Goal: Information Seeking & Learning: Learn about a topic

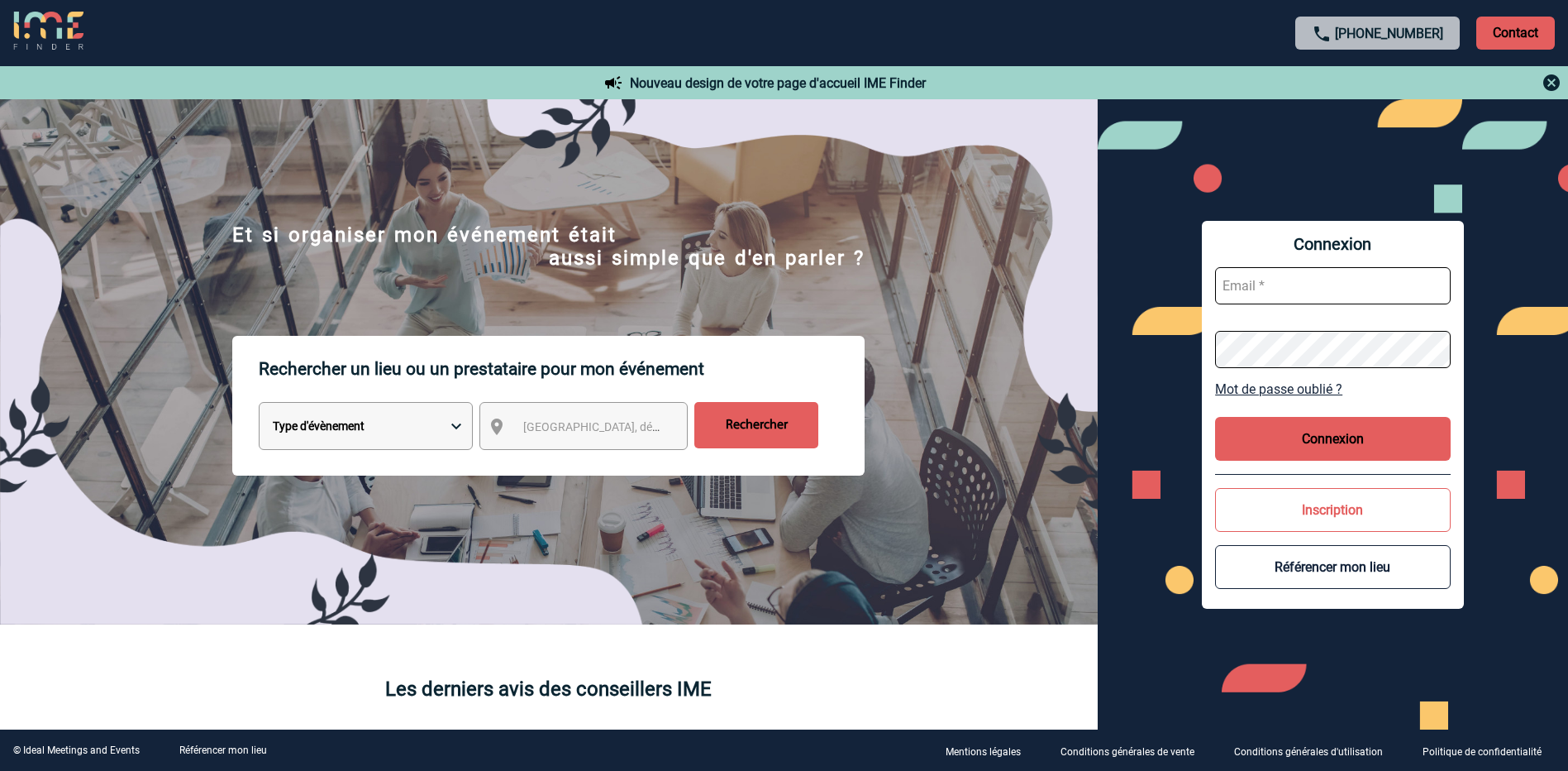
type input "a.bouchareychas@cnr.tm.fr"
click at [1310, 435] on button "Connexion" at bounding box center [1333, 438] width 235 height 44
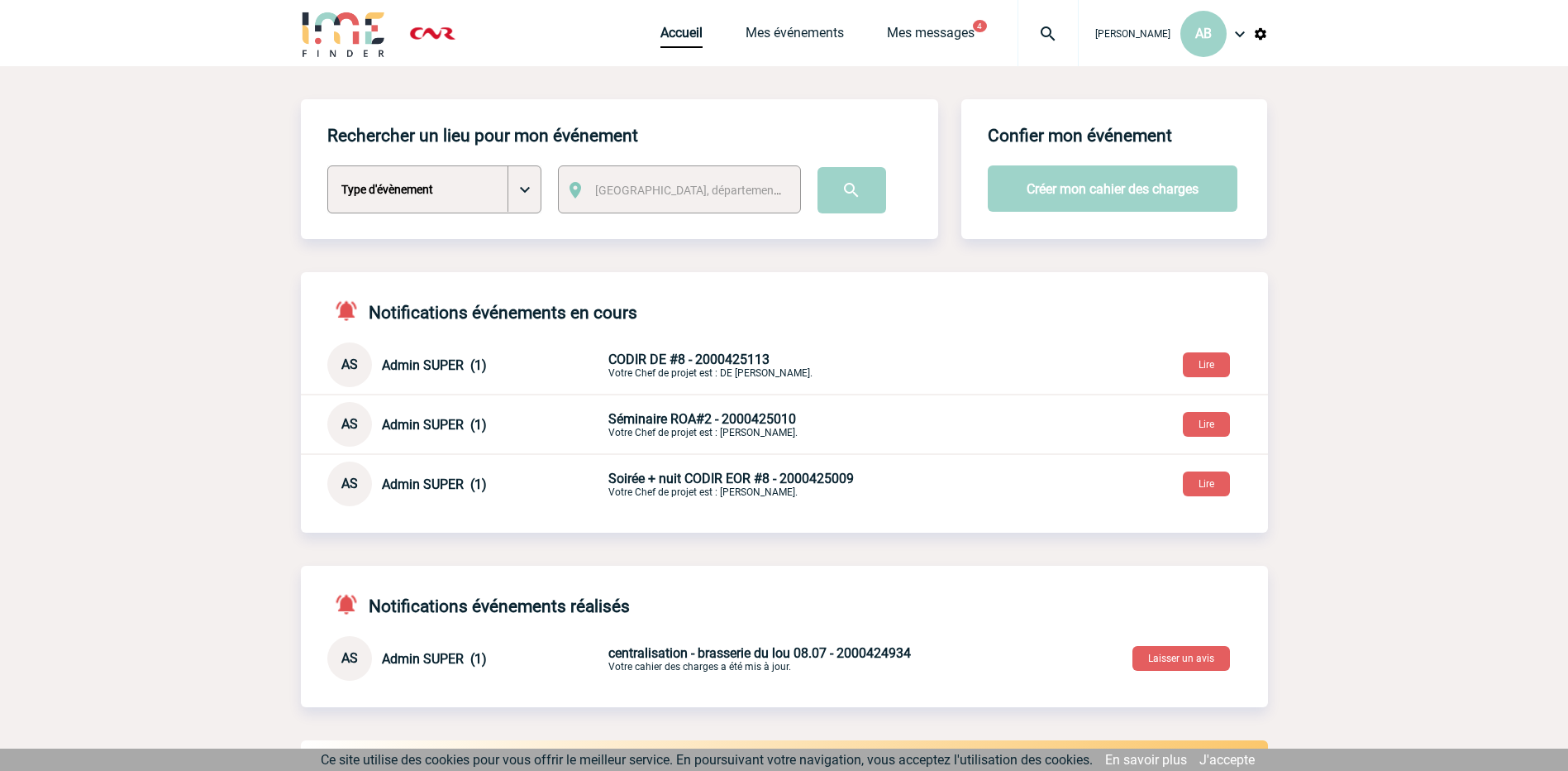
click at [522, 189] on select "Type d'évènement Séminaire avec nuitée Séminaire sans nuitée Repas de groupe Te…" at bounding box center [434, 190] width 214 height 48
select select "1"
click at [327, 167] on select "Type d'évènement Séminaire avec nuitée Séminaire sans nuitée Repas de groupe Te…" at bounding box center [434, 190] width 214 height 48
click at [730, 181] on span "Ville, département, région..." at bounding box center [693, 190] width 210 height 23
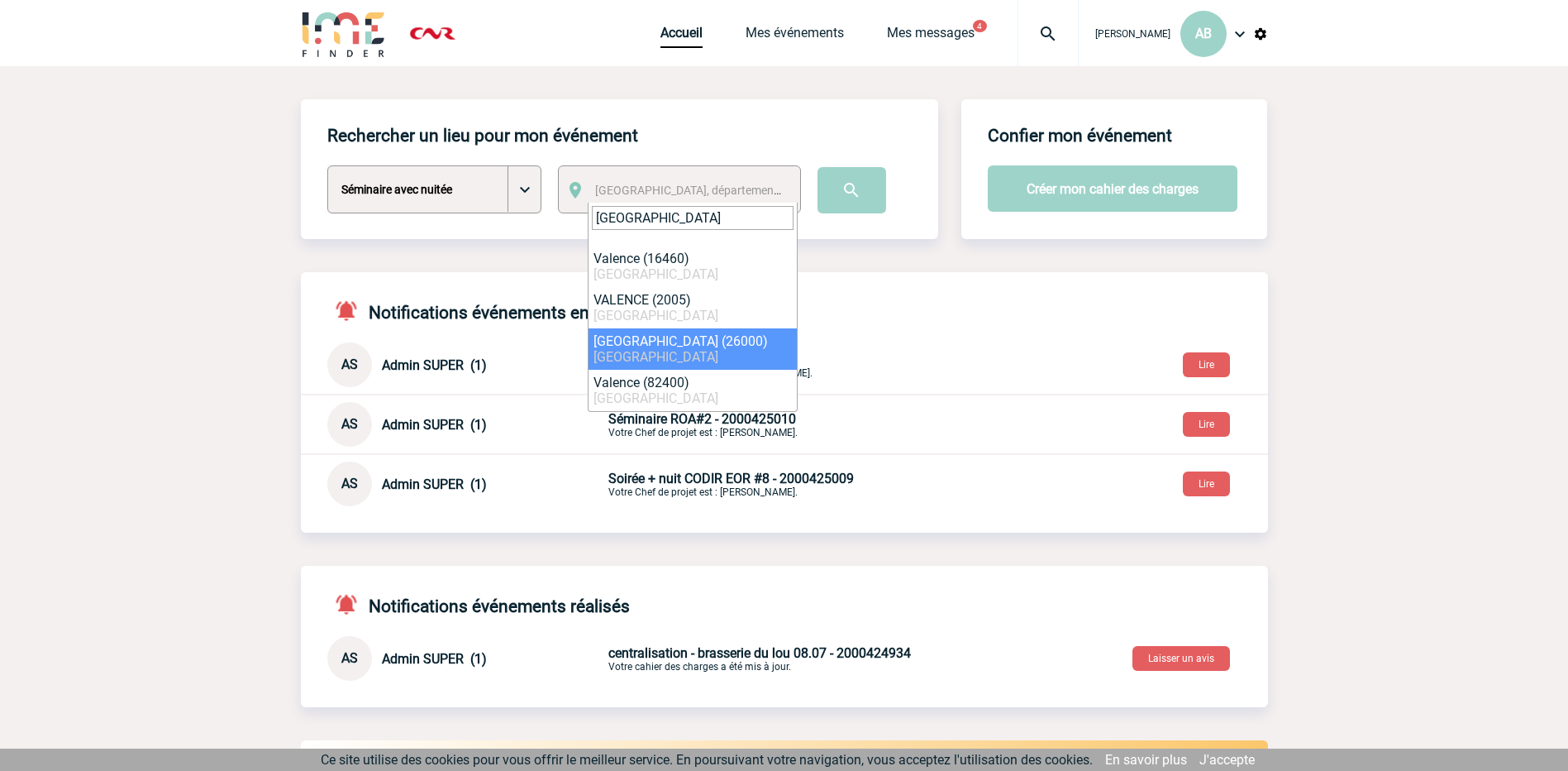
type input "valence"
drag, startPoint x: 644, startPoint y: 296, endPoint x: 670, endPoint y: 259, distance: 45.2
select select "327318"
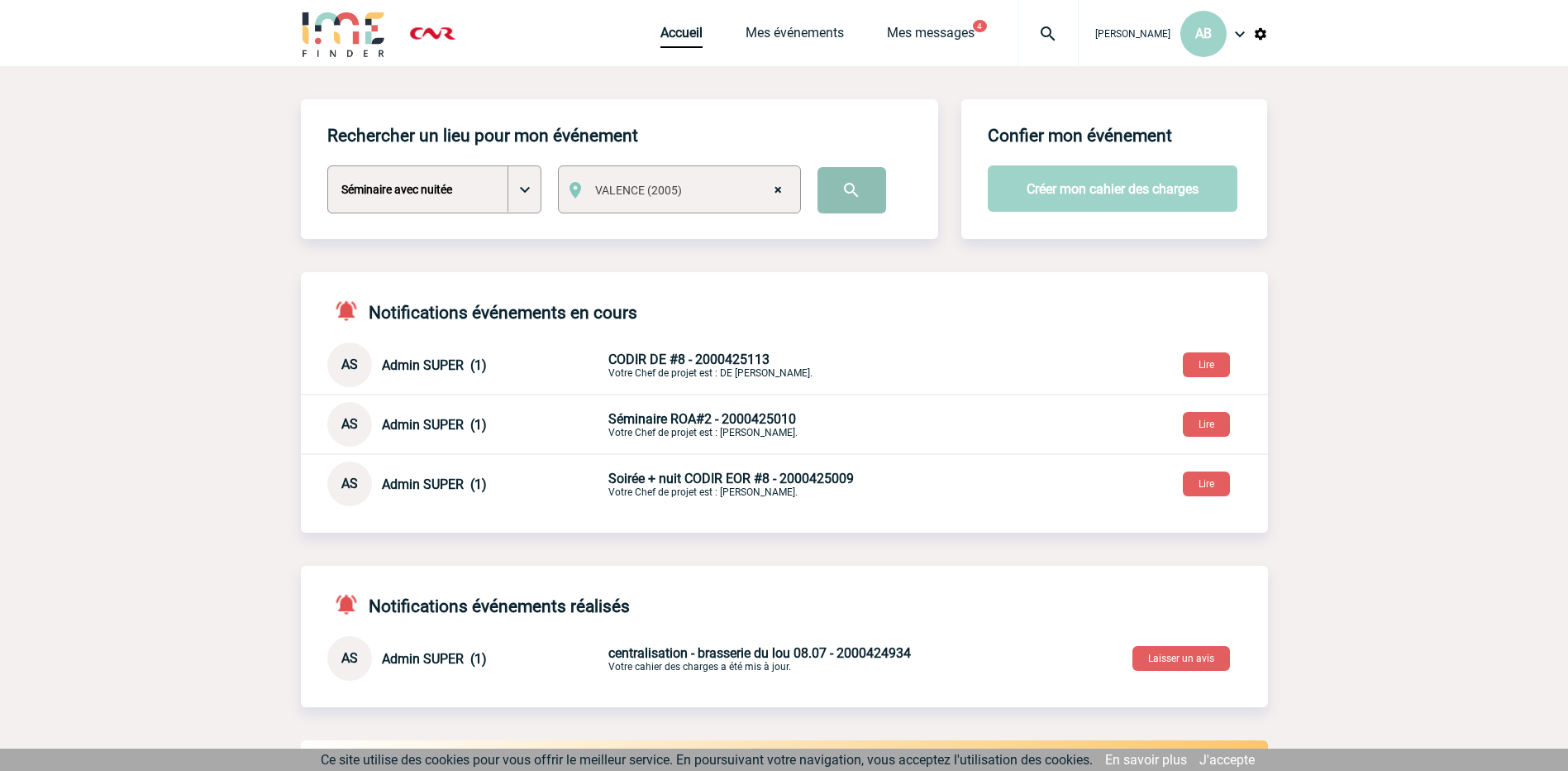
click at [874, 177] on input "image" at bounding box center [851, 190] width 69 height 46
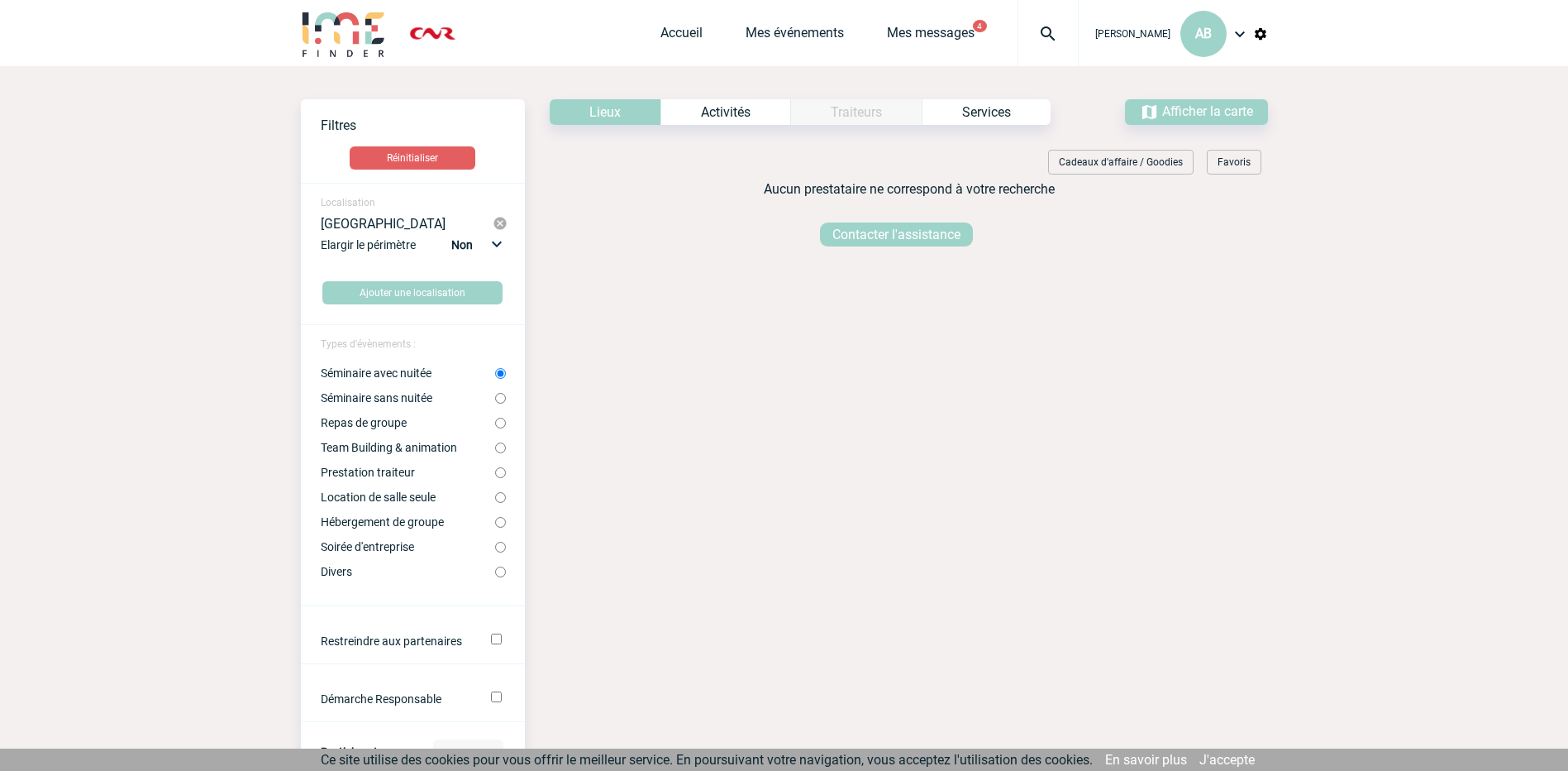
click at [502, 224] on img at bounding box center [500, 223] width 15 height 15
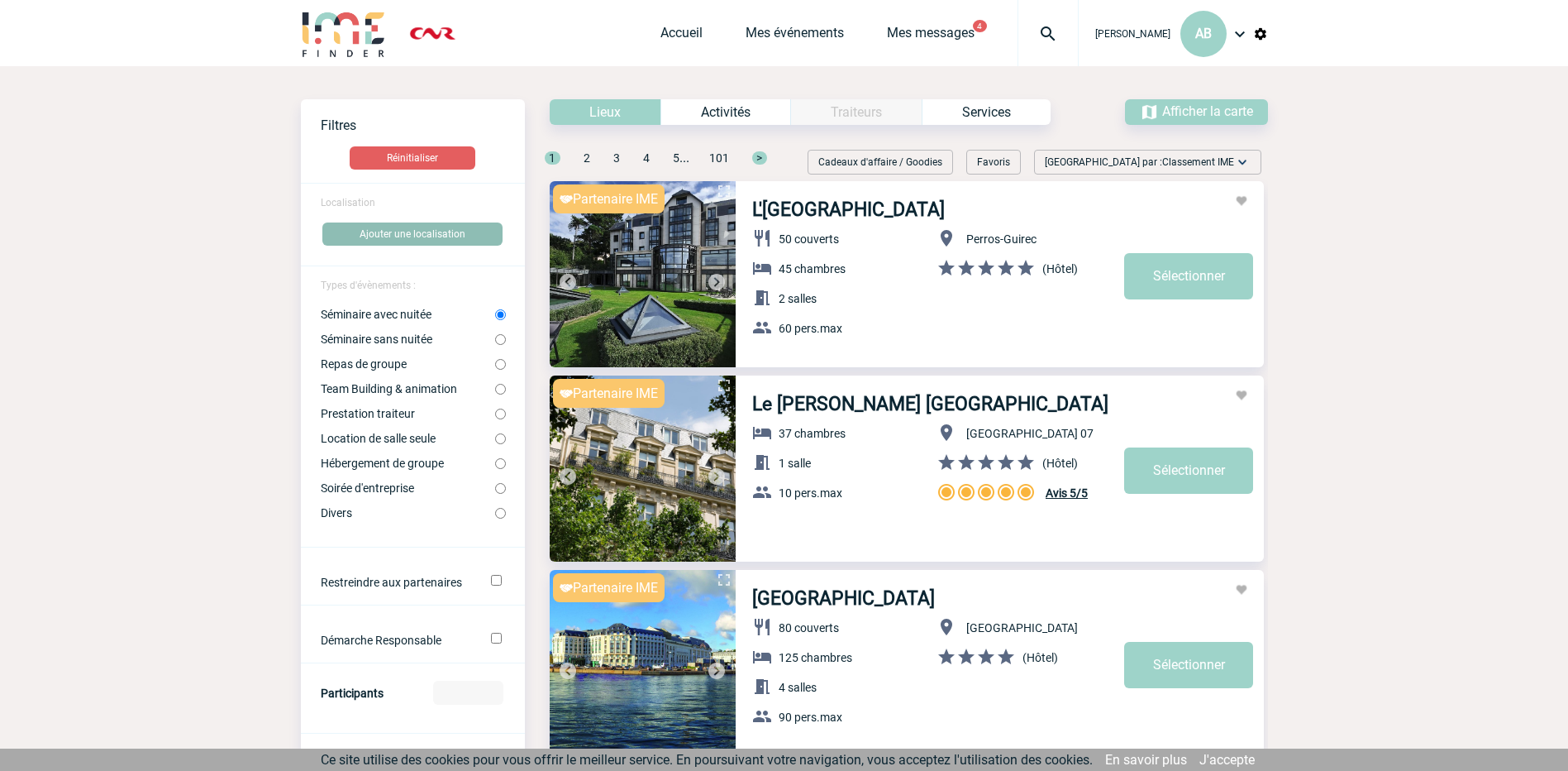
click at [393, 231] on button "Ajouter une localisation" at bounding box center [413, 234] width 180 height 23
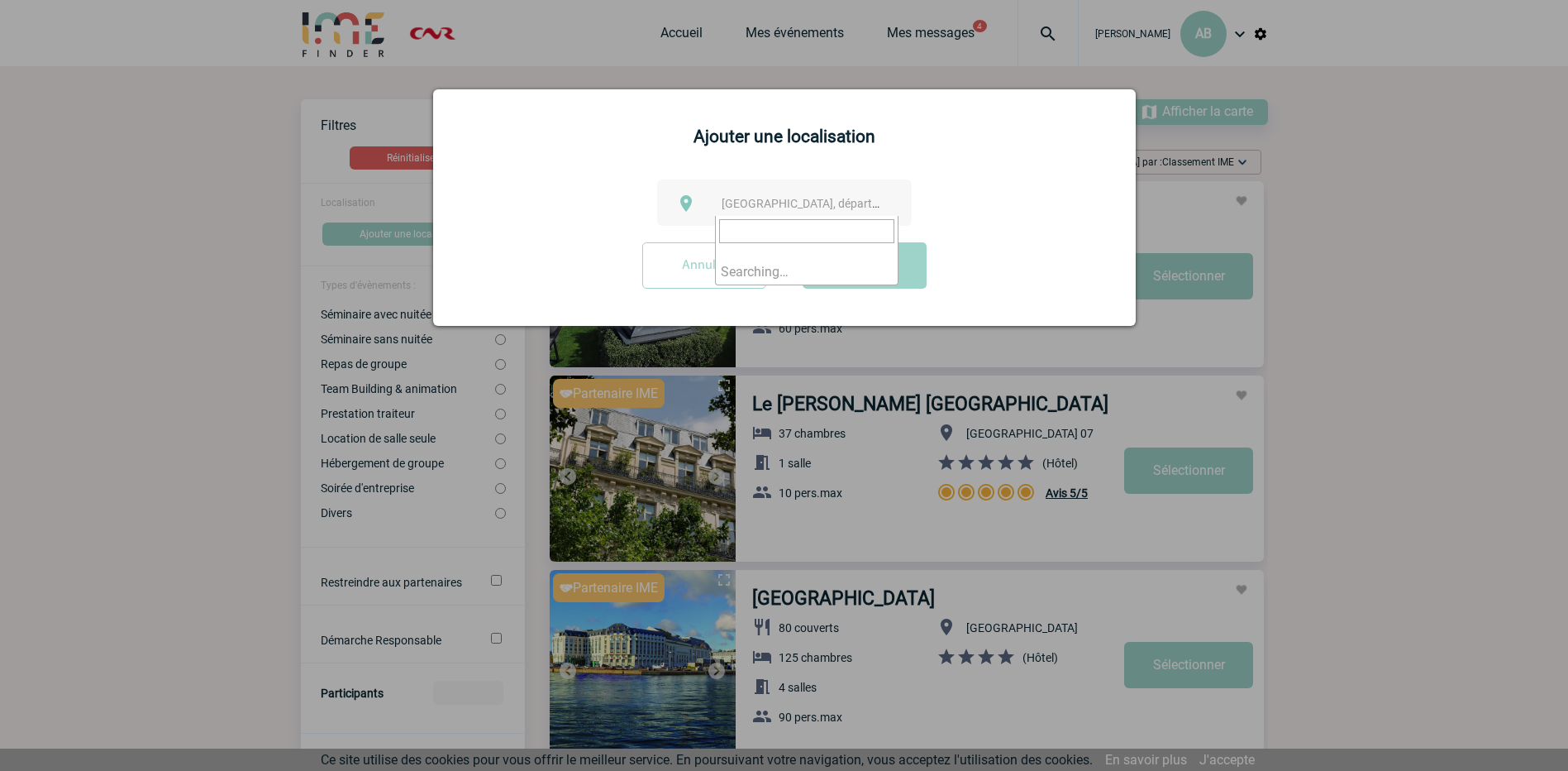
click at [866, 209] on span "Ville, département, région..." at bounding box center [807, 203] width 184 height 23
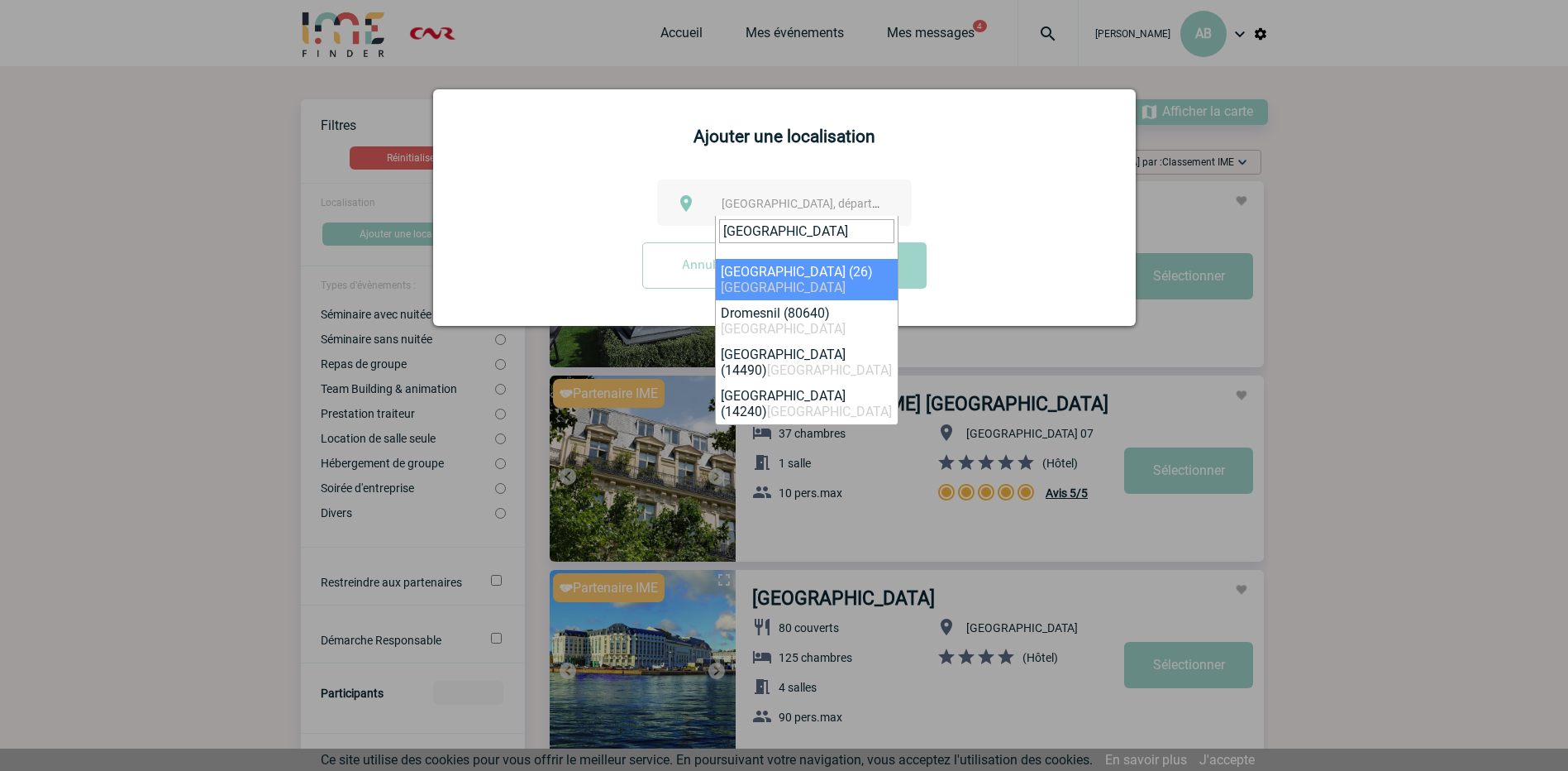
type input "drôme"
select select "35021"
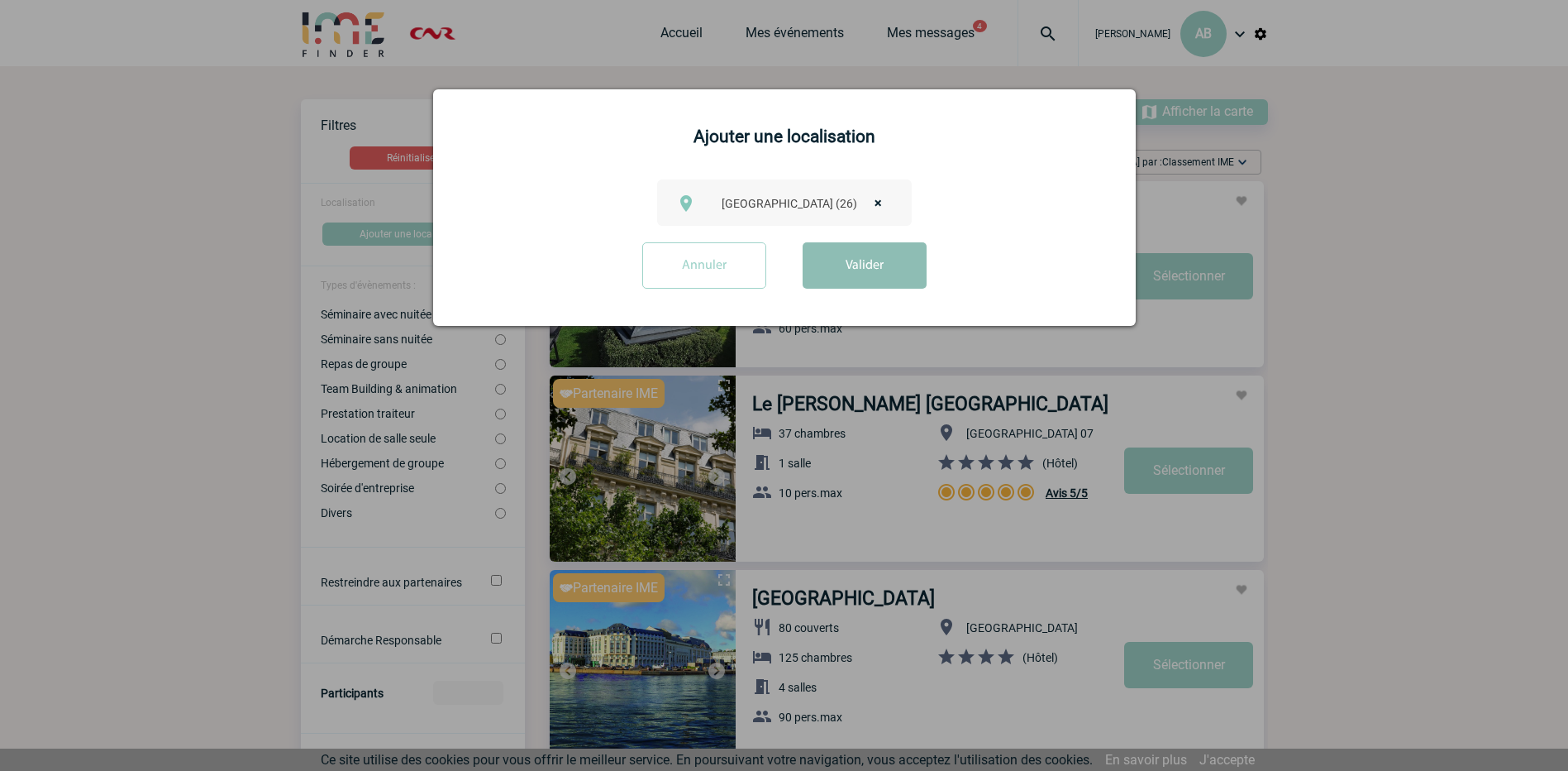
click at [875, 274] on button "Valider" at bounding box center [865, 265] width 124 height 46
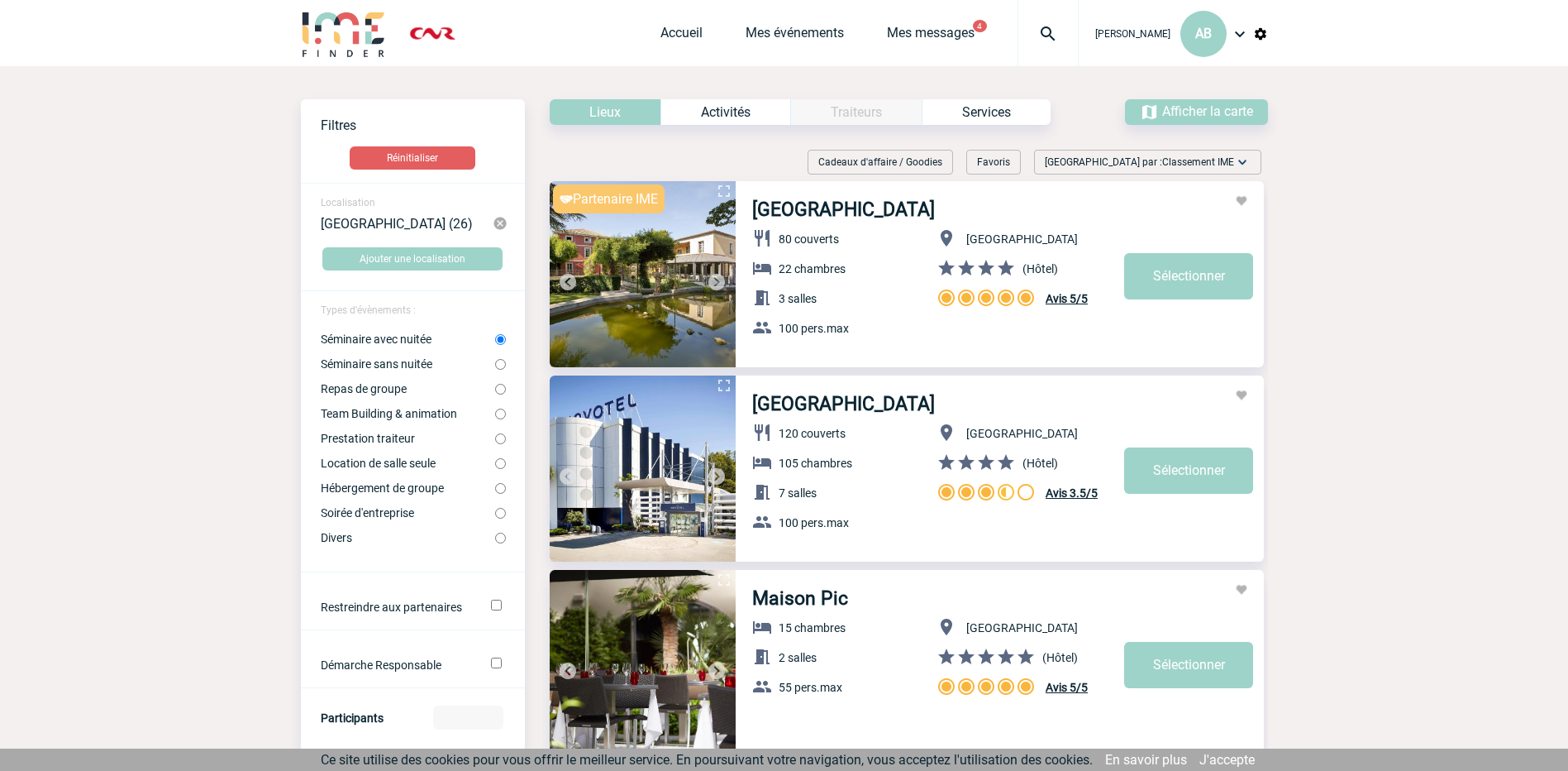
click at [717, 282] on img at bounding box center [717, 282] width 19 height 19
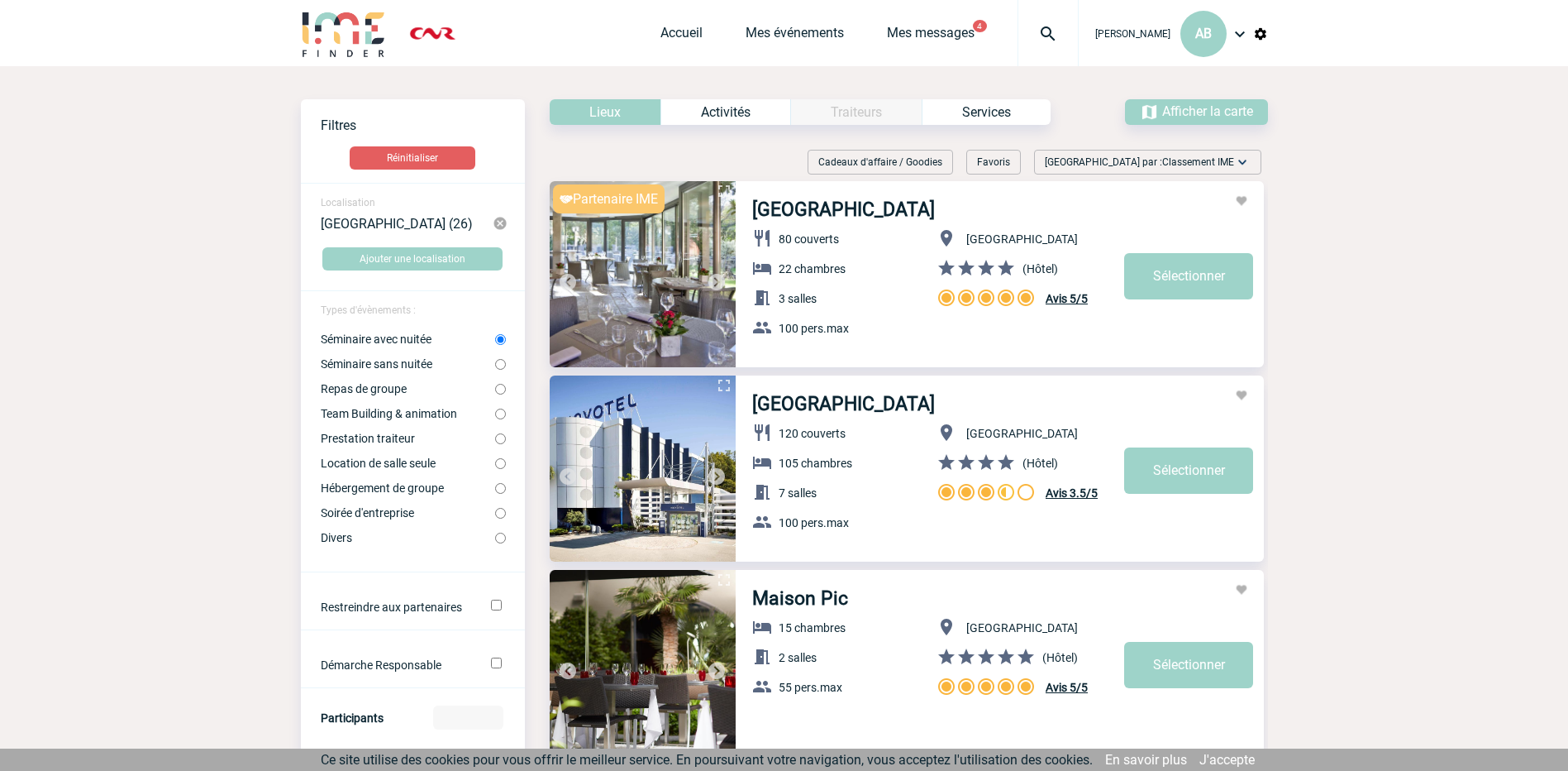
click at [717, 282] on img at bounding box center [717, 282] width 19 height 19
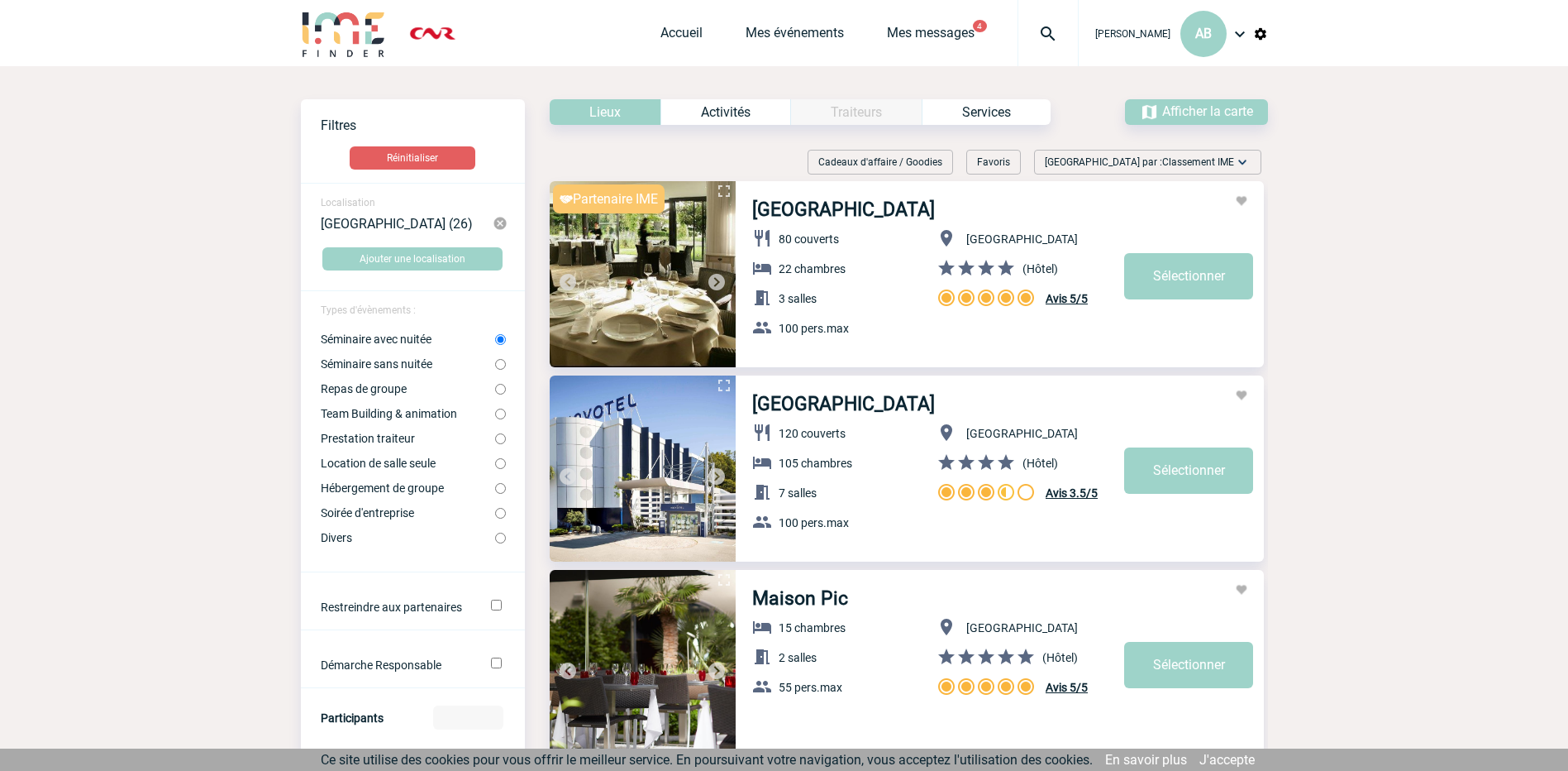
click at [717, 282] on img at bounding box center [717, 282] width 19 height 19
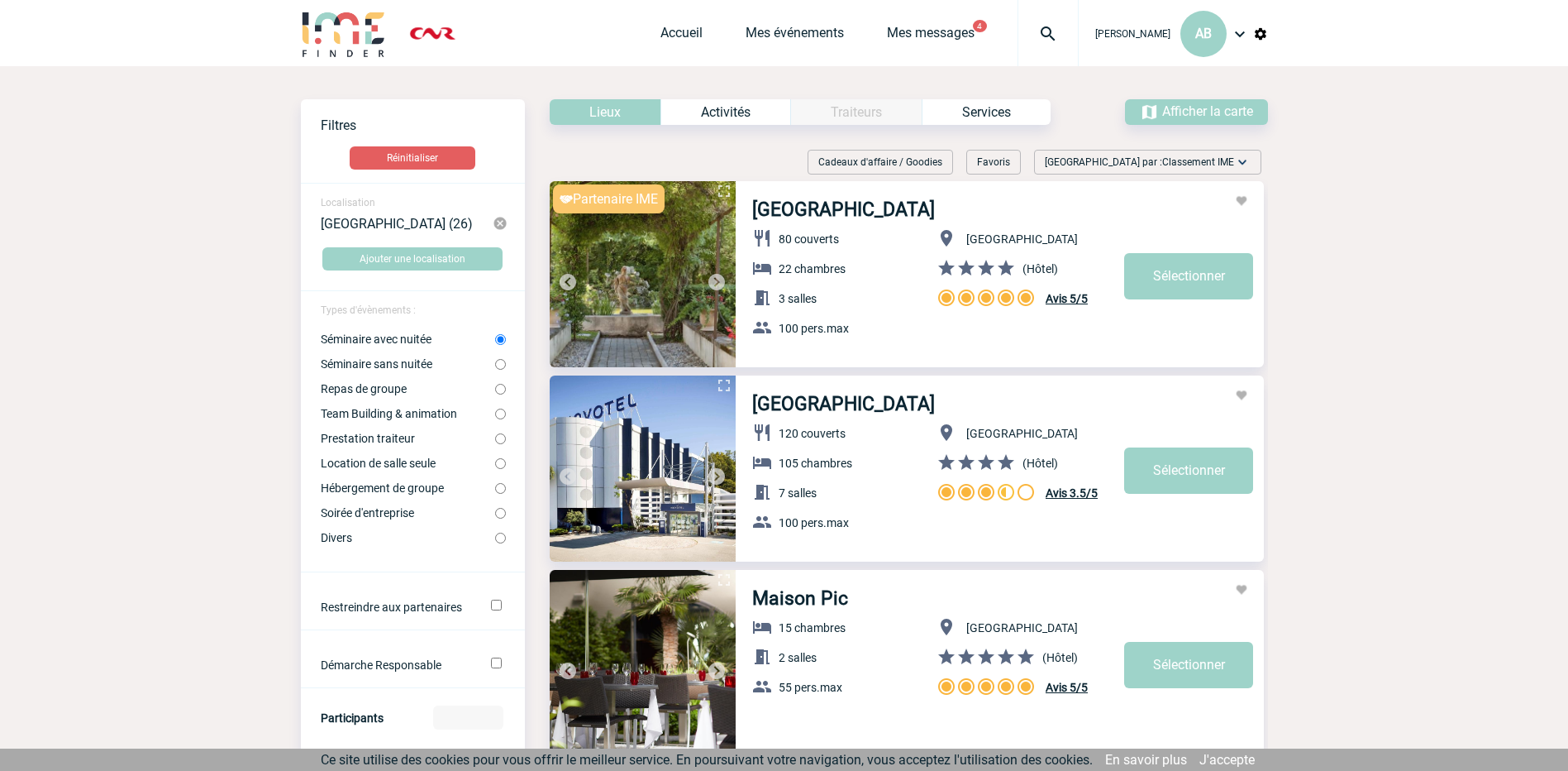
click at [718, 282] on img at bounding box center [717, 282] width 19 height 19
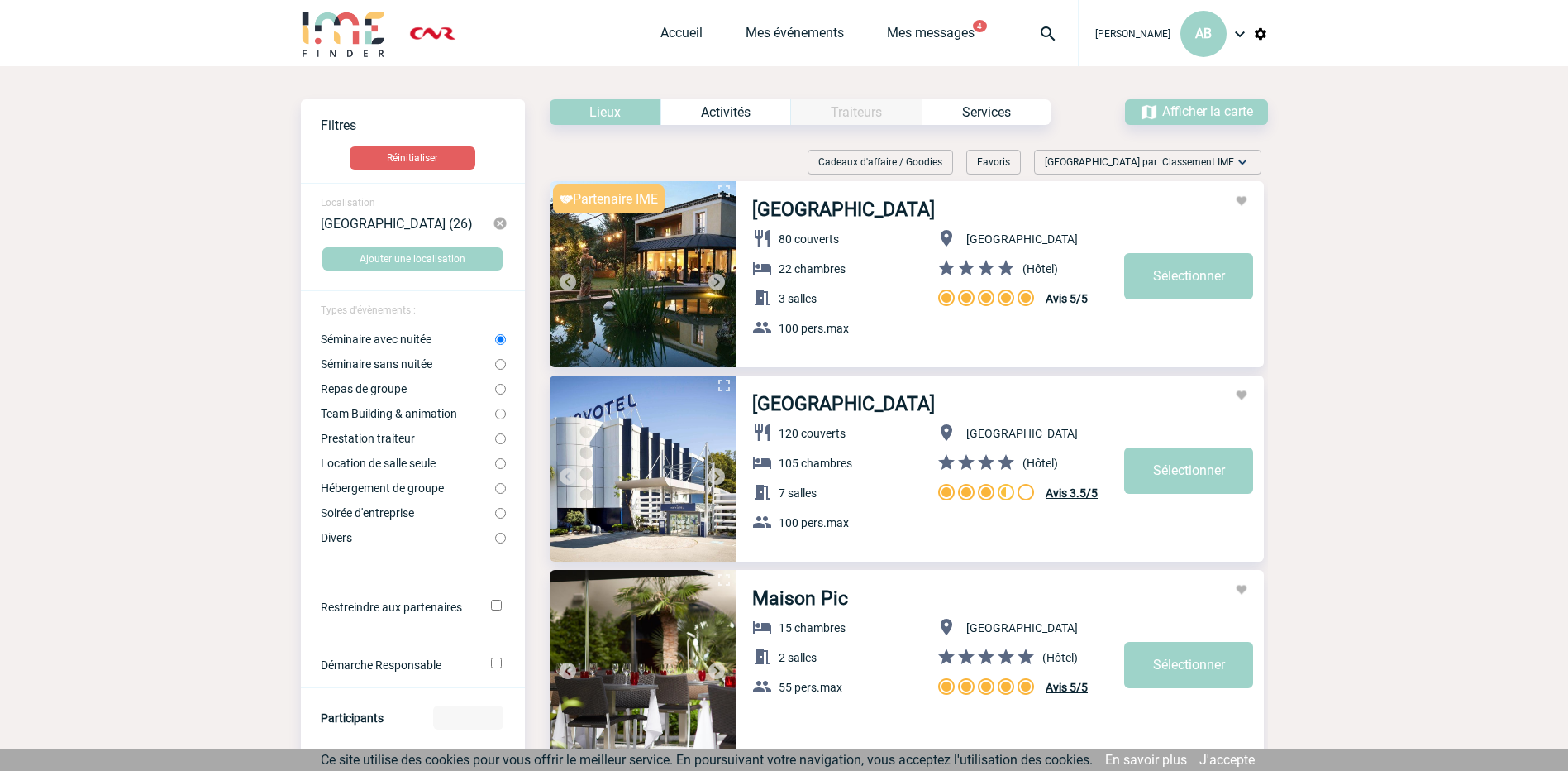
click at [718, 282] on img at bounding box center [717, 282] width 19 height 19
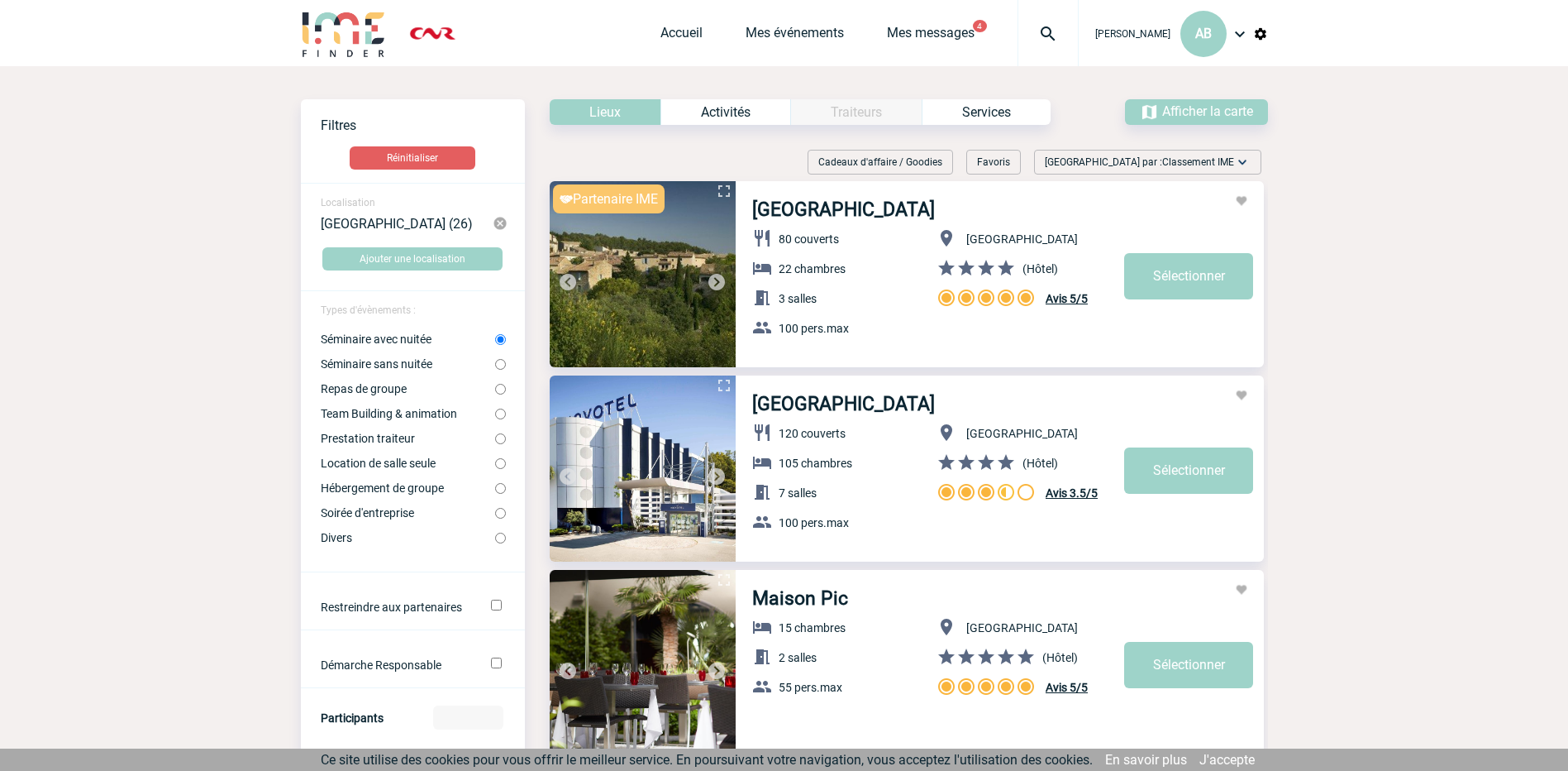
click at [718, 282] on img at bounding box center [717, 282] width 19 height 19
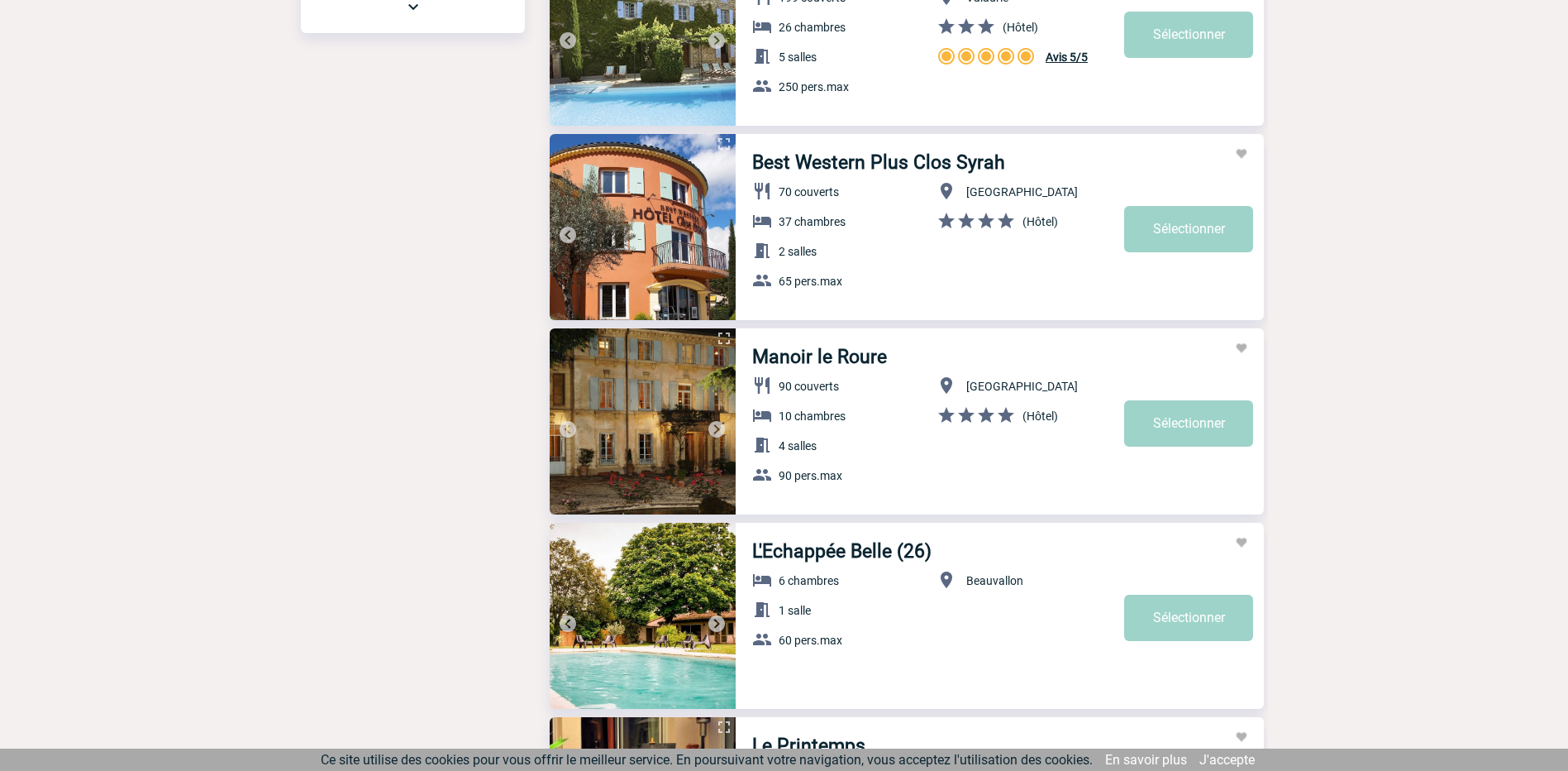
scroll to position [1241, 0]
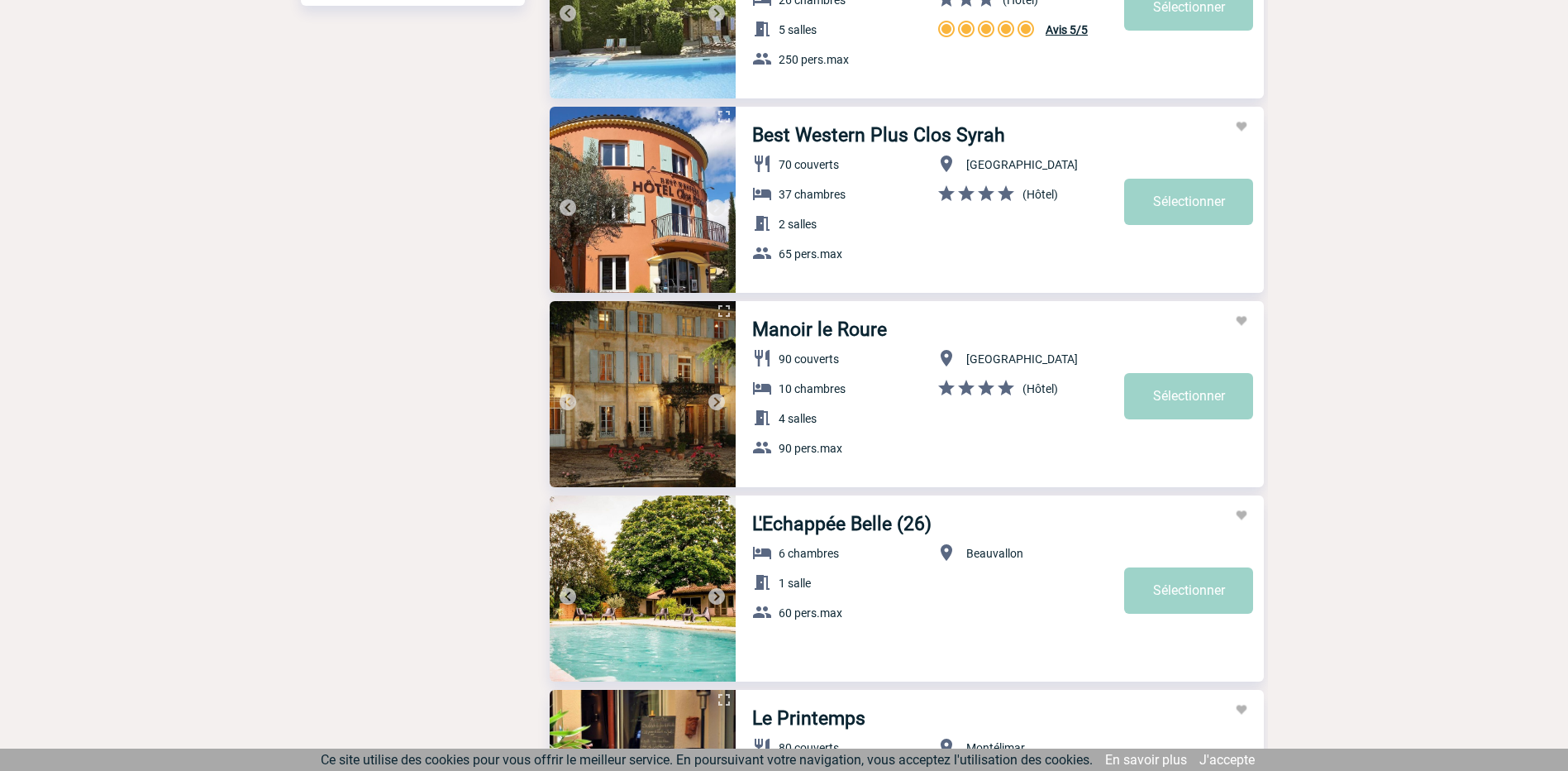
click at [715, 398] on img at bounding box center [717, 402] width 19 height 19
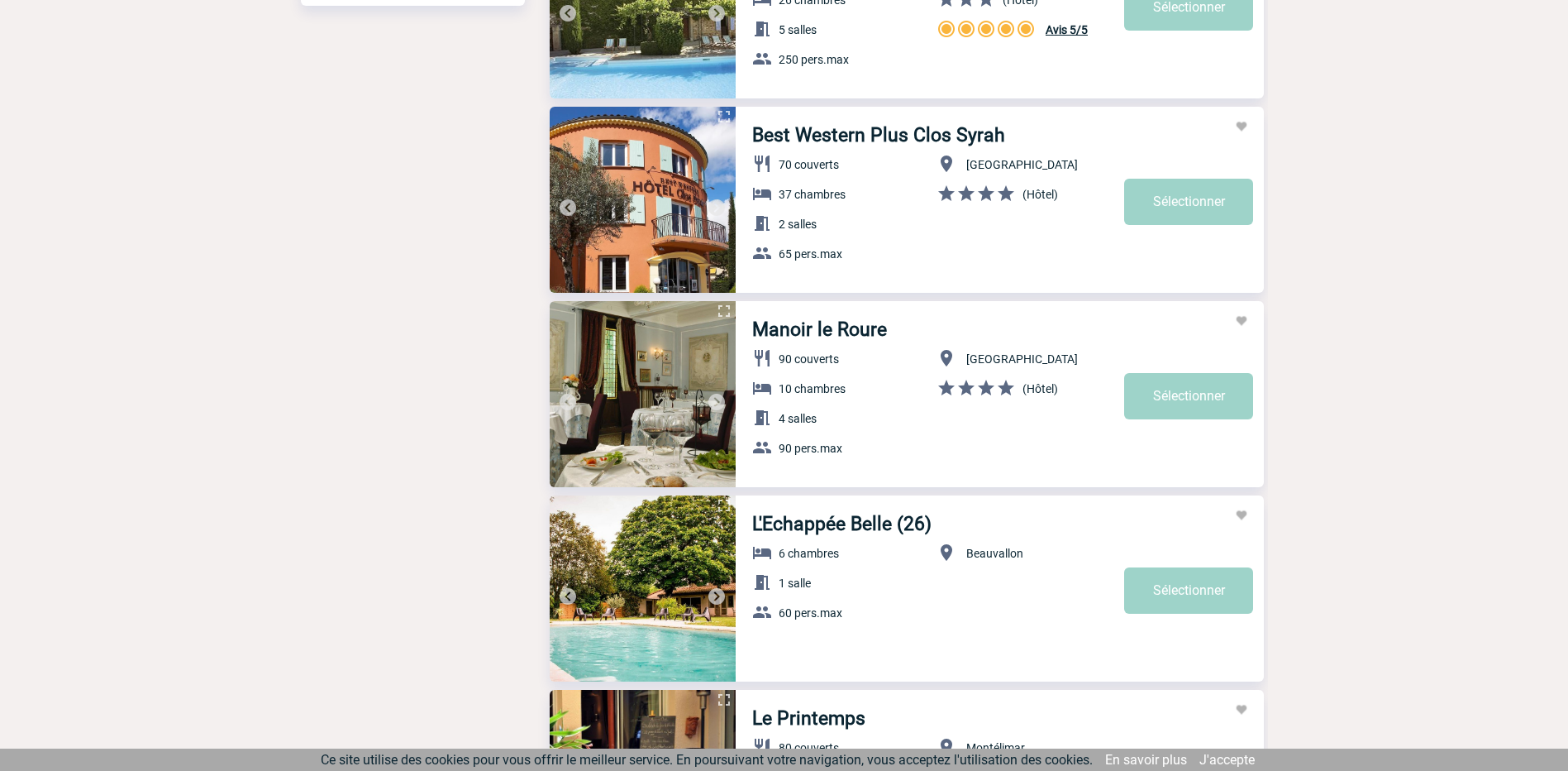
click at [715, 398] on img at bounding box center [717, 402] width 19 height 19
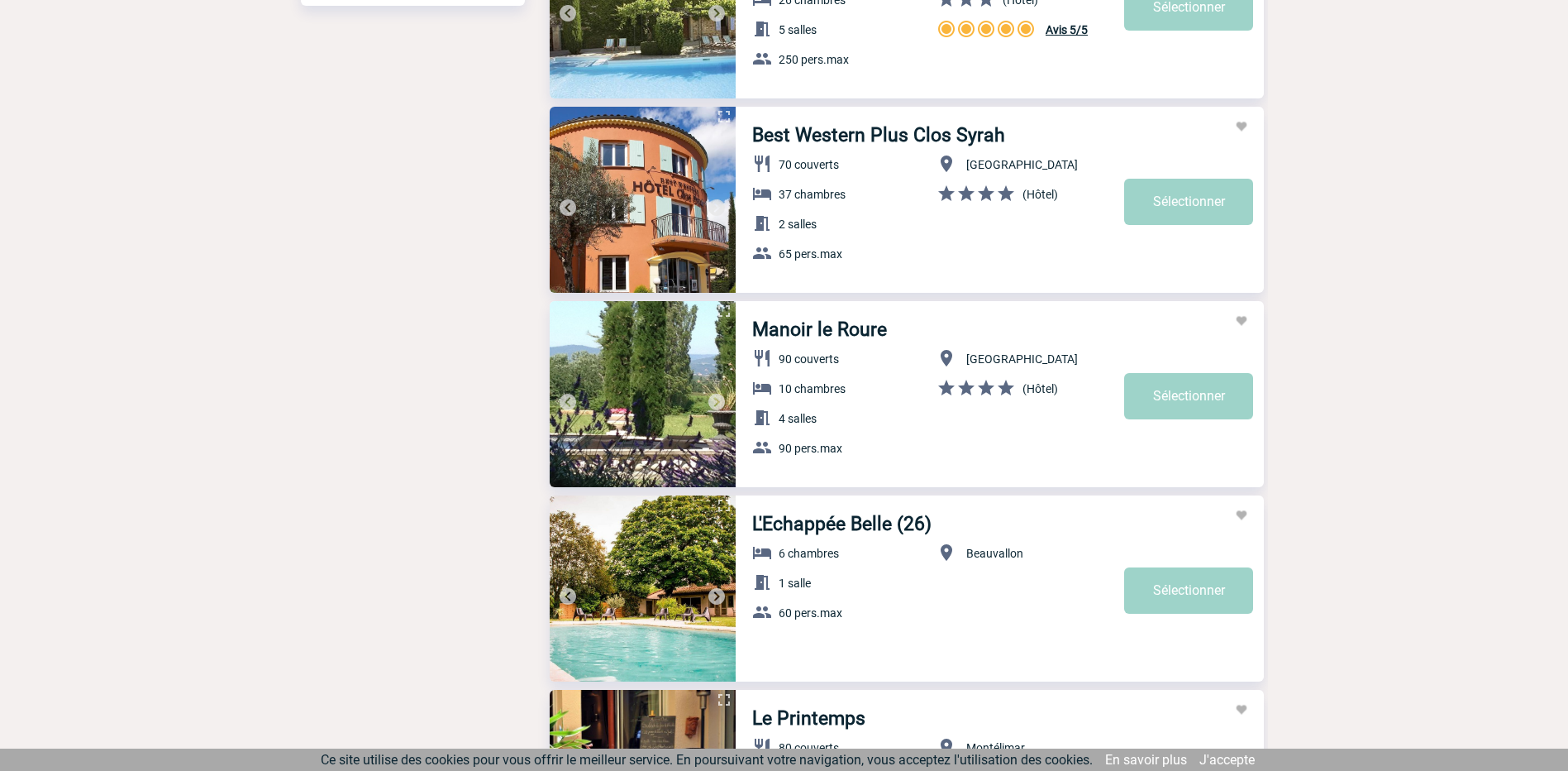
click at [715, 398] on img at bounding box center [717, 402] width 19 height 19
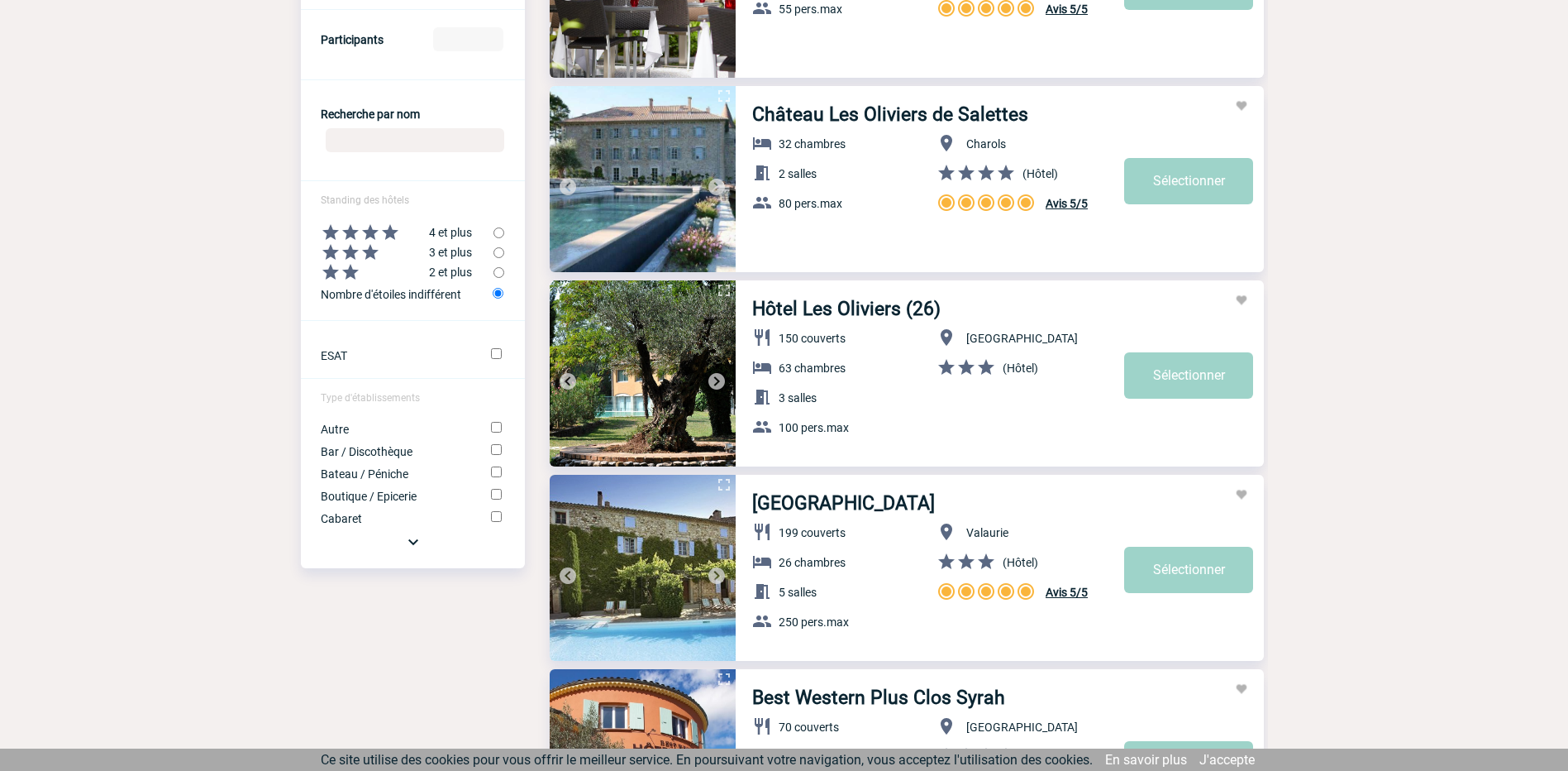
scroll to position [665, 0]
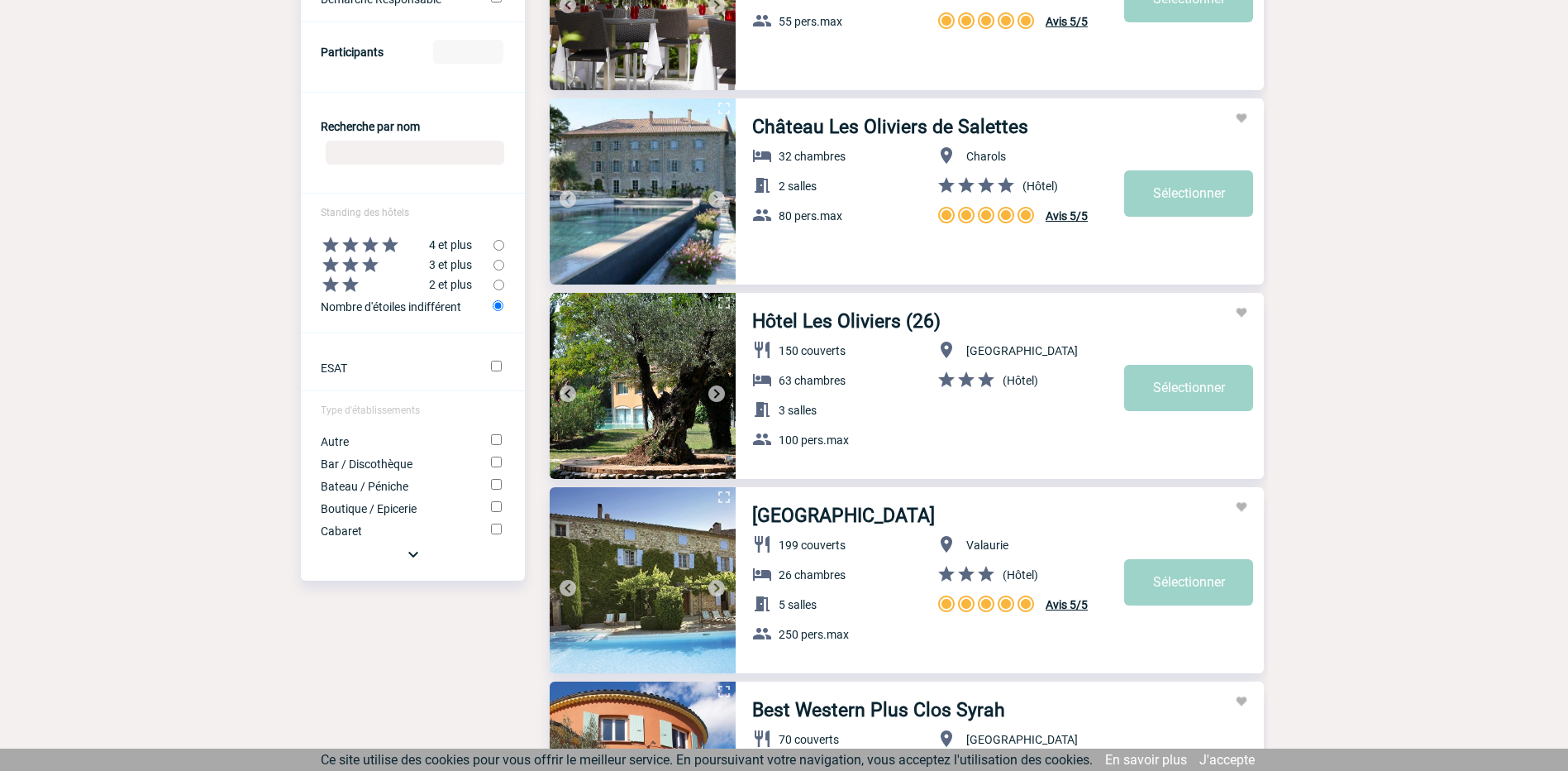
click at [718, 390] on img at bounding box center [717, 393] width 19 height 19
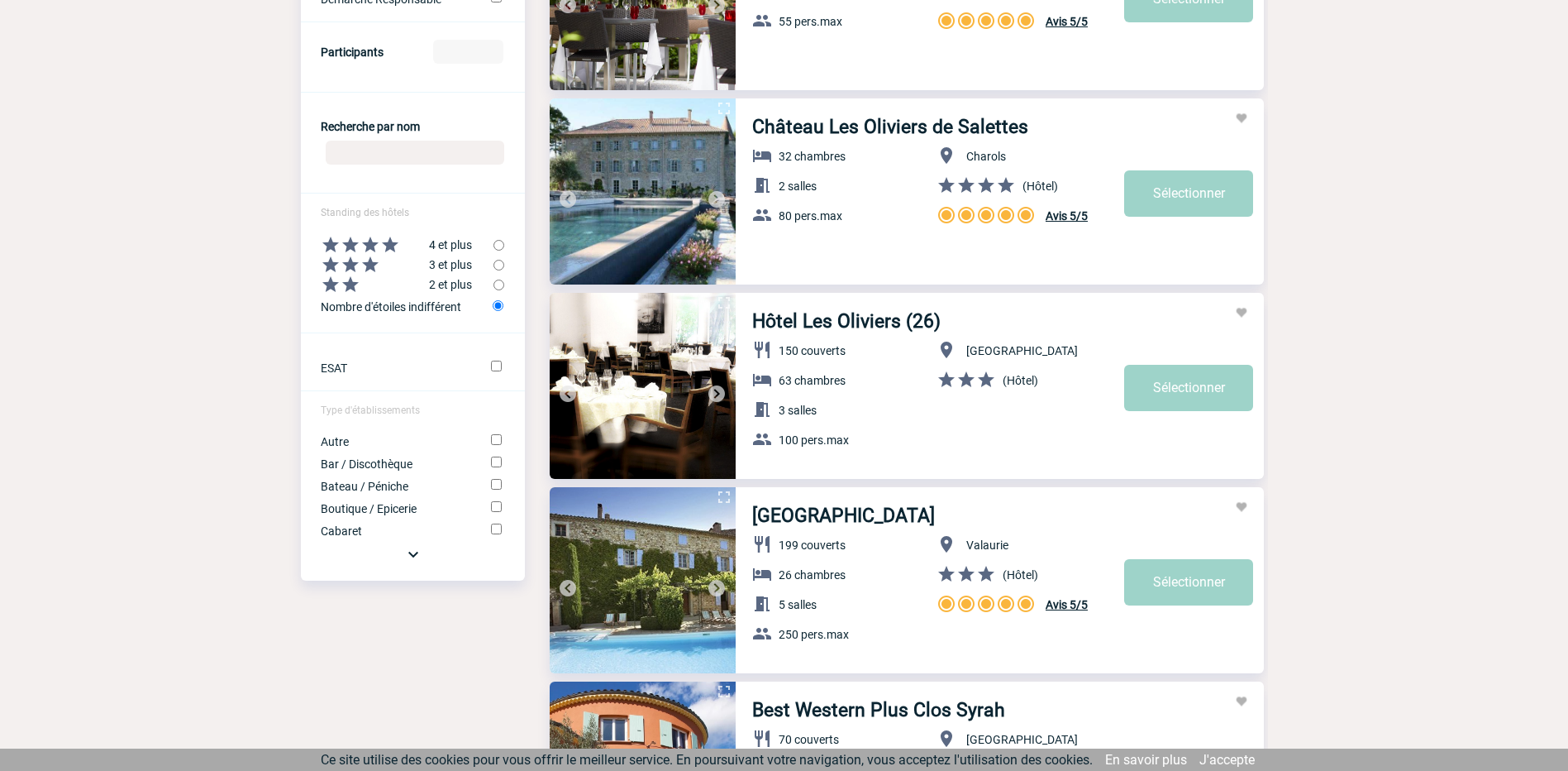
click at [715, 390] on img at bounding box center [717, 393] width 19 height 19
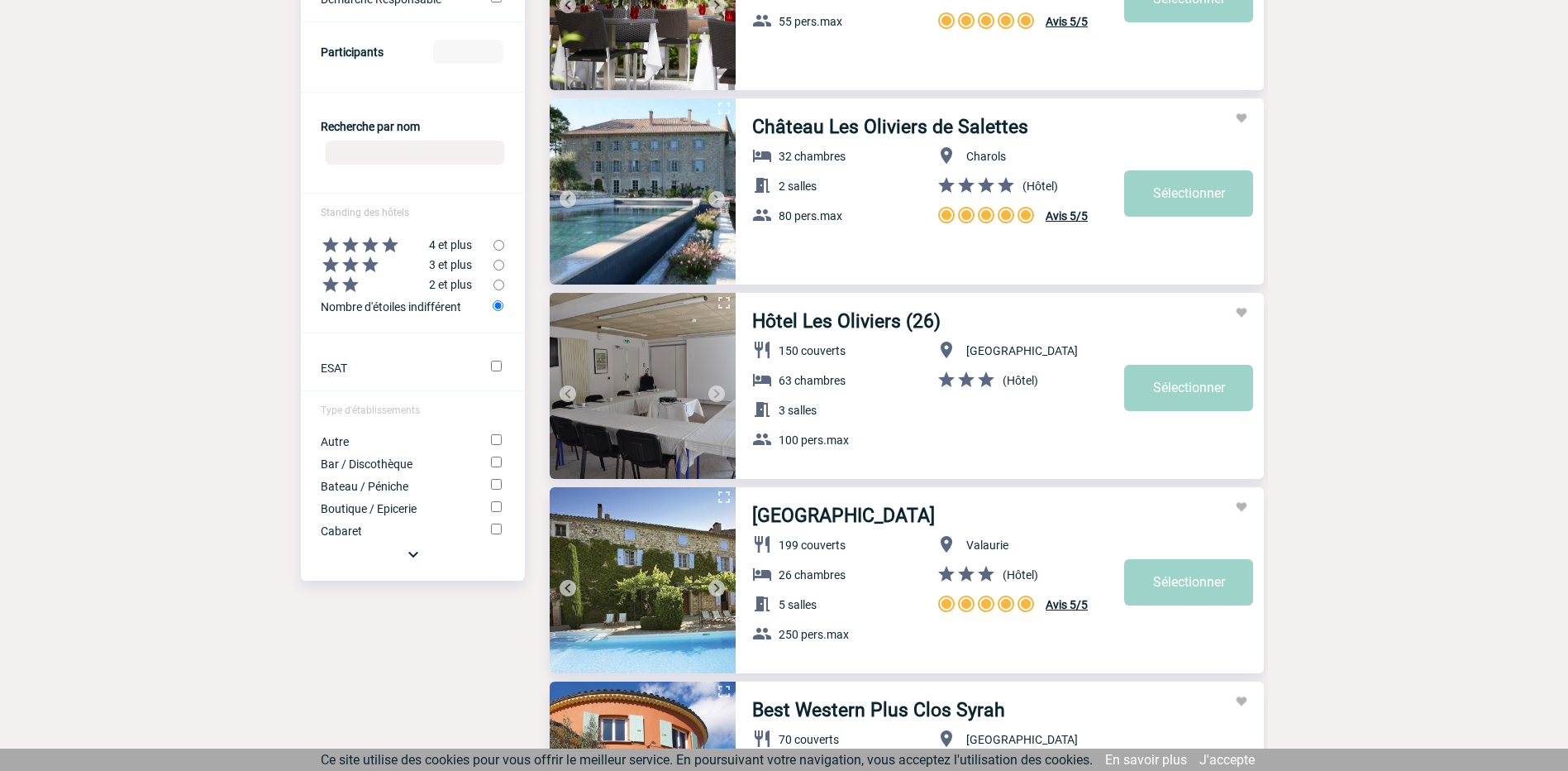
click at [715, 390] on img at bounding box center [717, 393] width 19 height 19
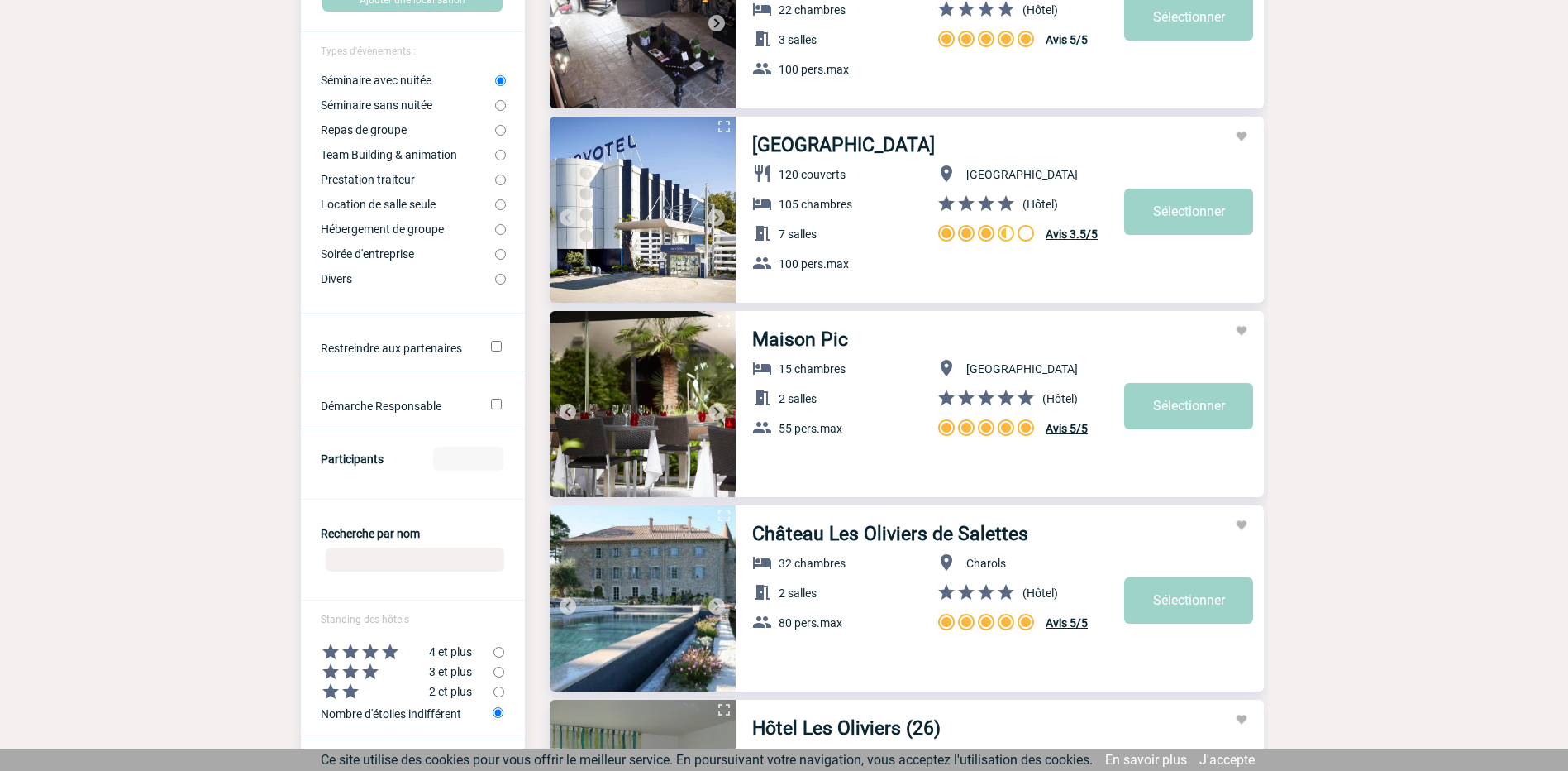
scroll to position [252, 0]
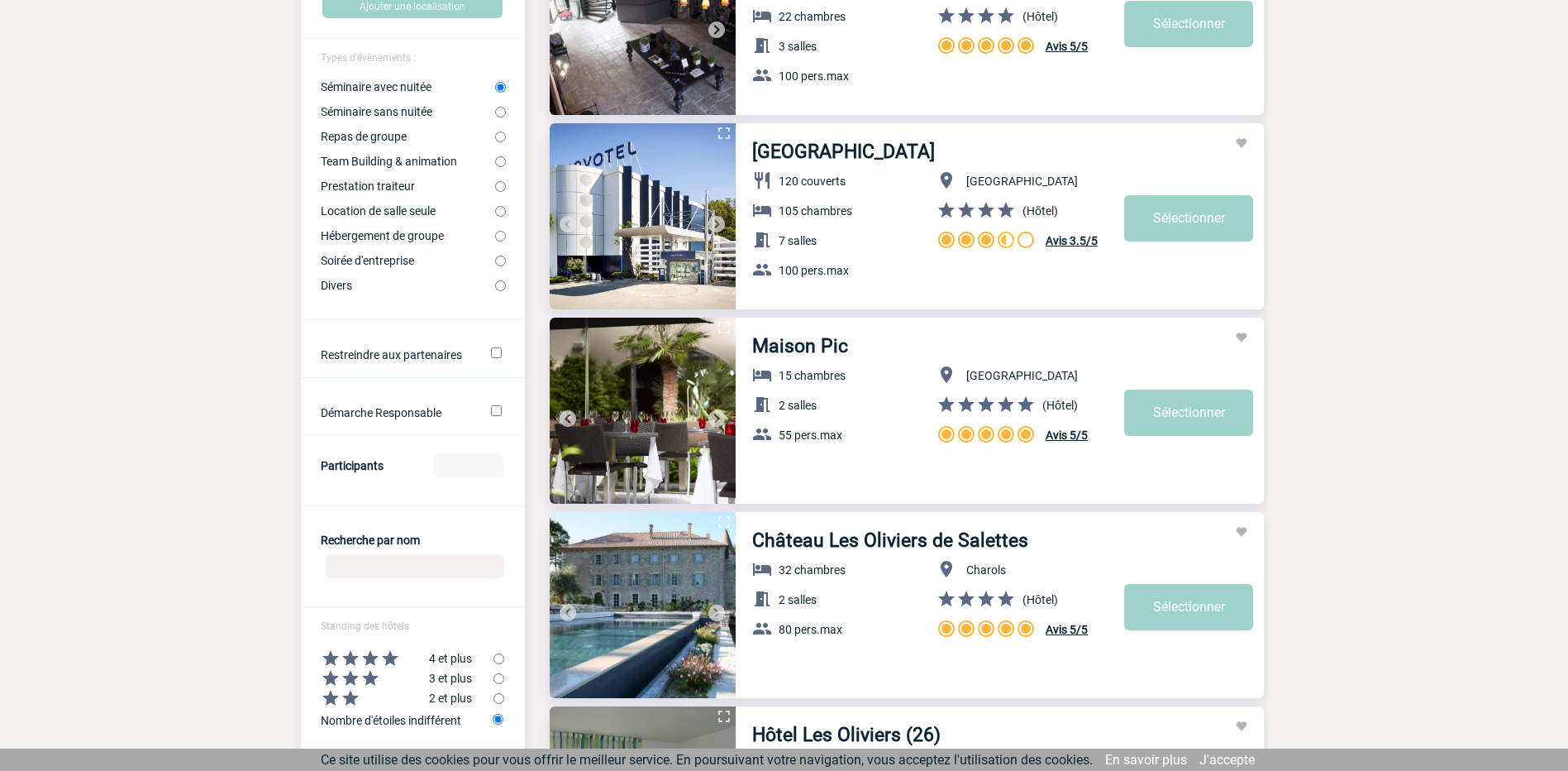
click at [717, 223] on img at bounding box center [717, 224] width 19 height 19
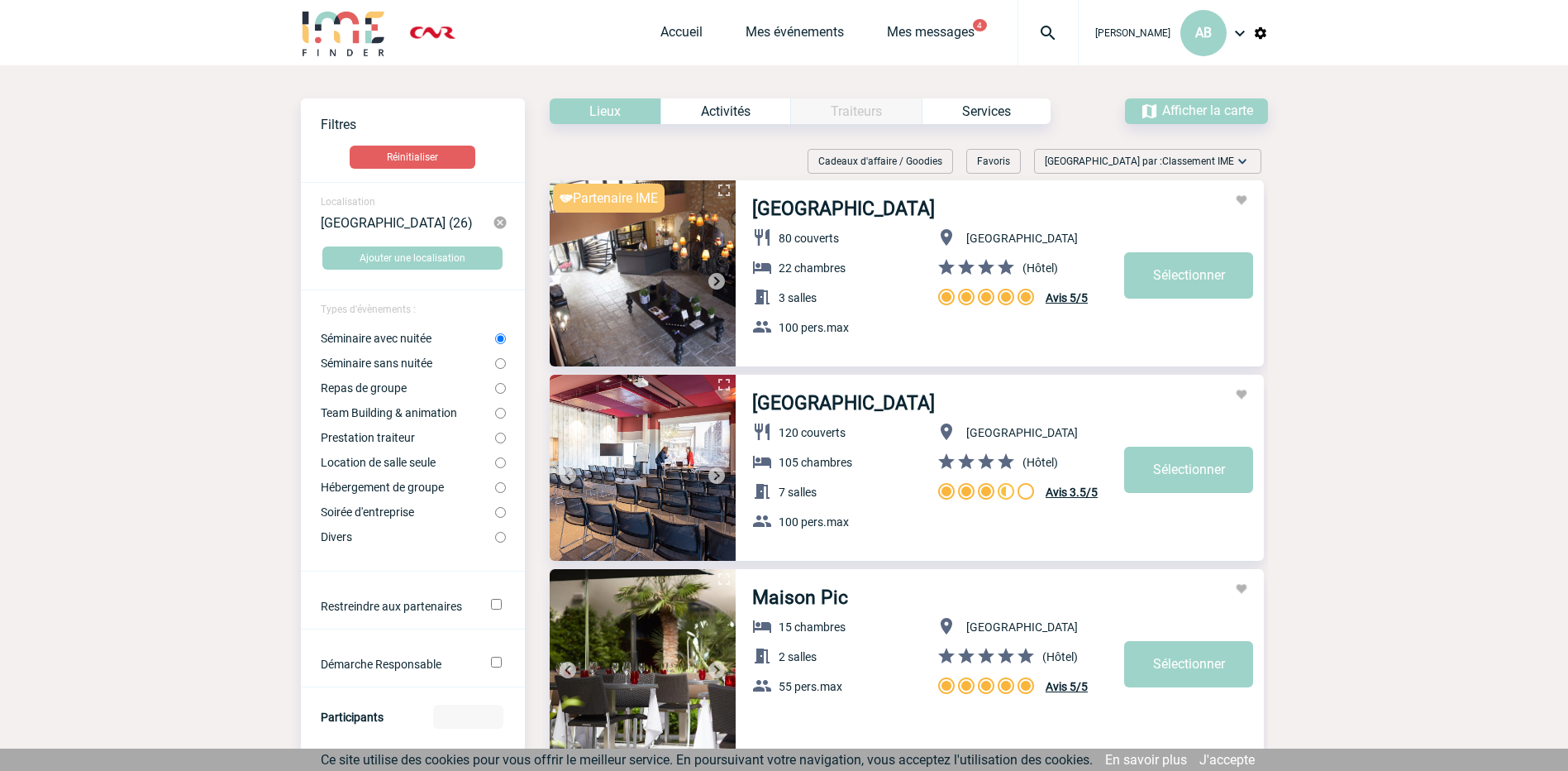
scroll to position [0, 0]
click at [500, 220] on img at bounding box center [500, 223] width 15 height 15
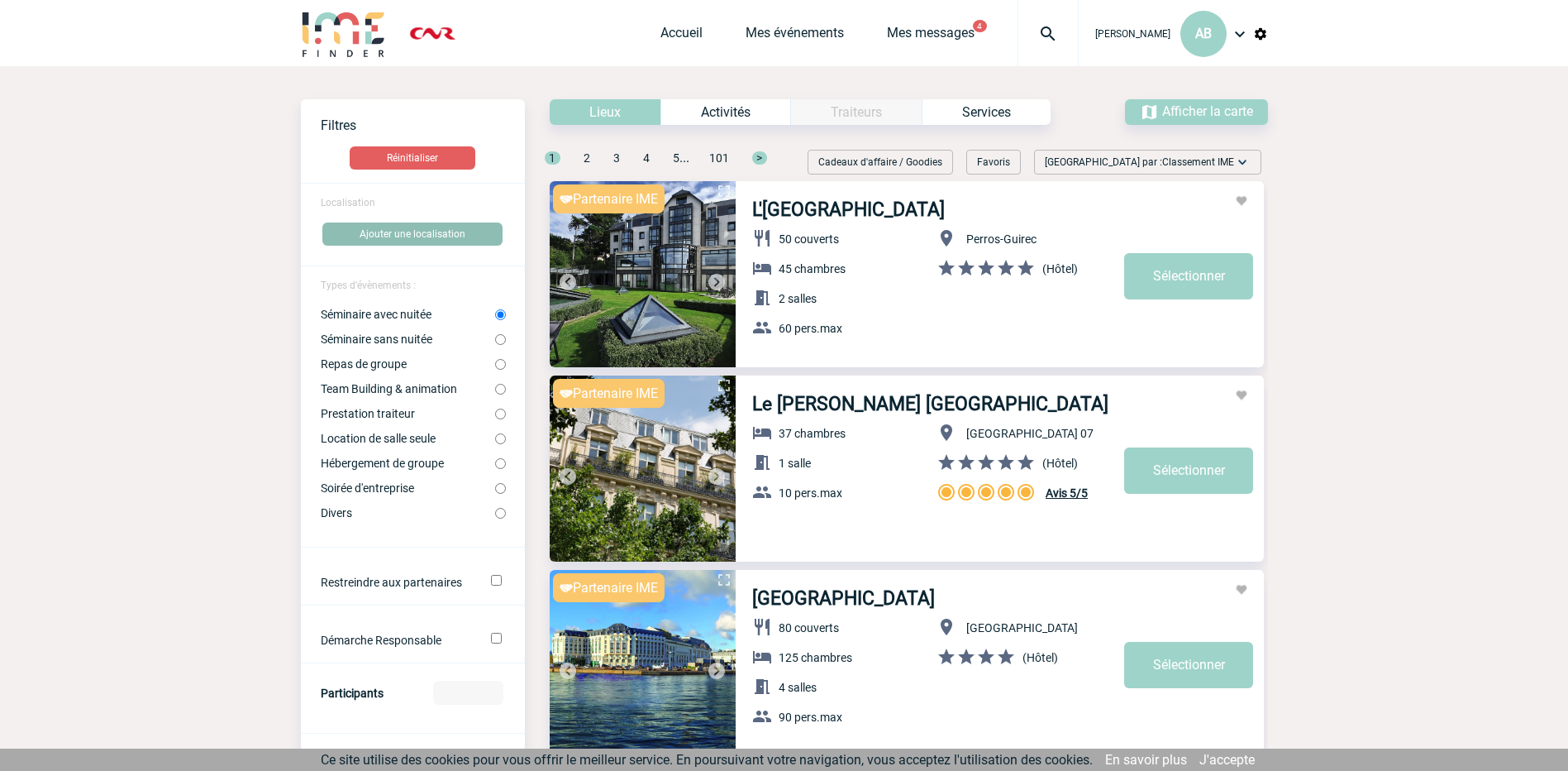
click at [389, 227] on button "Ajouter une localisation" at bounding box center [413, 234] width 180 height 23
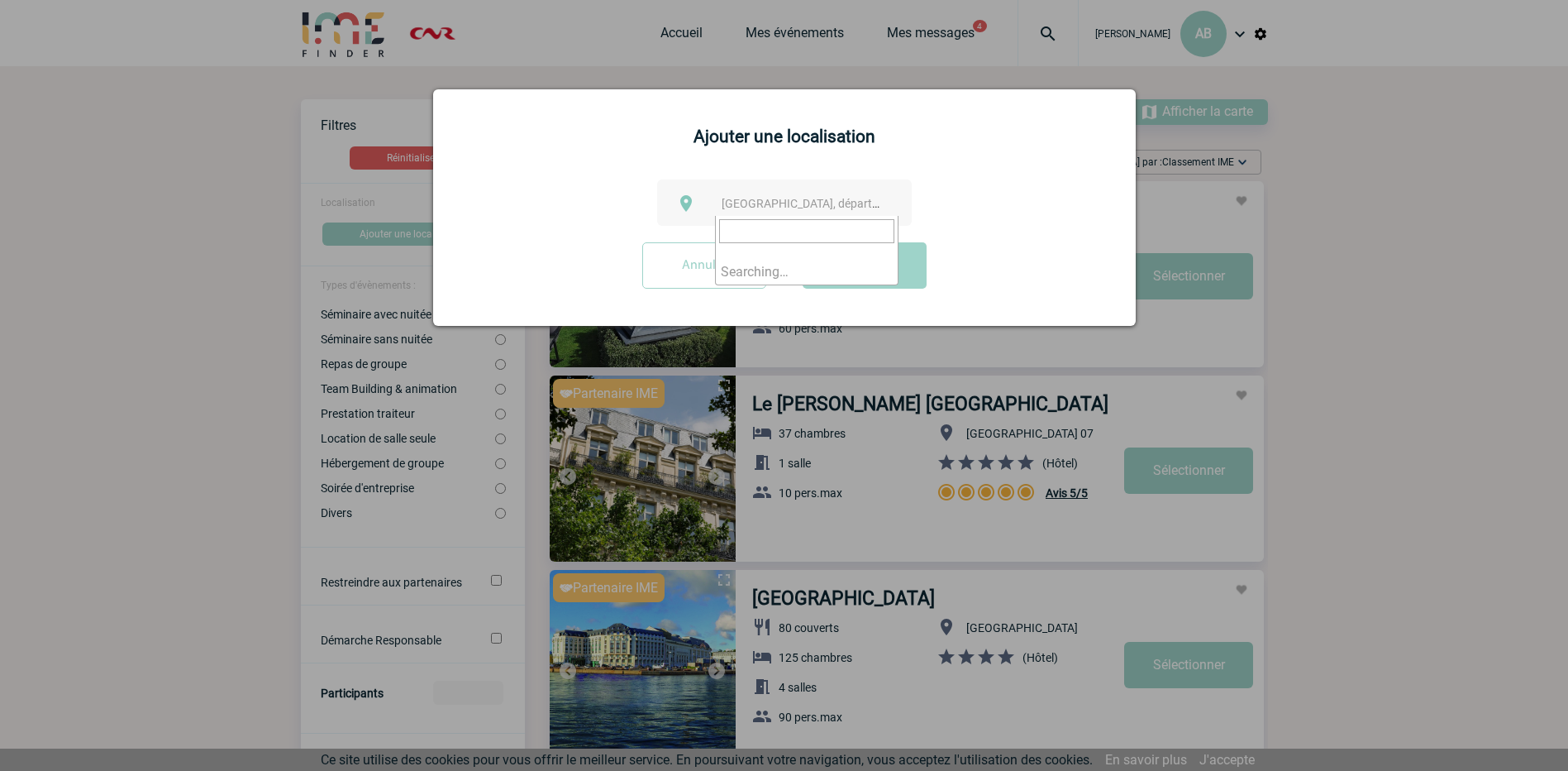
click at [828, 199] on span "Ville, département, région..." at bounding box center [836, 203] width 230 height 14
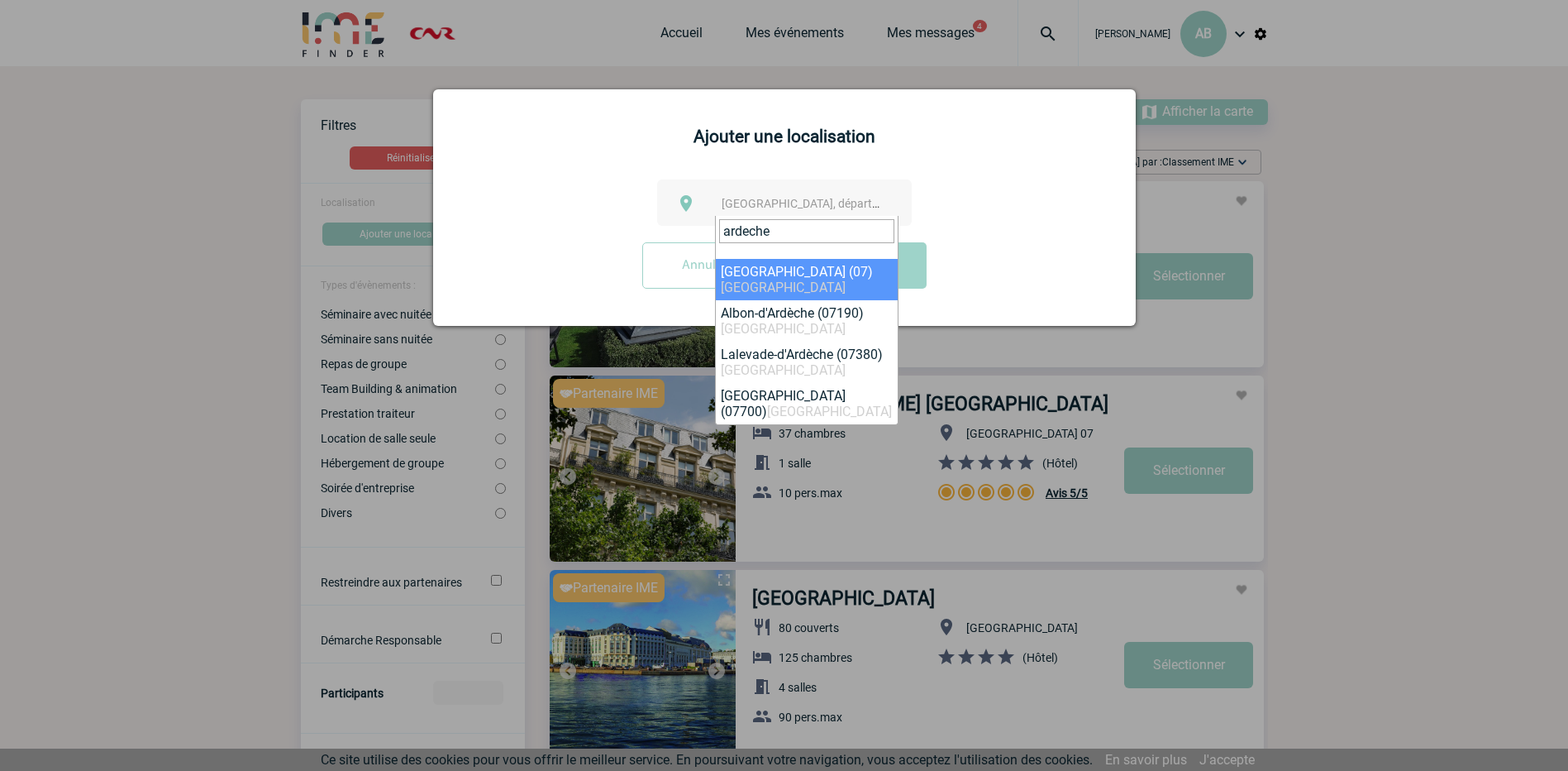
type input "ardeche"
select select "34676"
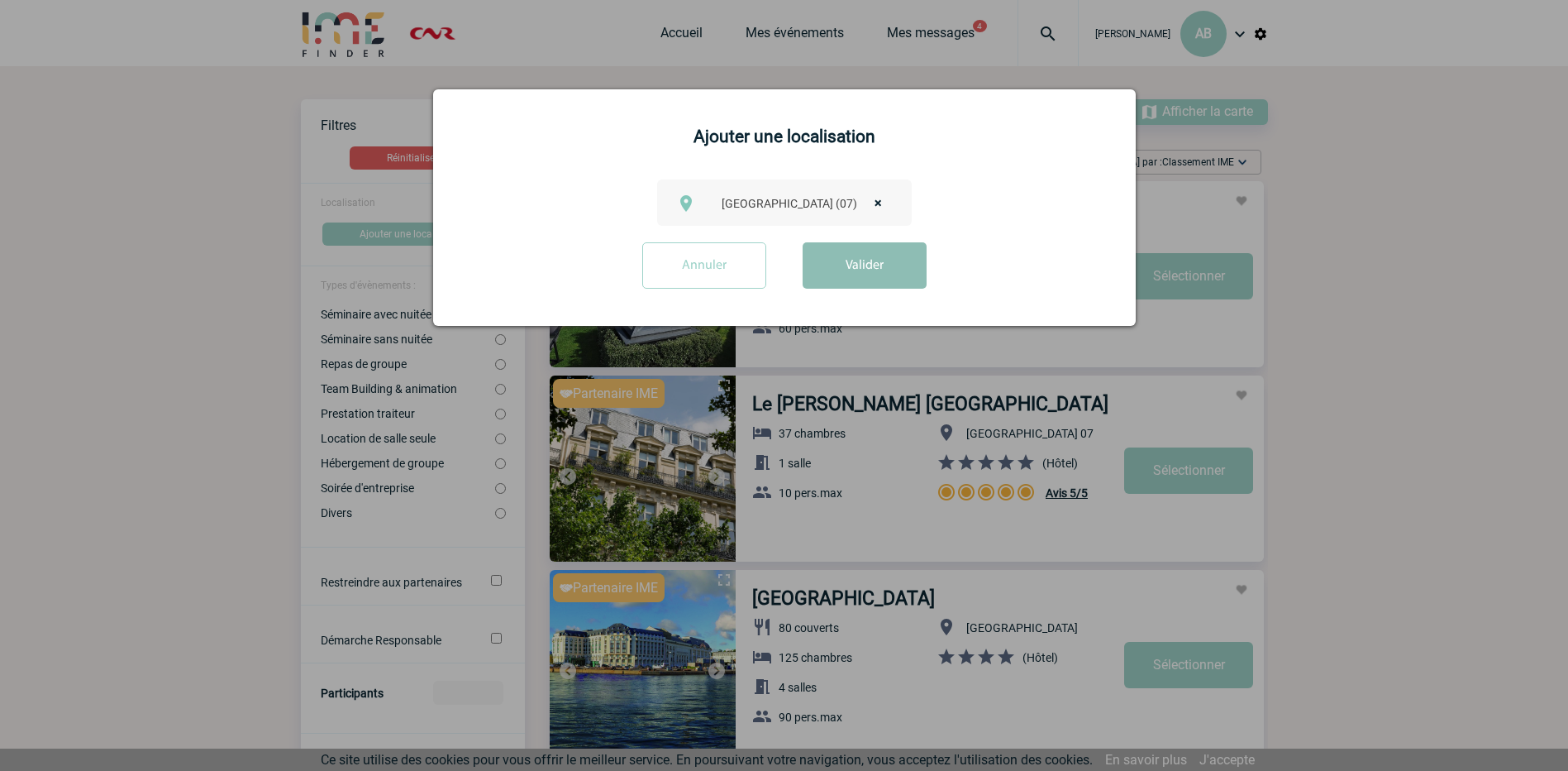
click at [868, 251] on button "Valider" at bounding box center [865, 265] width 124 height 46
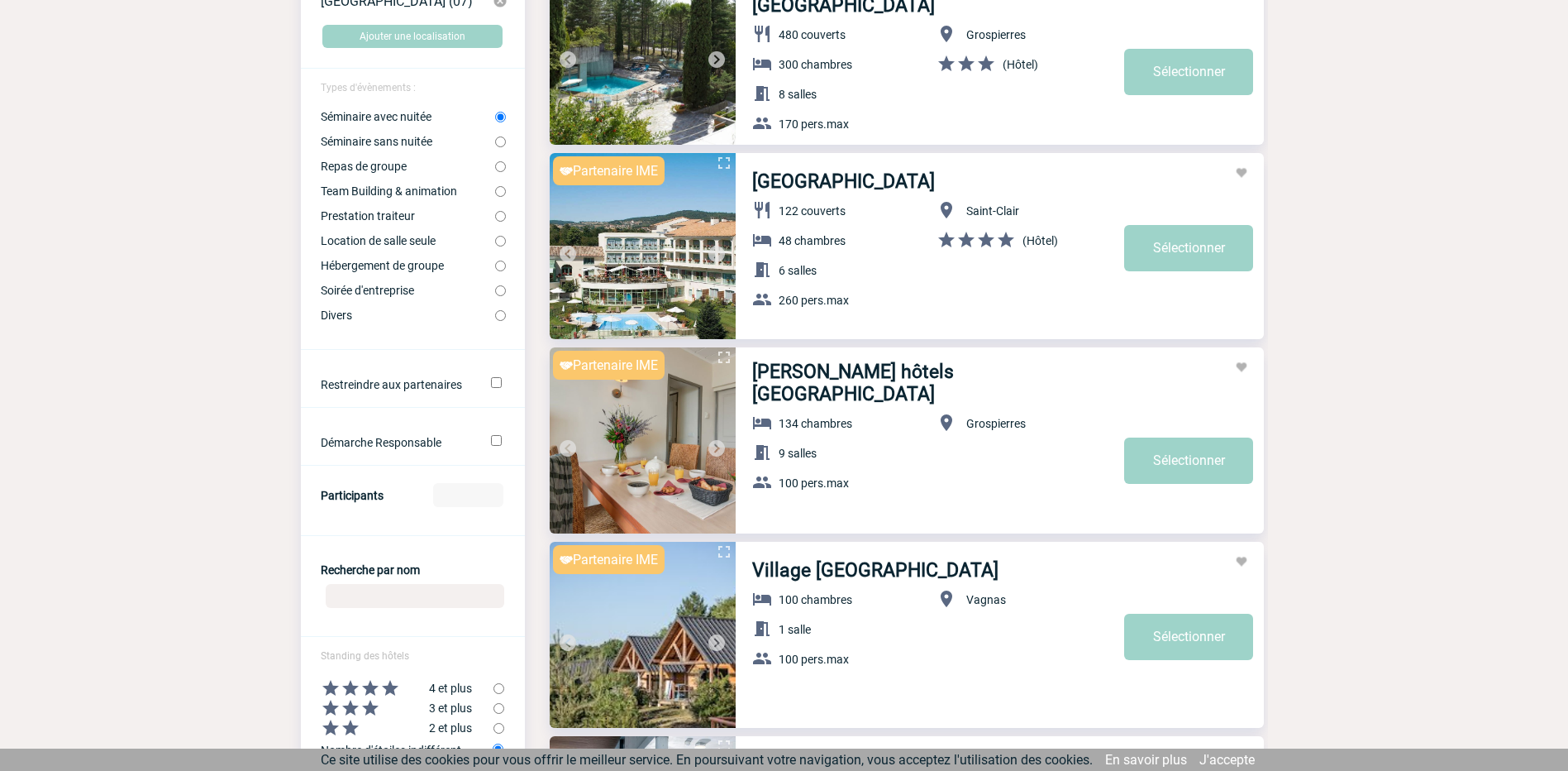
scroll to position [248, 0]
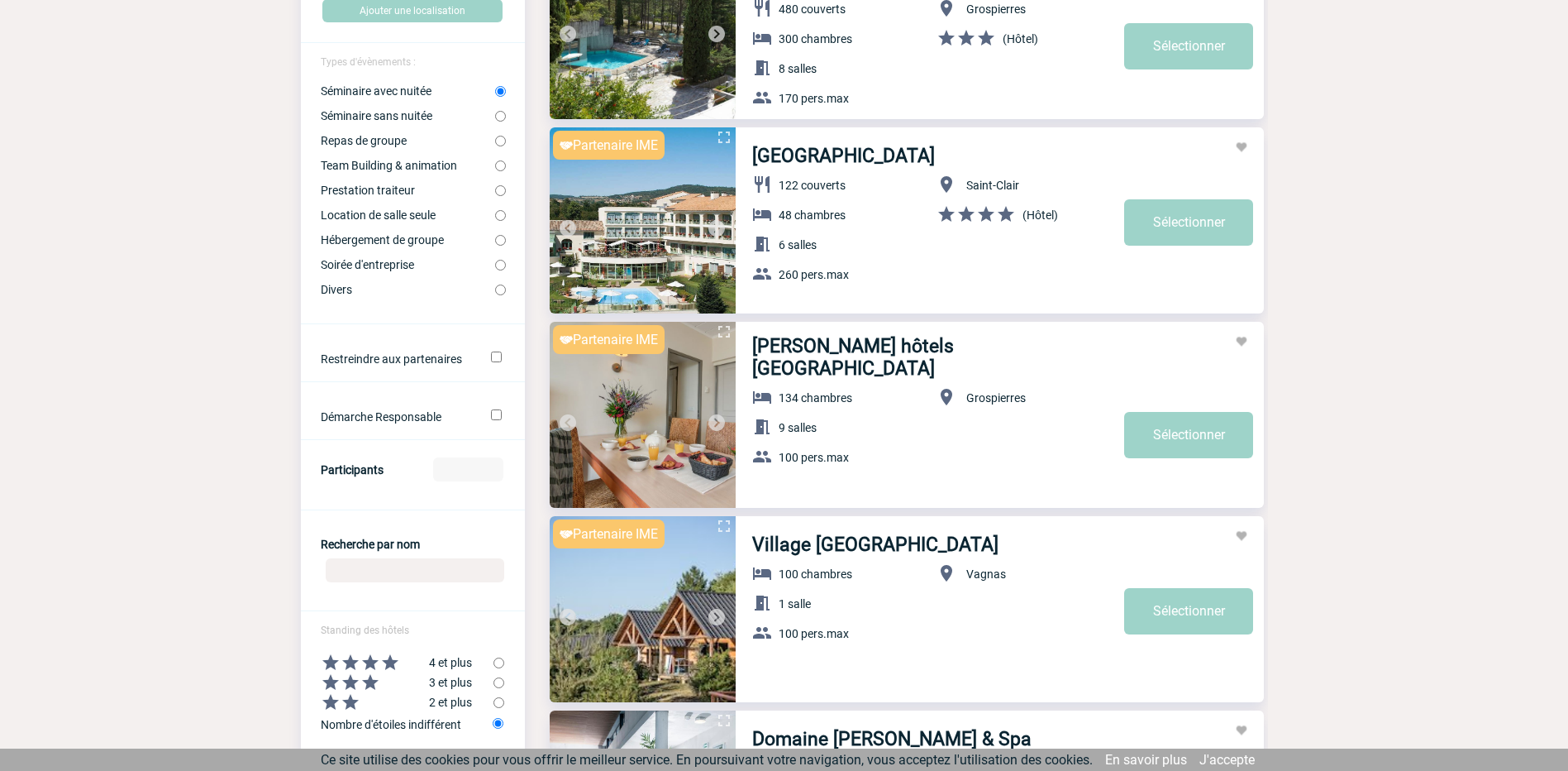
click at [721, 423] on img at bounding box center [717, 422] width 19 height 19
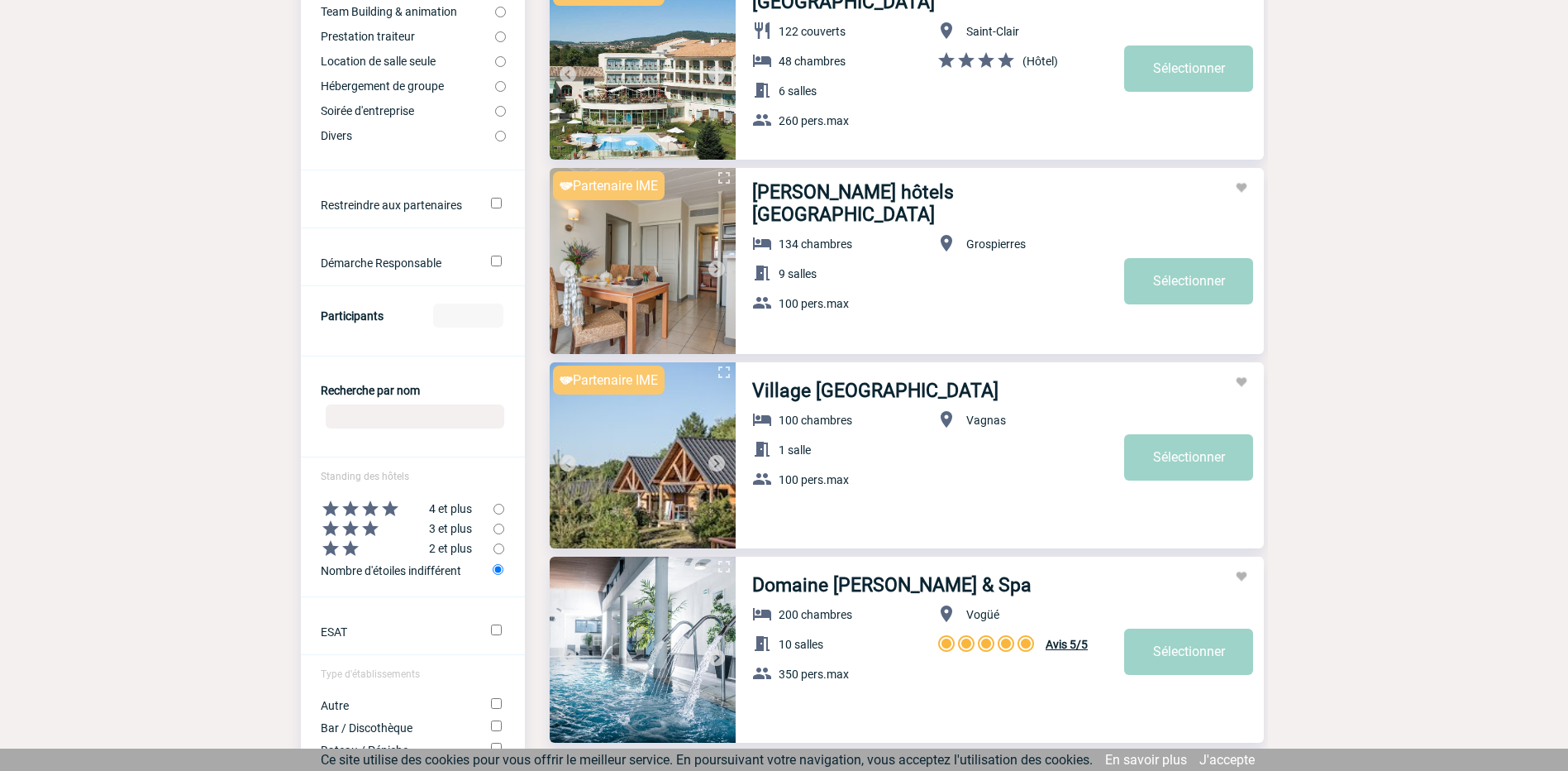
scroll to position [414, 0]
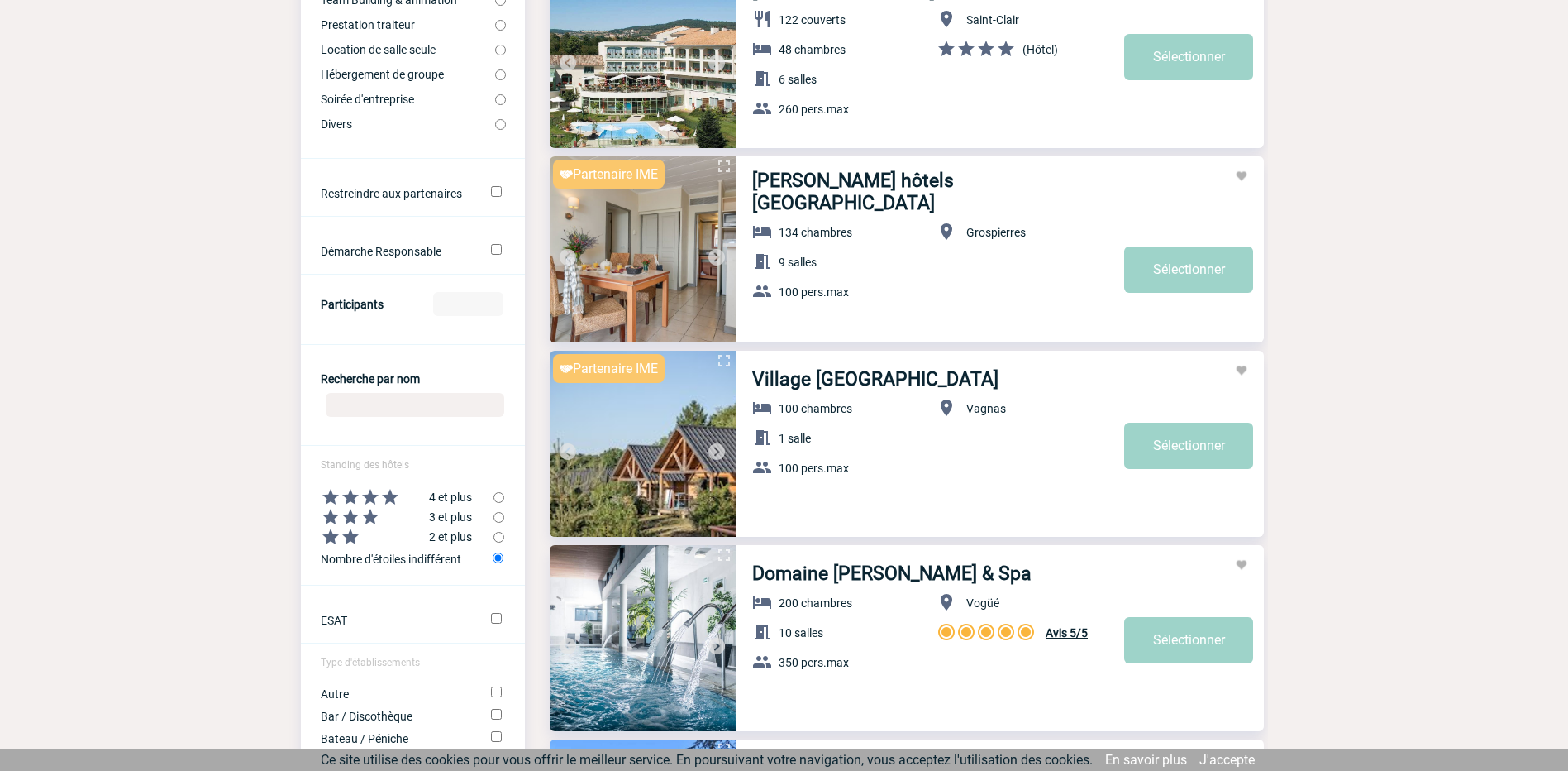
click at [722, 452] on img at bounding box center [717, 451] width 19 height 19
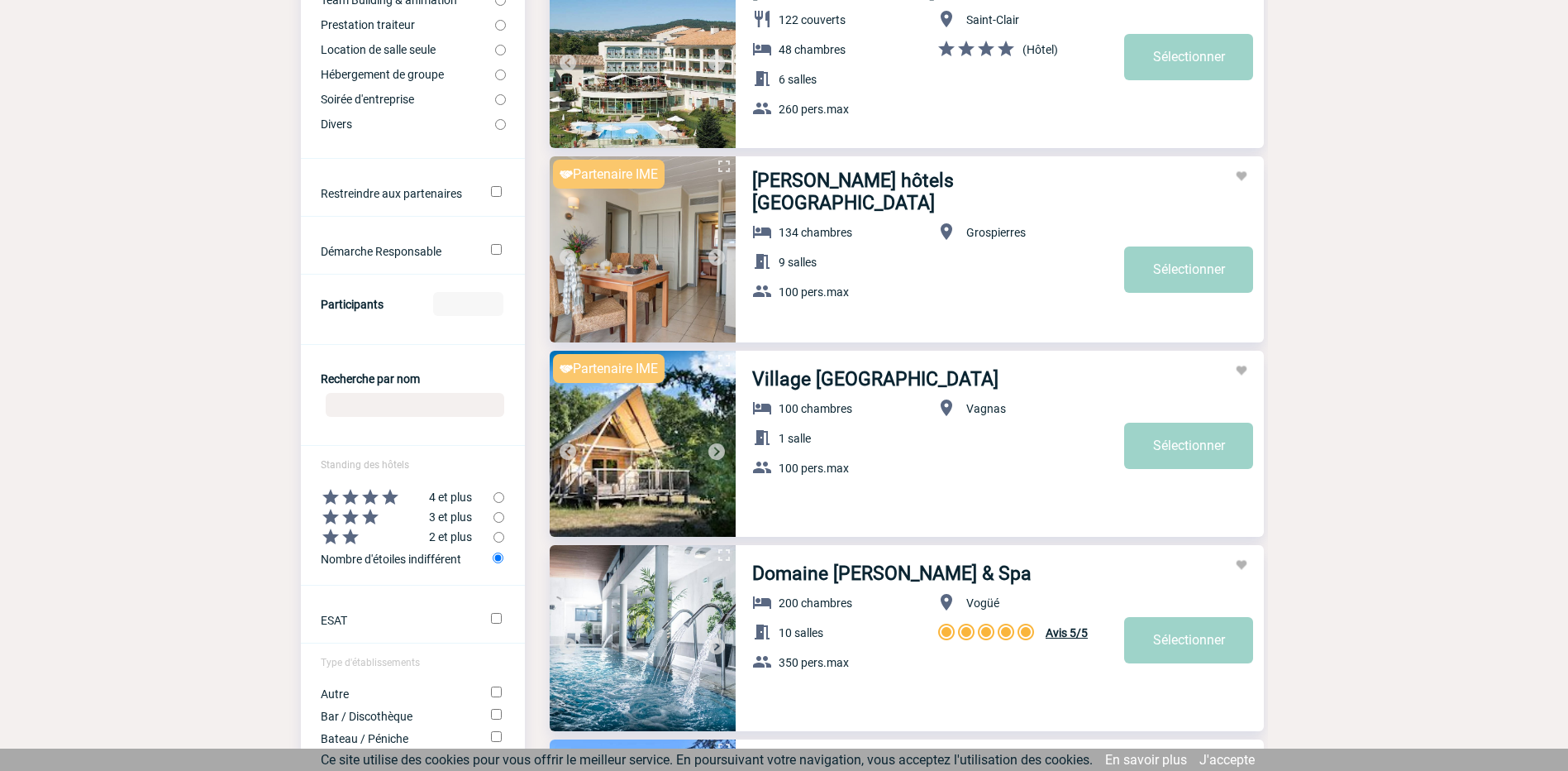
click at [711, 447] on img at bounding box center [717, 451] width 19 height 19
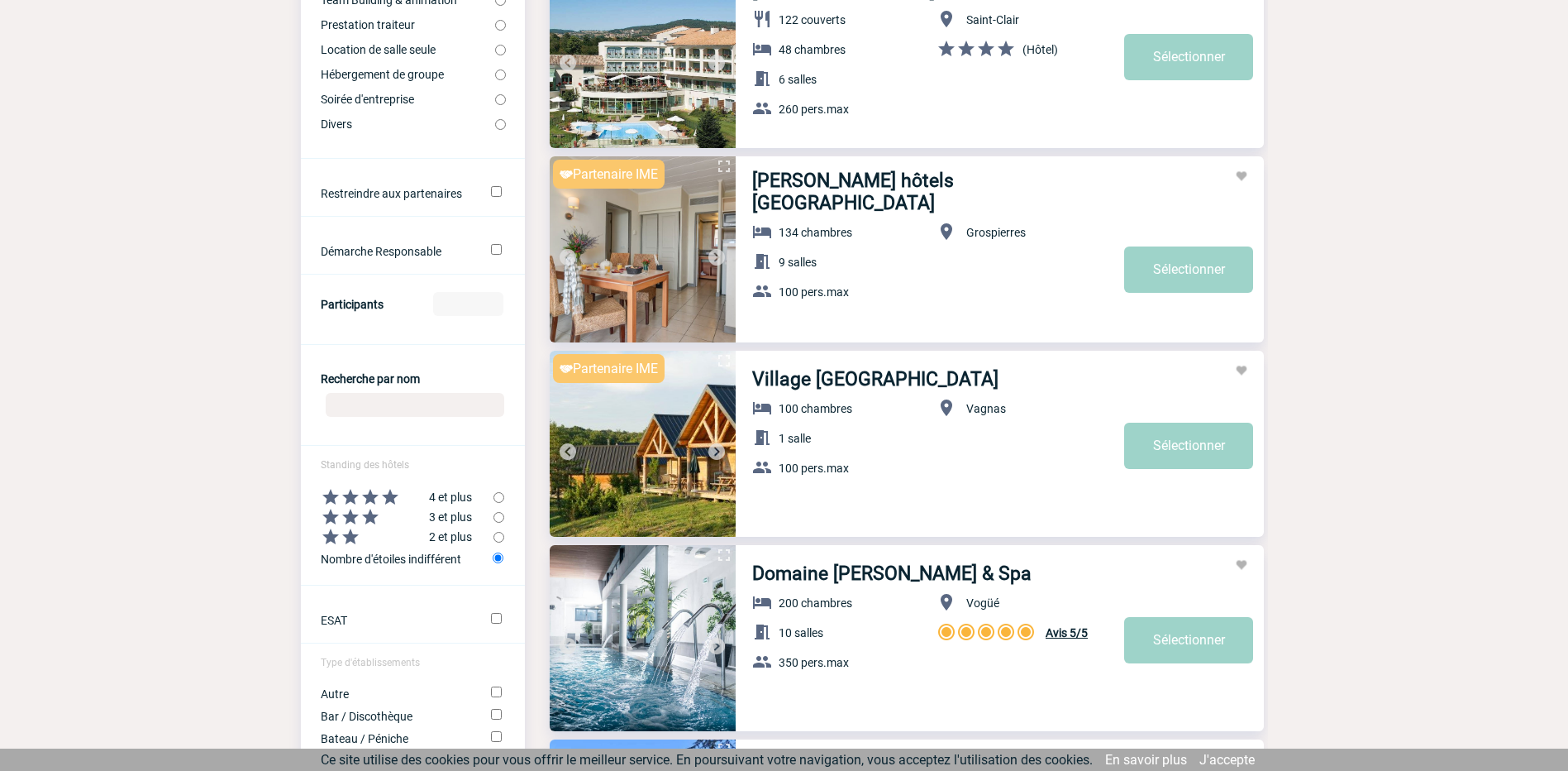
click at [711, 447] on img at bounding box center [717, 451] width 19 height 19
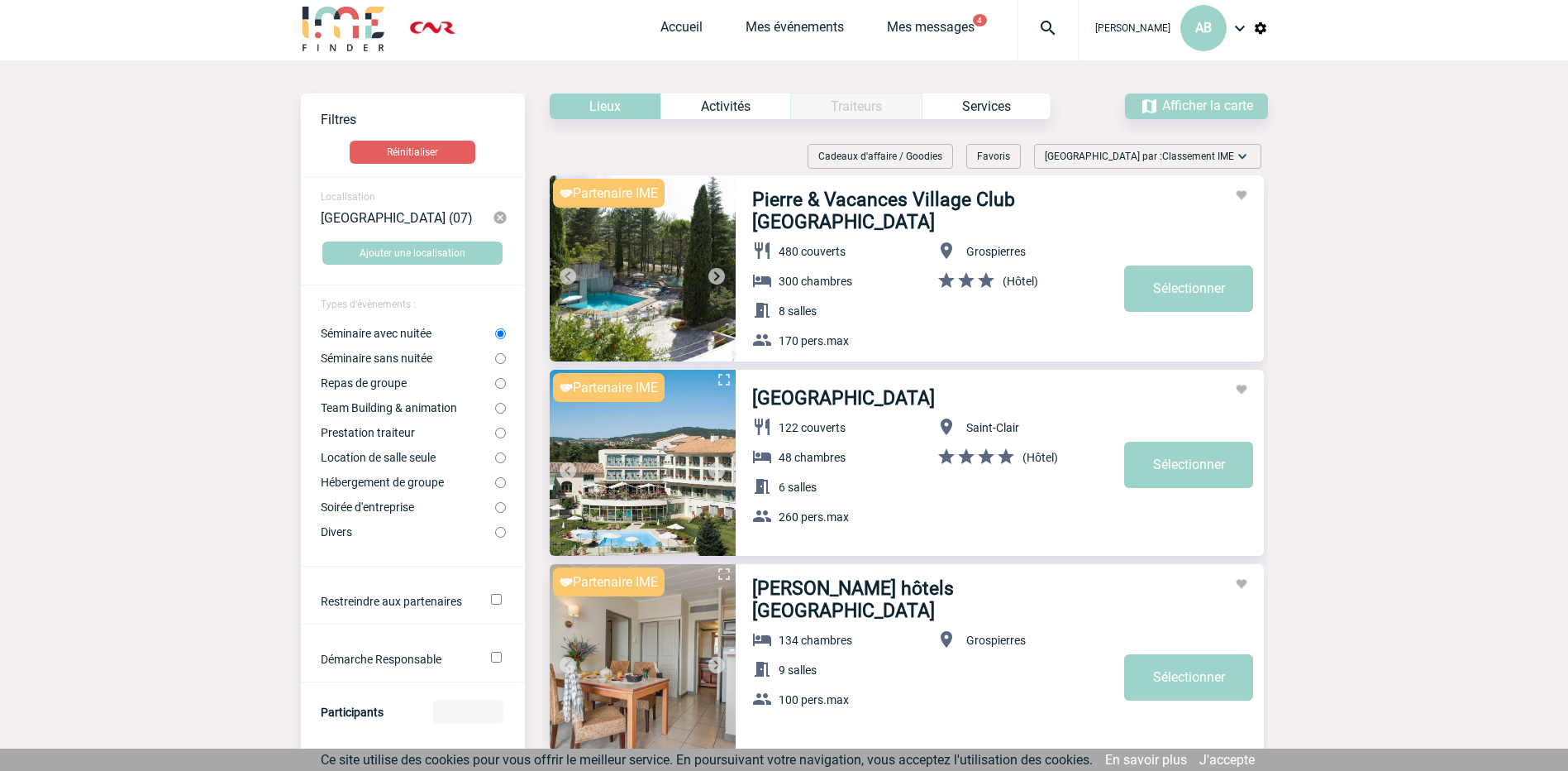
scroll to position [0, 0]
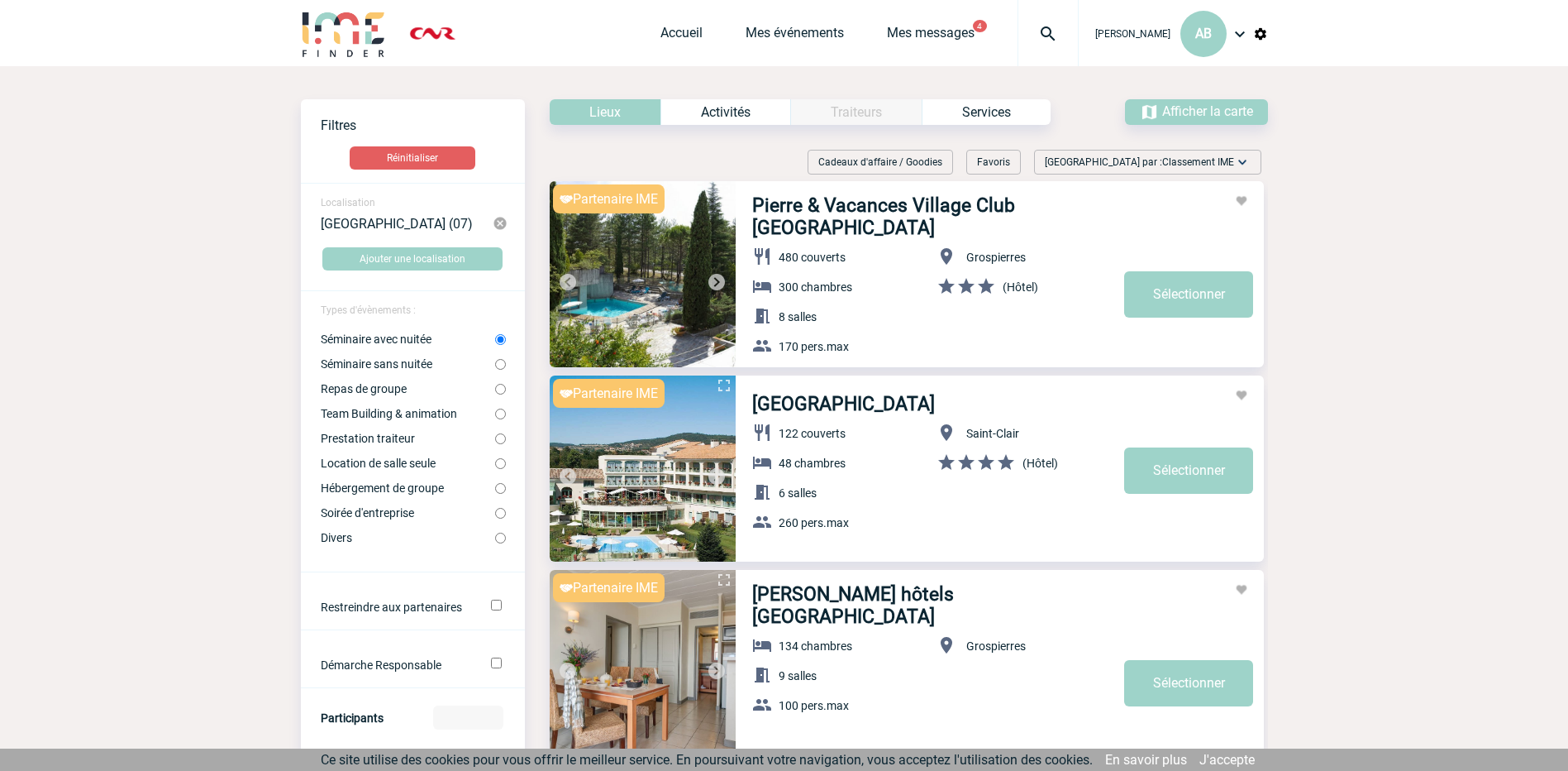
click at [712, 277] on img at bounding box center [717, 282] width 19 height 19
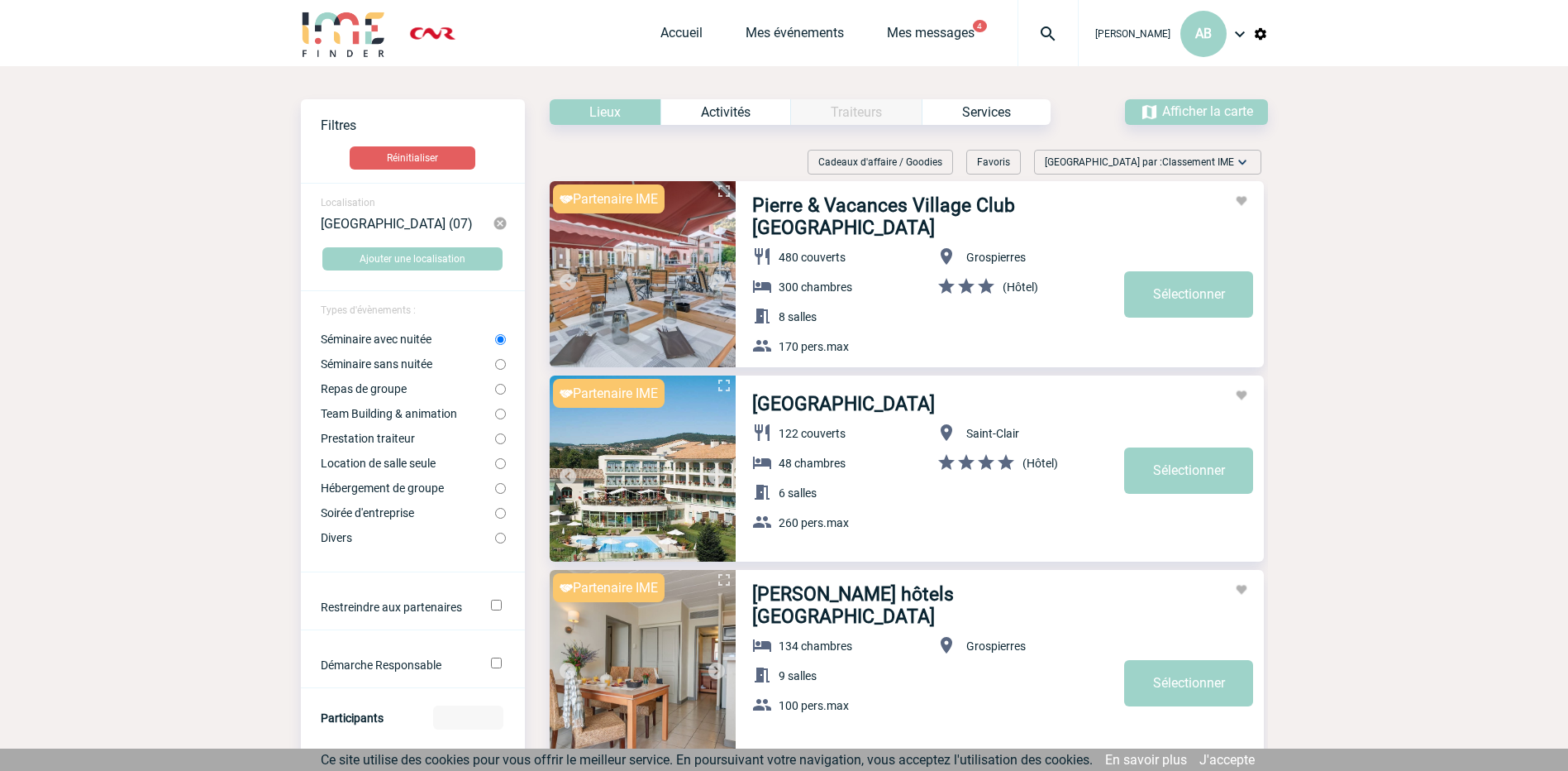
click at [712, 277] on img at bounding box center [717, 282] width 19 height 19
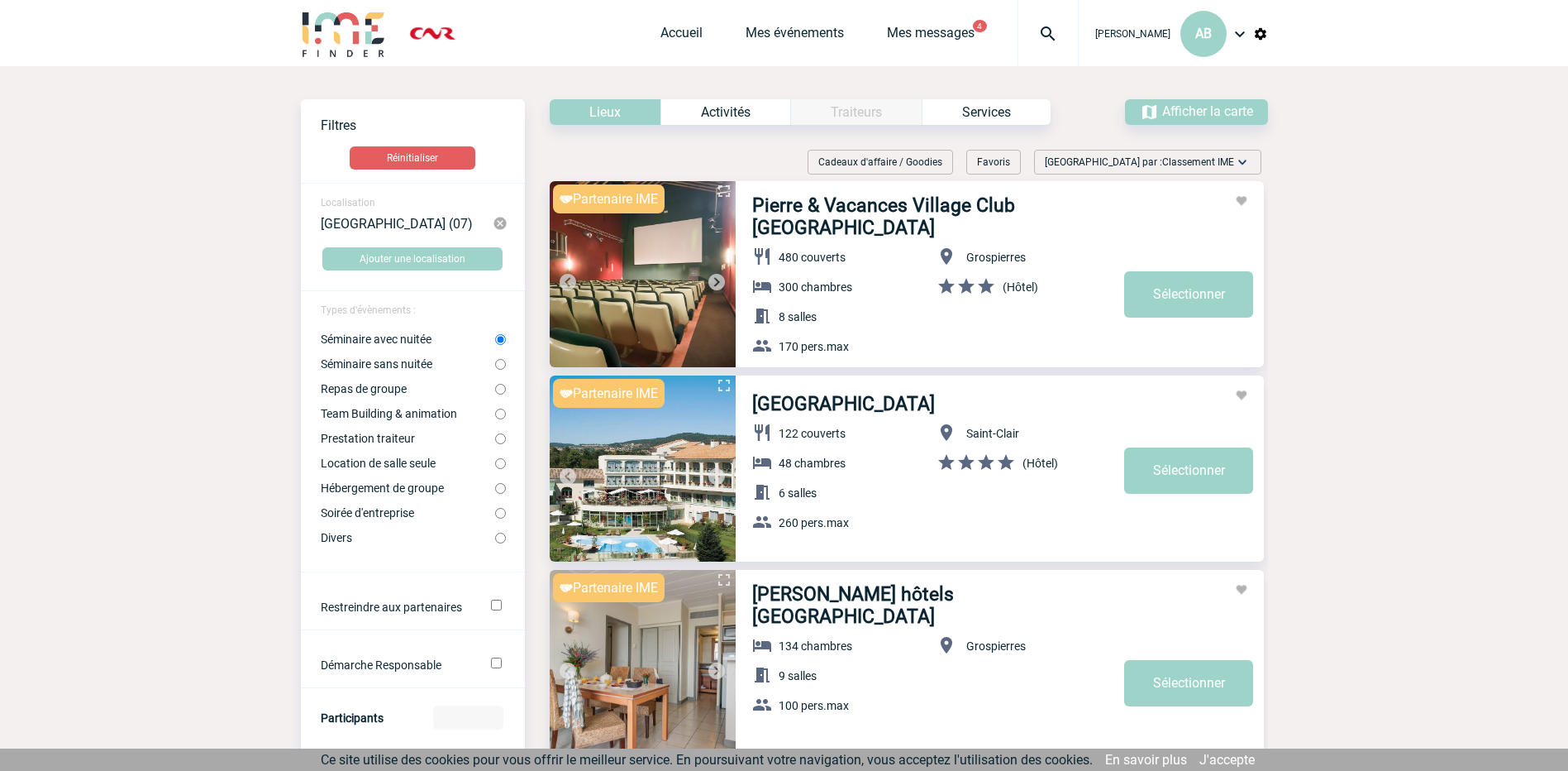
click at [712, 277] on img at bounding box center [717, 282] width 19 height 19
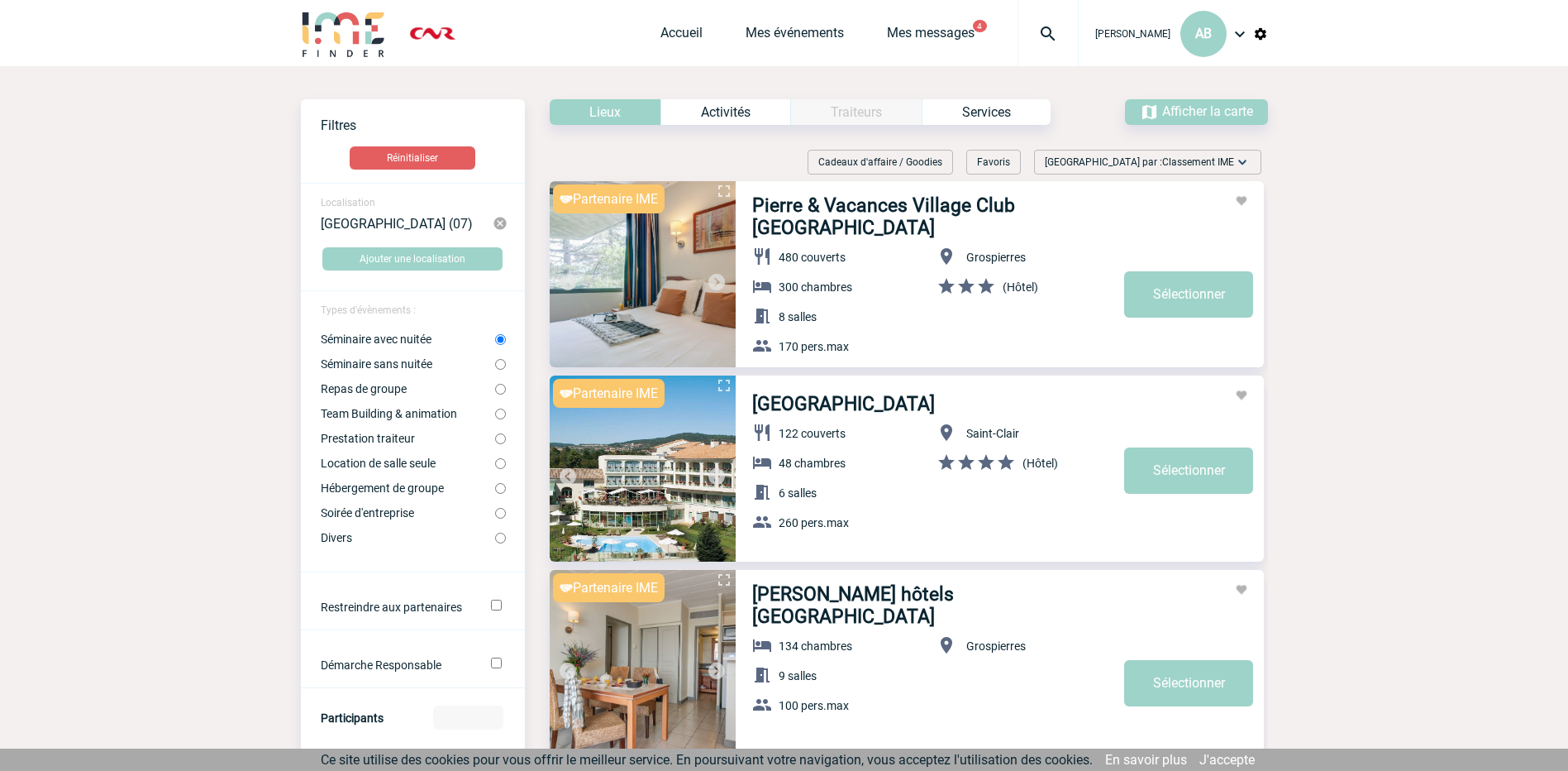
click at [712, 277] on img at bounding box center [717, 282] width 19 height 19
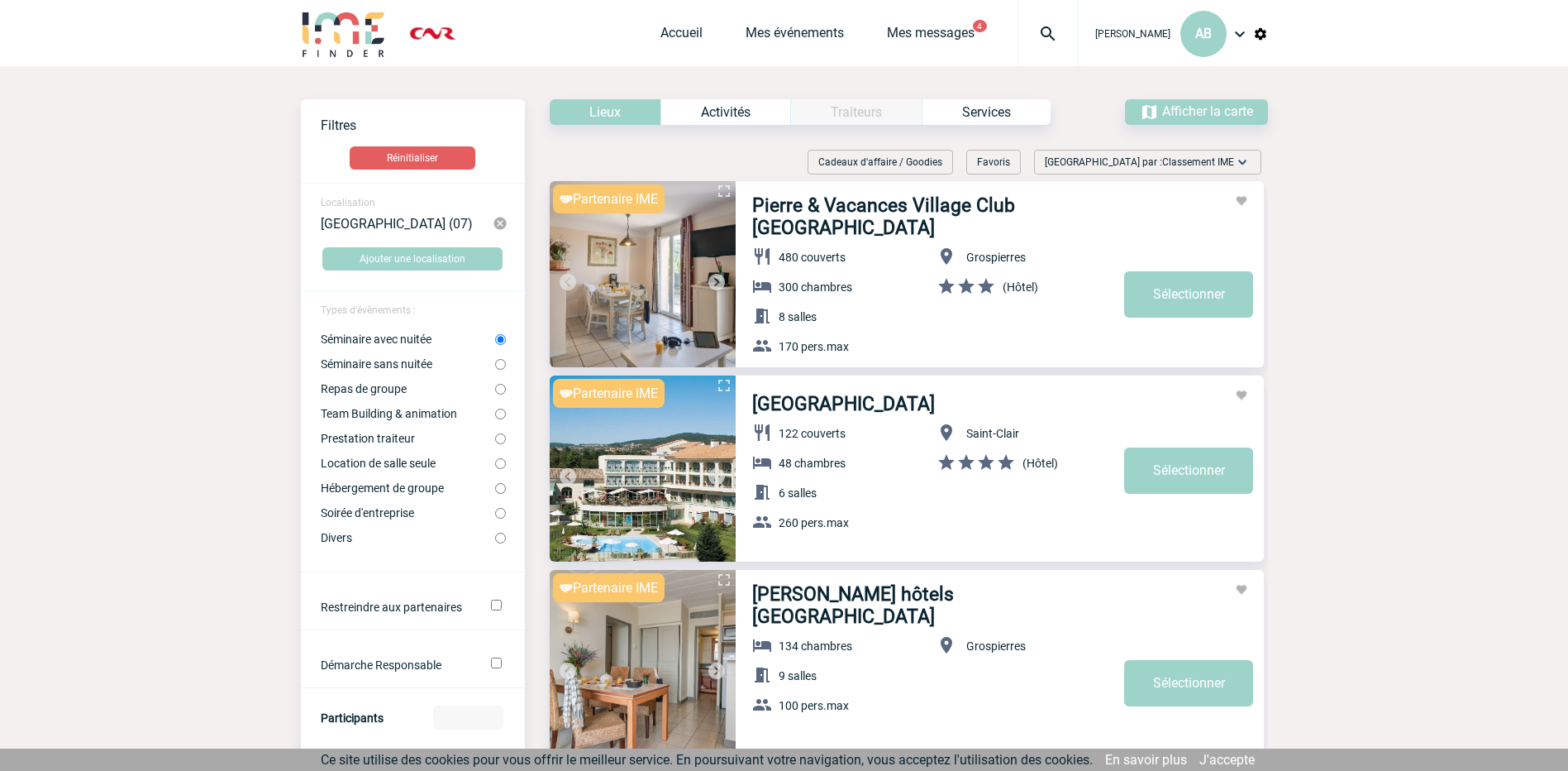
click at [712, 277] on img at bounding box center [717, 282] width 19 height 19
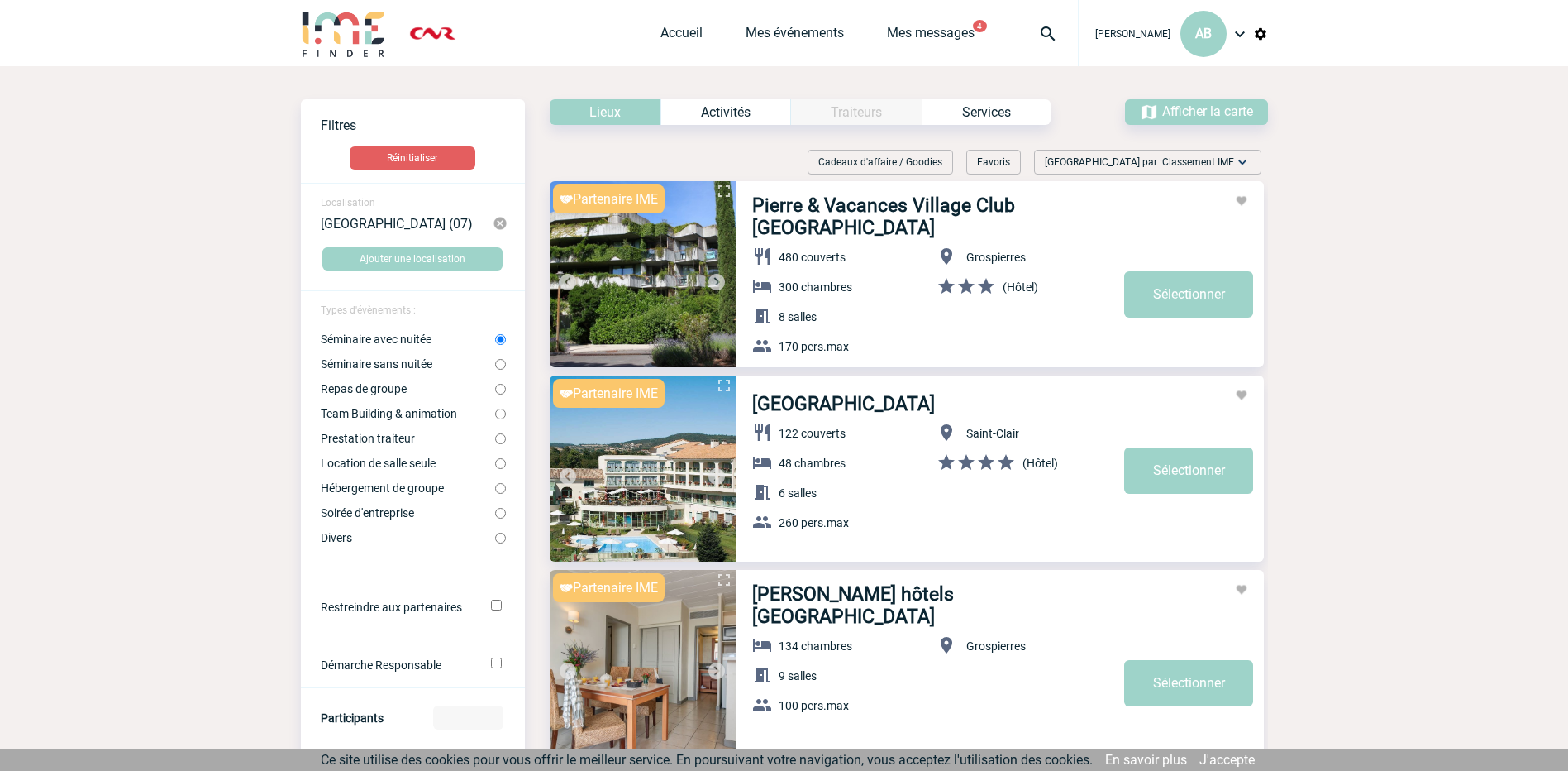
click at [712, 277] on img at bounding box center [717, 282] width 19 height 19
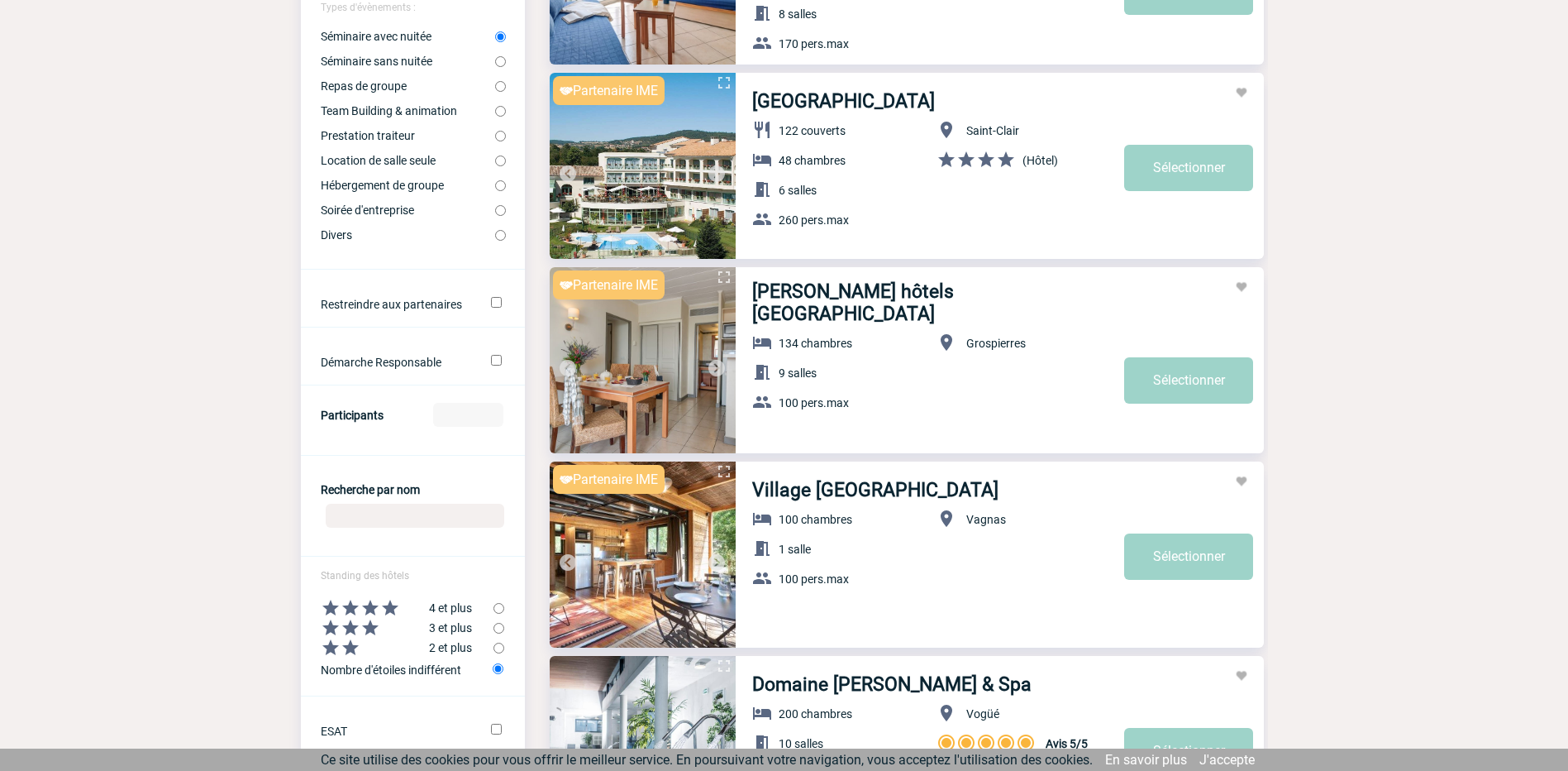
scroll to position [330, 0]
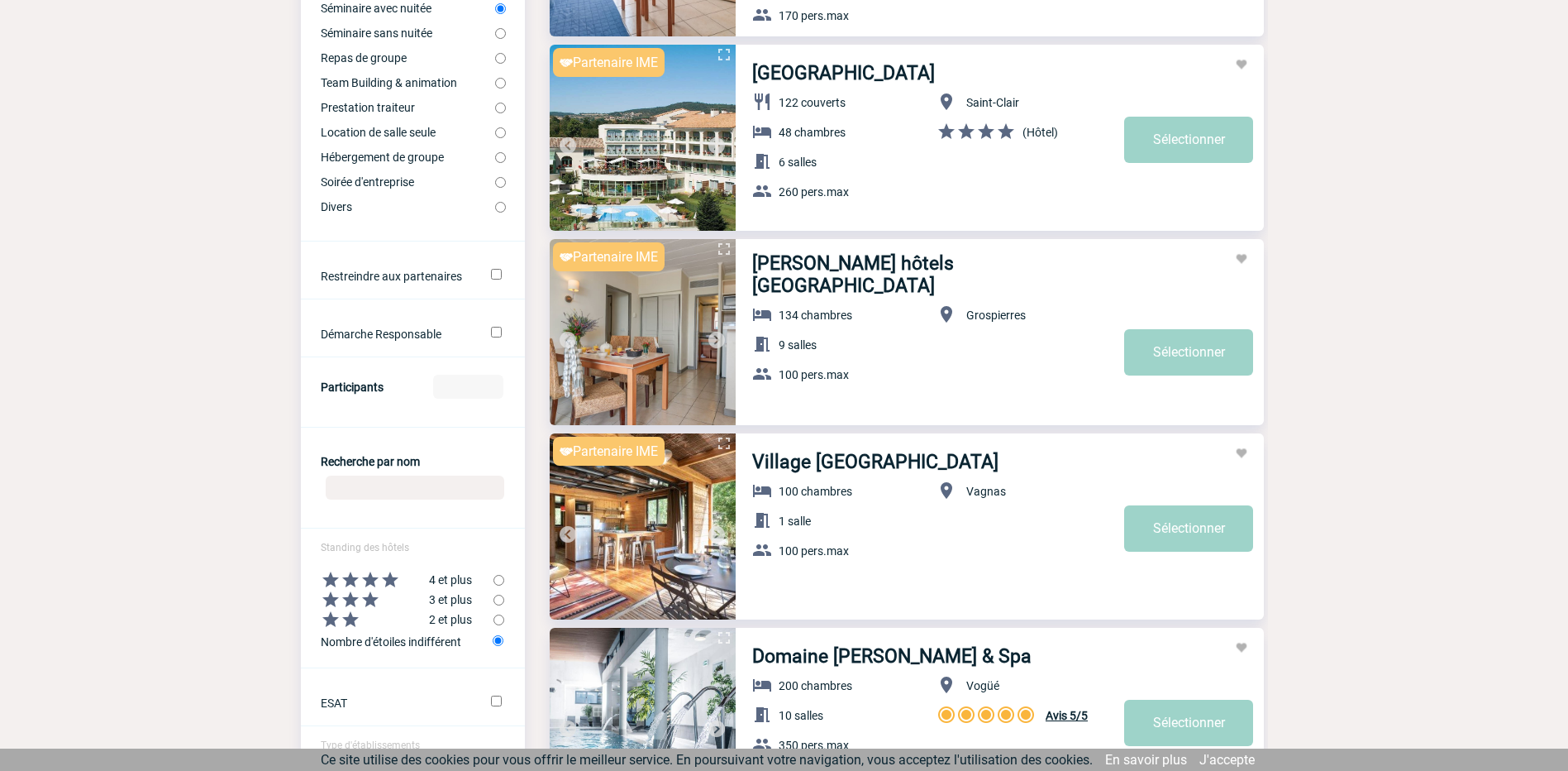
click at [717, 338] on img at bounding box center [717, 340] width 19 height 19
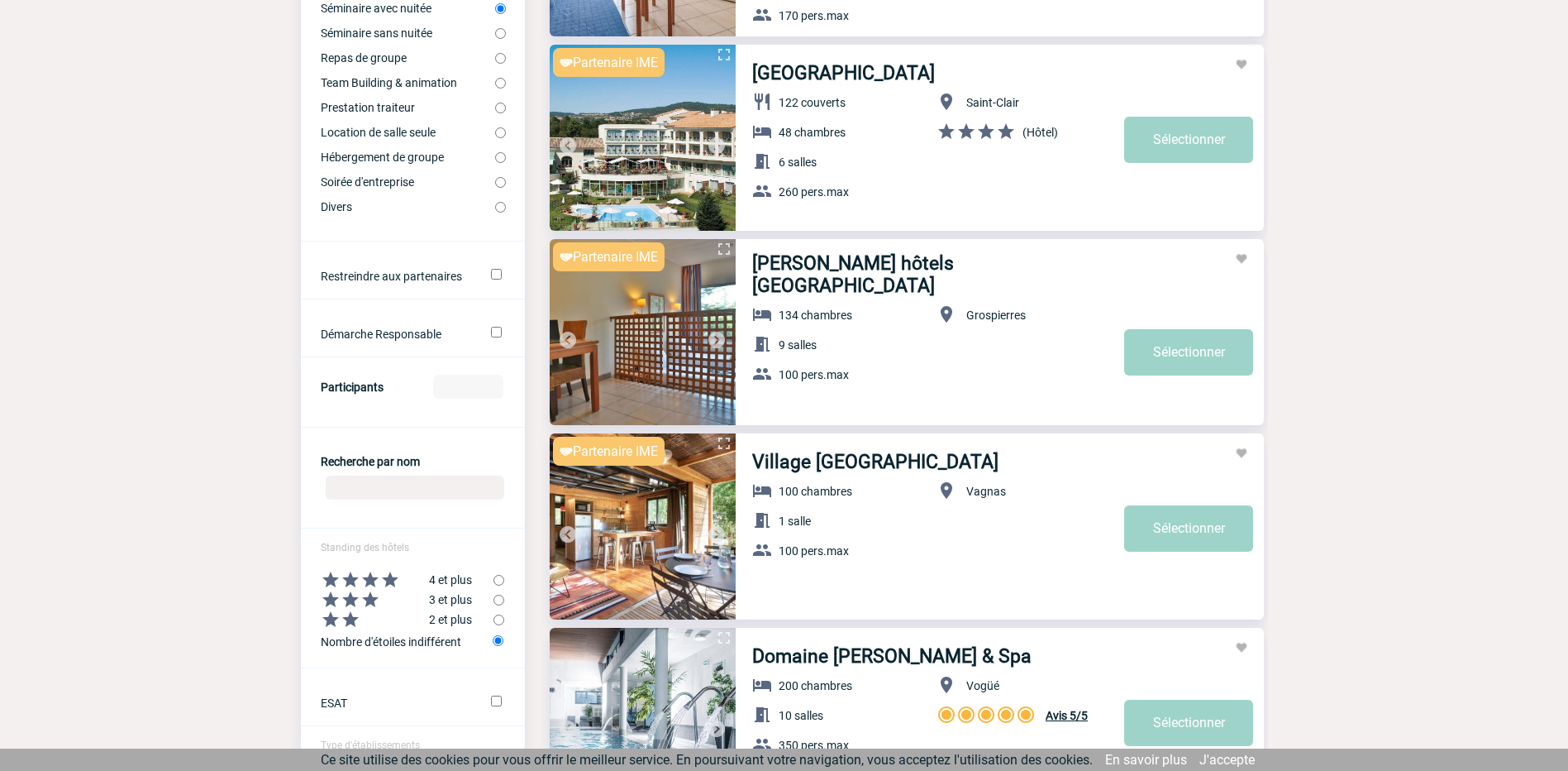
click at [717, 338] on img at bounding box center [717, 340] width 19 height 19
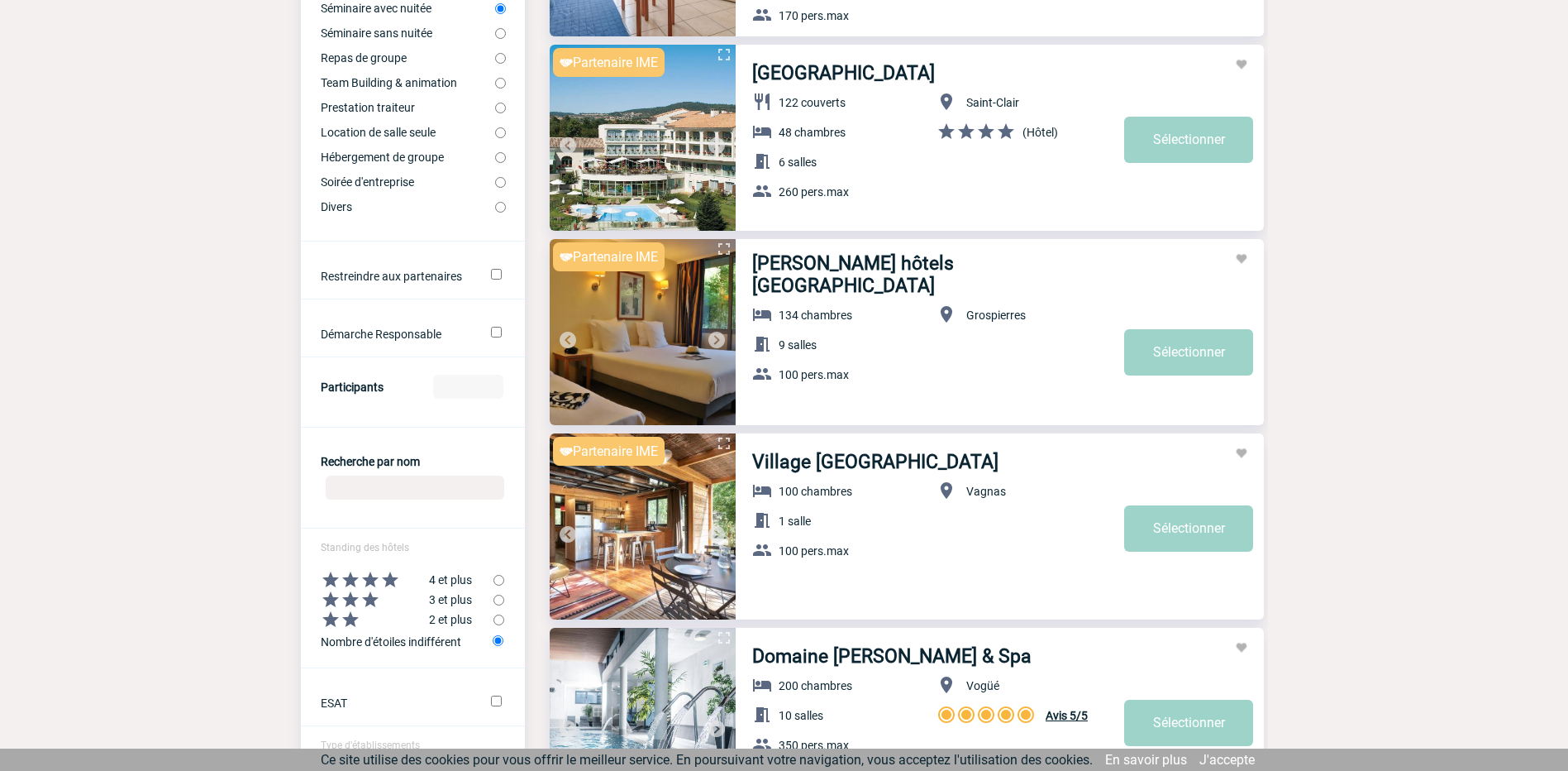
click at [717, 338] on img at bounding box center [717, 340] width 19 height 19
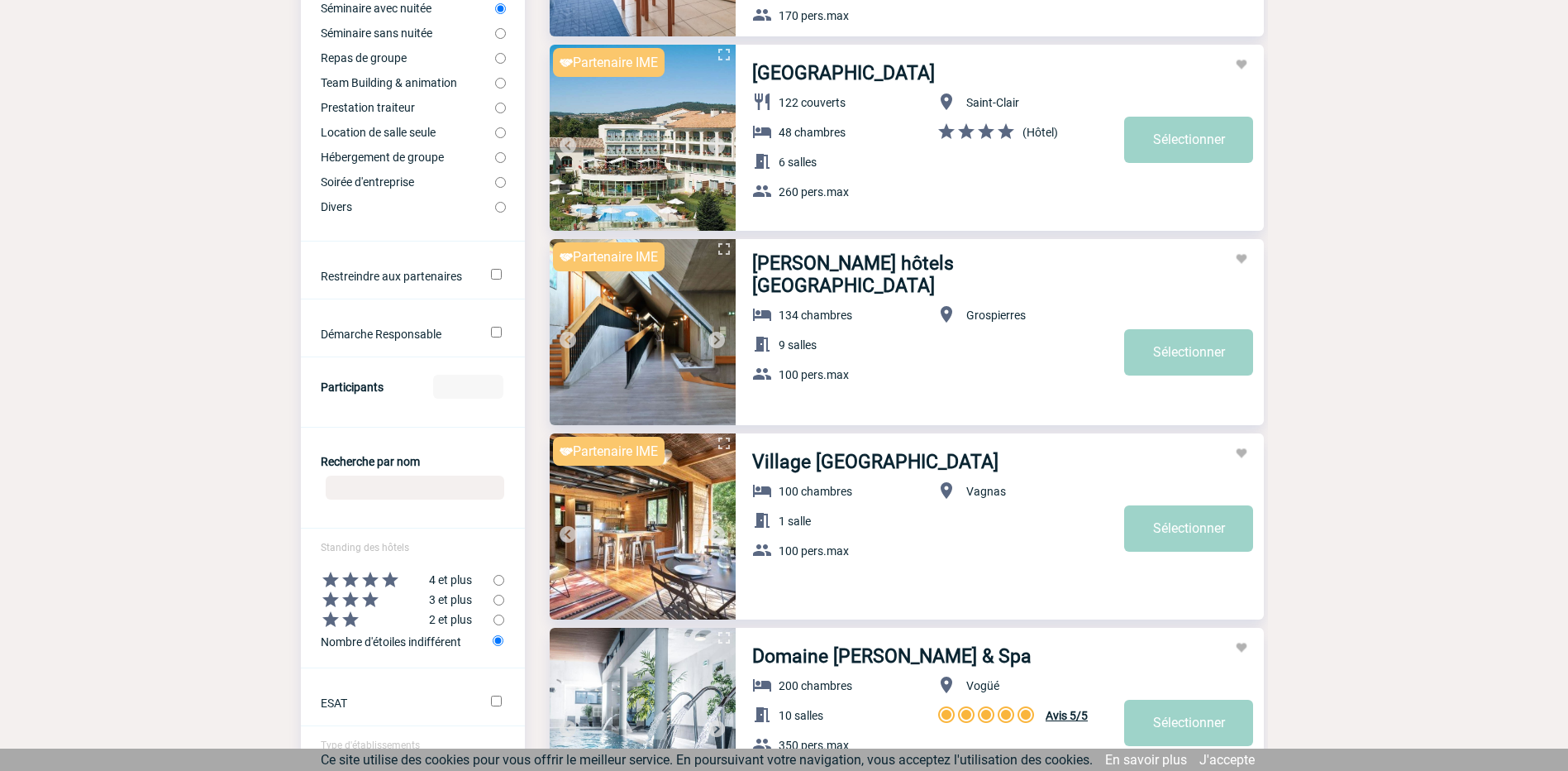
click at [717, 338] on img at bounding box center [717, 340] width 19 height 19
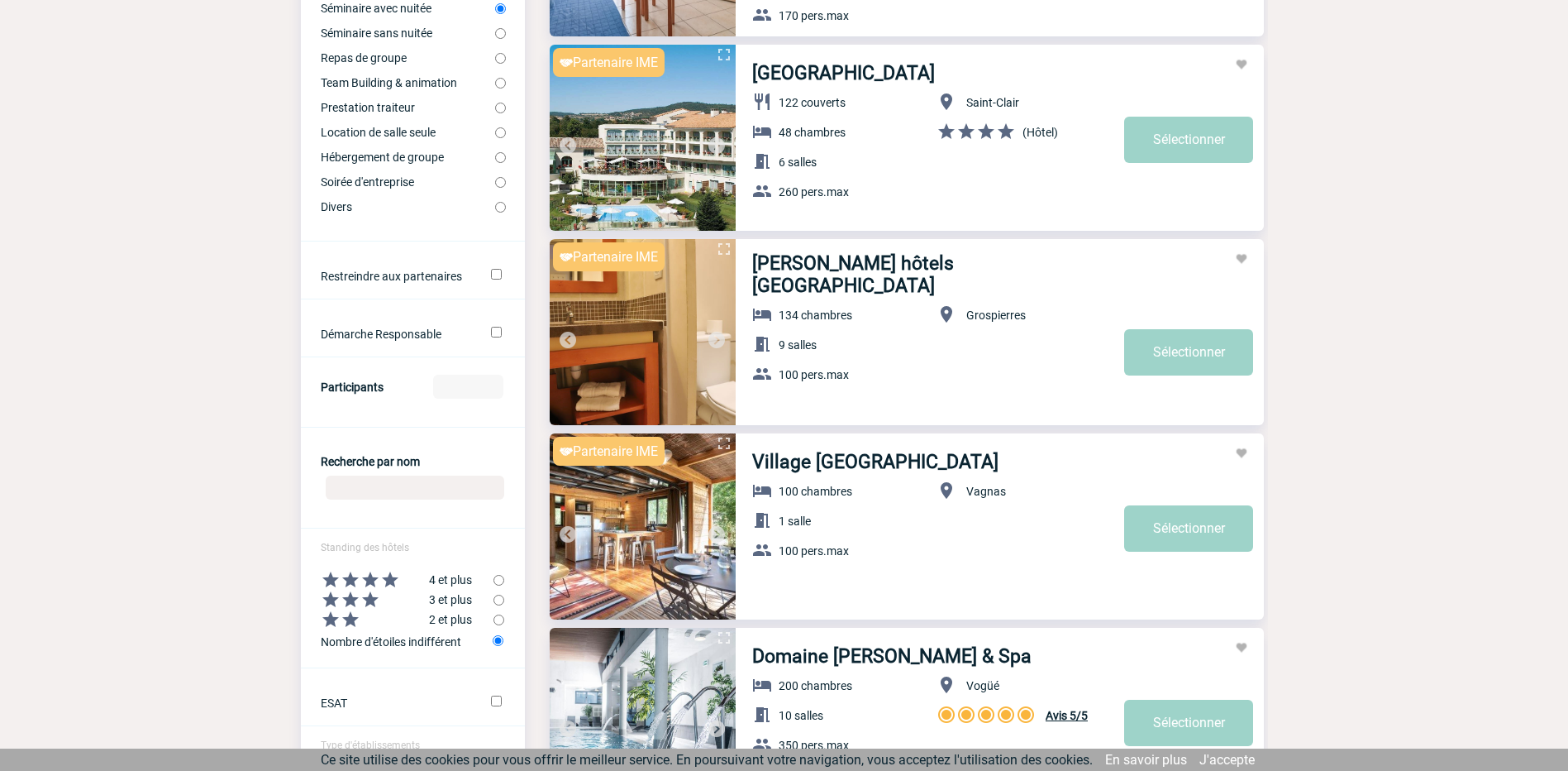
click at [717, 338] on img at bounding box center [717, 340] width 19 height 19
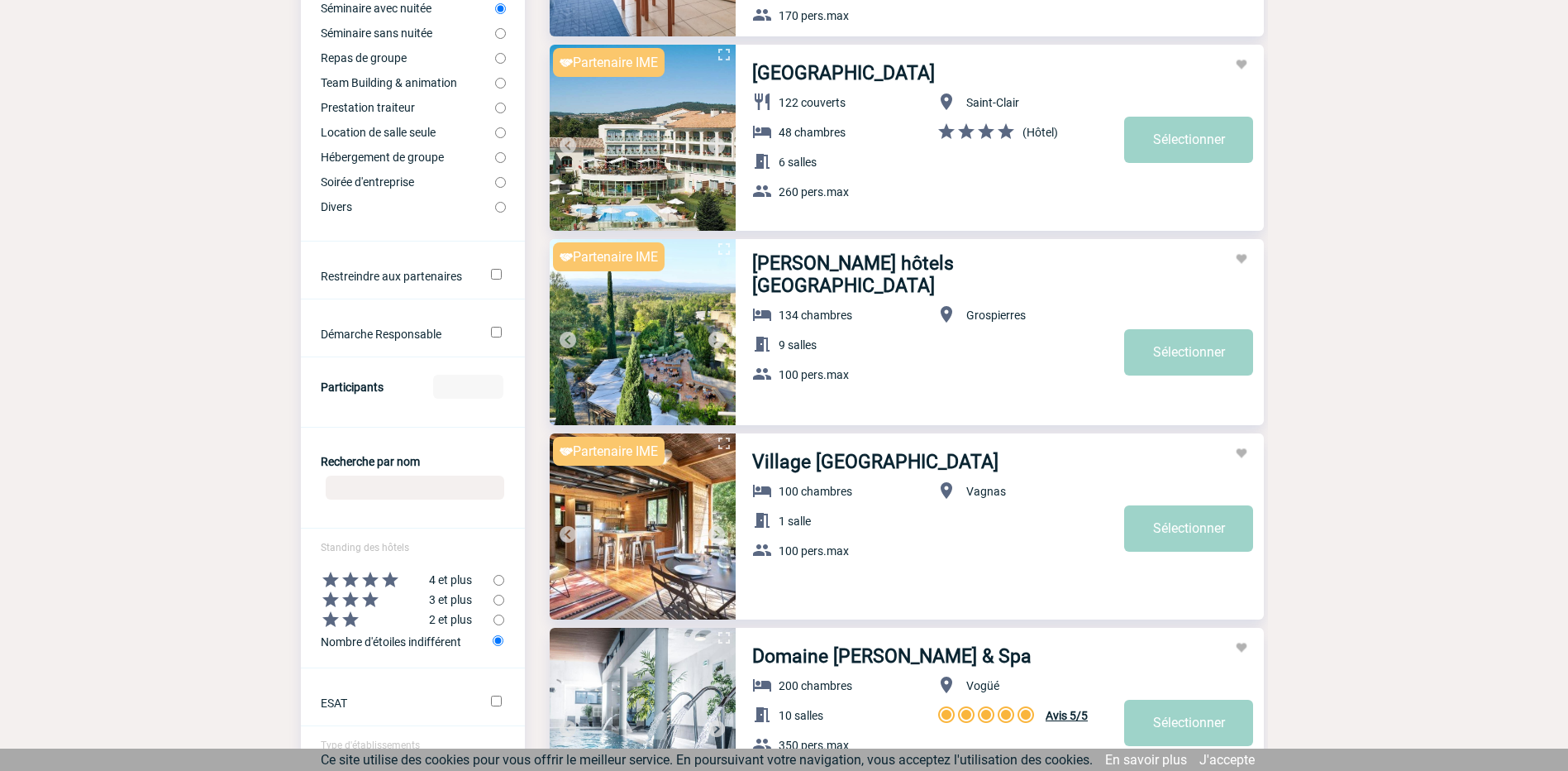
click at [717, 336] on img at bounding box center [717, 340] width 19 height 19
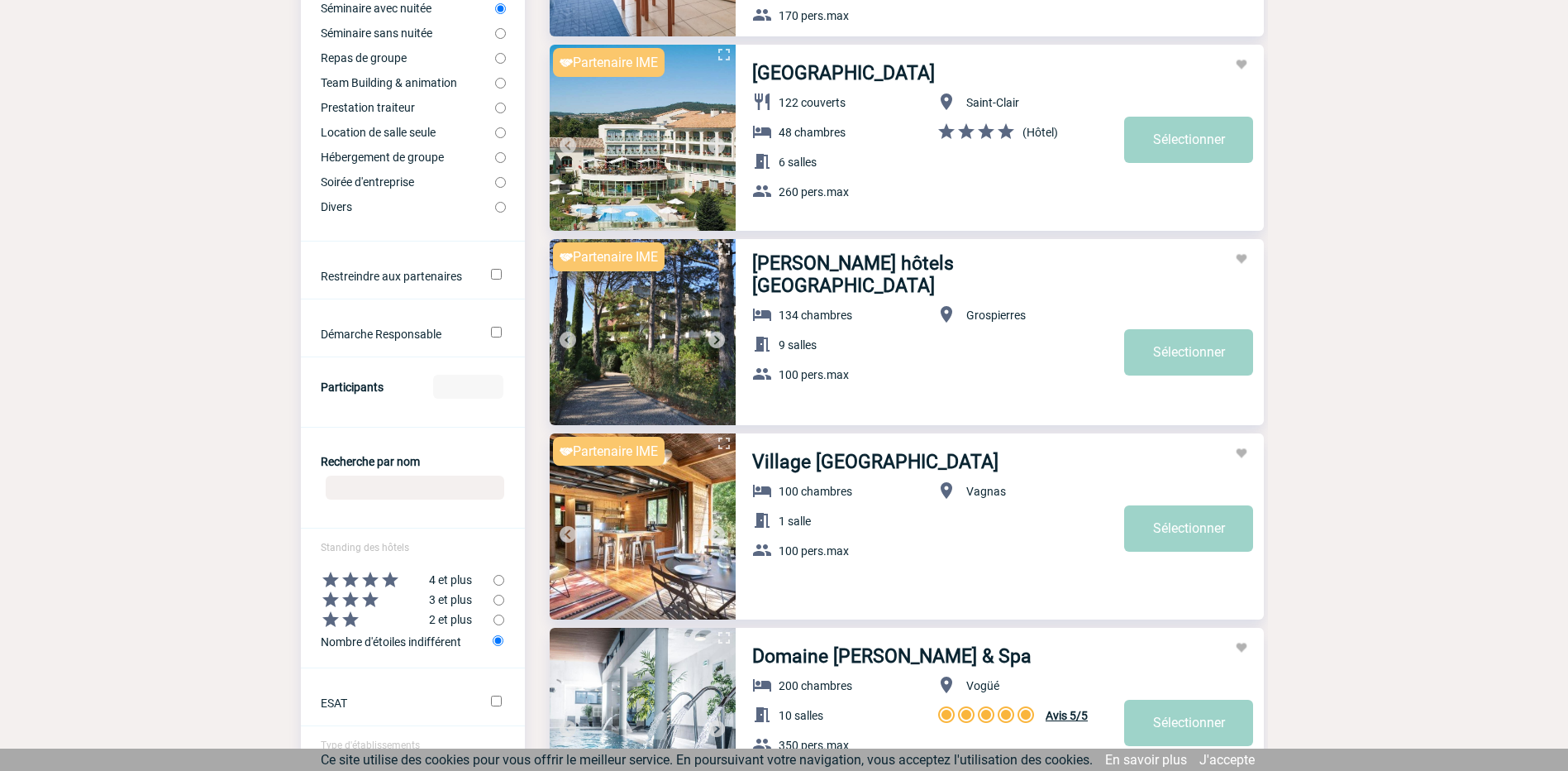
click at [717, 336] on img at bounding box center [717, 340] width 19 height 19
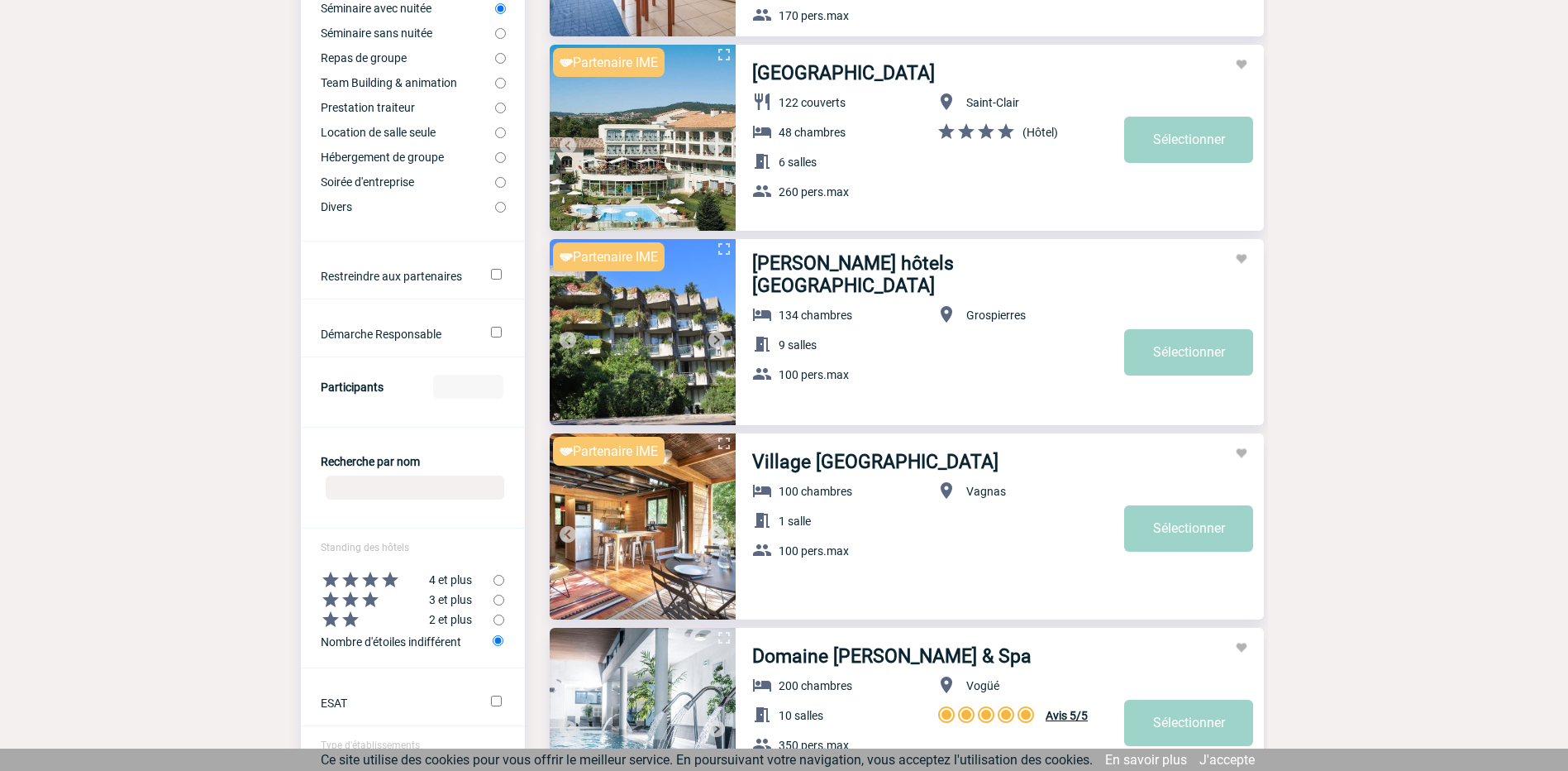
click at [717, 336] on img at bounding box center [717, 340] width 19 height 19
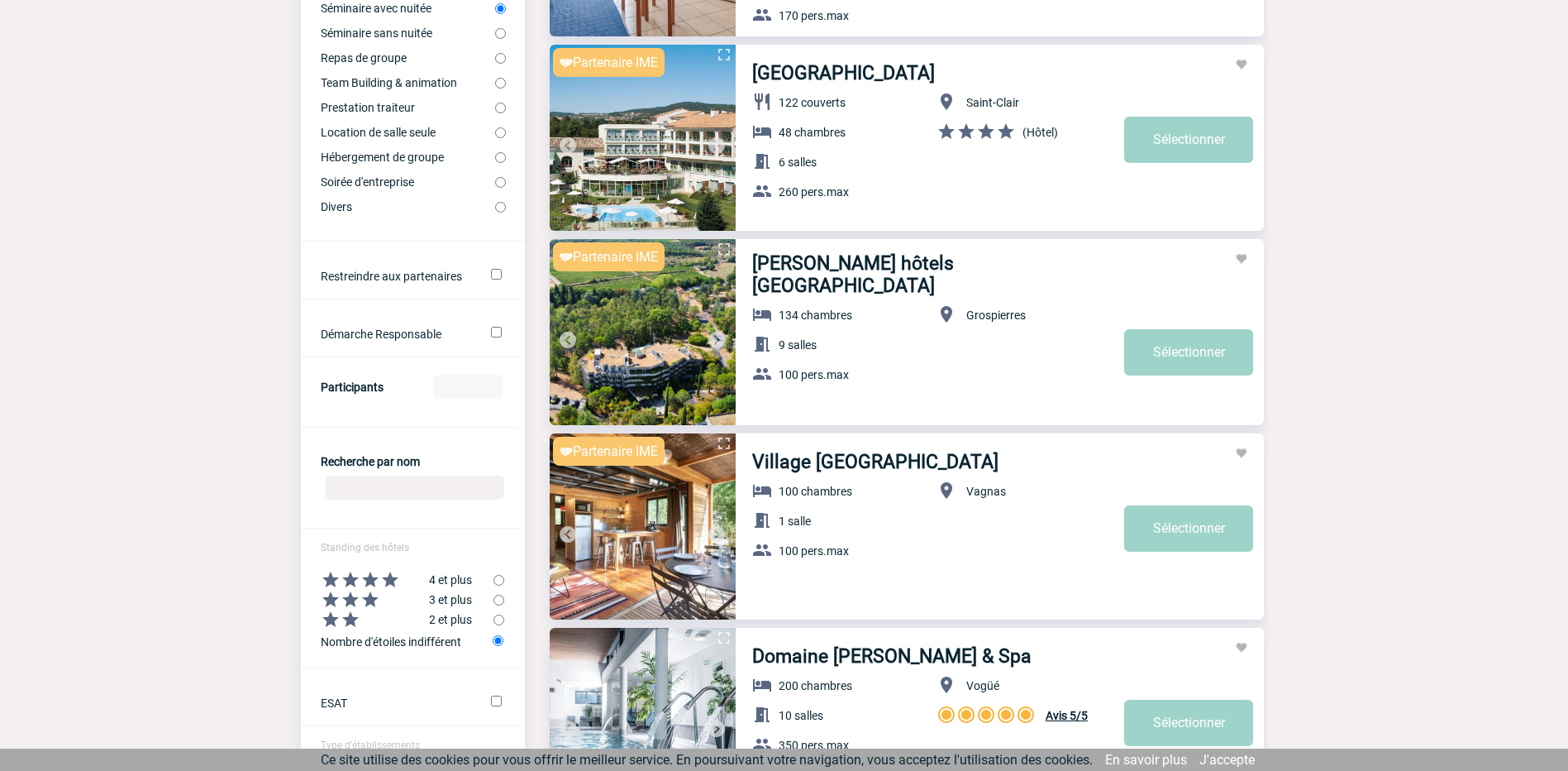
click at [717, 336] on img at bounding box center [717, 340] width 19 height 19
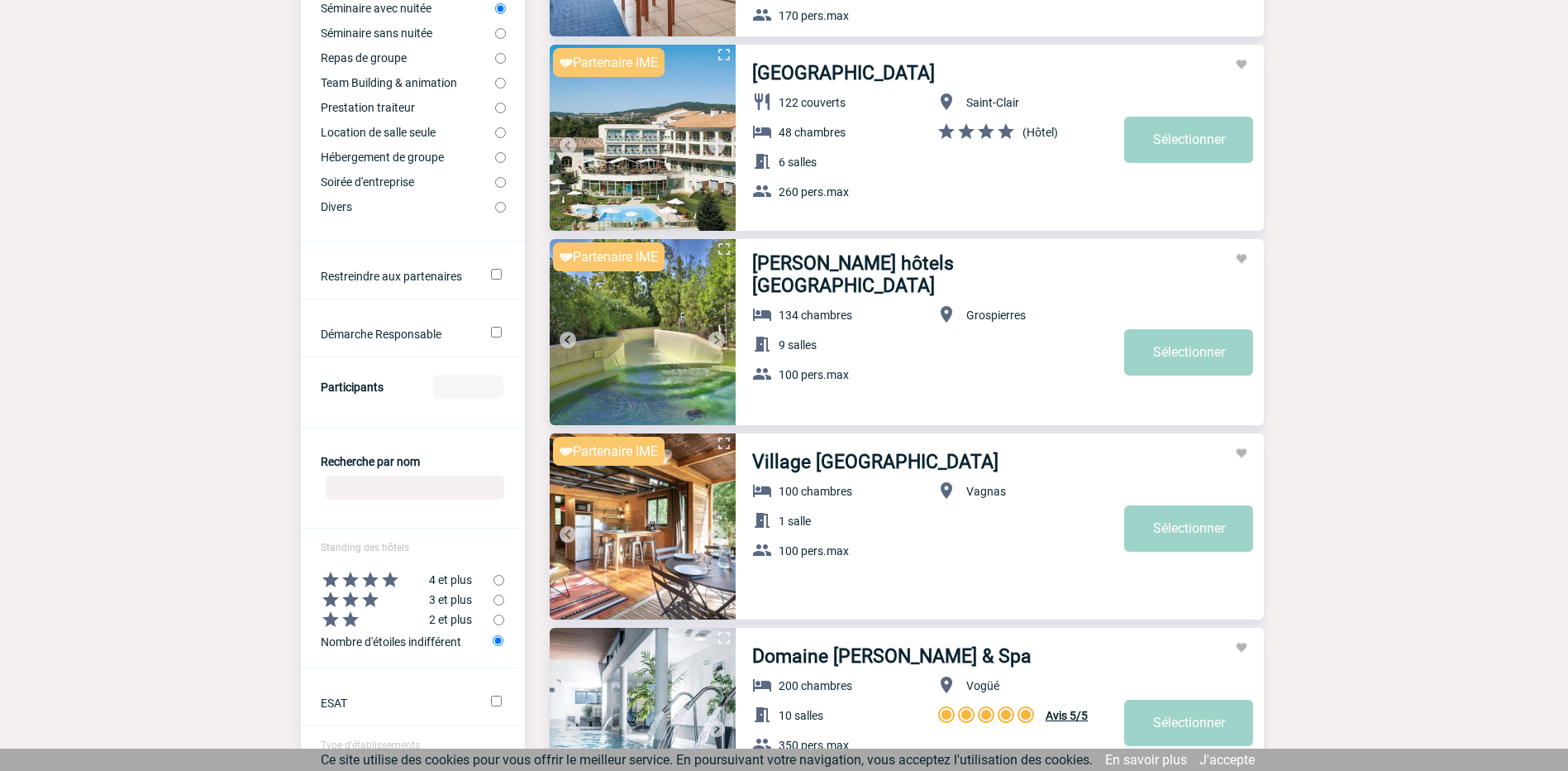
click at [717, 336] on img at bounding box center [717, 340] width 19 height 19
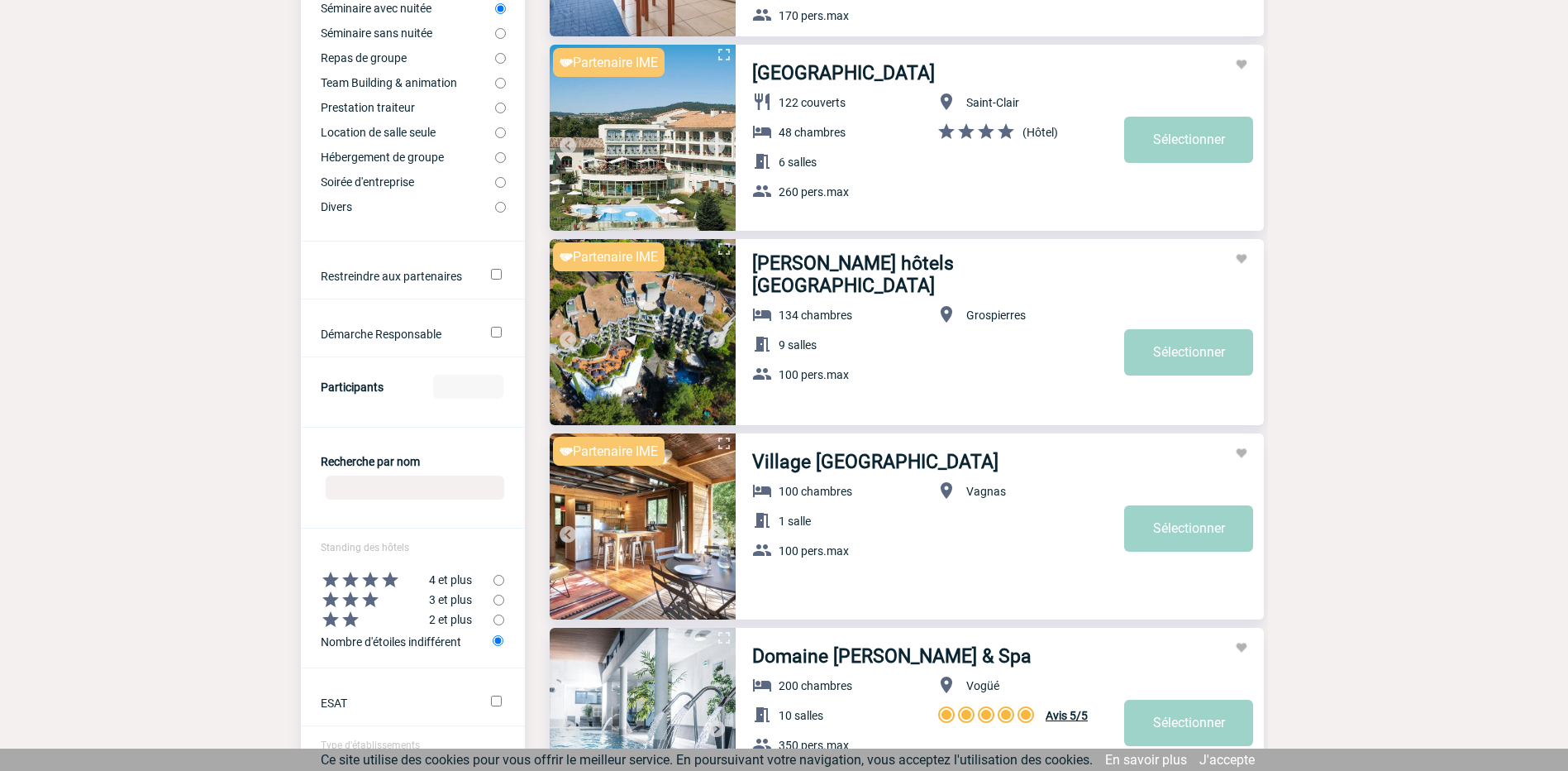
click at [717, 336] on img at bounding box center [717, 340] width 19 height 19
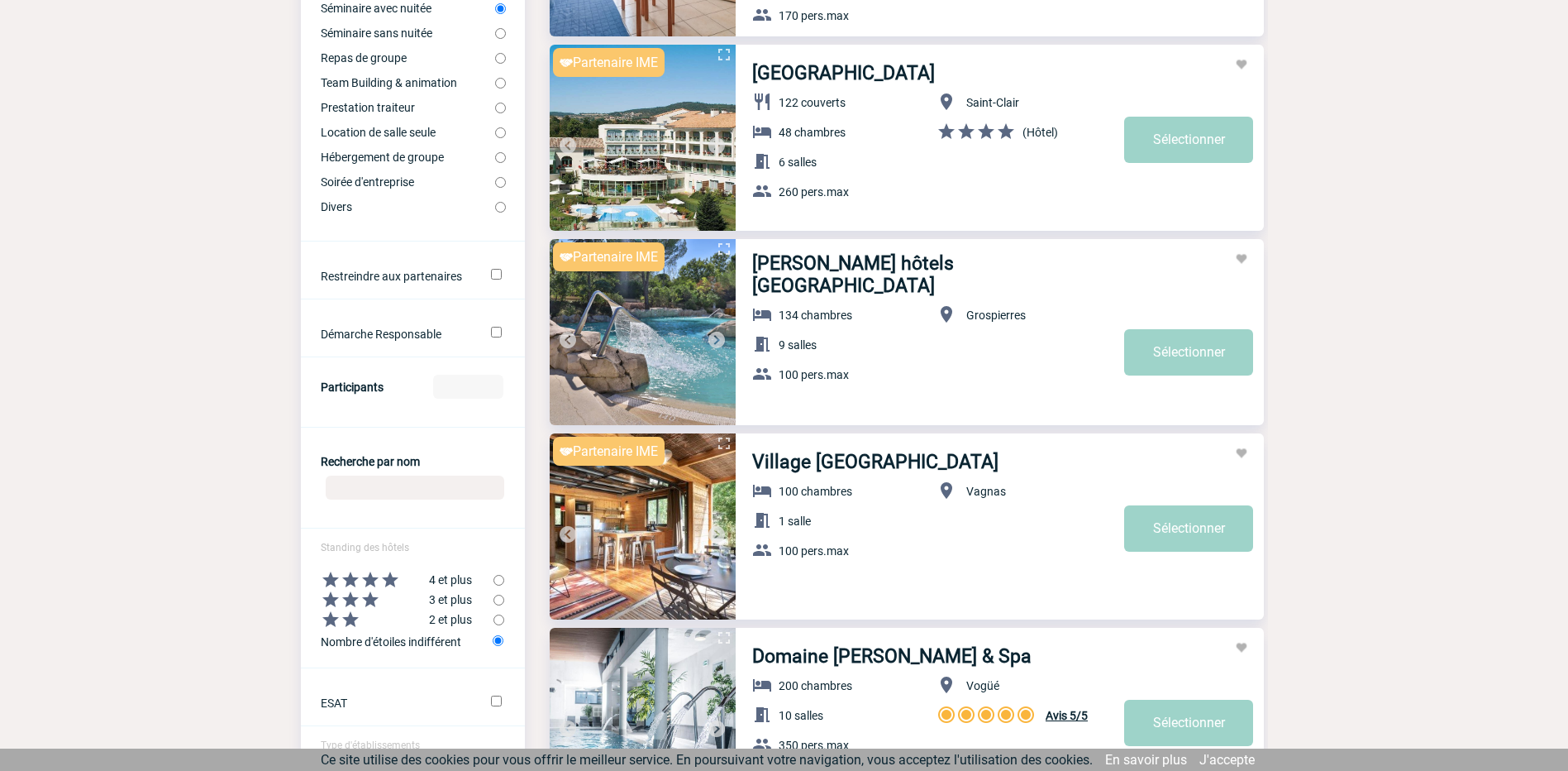
click at [715, 333] on img at bounding box center [717, 340] width 19 height 19
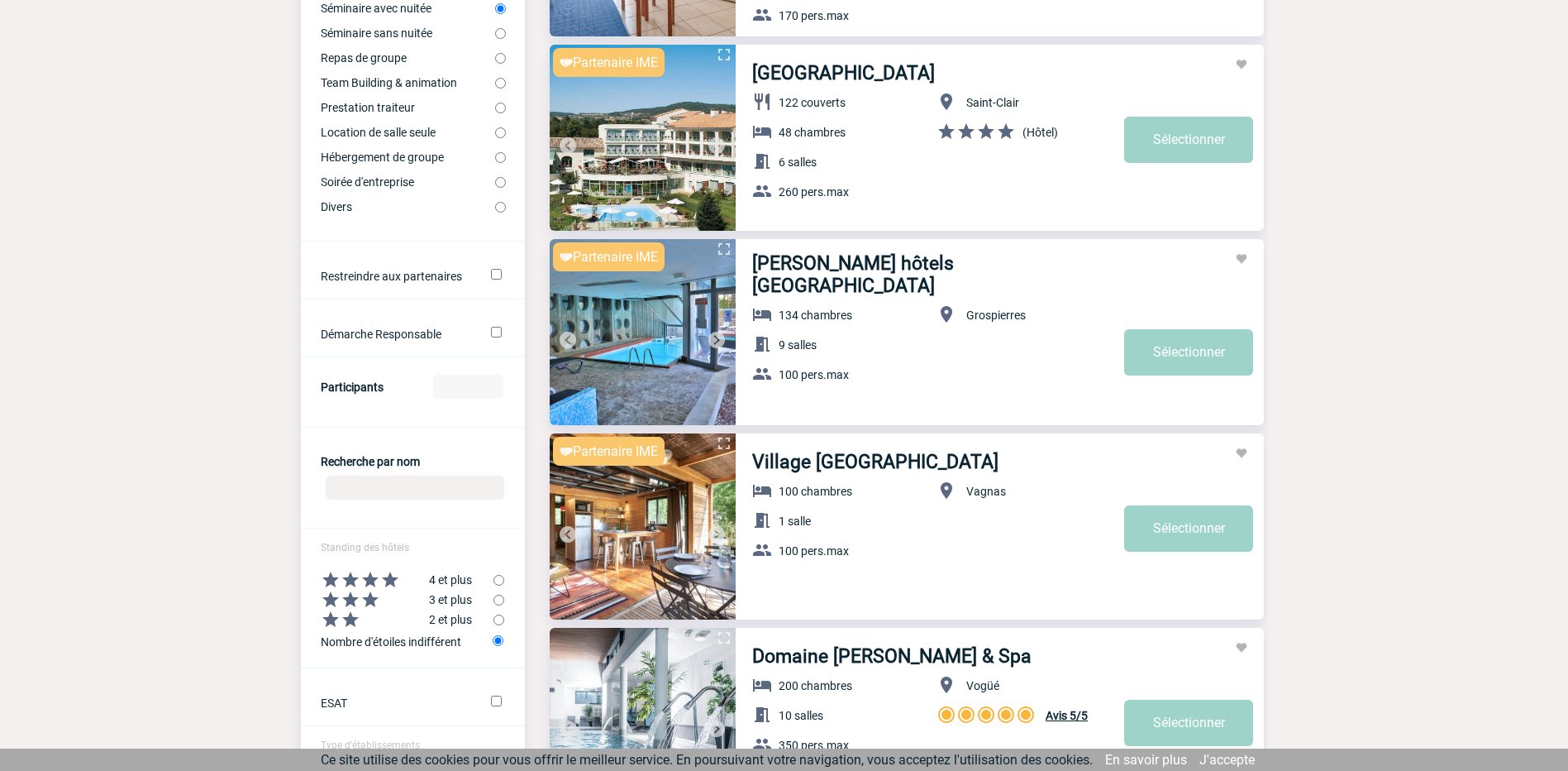
click at [715, 333] on img at bounding box center [717, 340] width 19 height 19
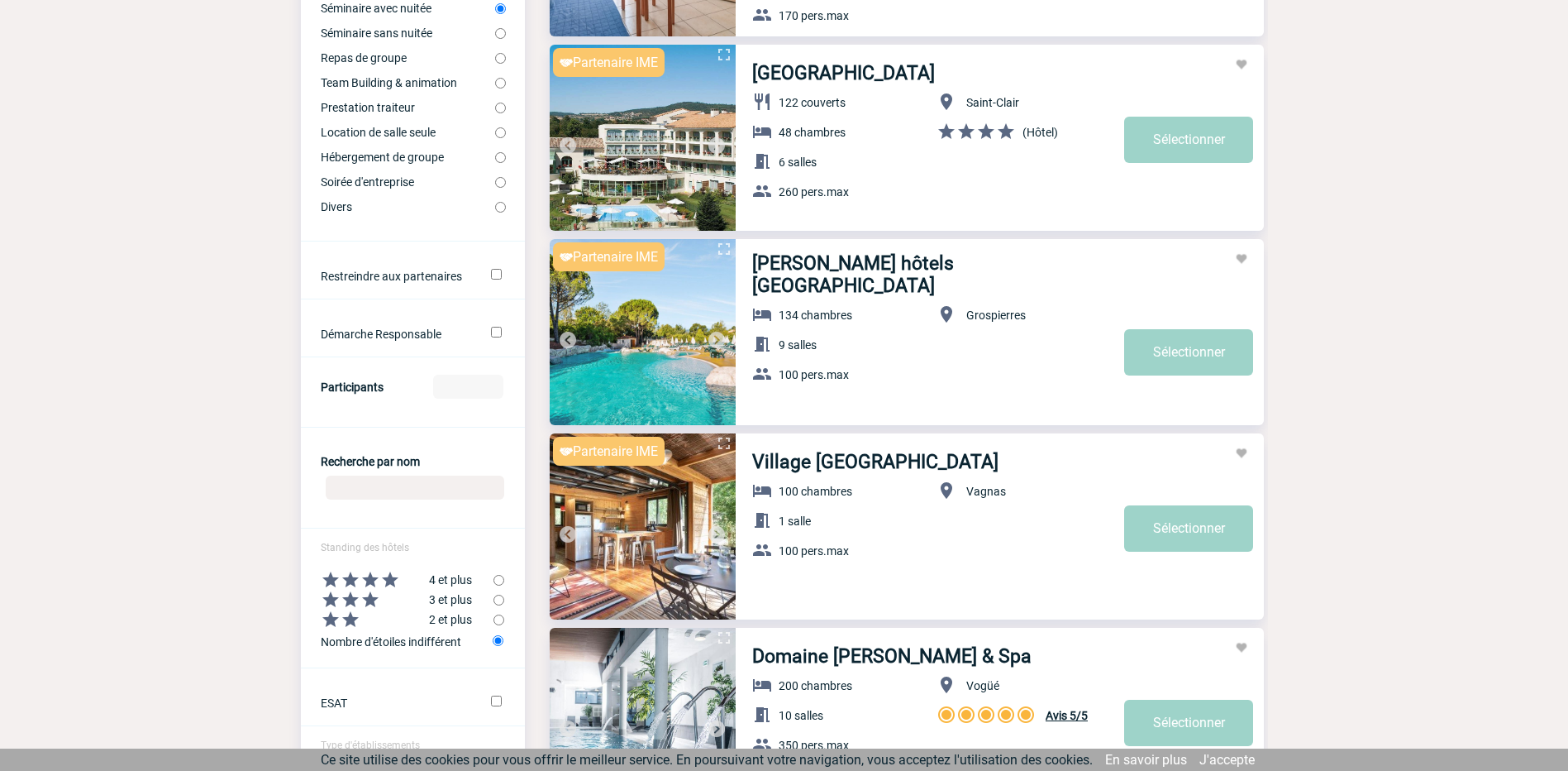
click at [715, 333] on img at bounding box center [717, 340] width 19 height 19
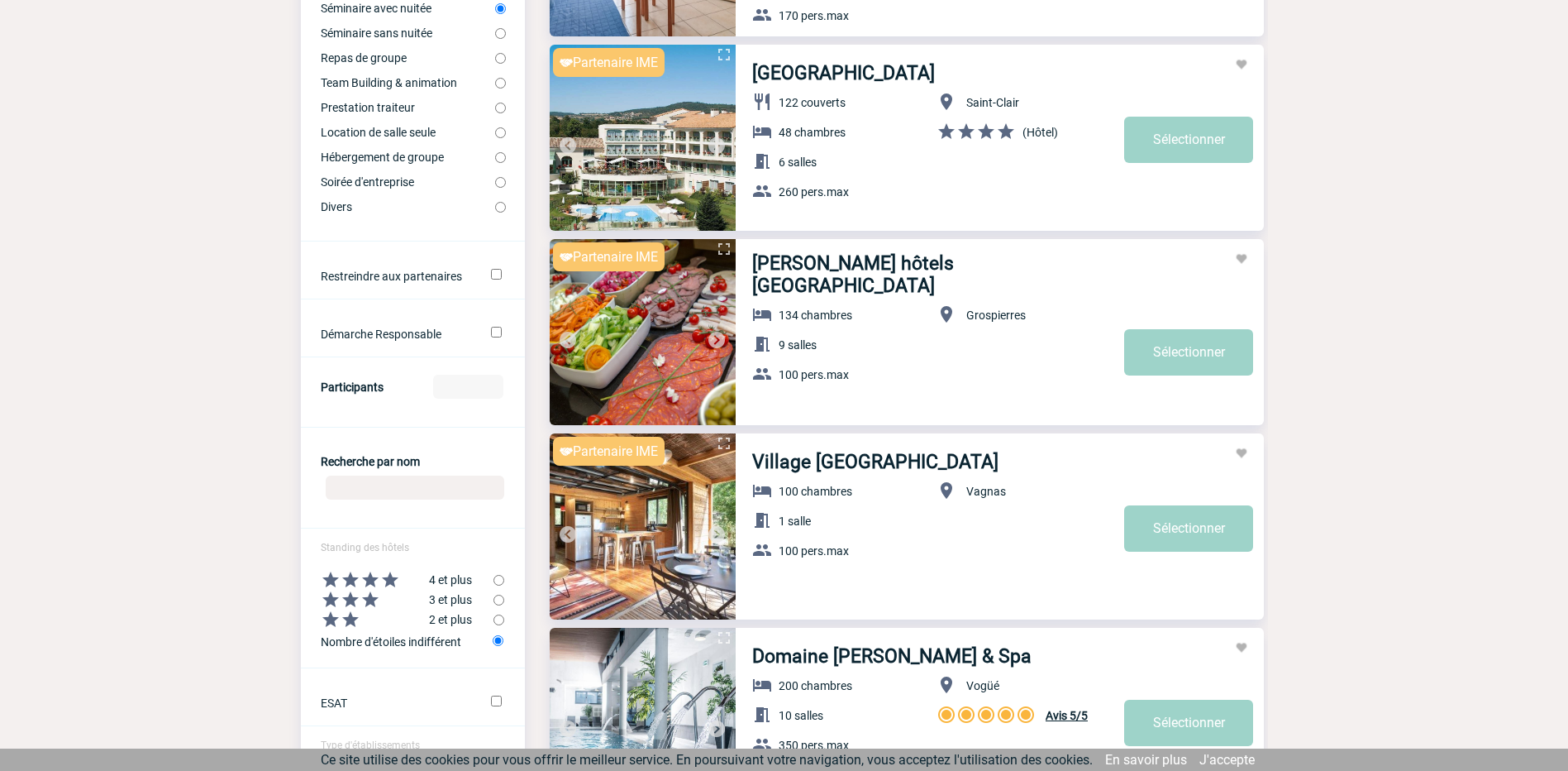
click at [720, 524] on img at bounding box center [717, 534] width 19 height 19
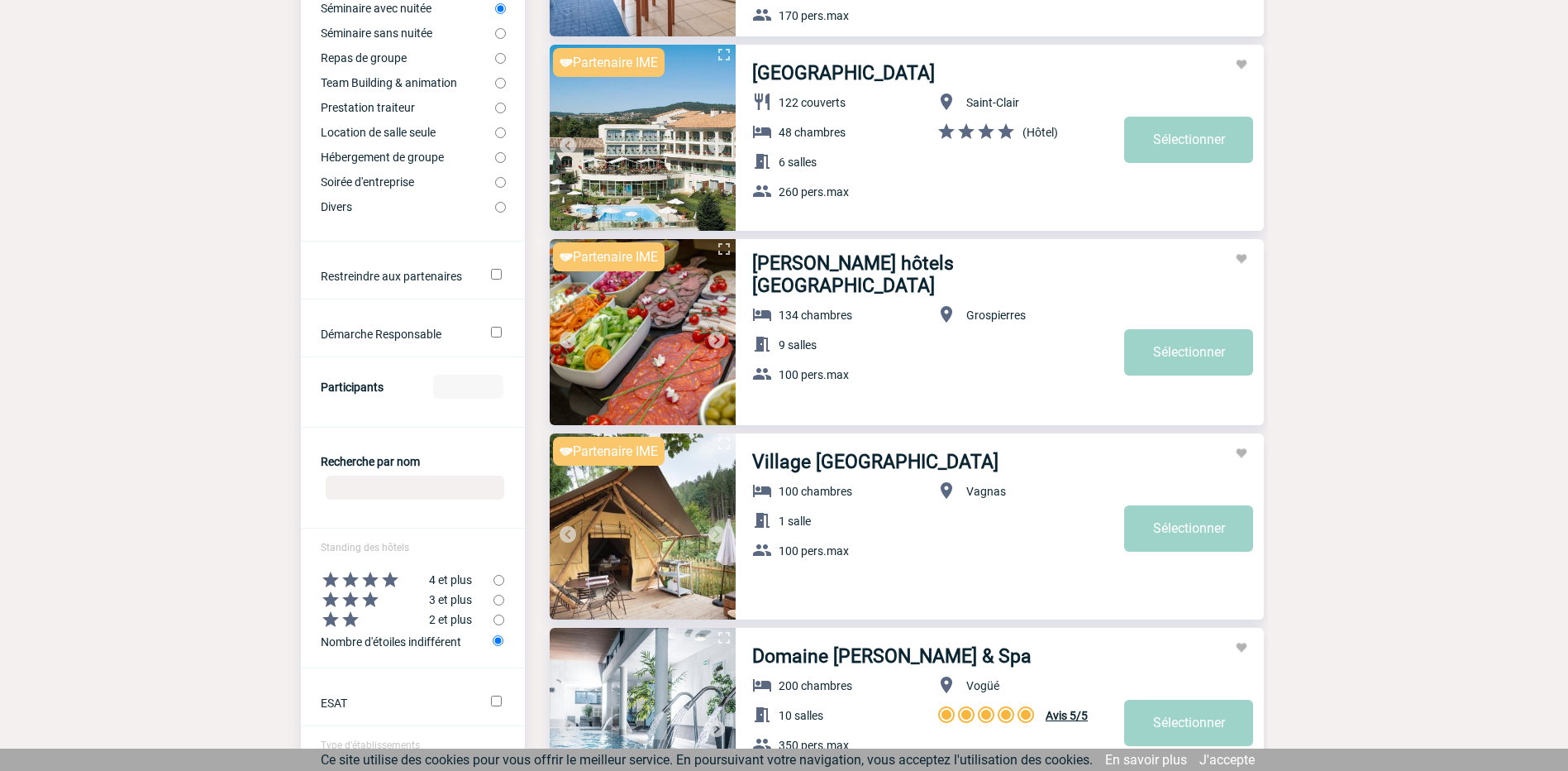
click at [720, 531] on img at bounding box center [717, 534] width 19 height 19
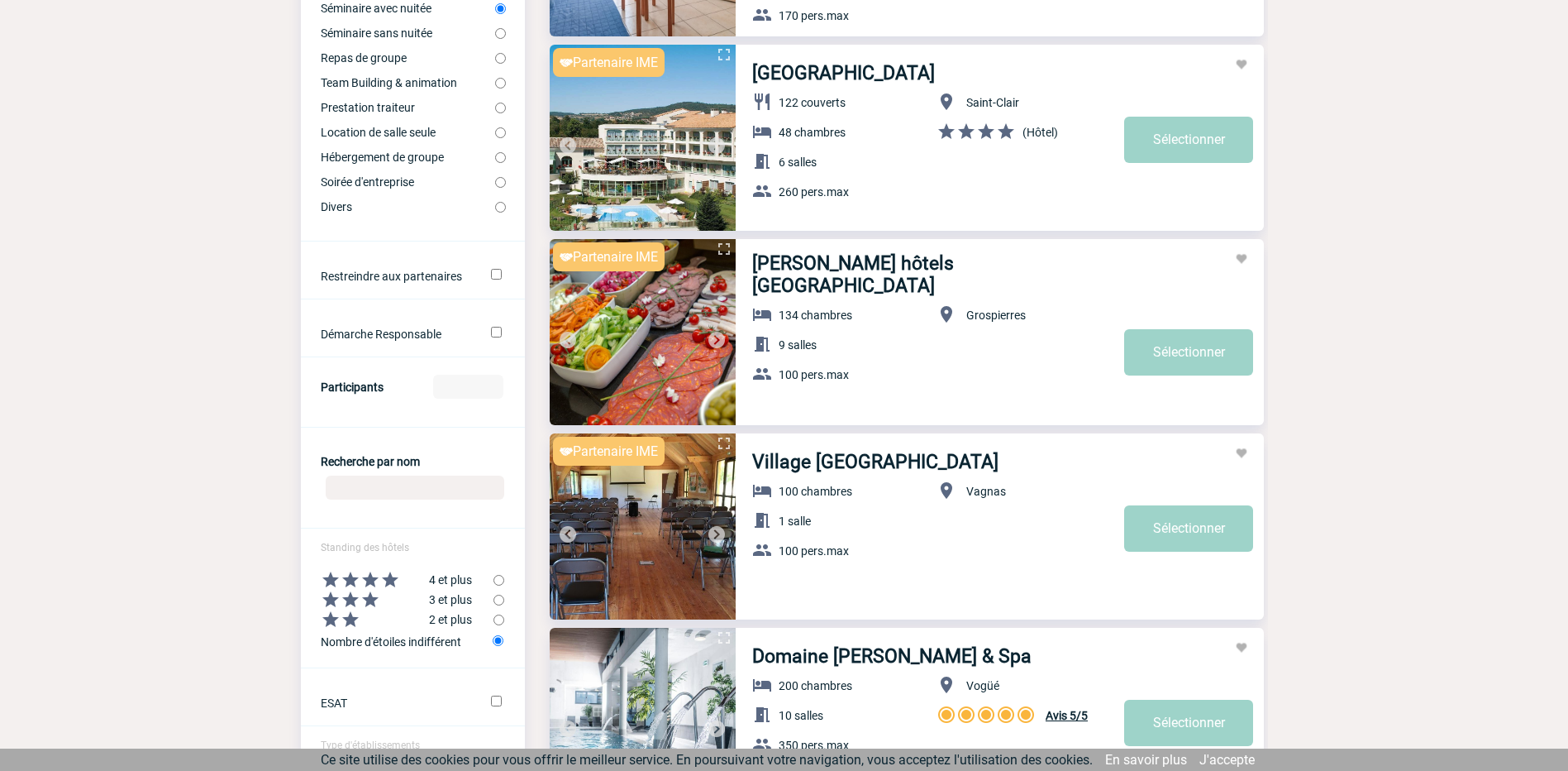
click at [719, 531] on img at bounding box center [717, 534] width 19 height 19
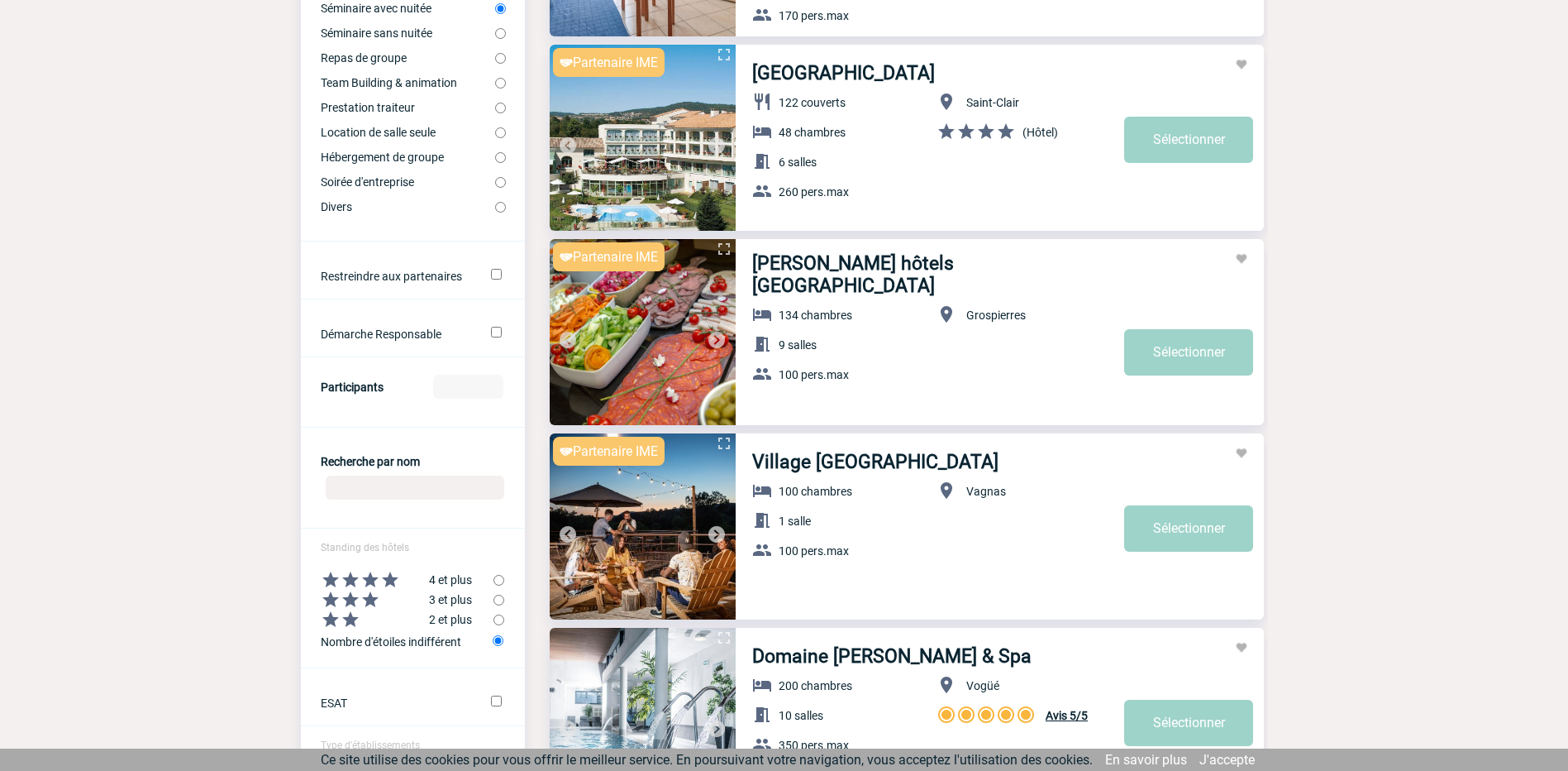
click at [719, 531] on img at bounding box center [717, 534] width 19 height 19
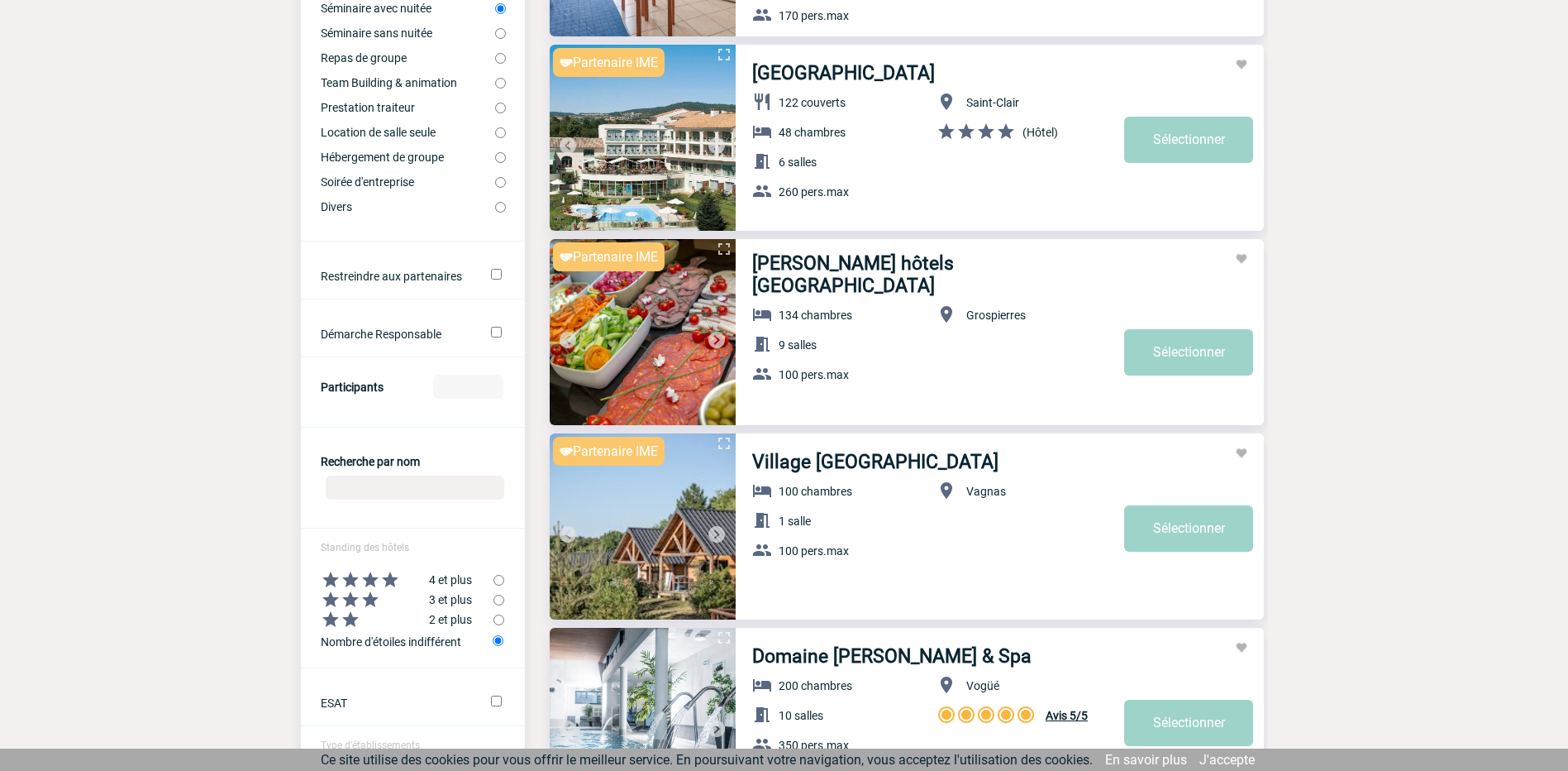
click at [719, 531] on img at bounding box center [717, 534] width 19 height 19
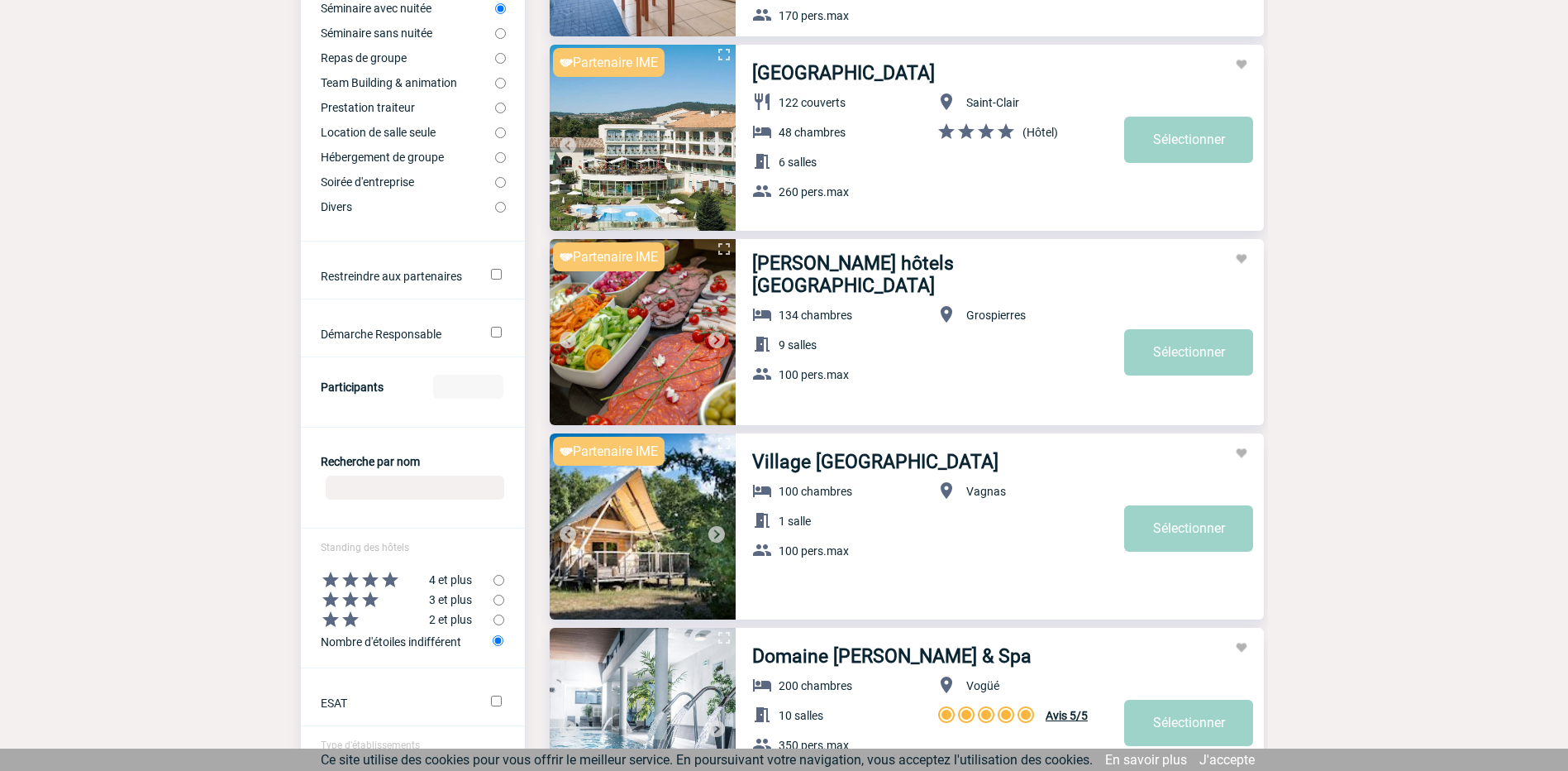
click at [719, 531] on img at bounding box center [717, 534] width 19 height 19
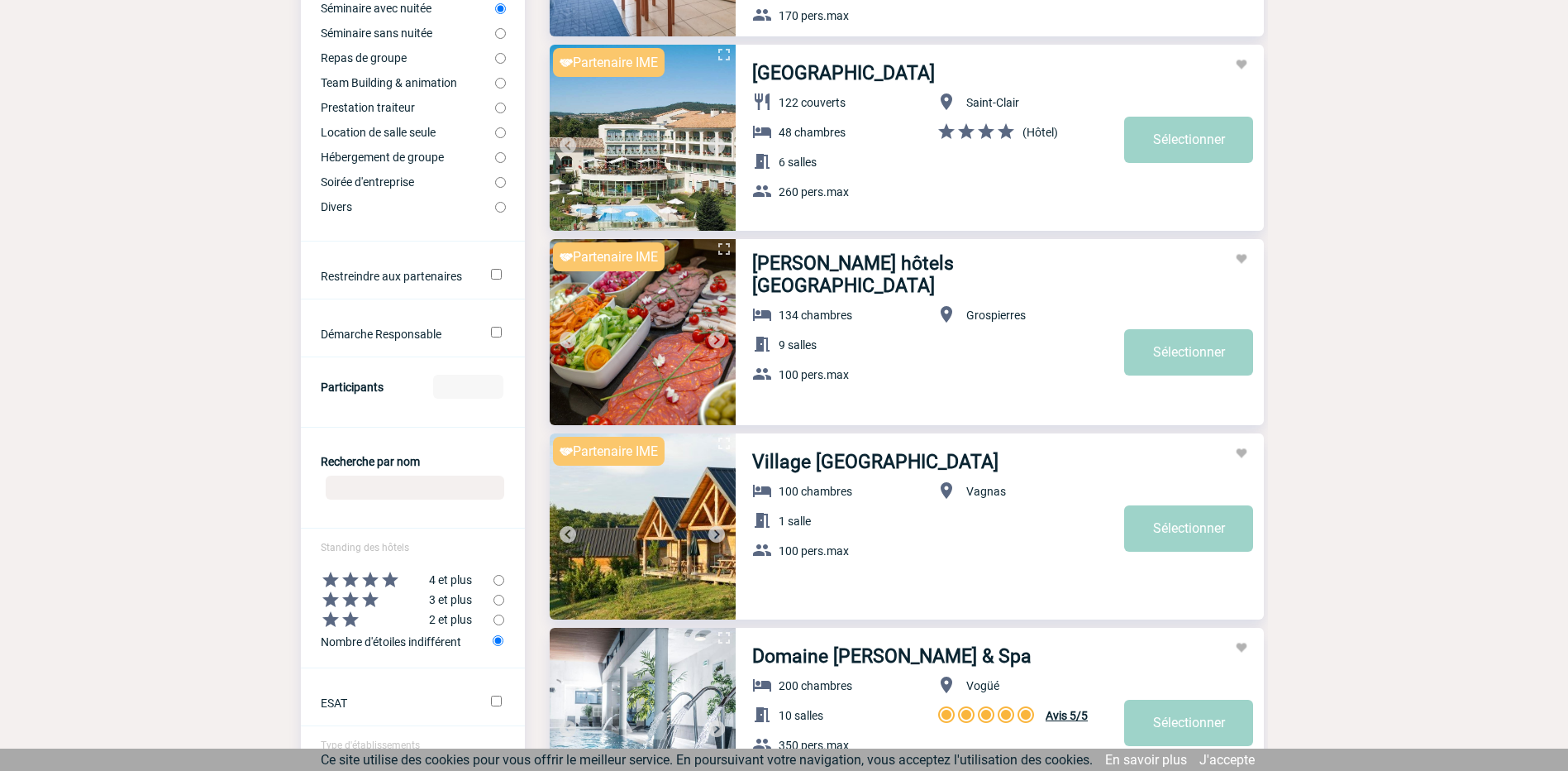
click at [719, 531] on img at bounding box center [717, 534] width 19 height 19
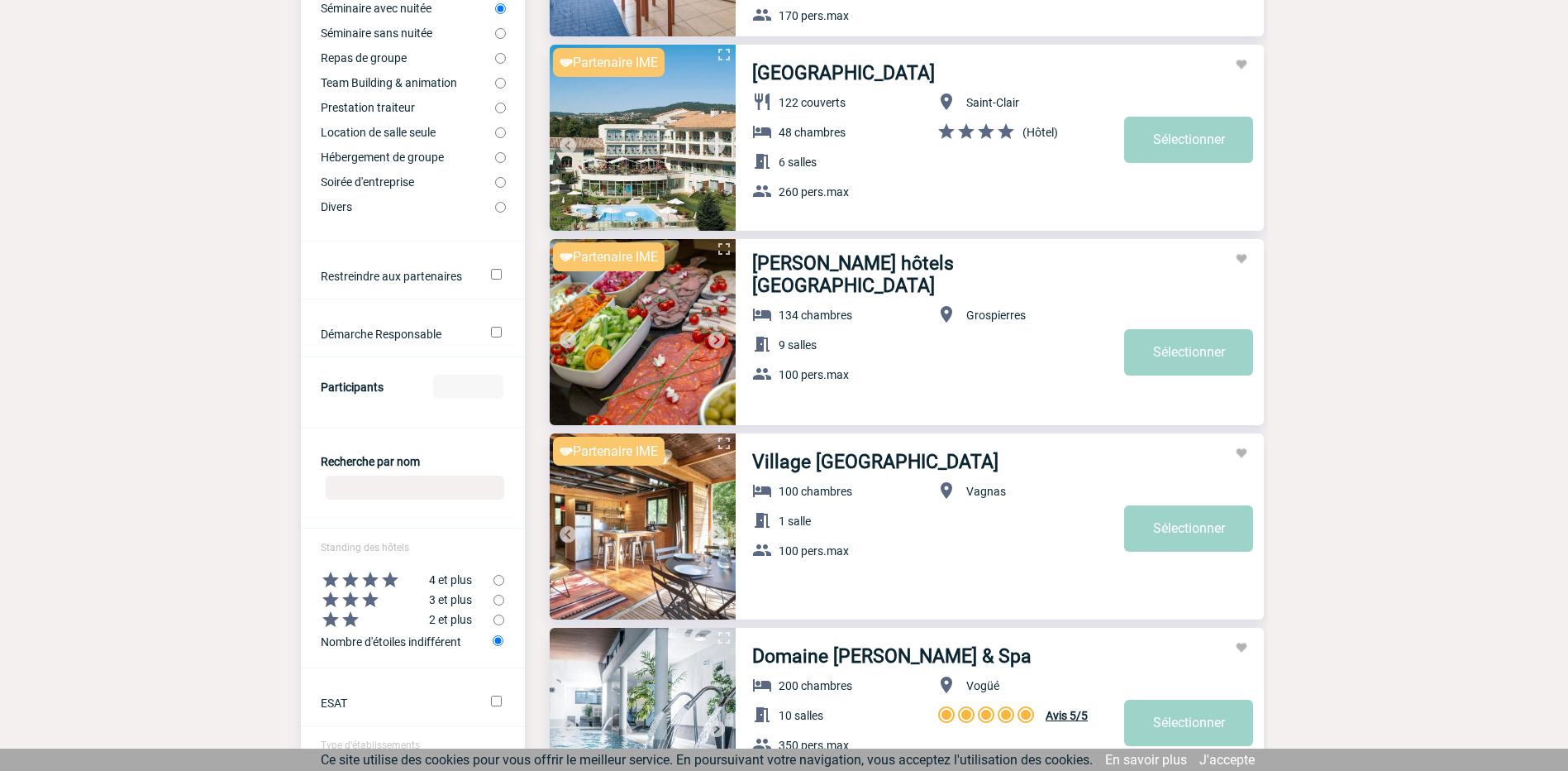
click at [719, 531] on img at bounding box center [717, 534] width 19 height 19
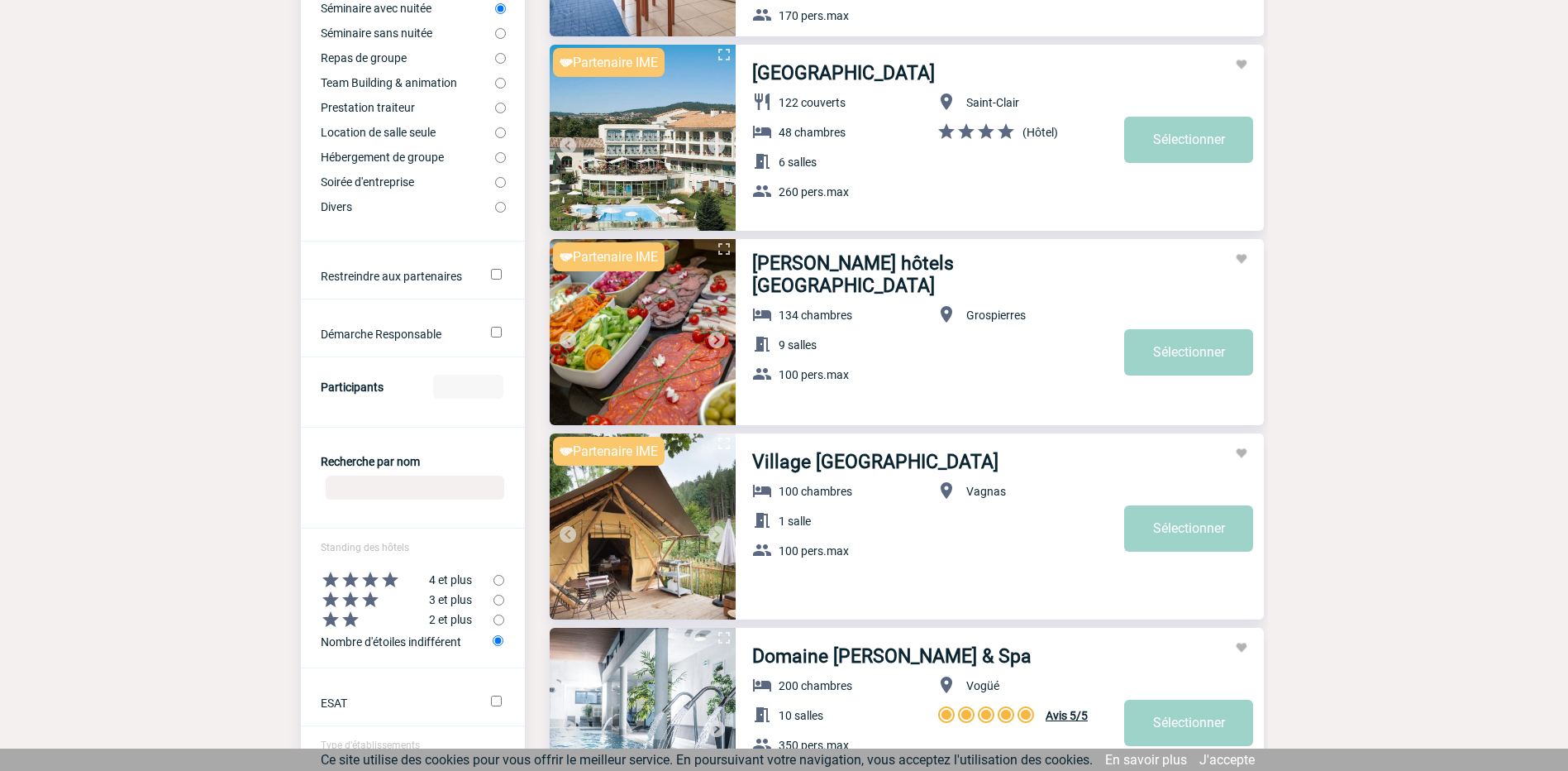
click at [718, 525] on img at bounding box center [717, 534] width 19 height 19
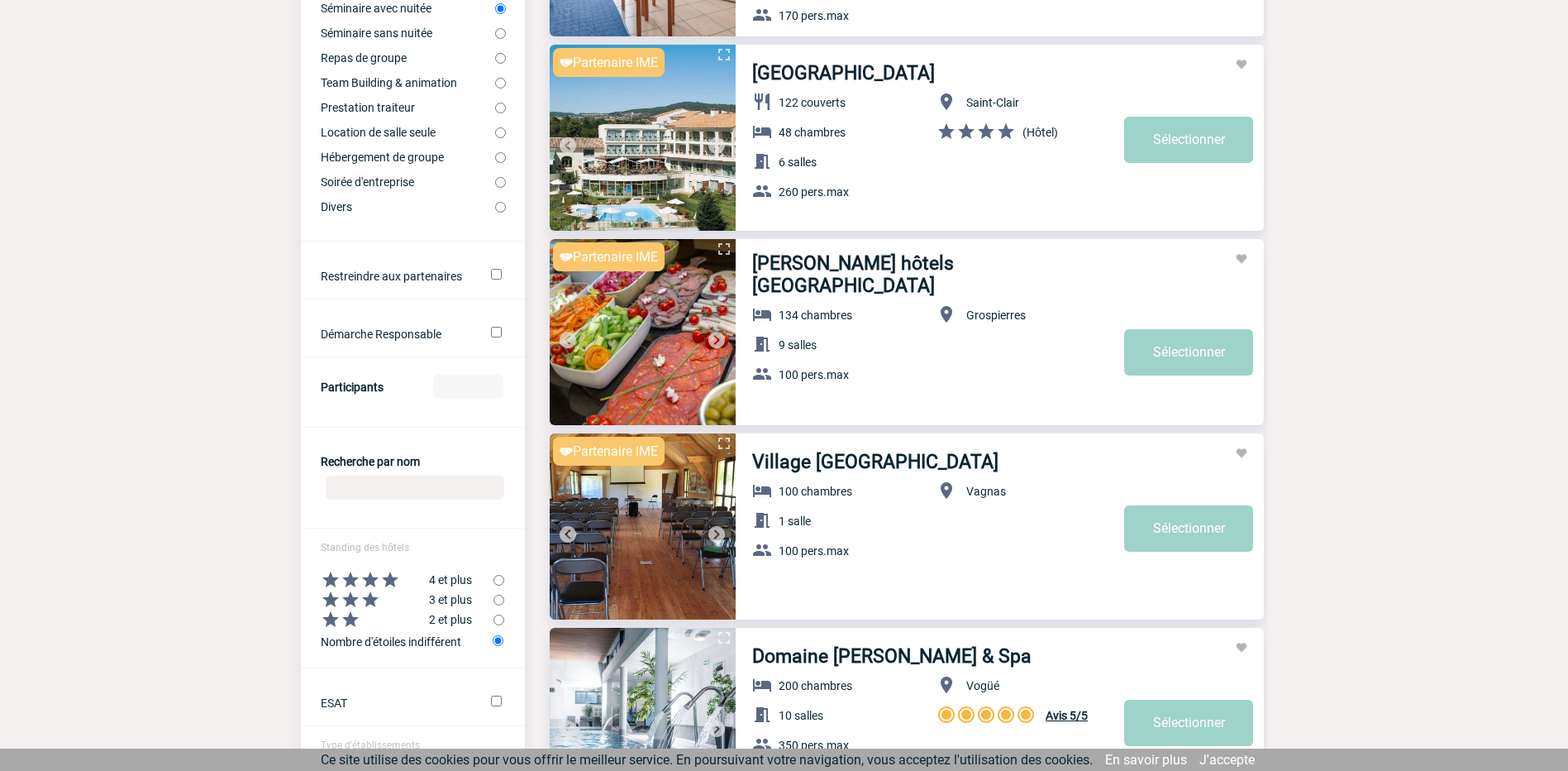
click at [711, 527] on img at bounding box center [717, 534] width 19 height 19
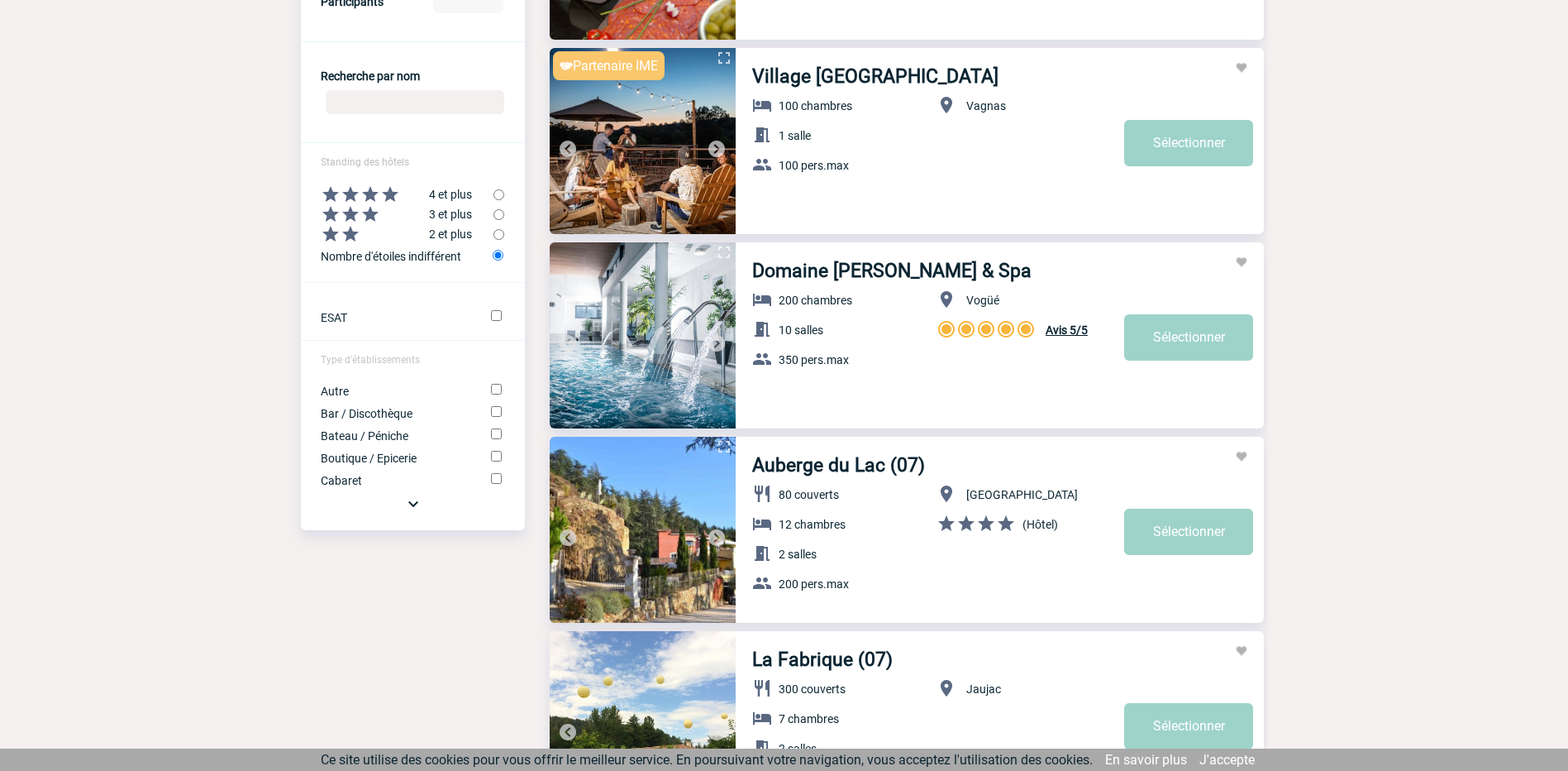
scroll to position [744, 0]
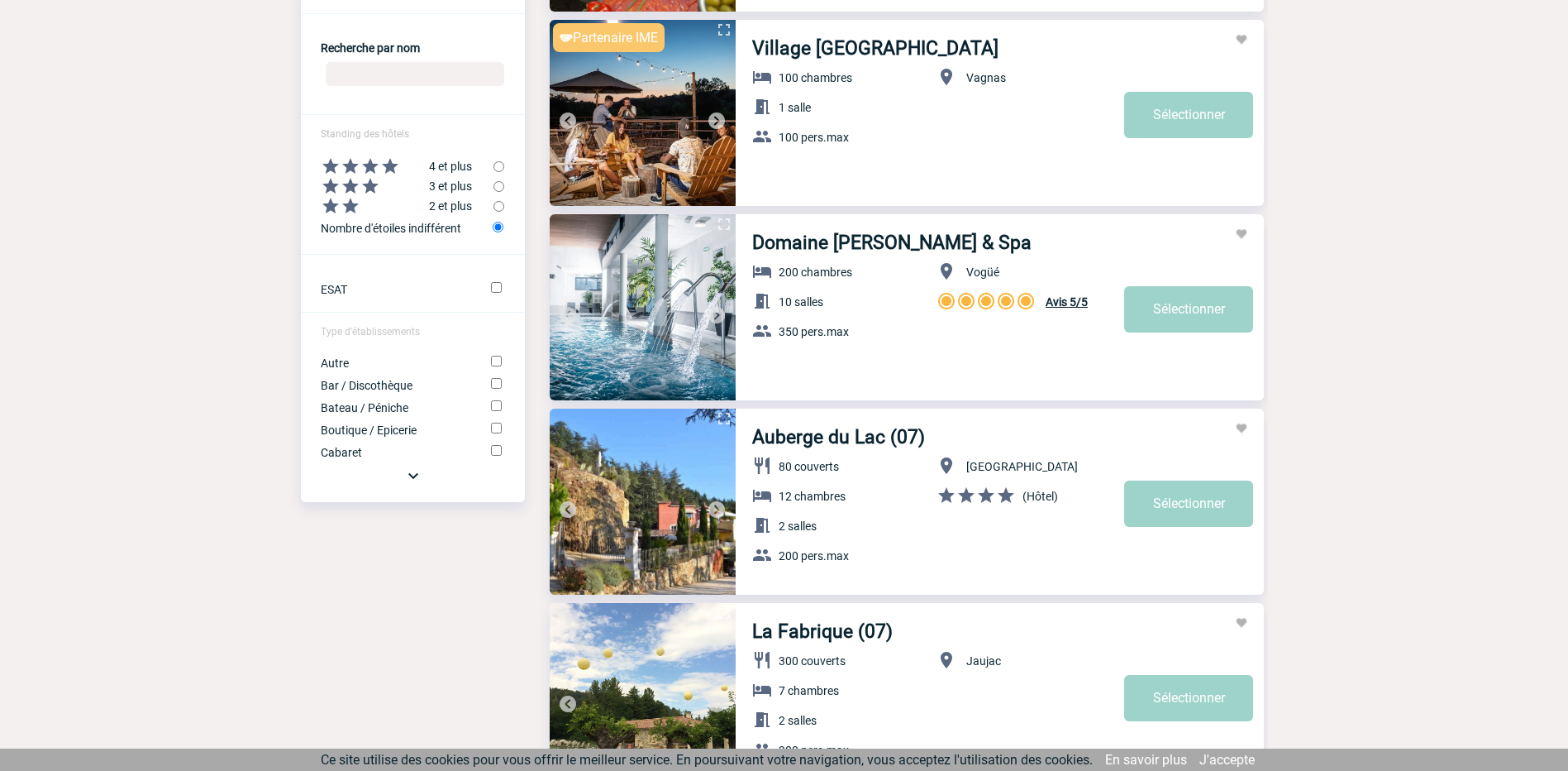
click at [722, 311] on img at bounding box center [717, 315] width 19 height 19
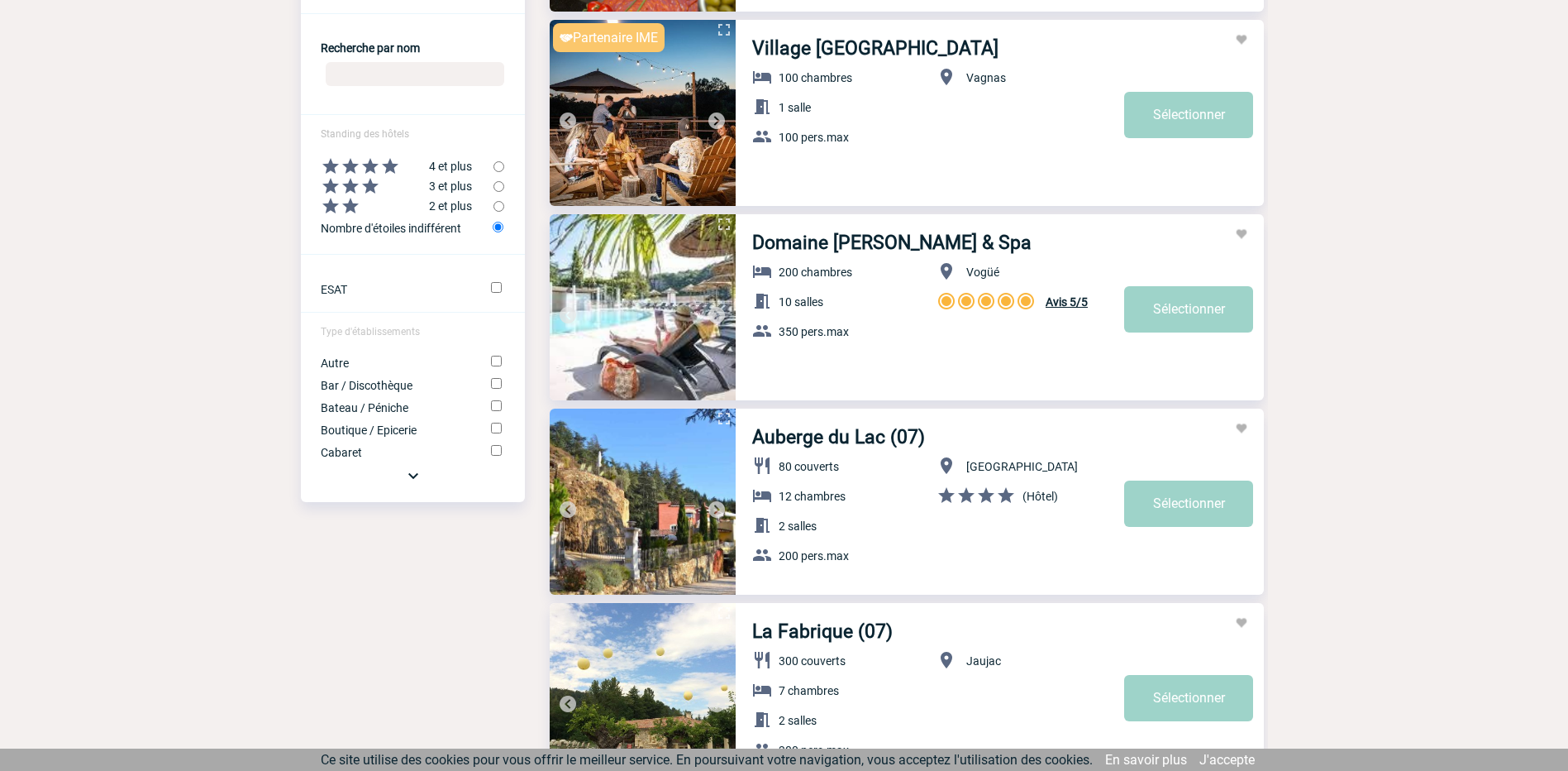
click at [721, 313] on img at bounding box center [717, 315] width 19 height 19
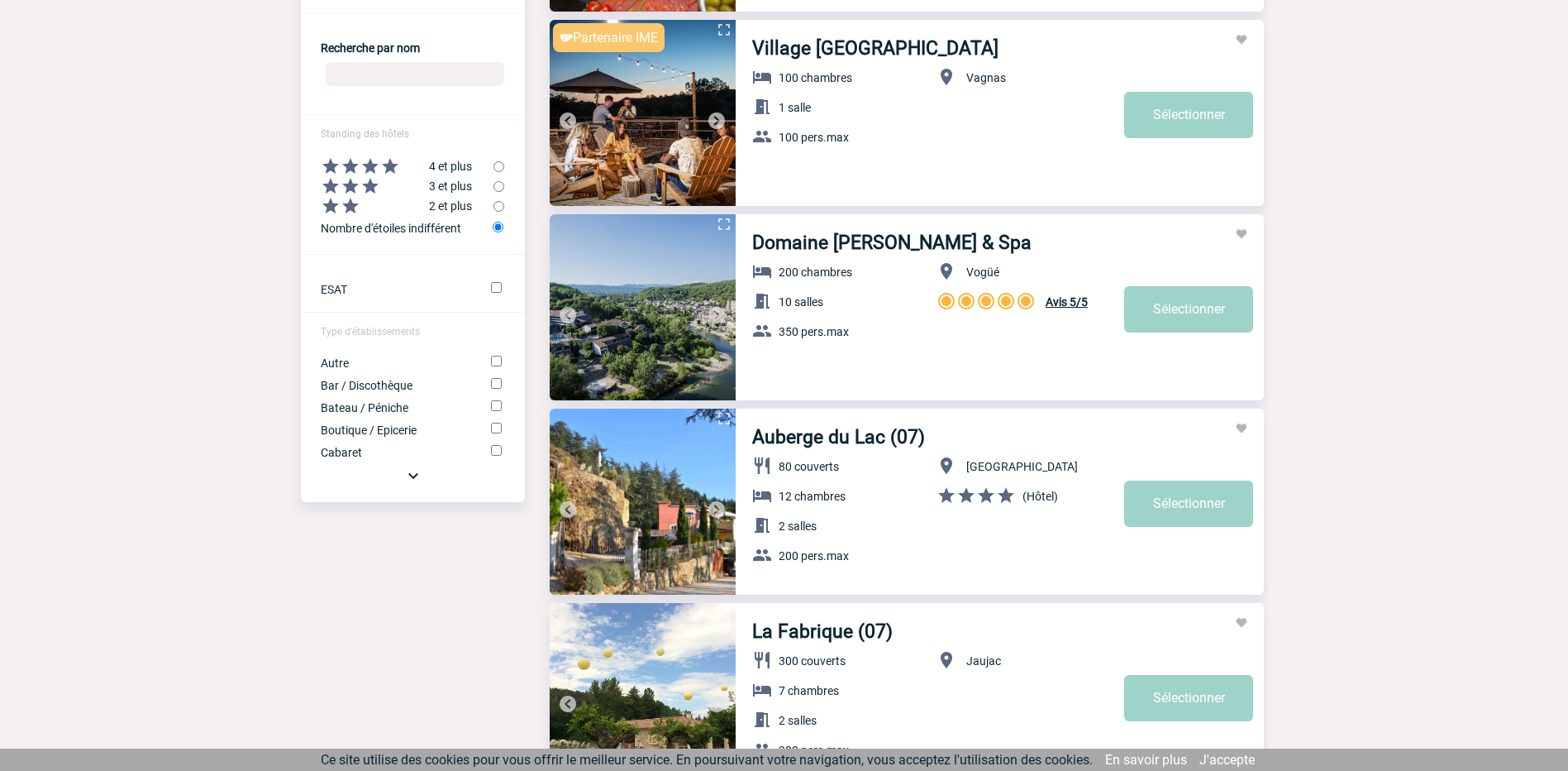
click at [721, 313] on img at bounding box center [717, 315] width 19 height 19
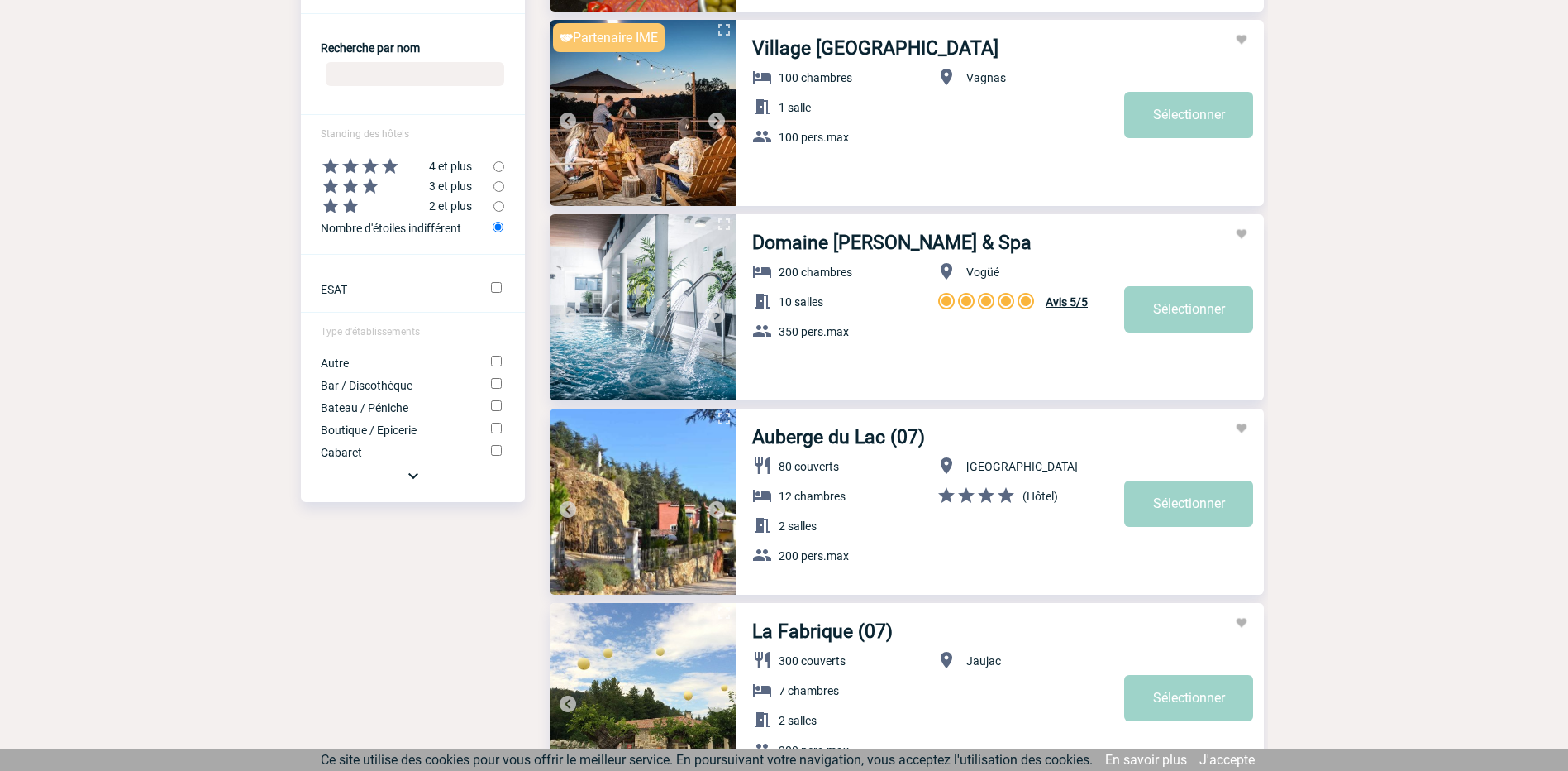
click at [721, 313] on img at bounding box center [717, 315] width 19 height 19
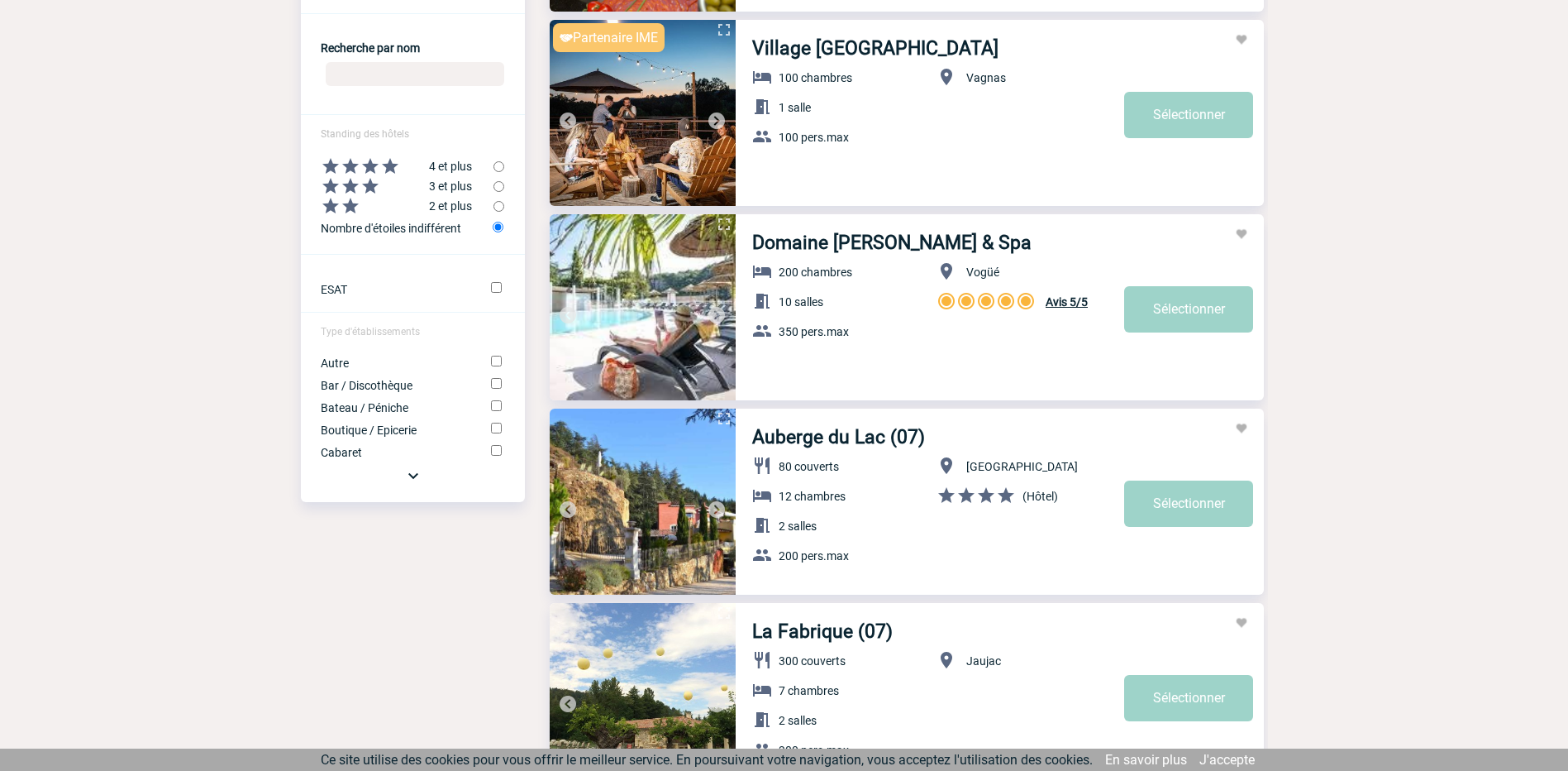
click at [721, 313] on img at bounding box center [717, 315] width 19 height 19
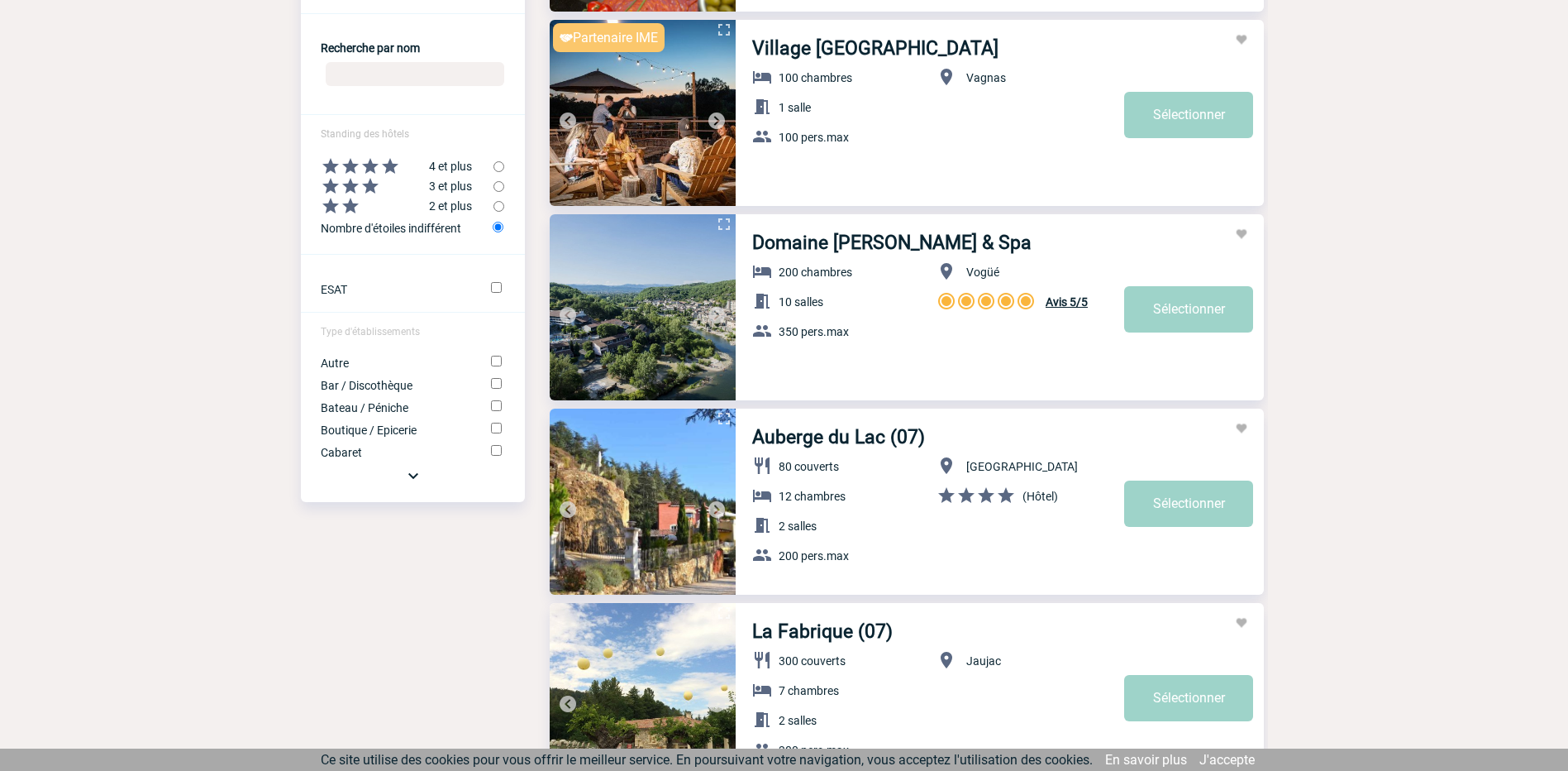
click at [721, 313] on img at bounding box center [717, 315] width 19 height 19
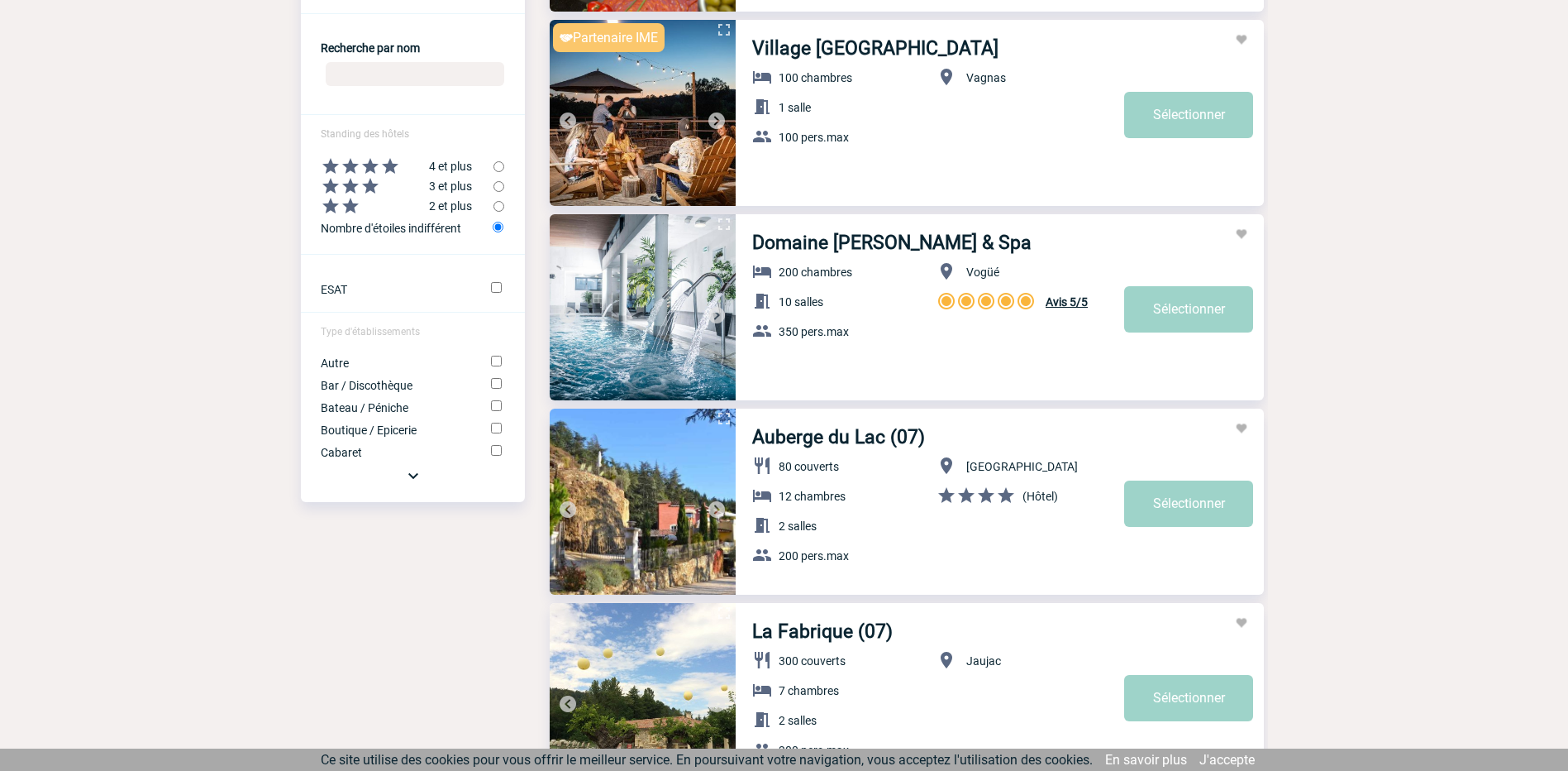
click at [721, 313] on img at bounding box center [717, 315] width 19 height 19
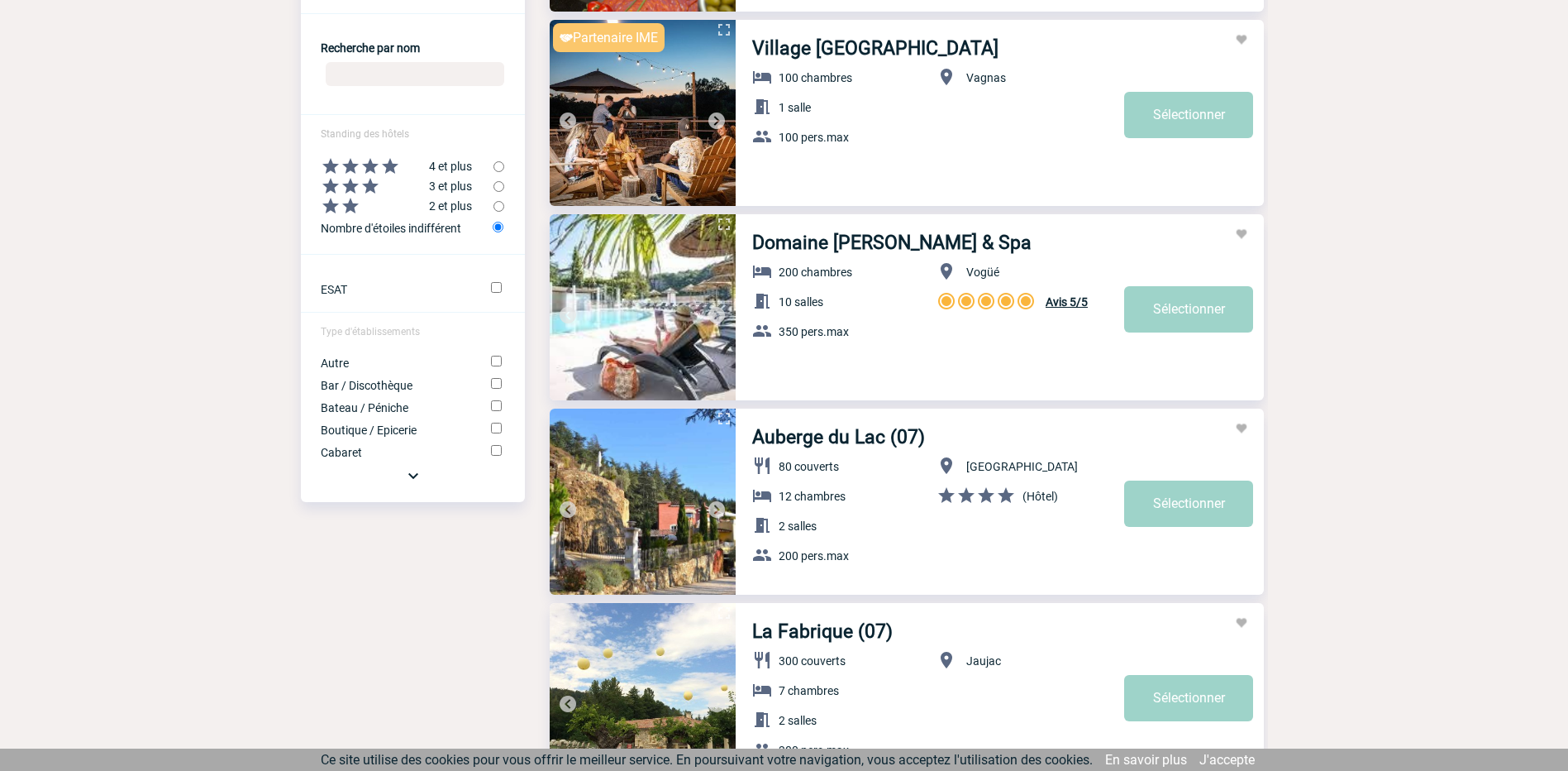
scroll to position [827, 0]
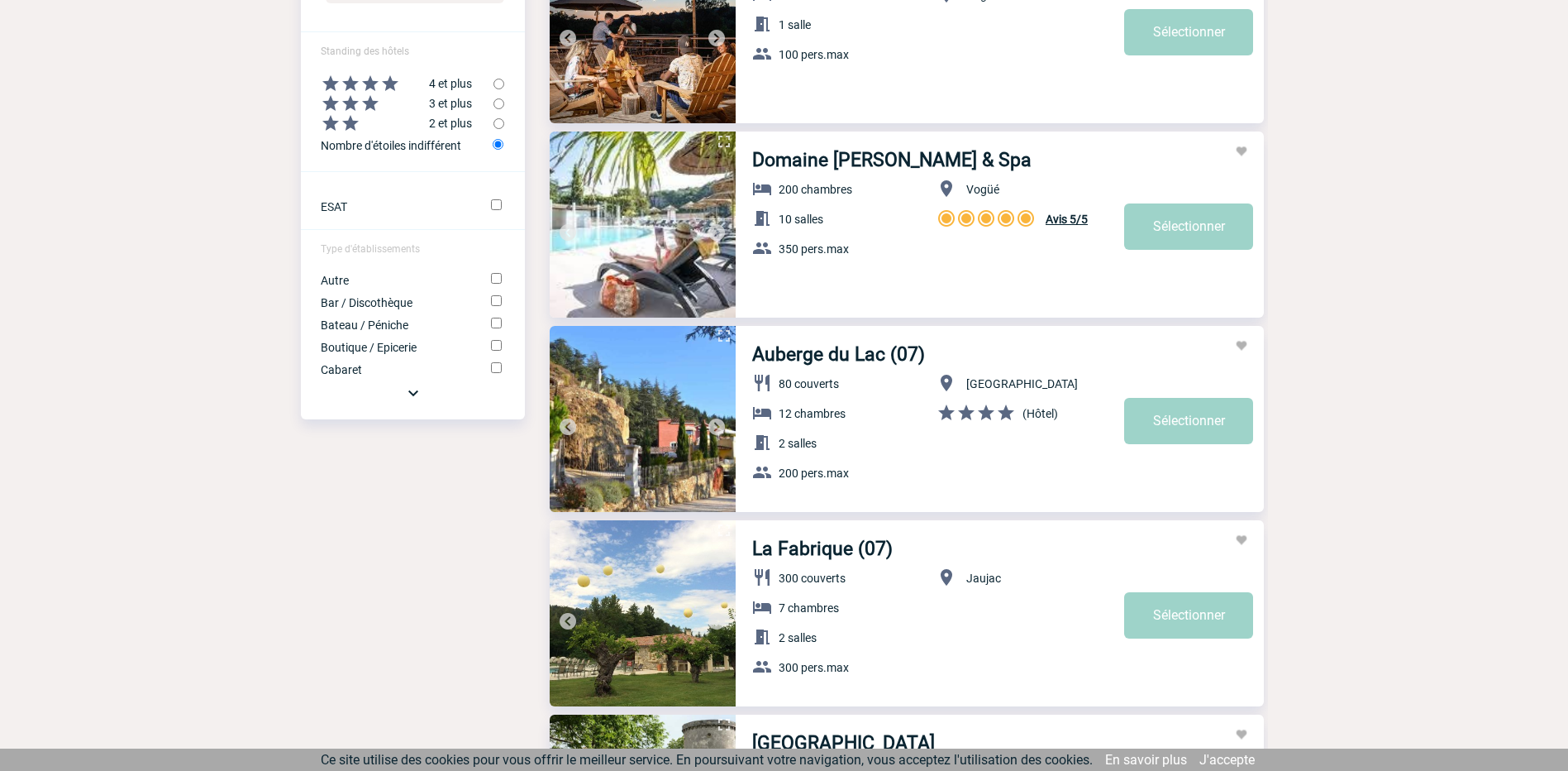
click at [715, 424] on img at bounding box center [717, 426] width 19 height 19
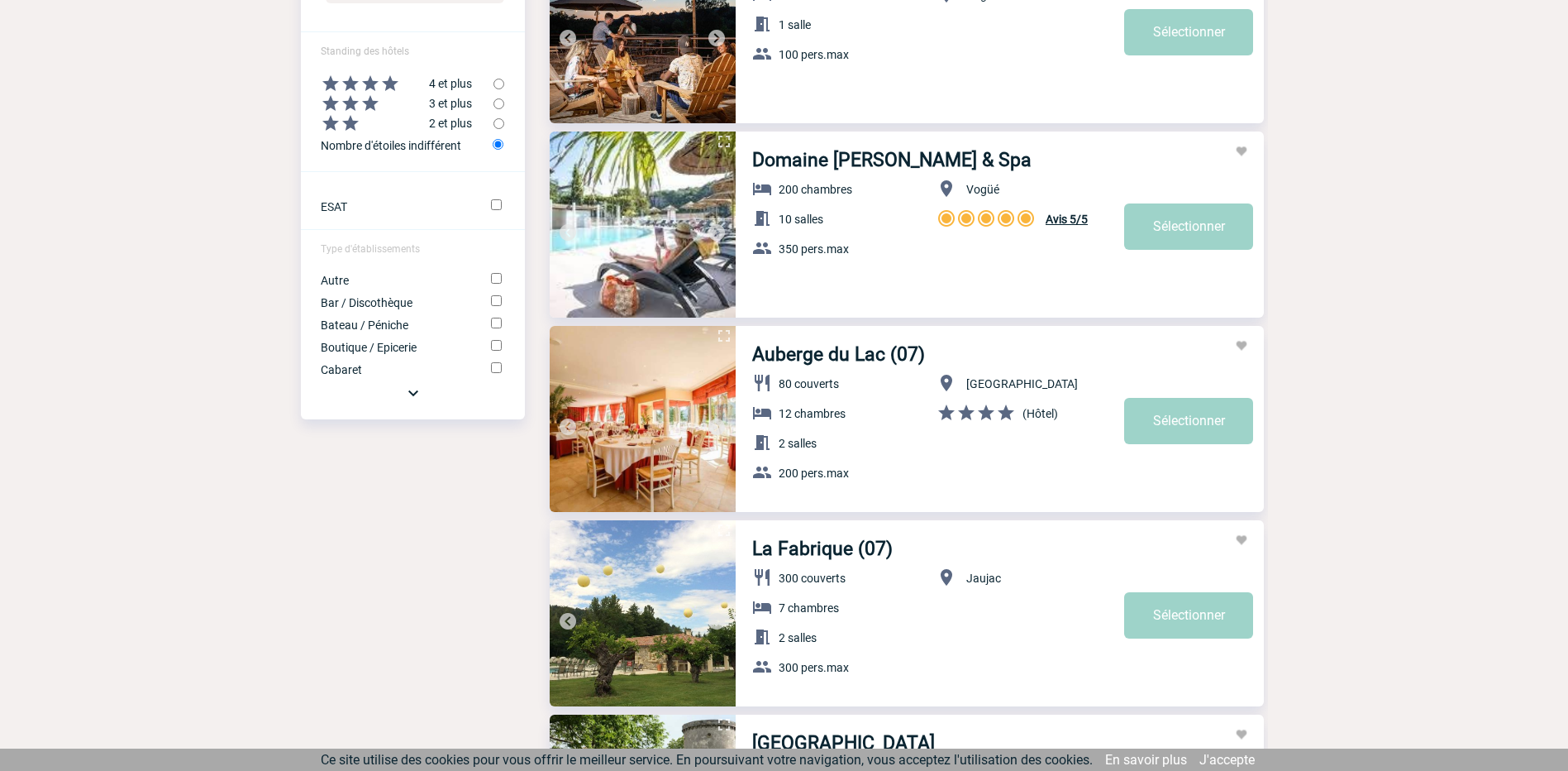
click at [715, 424] on img at bounding box center [717, 426] width 19 height 19
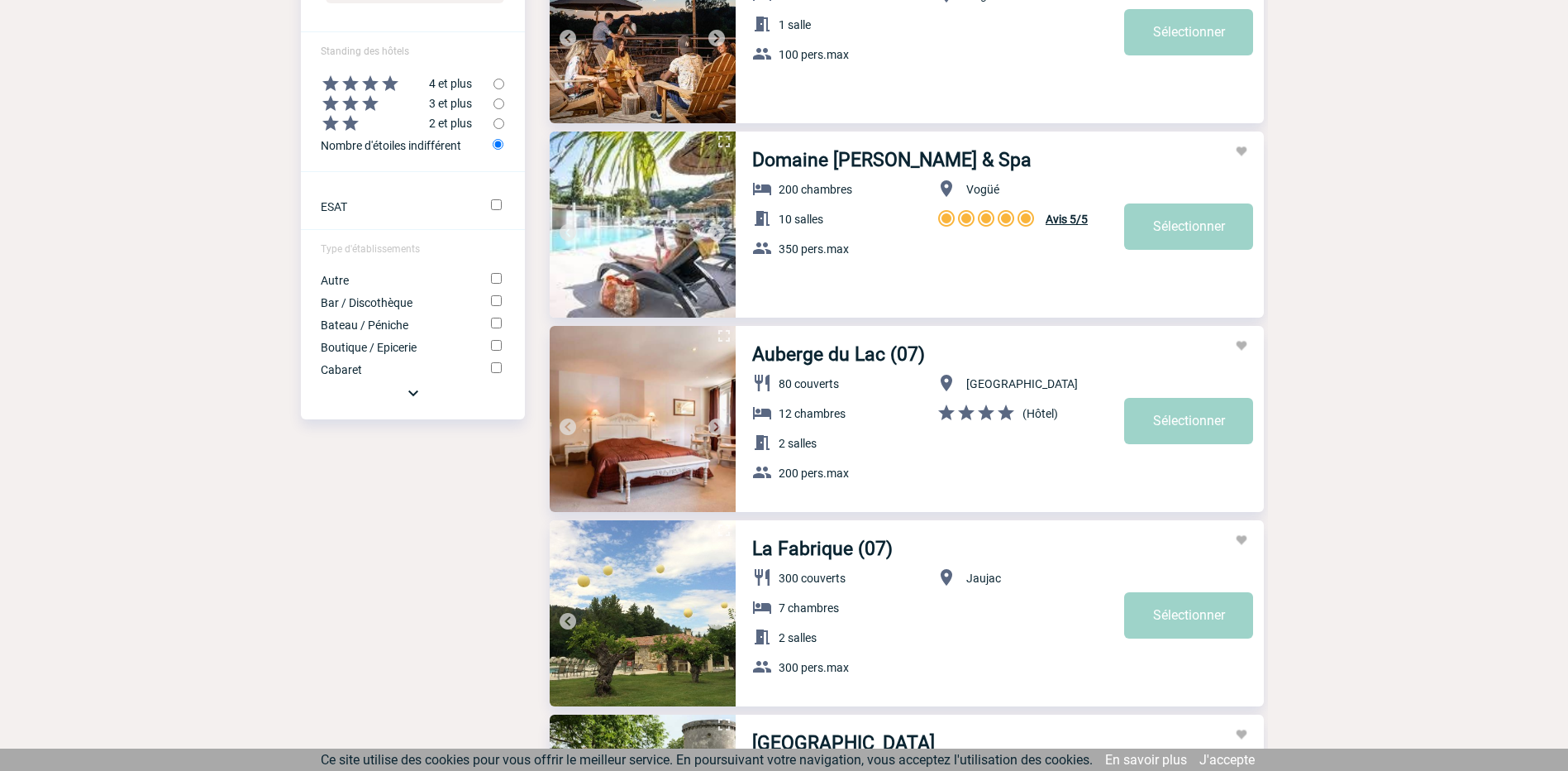
click at [715, 424] on img at bounding box center [717, 426] width 19 height 19
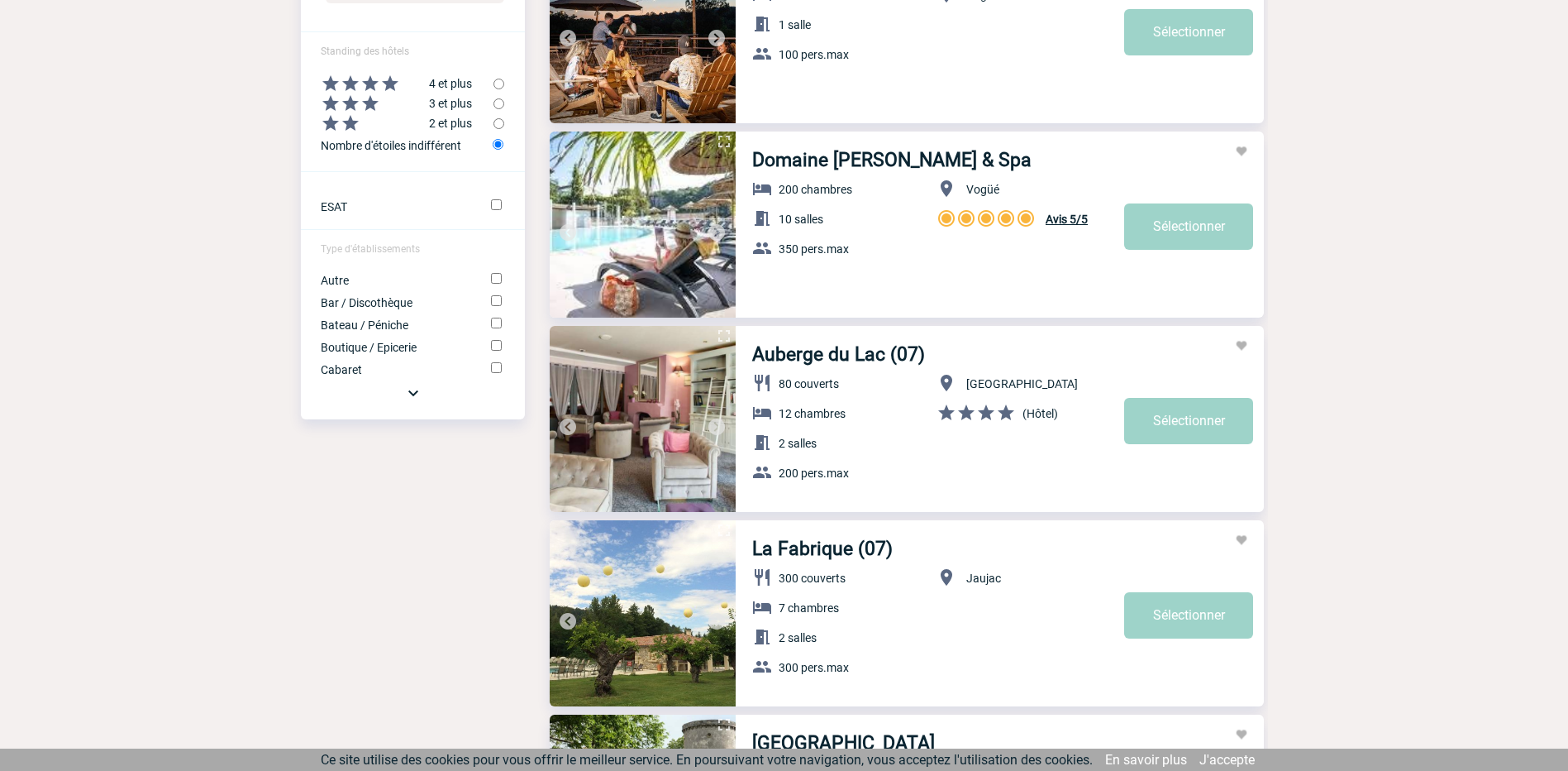
click at [715, 424] on img at bounding box center [717, 426] width 19 height 19
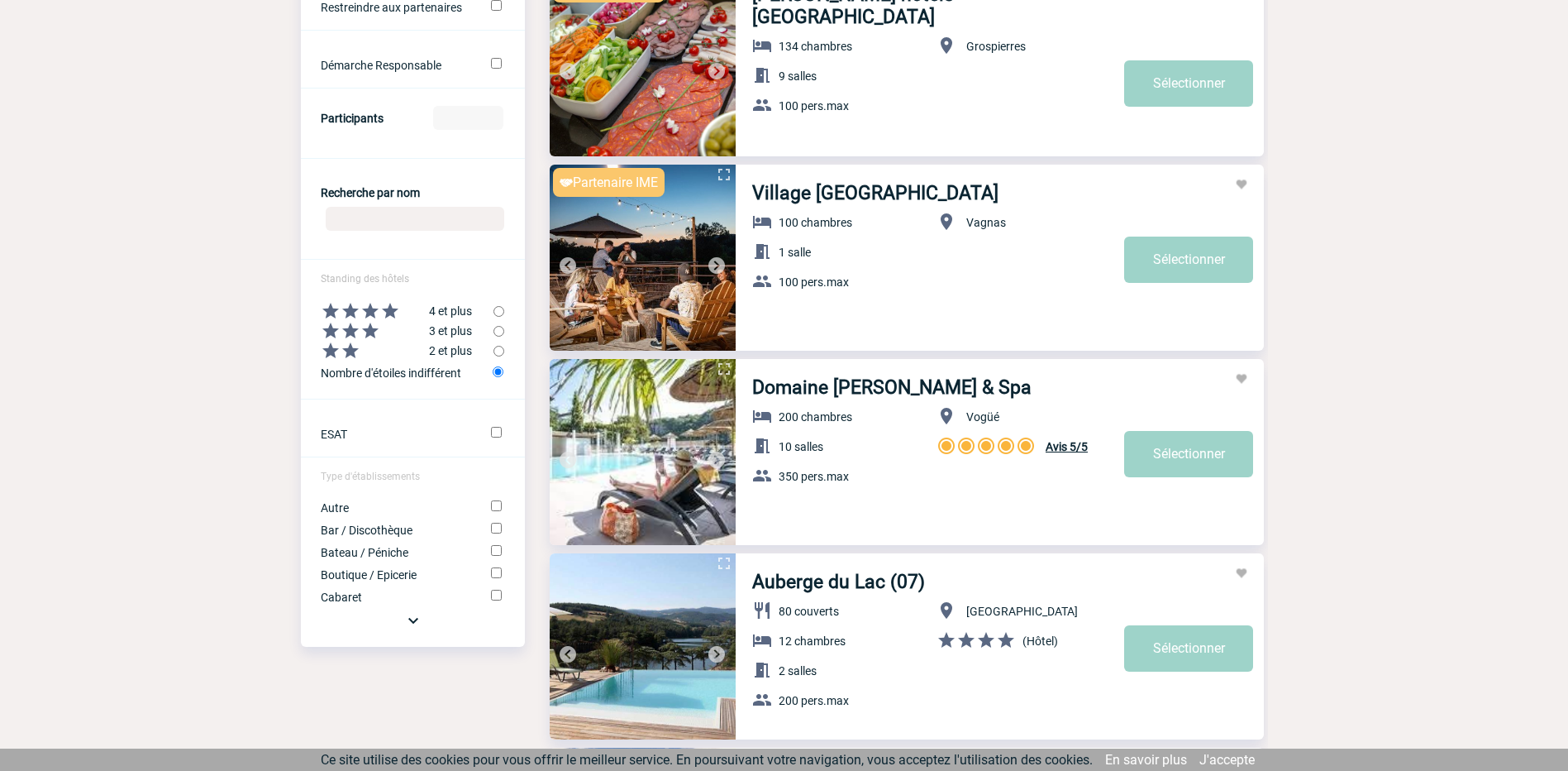
scroll to position [517, 0]
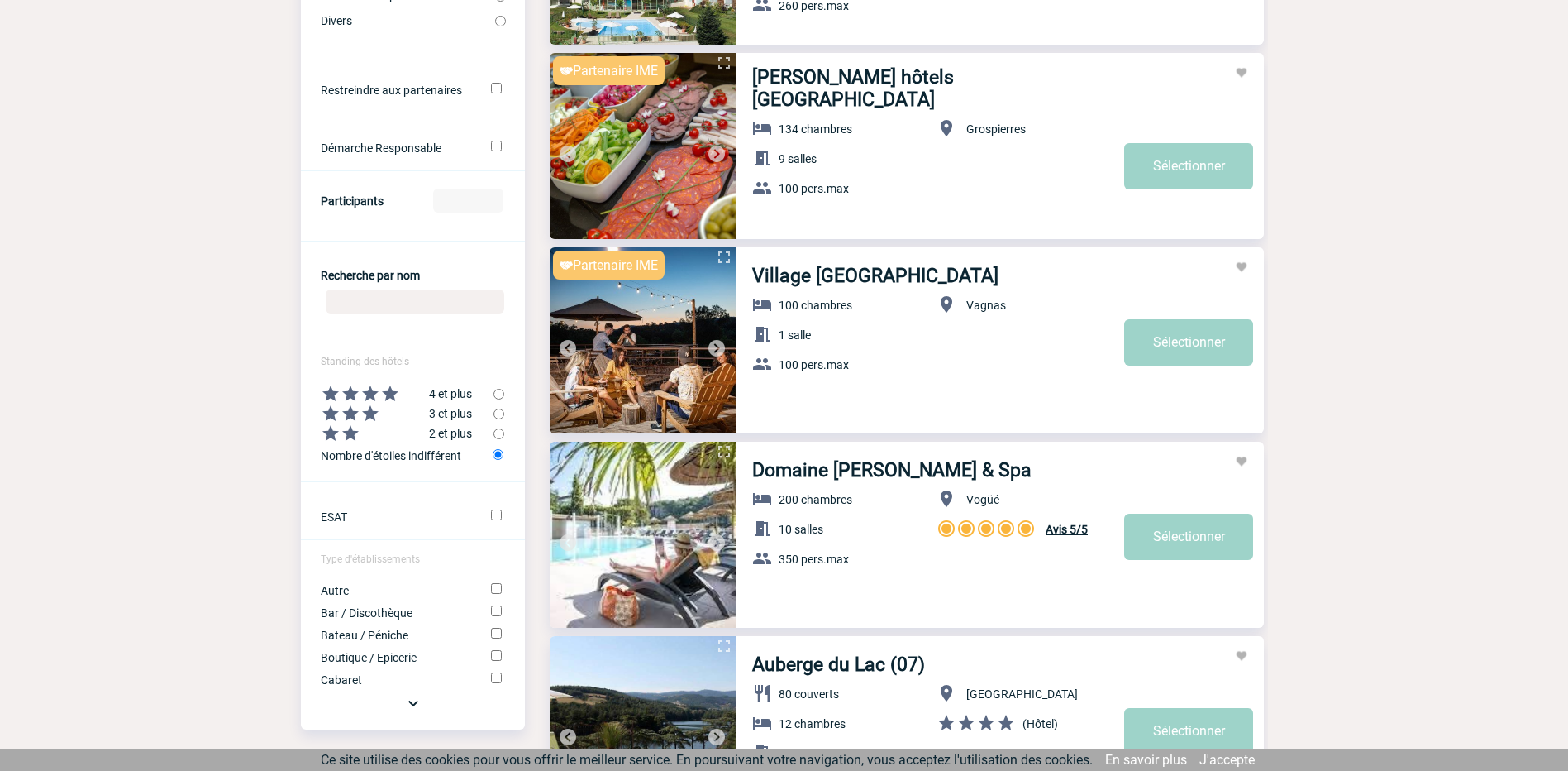
click at [774, 473] on link "Domaine Lou Capitelle & Spa" at bounding box center [892, 470] width 280 height 22
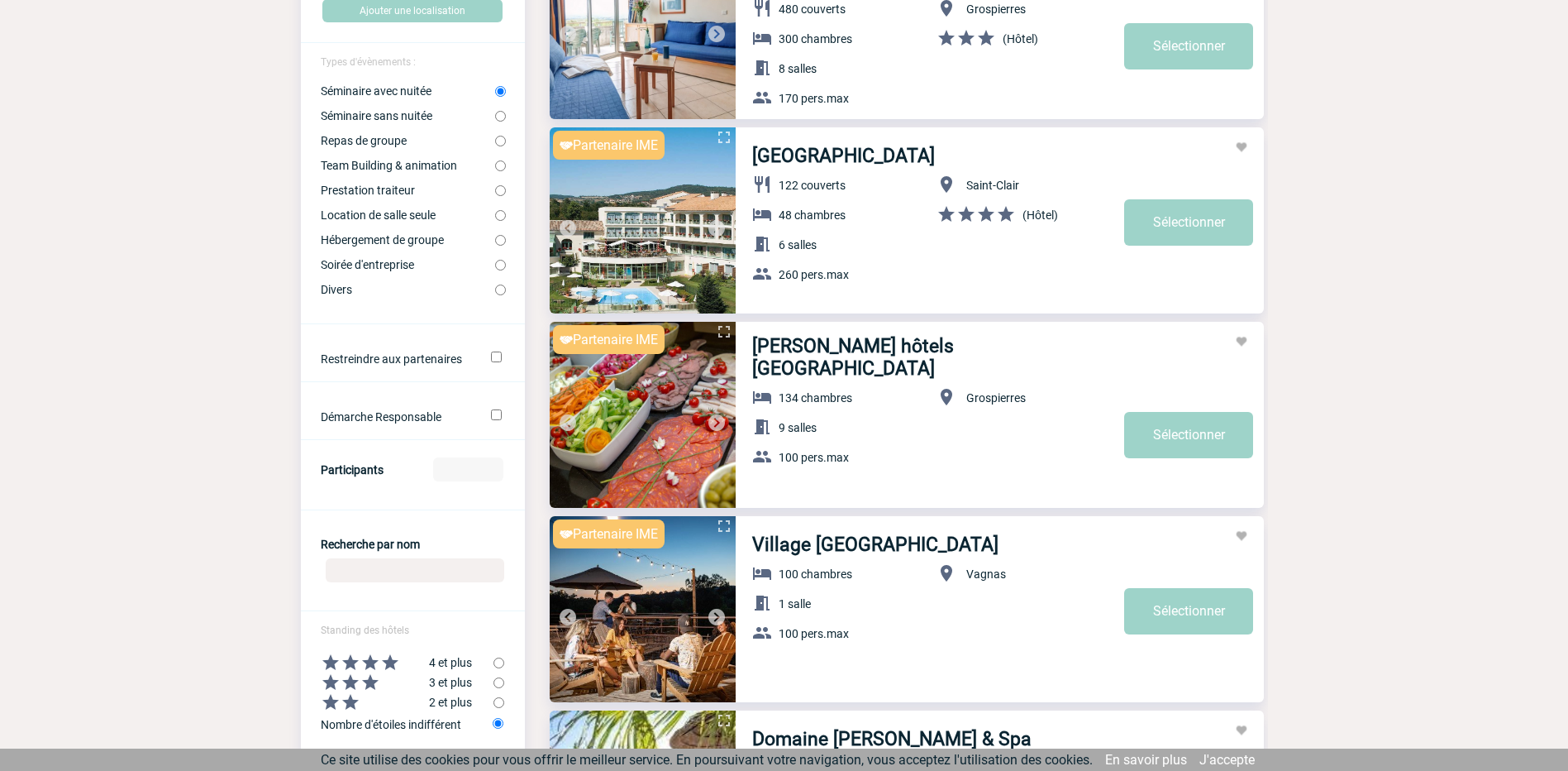
scroll to position [0, 0]
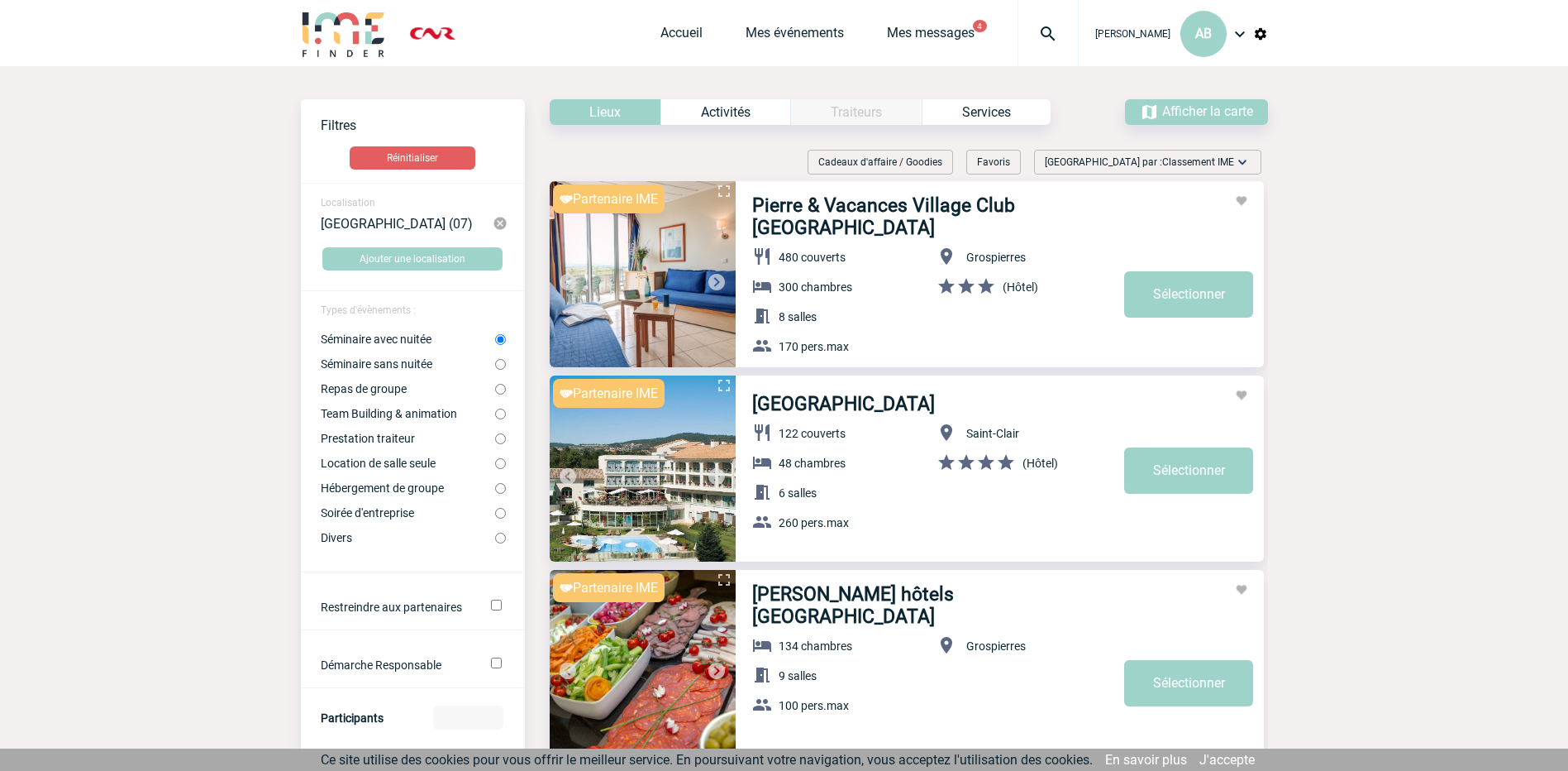
drag, startPoint x: 104, startPoint y: 345, endPoint x: 117, endPoint y: 293, distance: 53.6
click at [429, 155] on button "Réinitialiser" at bounding box center [413, 158] width 126 height 23
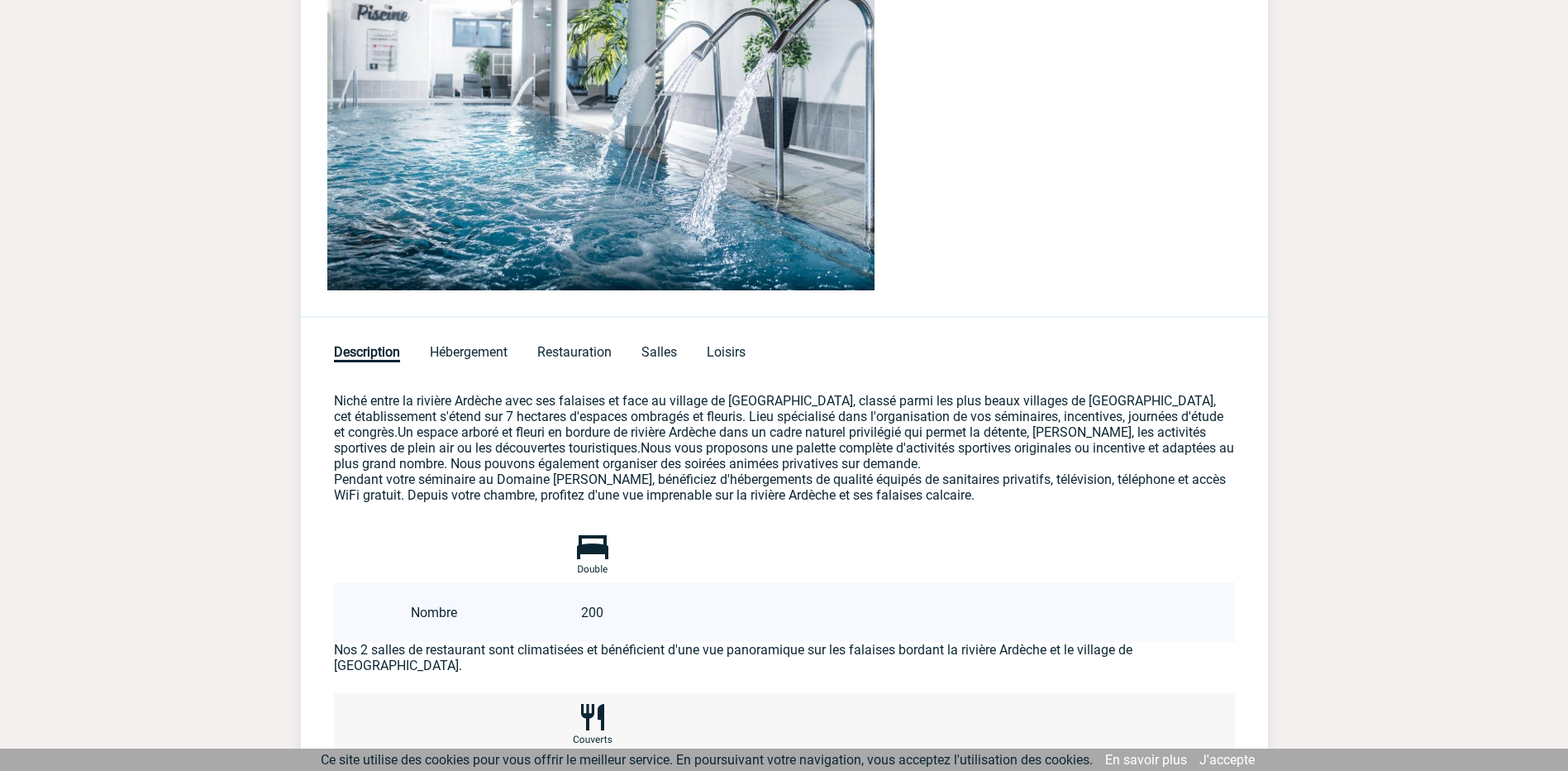
scroll to position [365, 0]
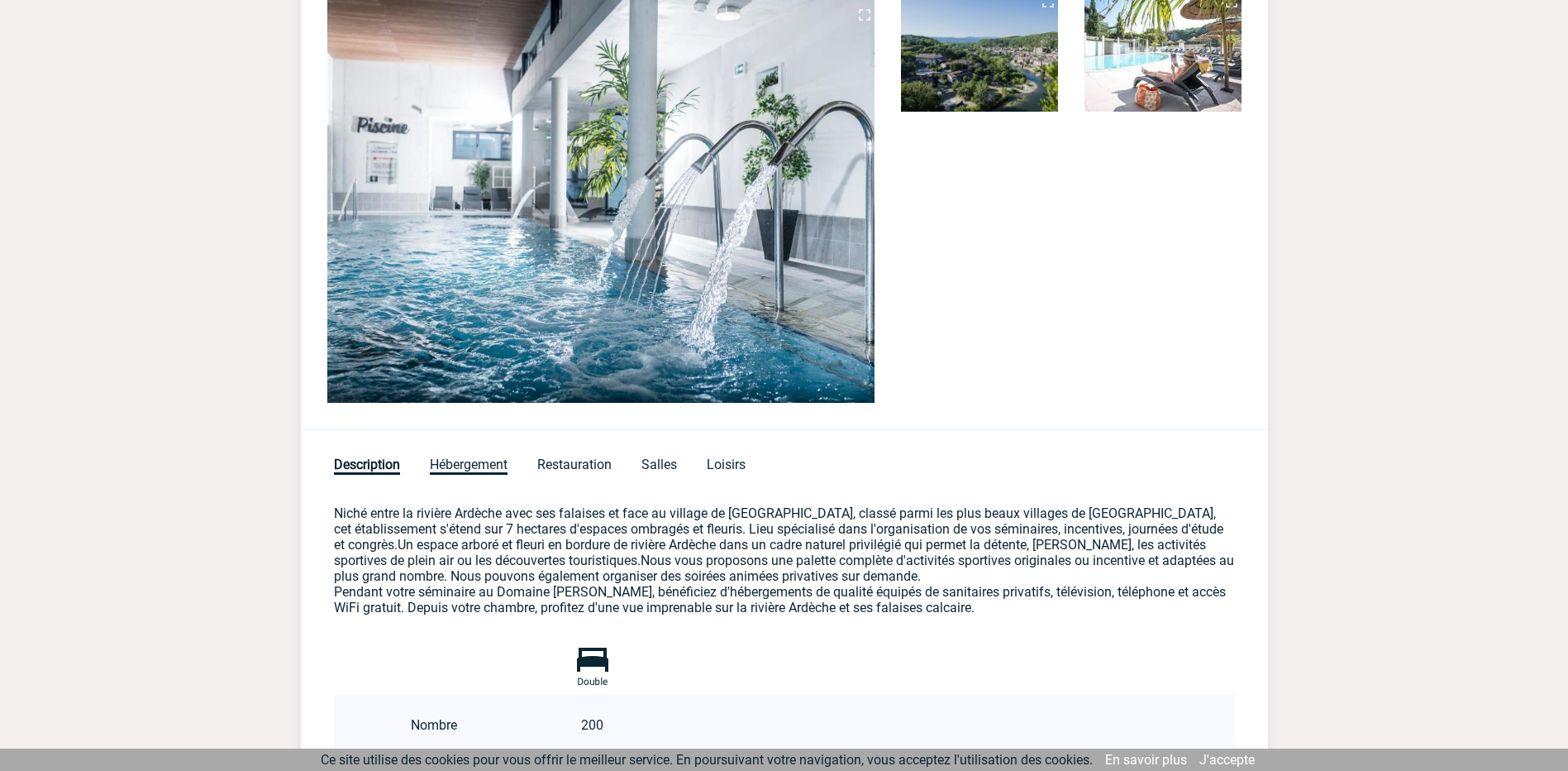
click at [468, 464] on span "Hébergement" at bounding box center [469, 465] width 77 height 18
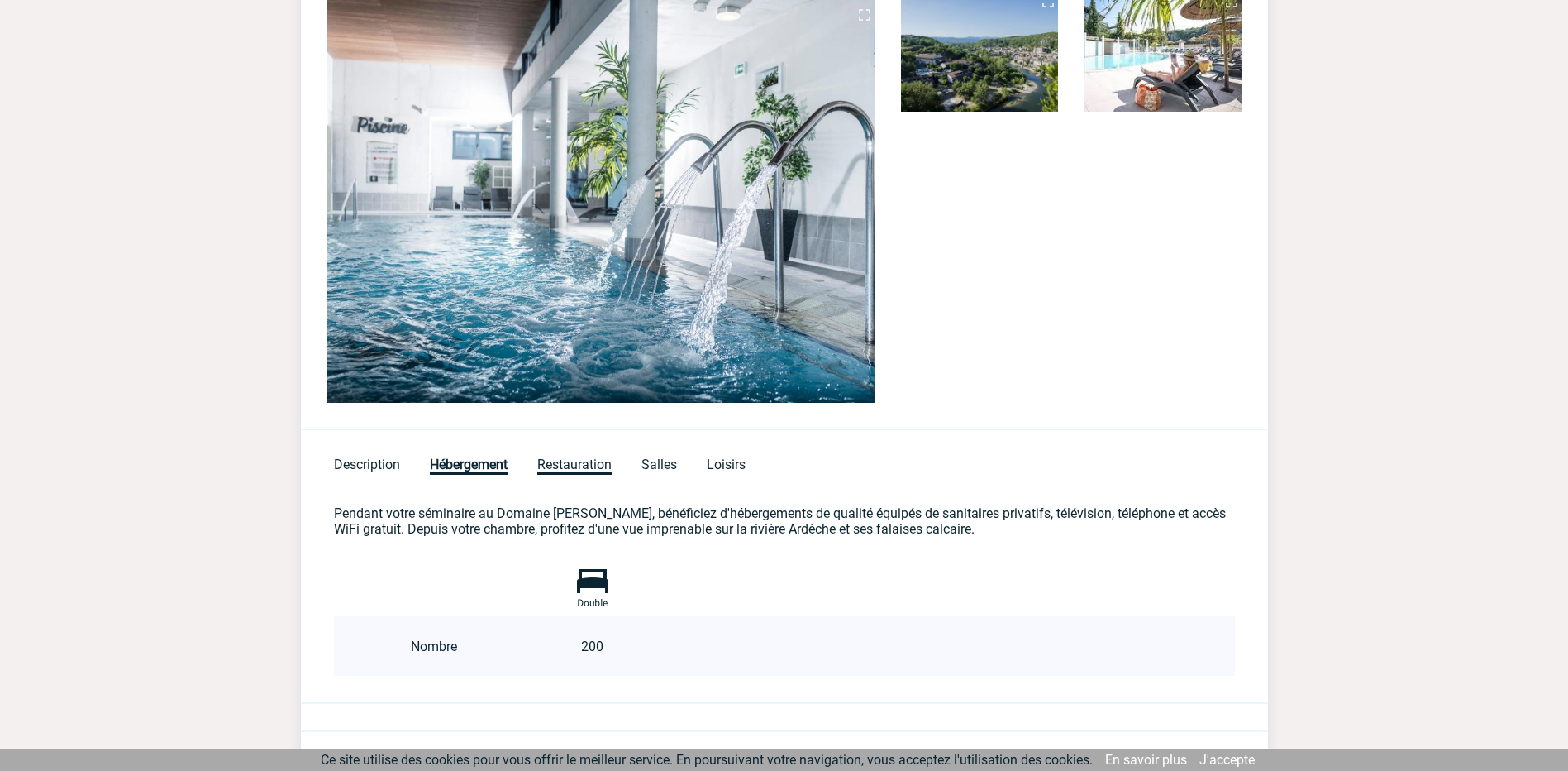
click at [573, 461] on span "Restauration" at bounding box center [574, 465] width 75 height 18
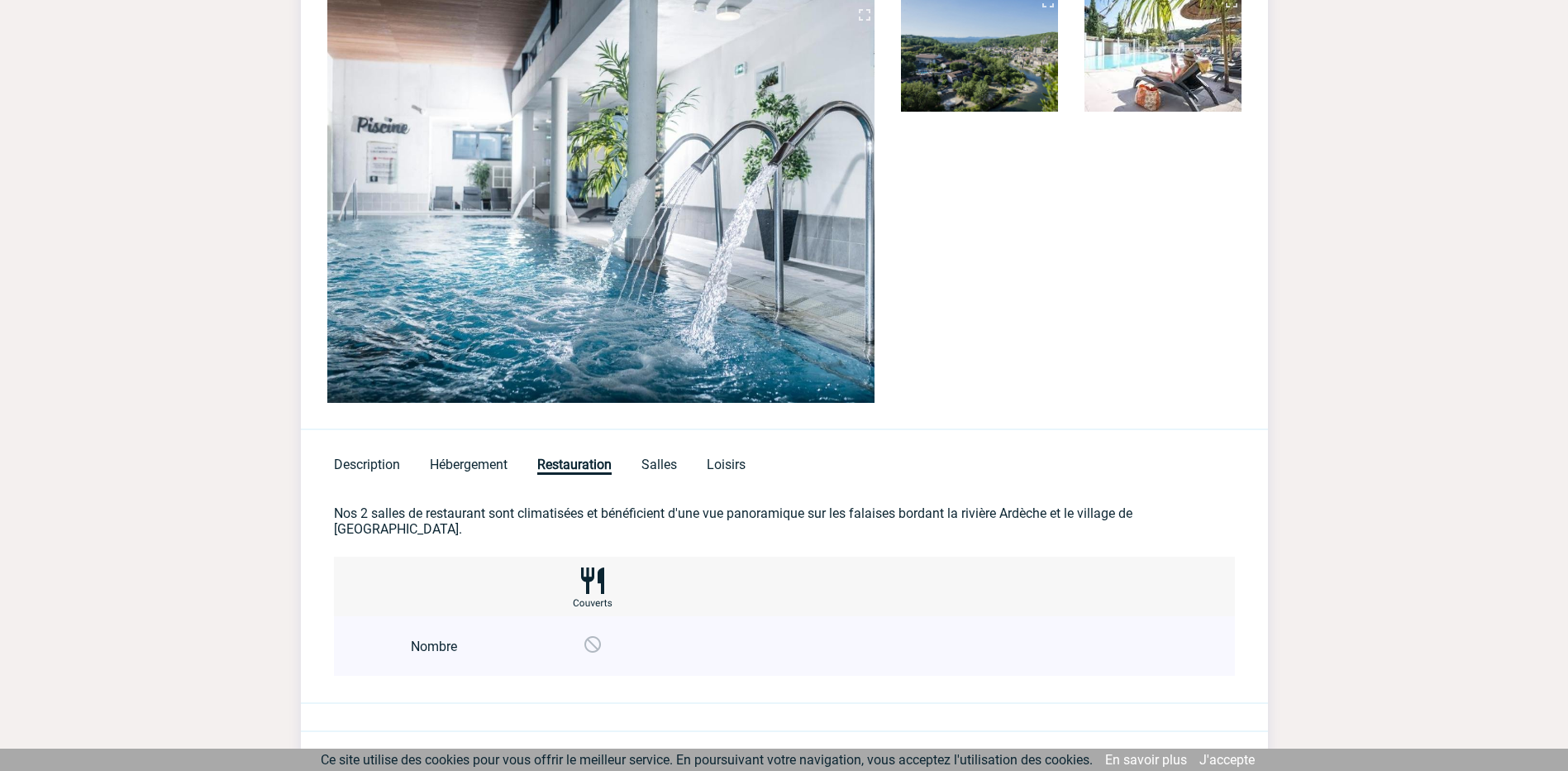
click at [631, 461] on link "Salles" at bounding box center [646, 464] width 62 height 15
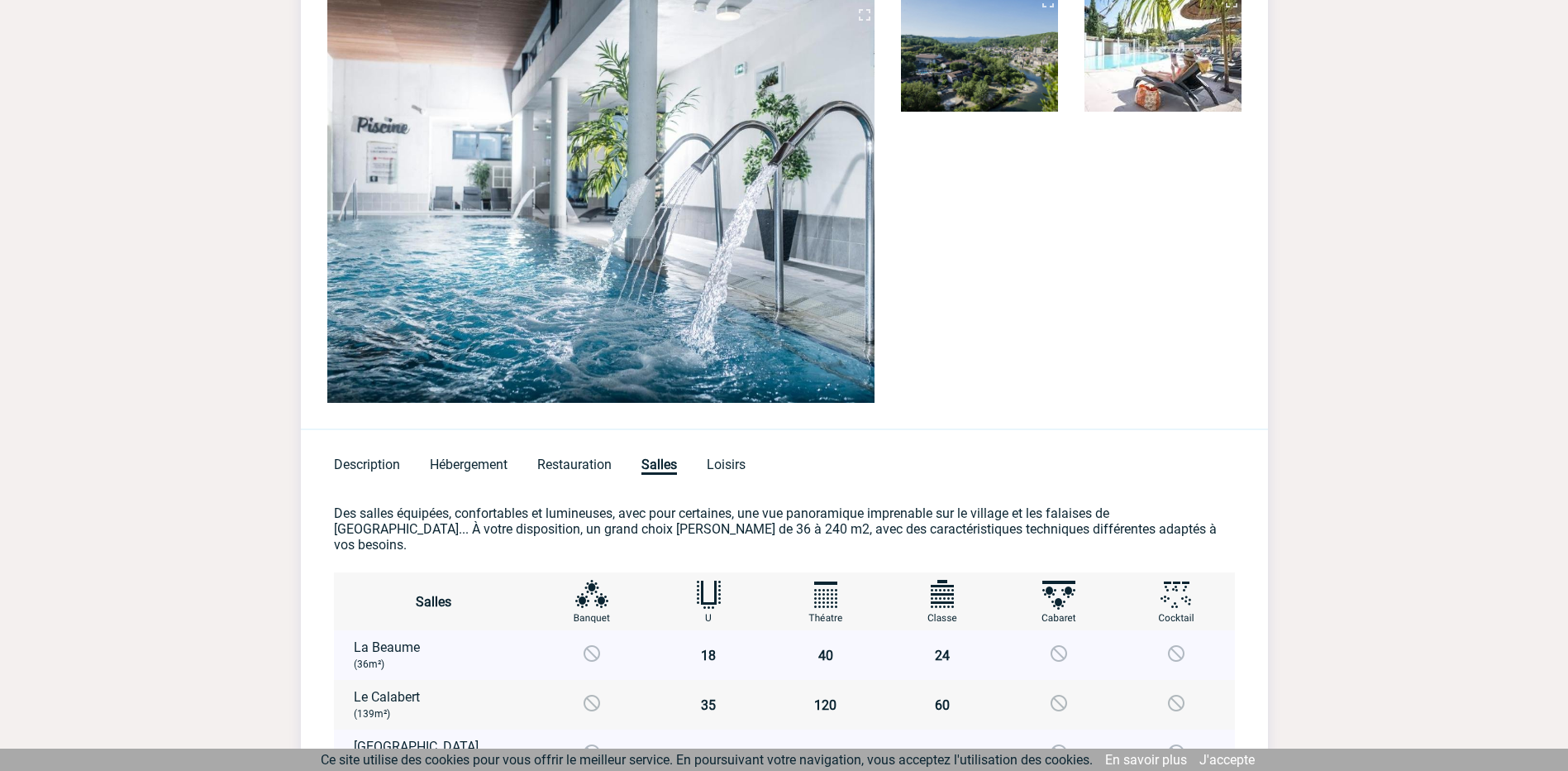
click at [726, 476] on div "Description Hébergement Restauration Salles Loisirs" at bounding box center [784, 454] width 968 height 48
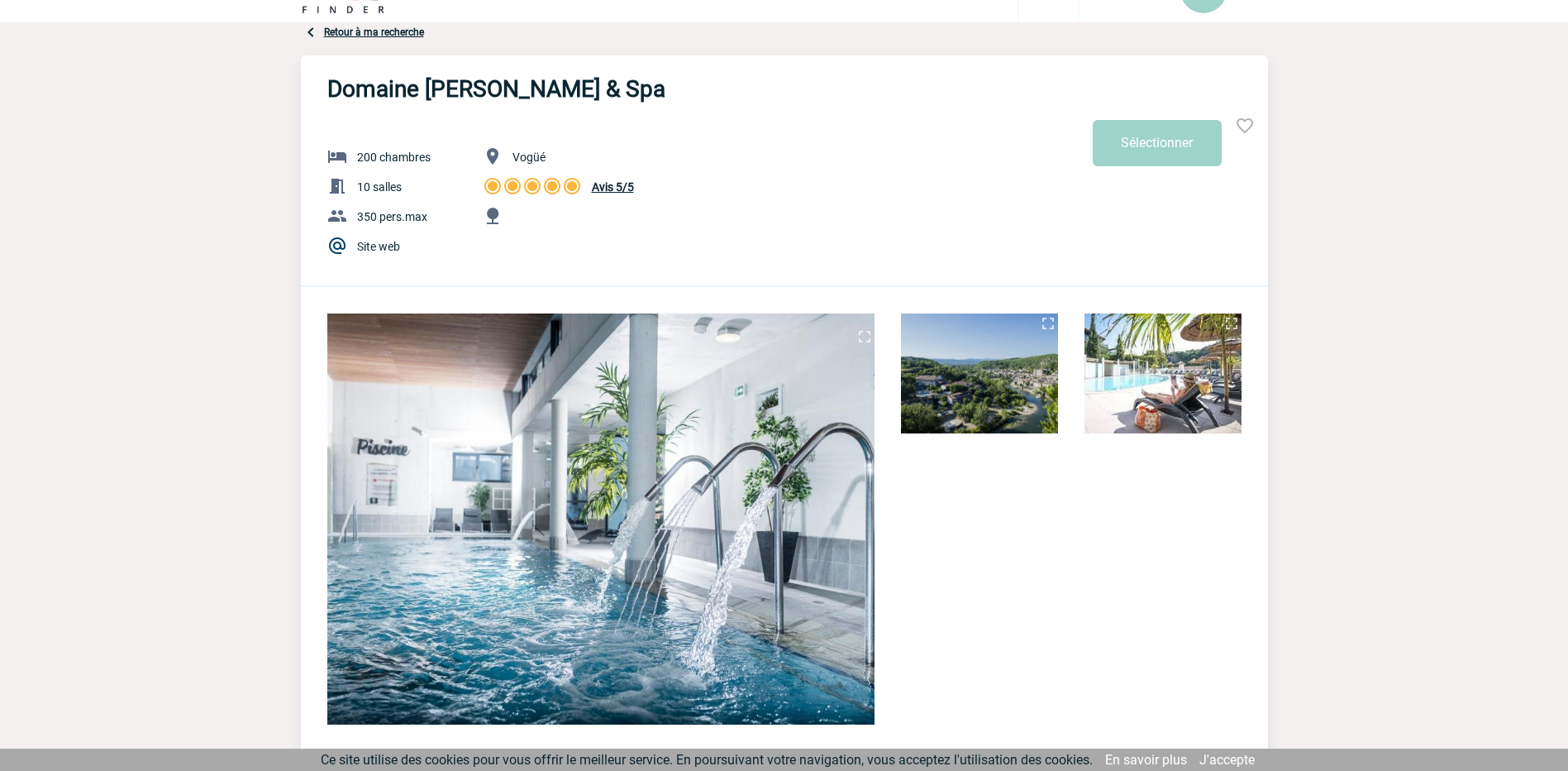
scroll to position [0, 0]
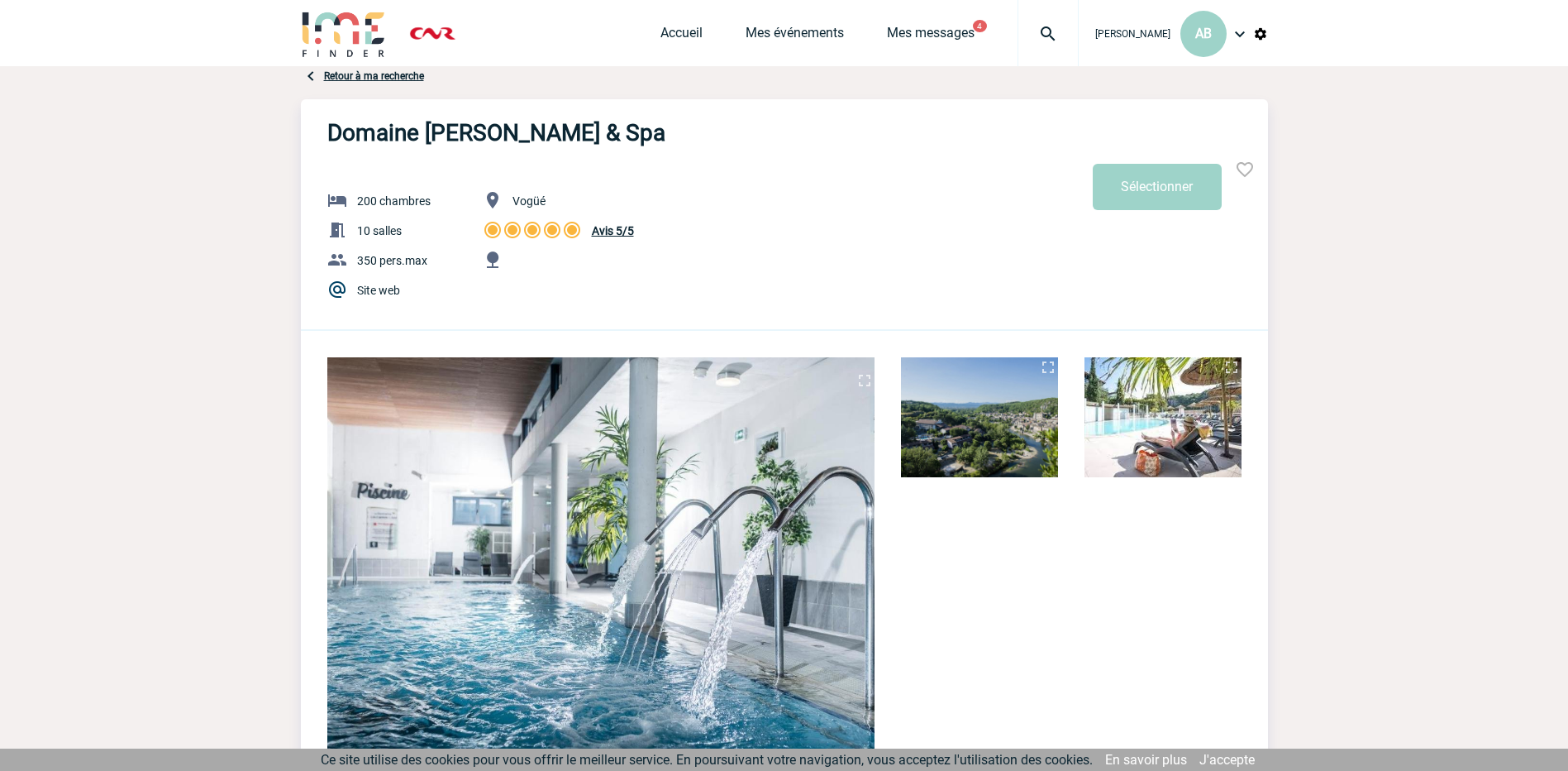
click at [538, 198] on span "Vogüé" at bounding box center [529, 201] width 33 height 14
click at [411, 75] on link "Retour à ma recherche" at bounding box center [374, 77] width 100 height 12
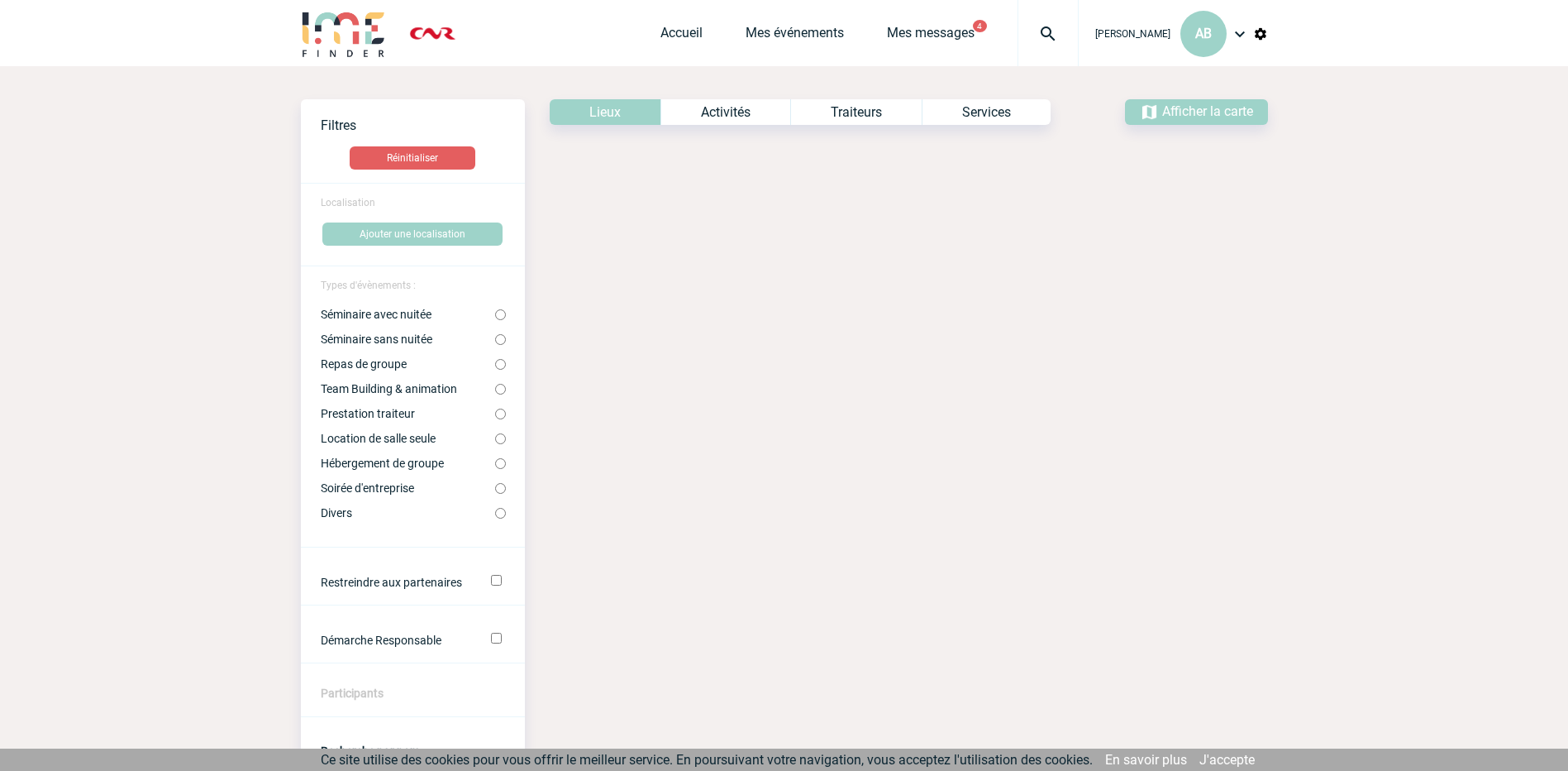
click at [503, 217] on form "Localisation Ajouter une localisation Types d'évènements : Séminaire avec nuité…" at bounding box center [413, 688] width 224 height 1009
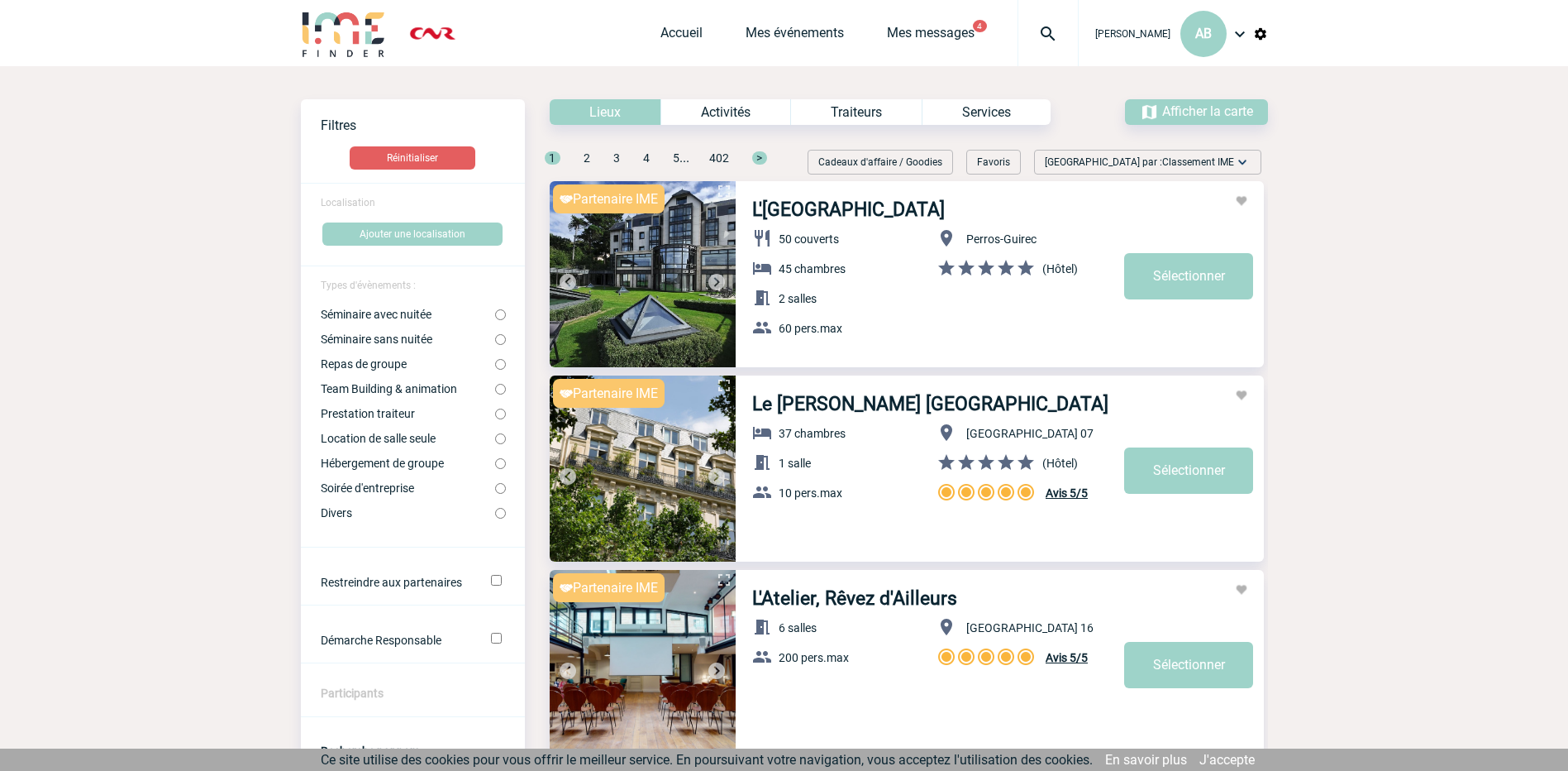
click at [427, 307] on form "Localisation Ajouter une localisation Types d'évènements : Séminaire avec nuité…" at bounding box center [413, 688] width 224 height 1009
click at [500, 313] on input "Séminaire avec nuitée" at bounding box center [500, 314] width 11 height 11
radio input "true"
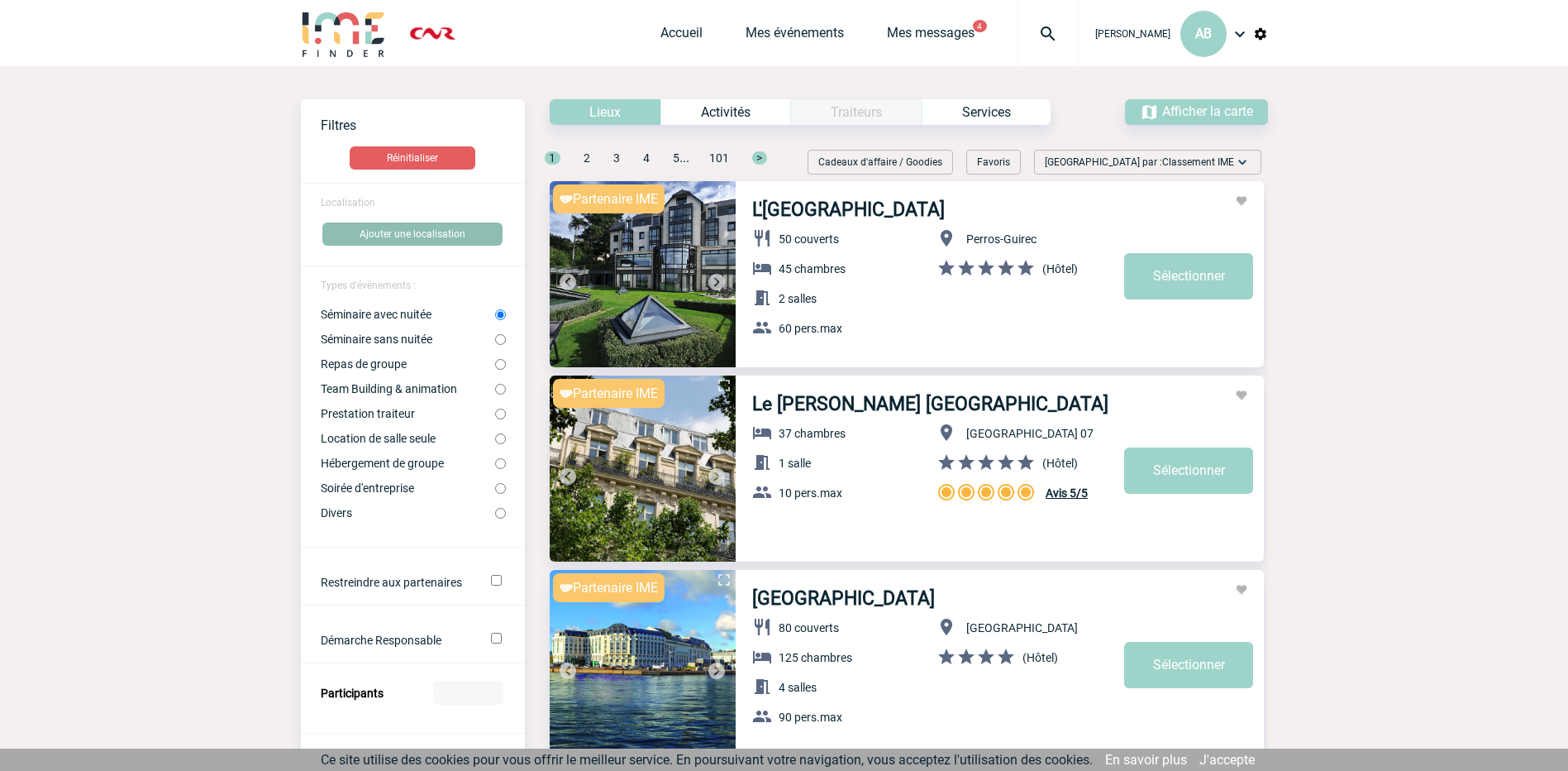
click at [431, 223] on button "Ajouter une localisation" at bounding box center [413, 234] width 180 height 23
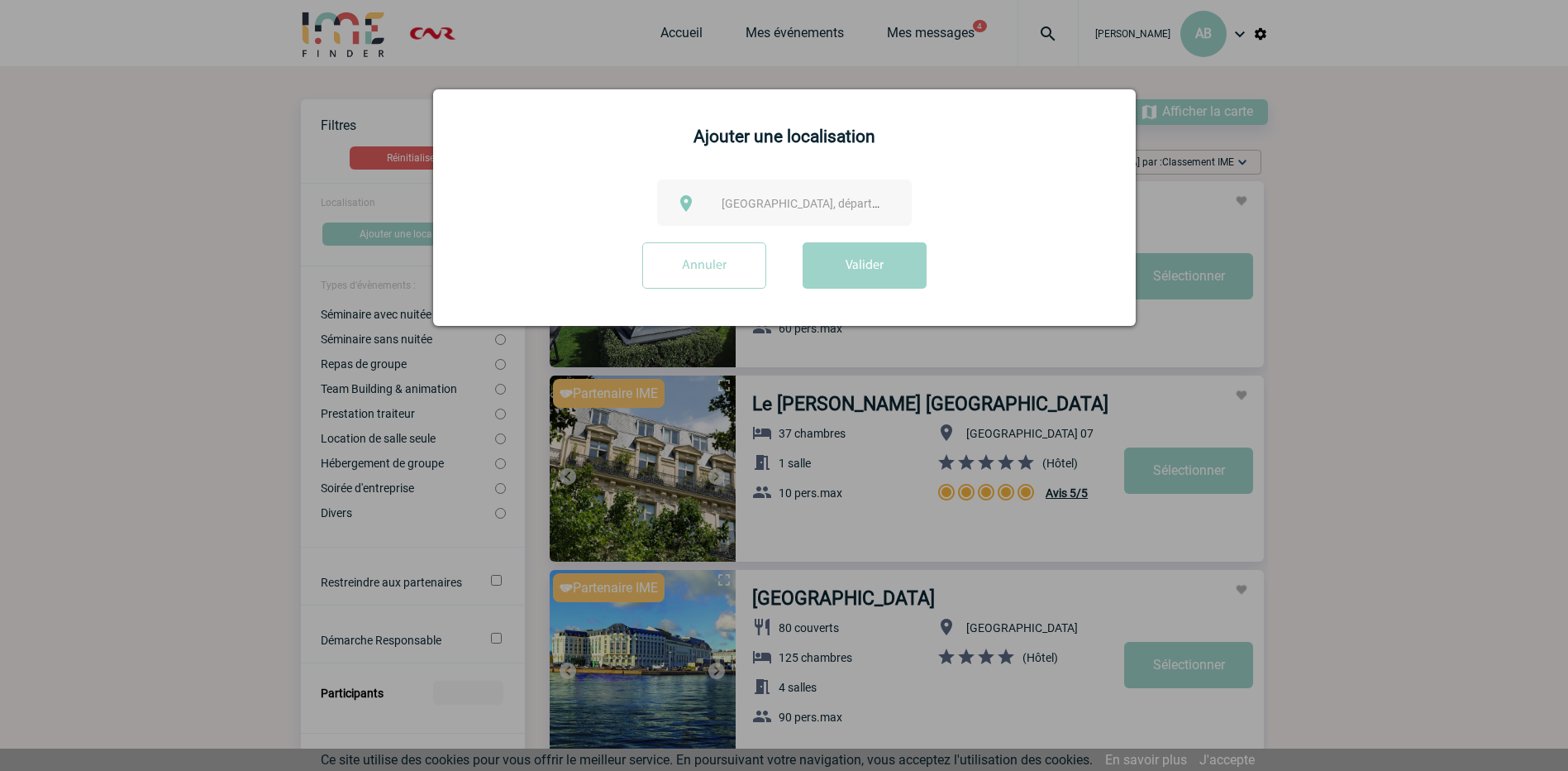
click at [770, 208] on span "Ville, département, région..." at bounding box center [836, 203] width 230 height 14
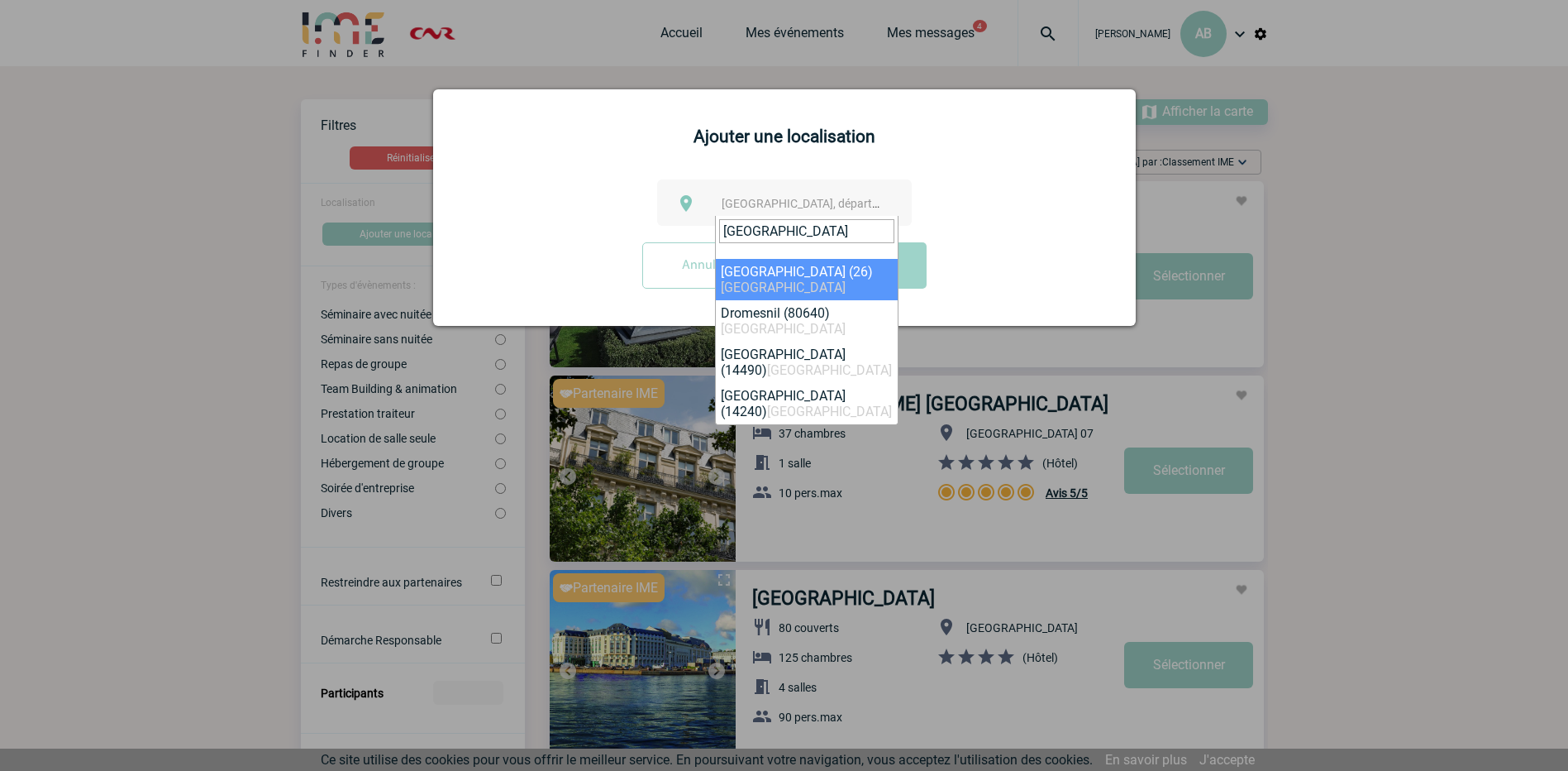
type input "drôme"
select select "35021"
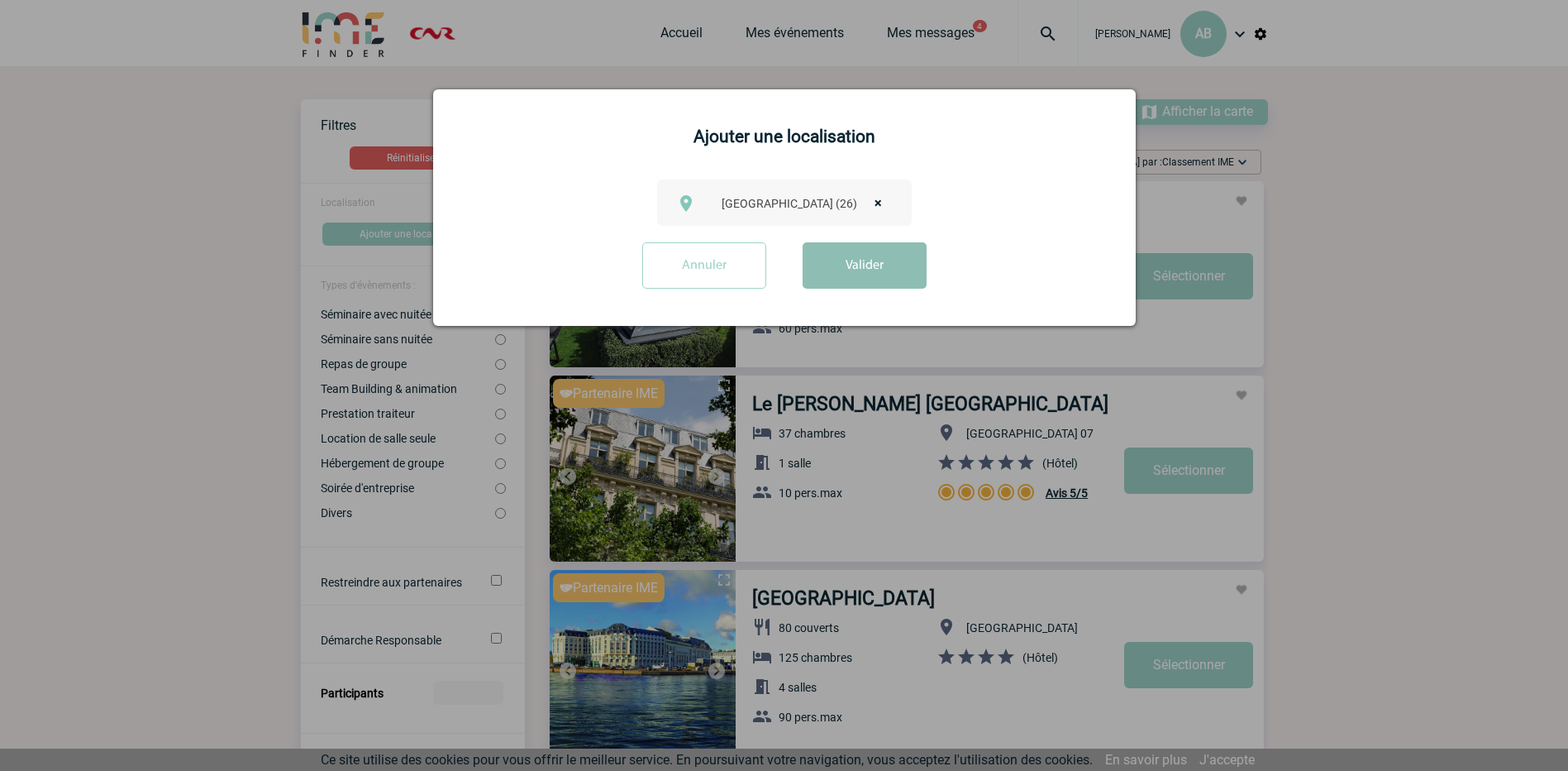
click at [888, 278] on button "Valider" at bounding box center [865, 265] width 124 height 46
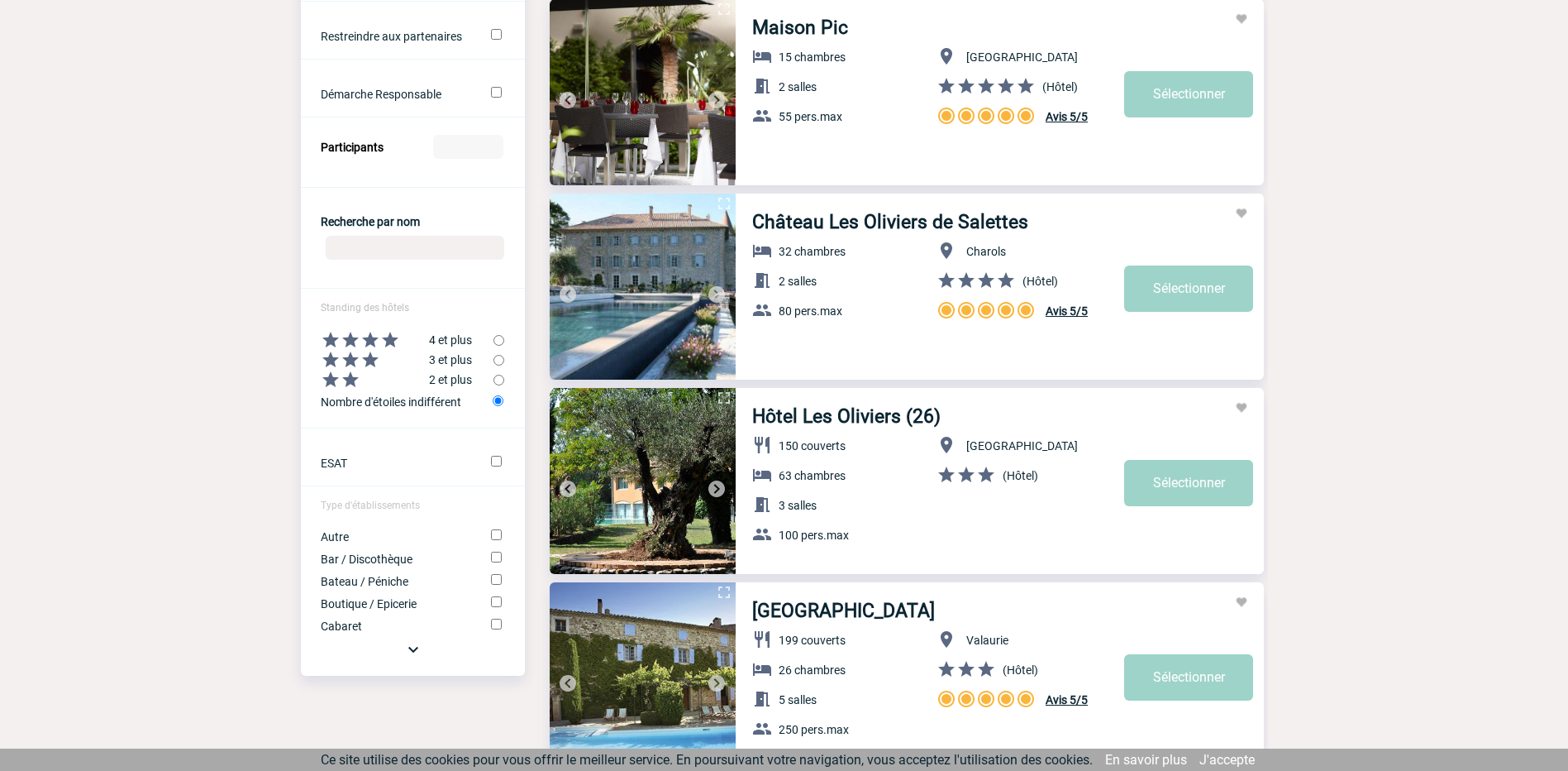
scroll to position [579, 0]
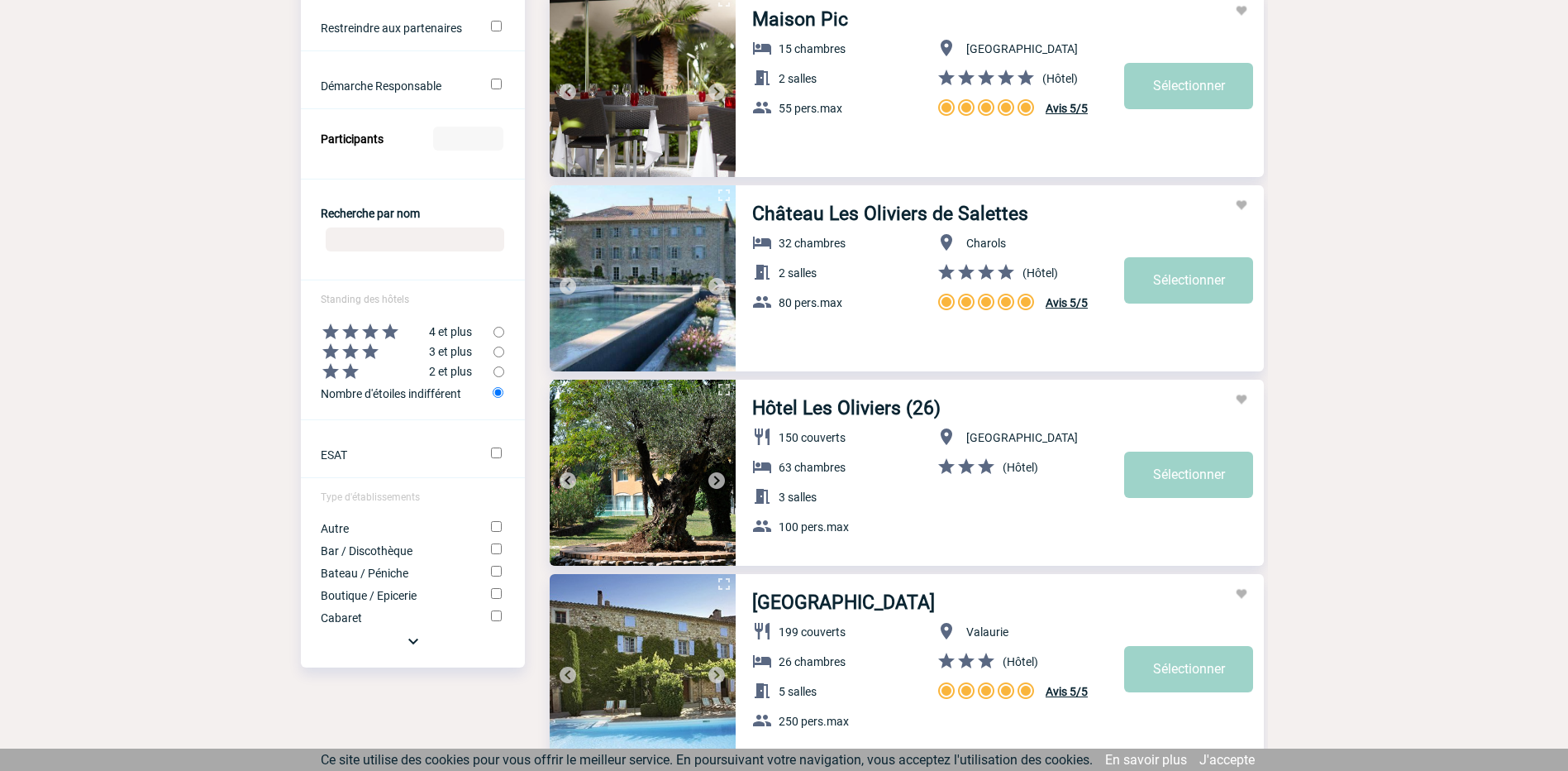
click at [715, 476] on img at bounding box center [717, 480] width 19 height 19
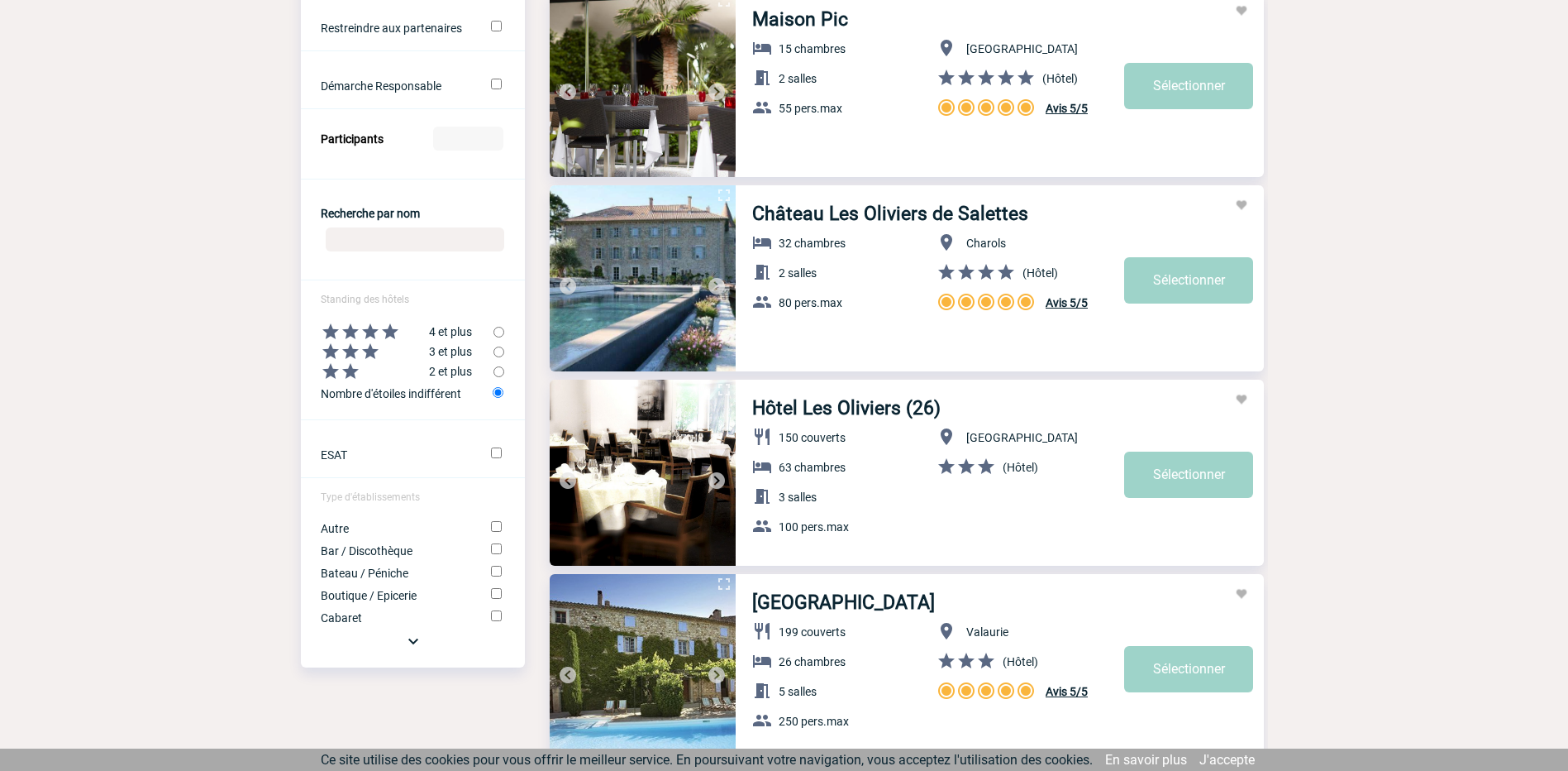
click at [844, 403] on link "Hôtel Les Oliviers (26)" at bounding box center [846, 408] width 189 height 22
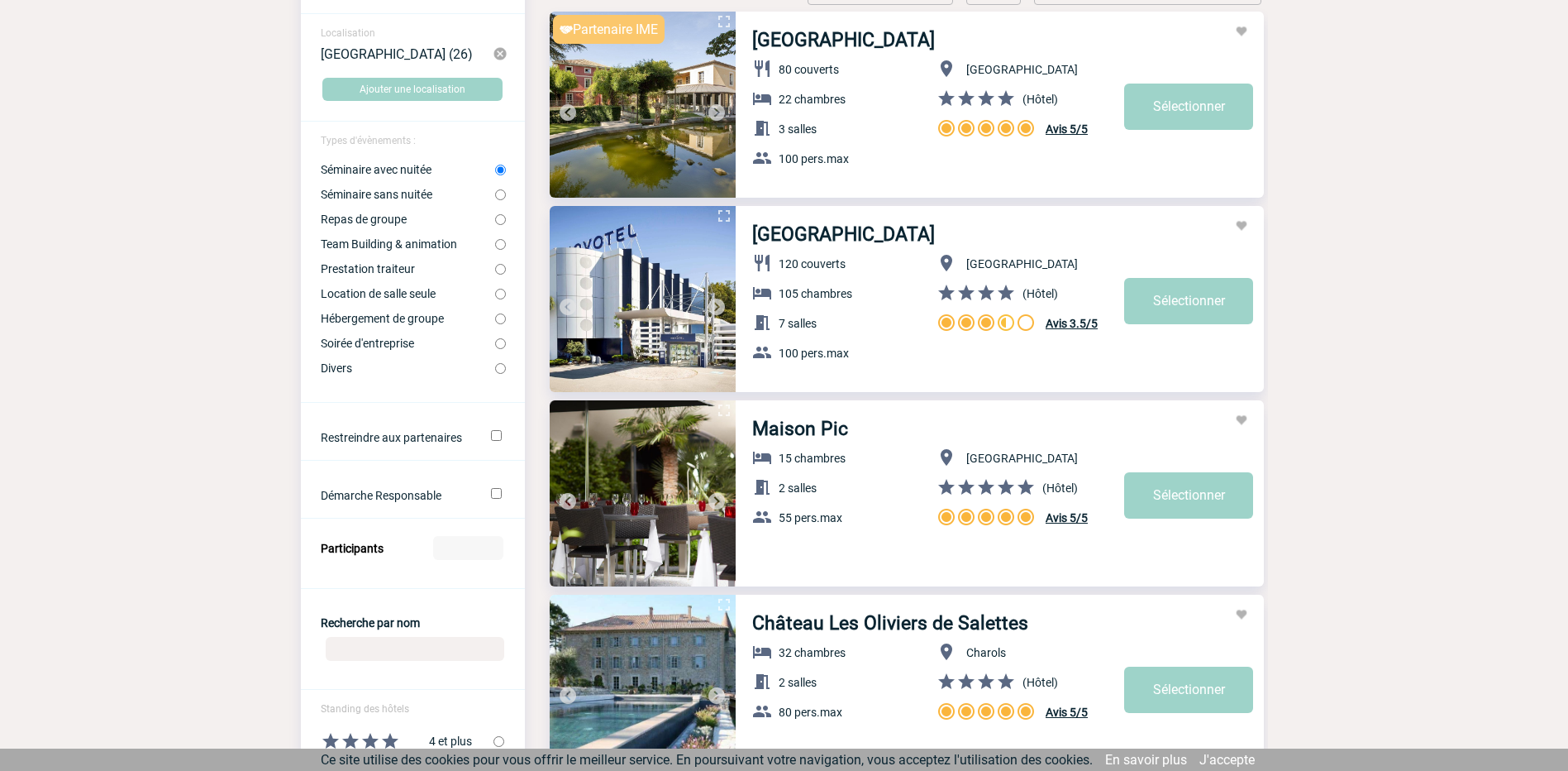
scroll to position [0, 0]
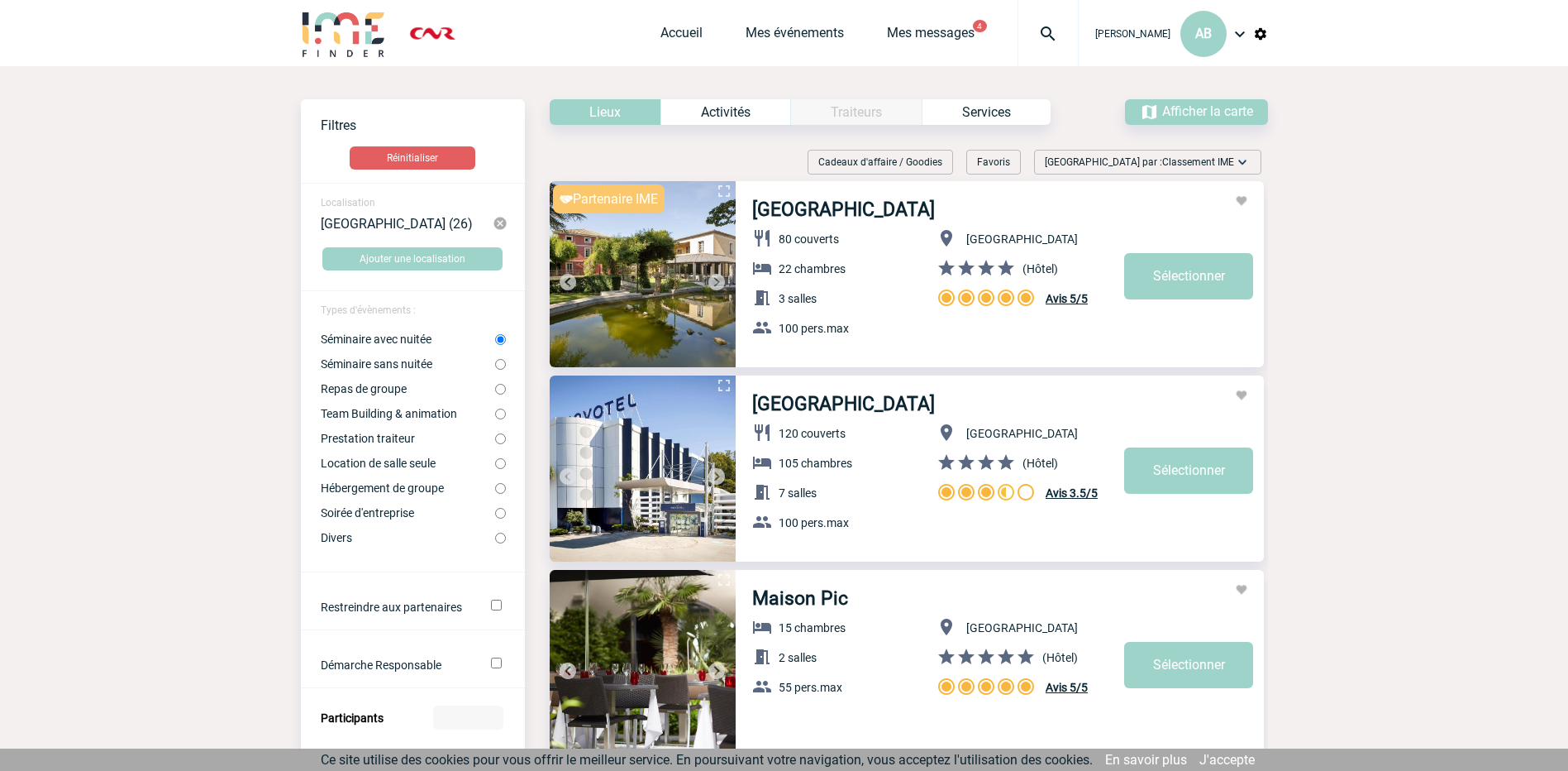
click at [497, 224] on img at bounding box center [500, 223] width 15 height 15
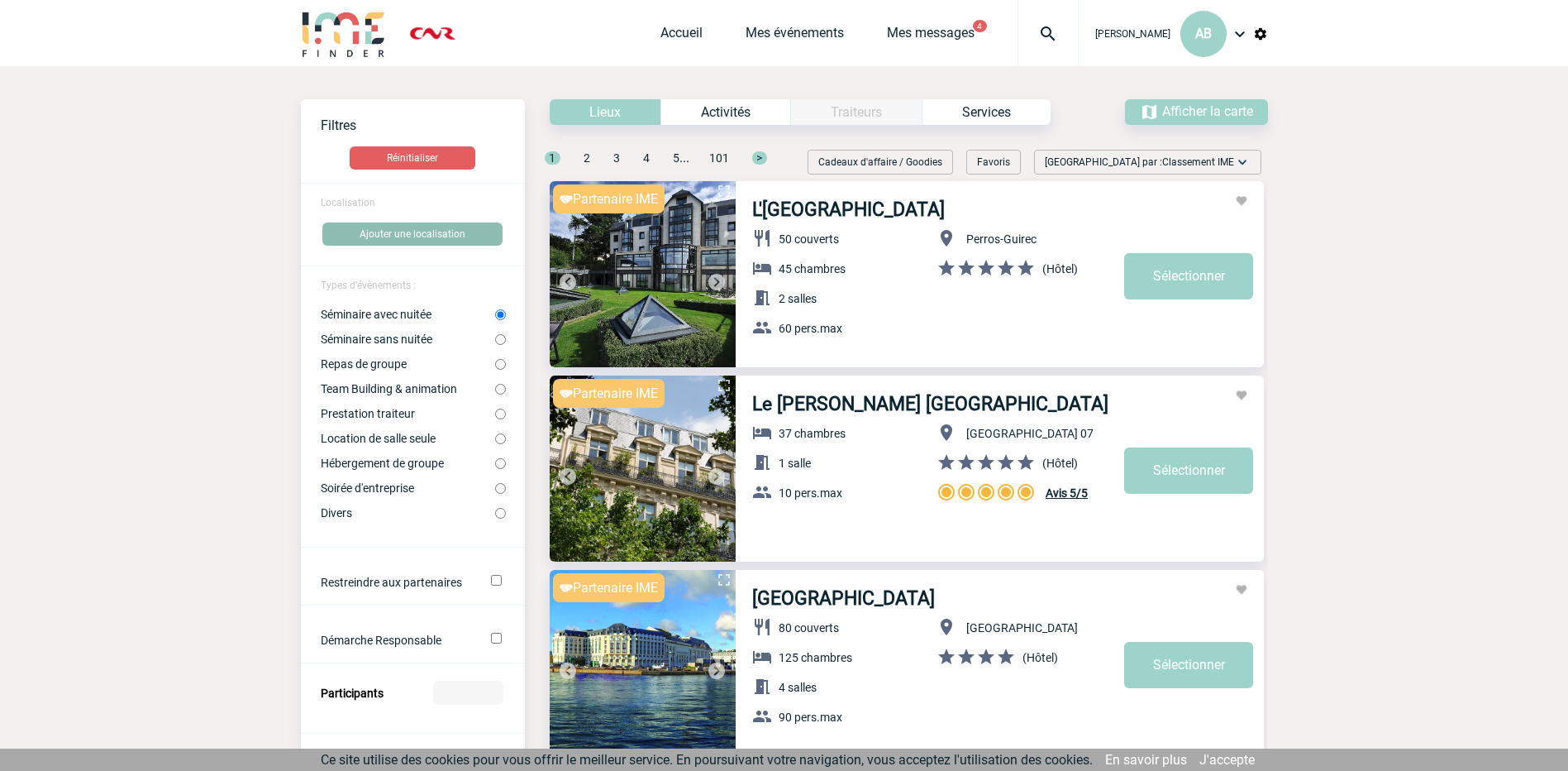
click at [415, 234] on button "Ajouter une localisation" at bounding box center [413, 234] width 180 height 23
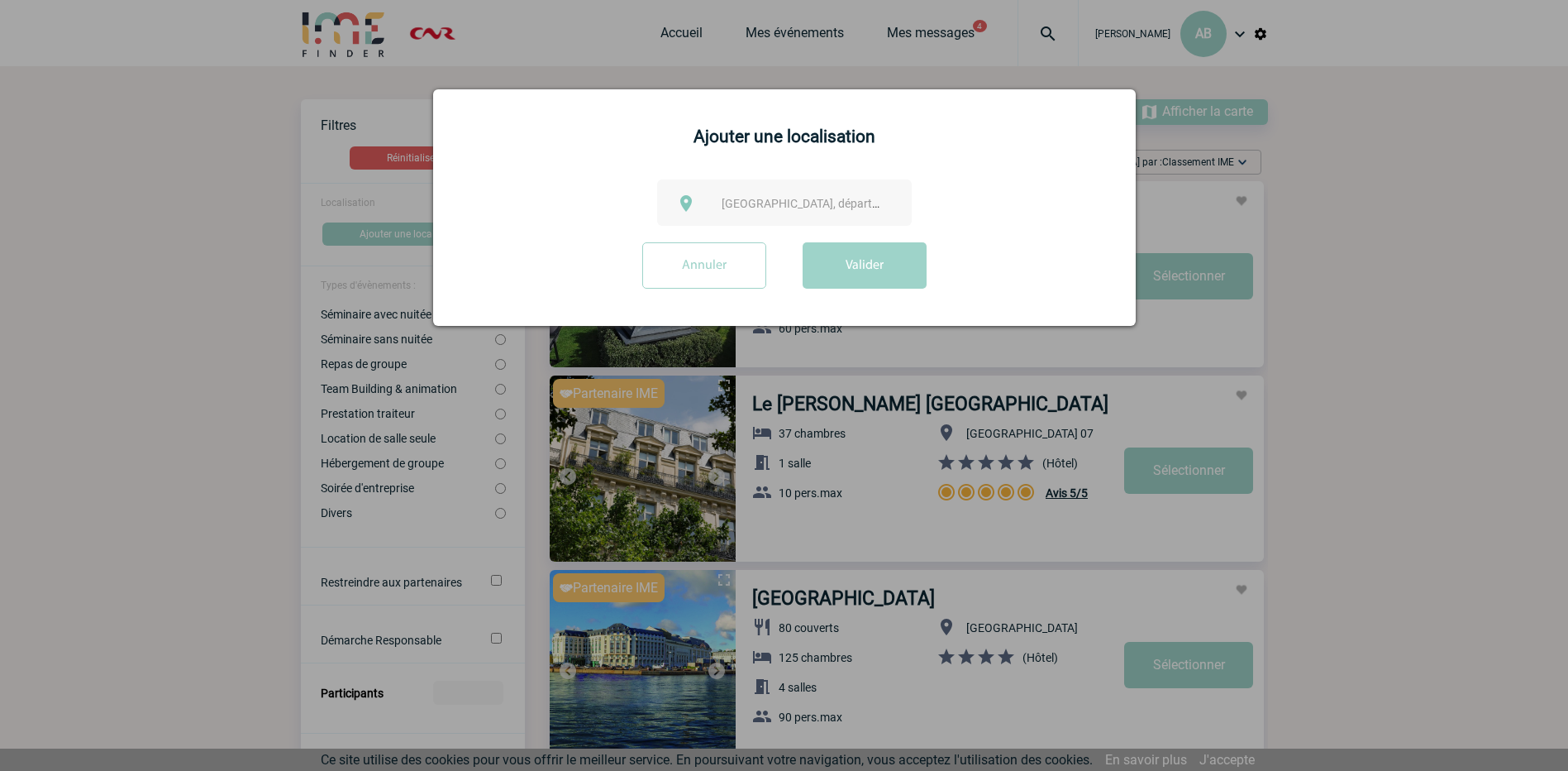
drag, startPoint x: 753, startPoint y: 200, endPoint x: 770, endPoint y: 170, distance: 34.5
click at [757, 193] on span "Ville, département, région..." at bounding box center [807, 203] width 184 height 23
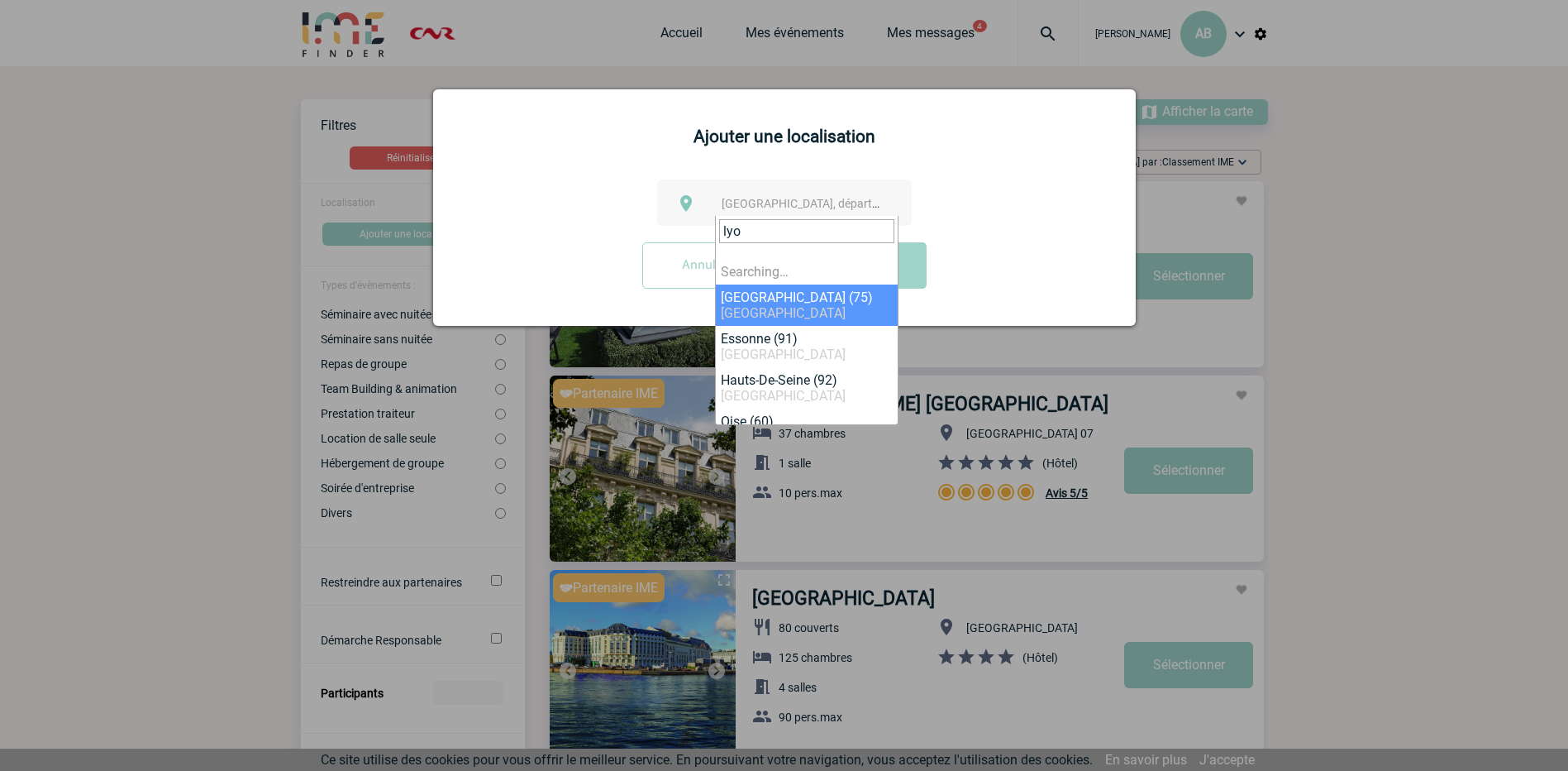
type input "lyon"
select select "3"
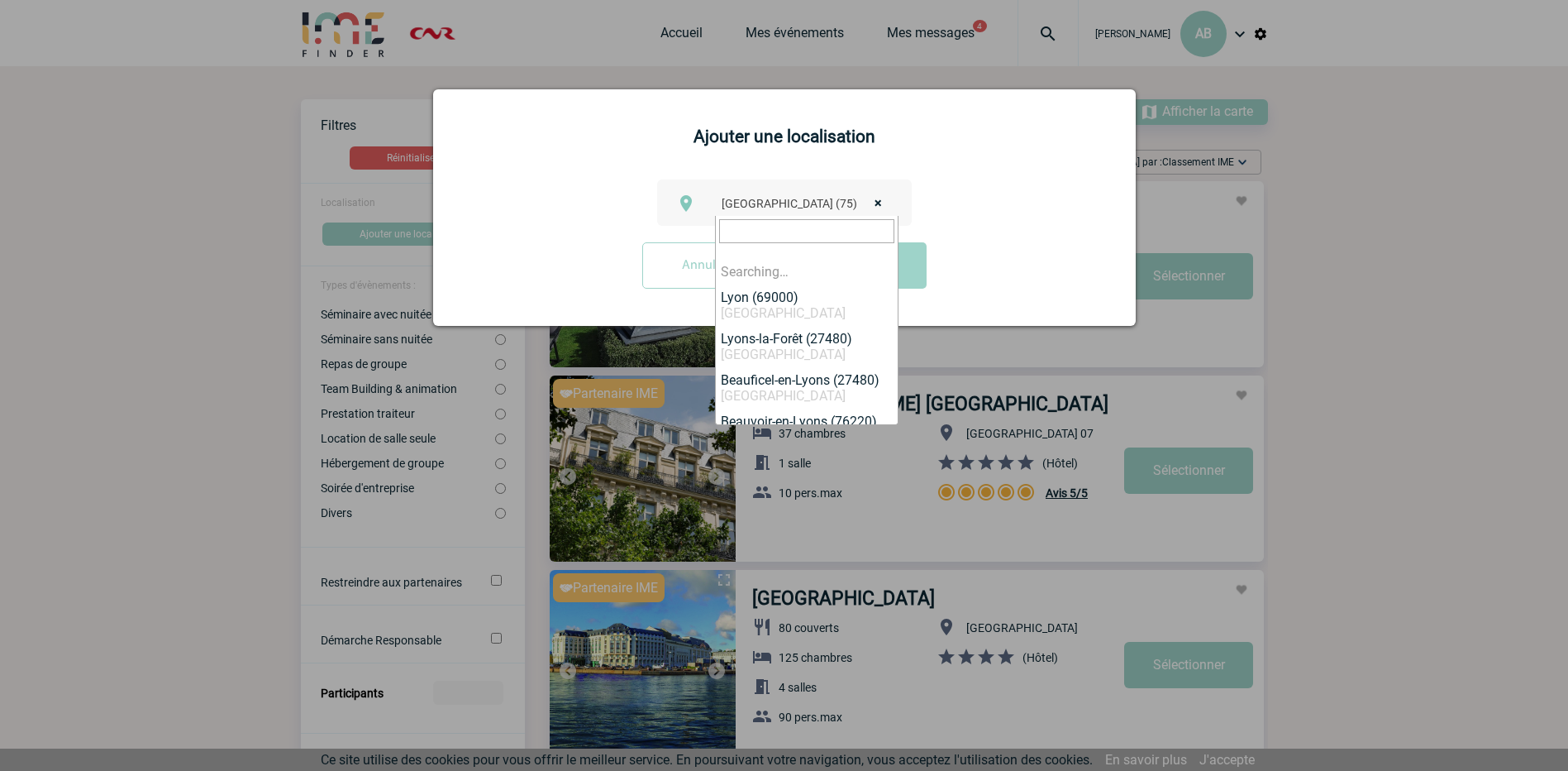
click at [831, 210] on span "× Paris (75)" at bounding box center [807, 203] width 184 height 23
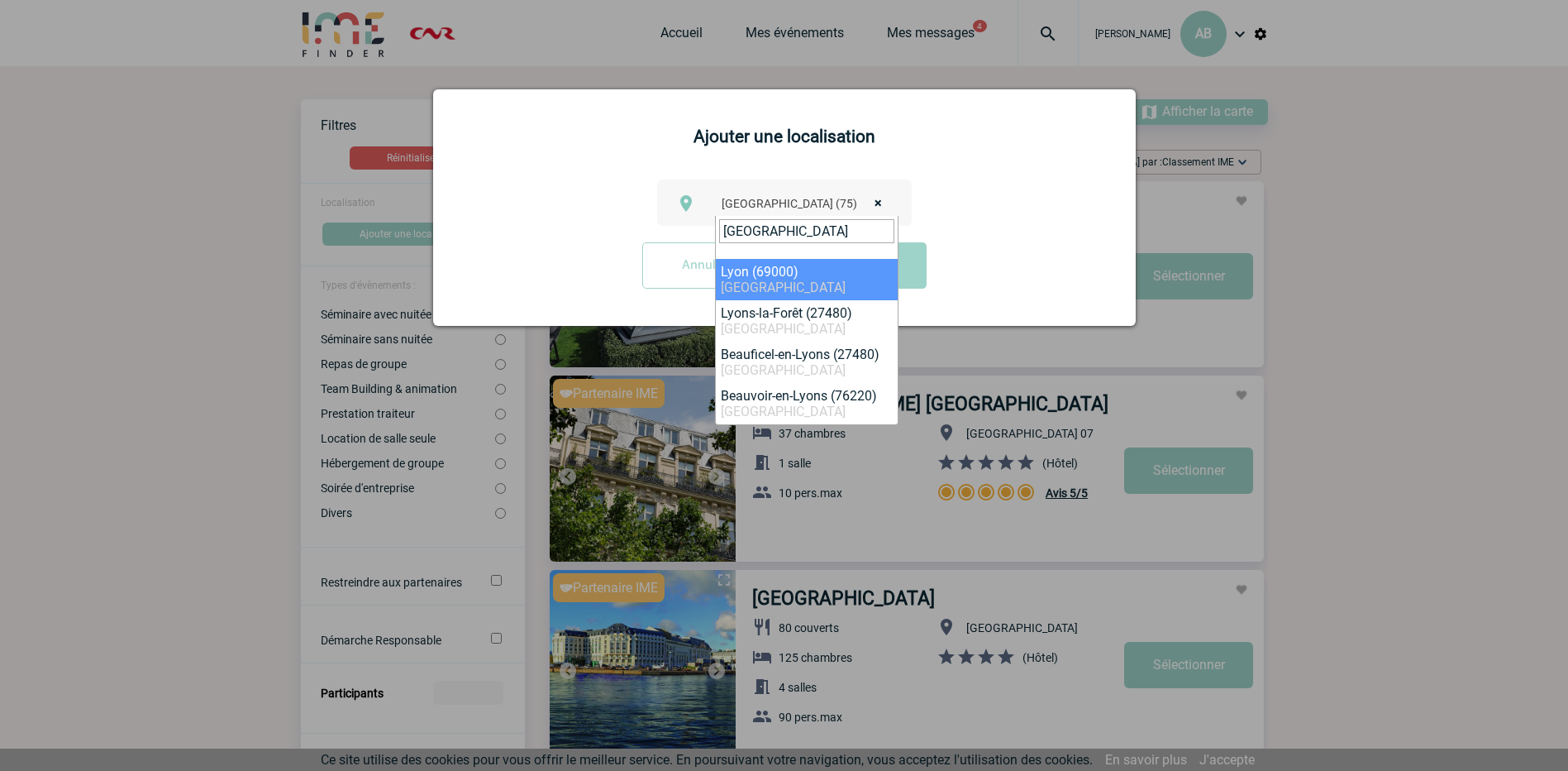
type input "lyon"
select select "36544"
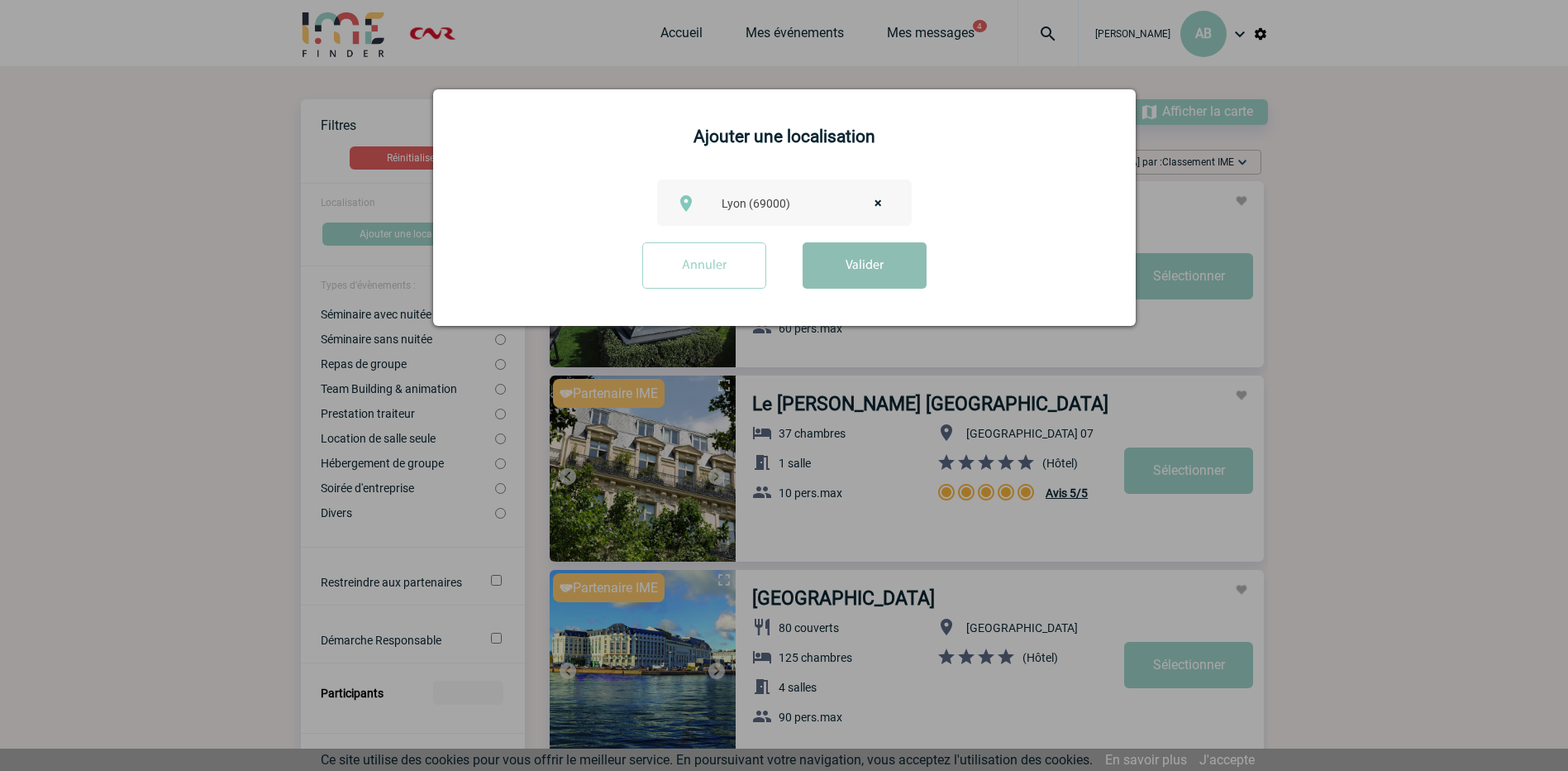
click at [847, 261] on button "Valider" at bounding box center [865, 265] width 124 height 46
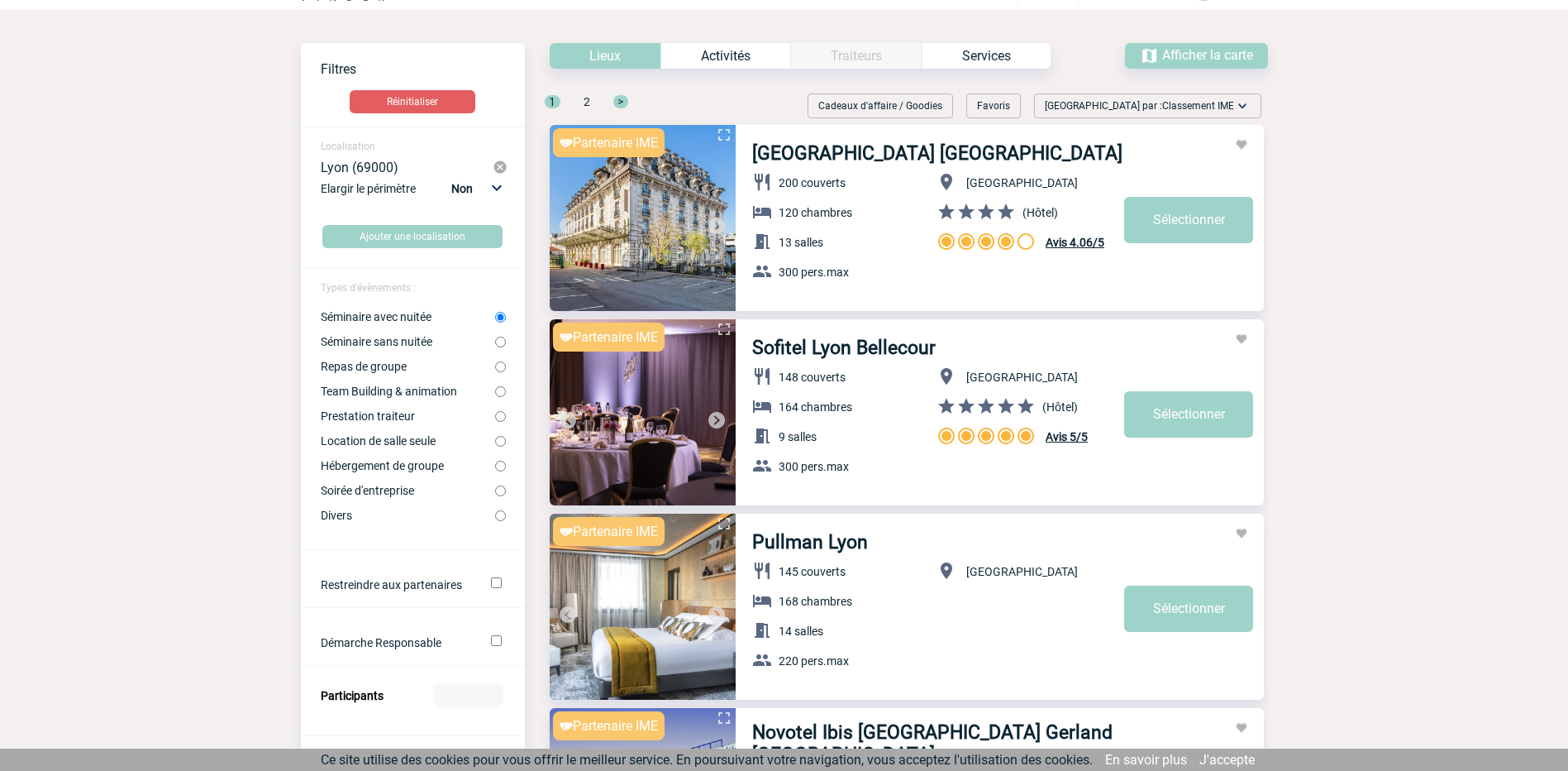
scroll to position [82, 0]
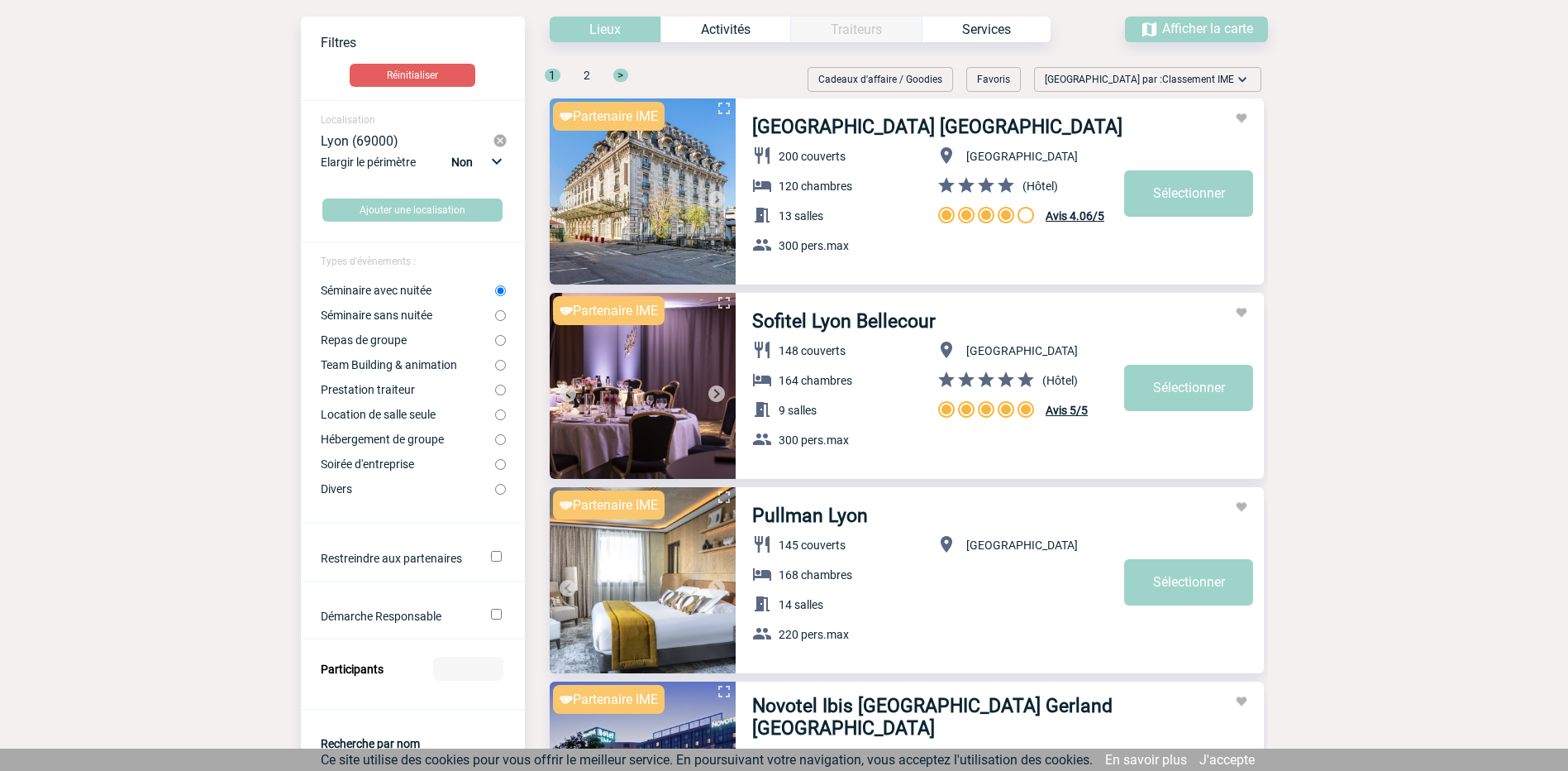
click at [712, 392] on img at bounding box center [717, 393] width 19 height 19
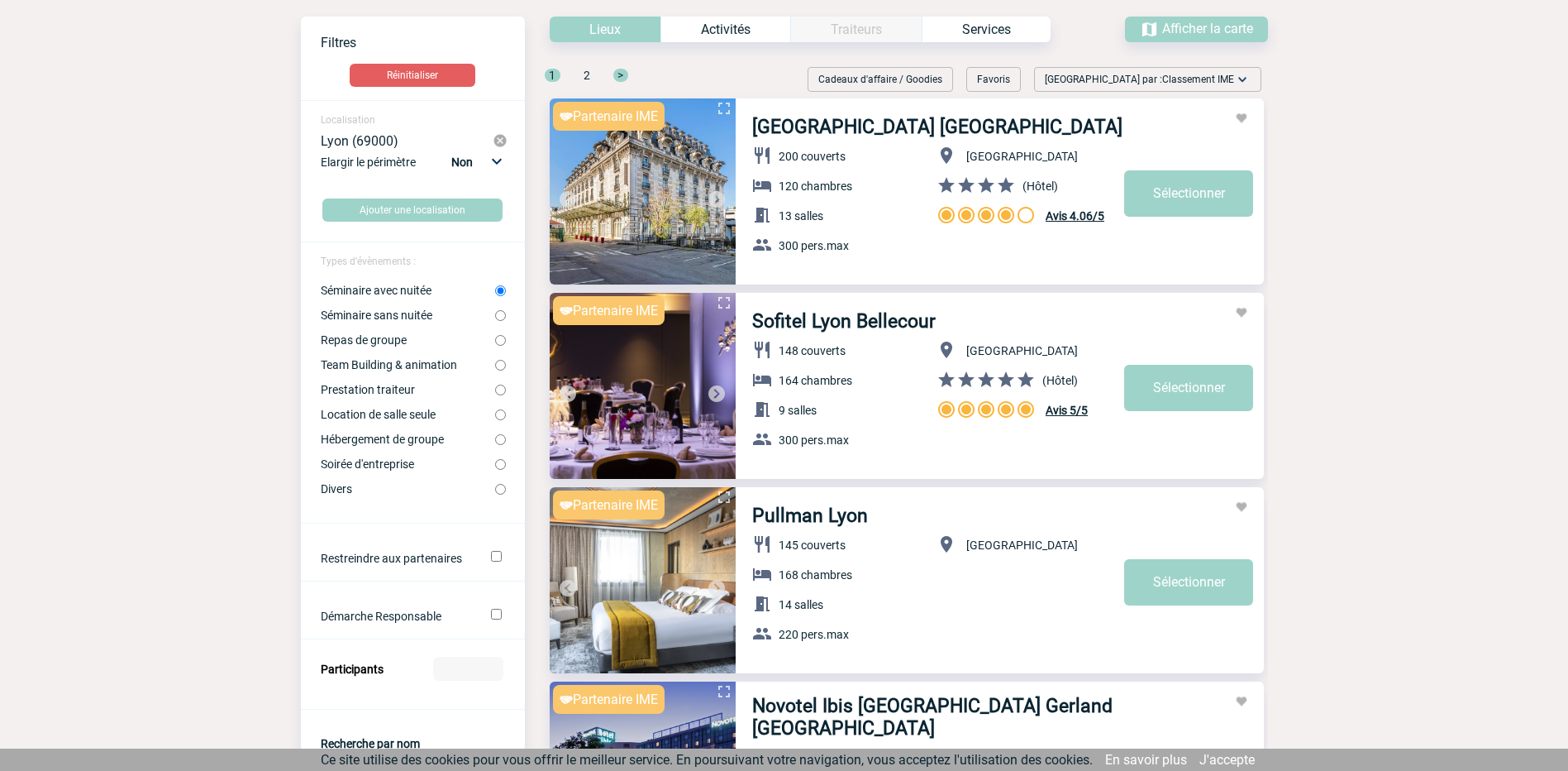
click at [712, 392] on img at bounding box center [717, 393] width 19 height 19
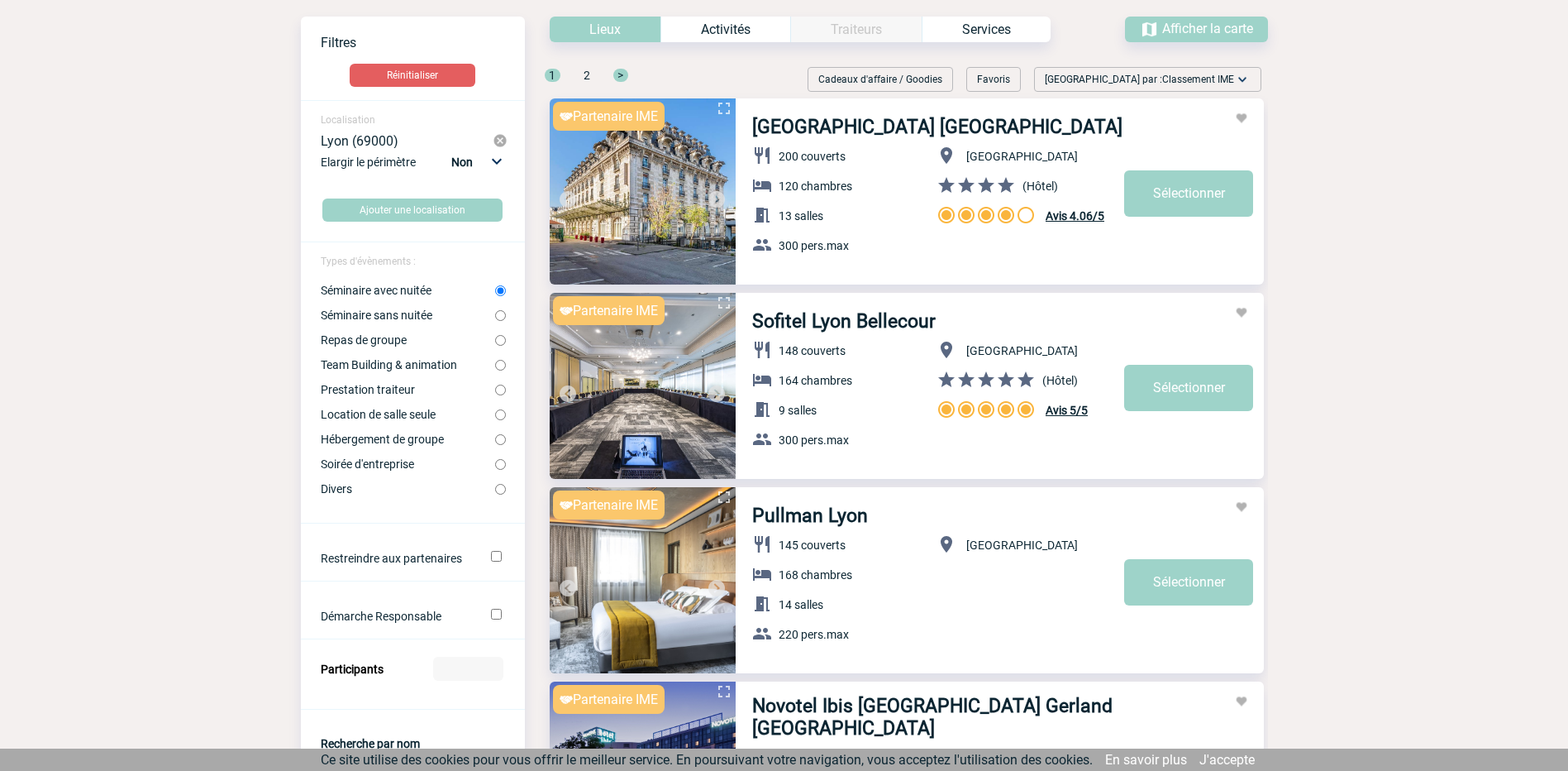
click at [712, 392] on img at bounding box center [717, 393] width 19 height 19
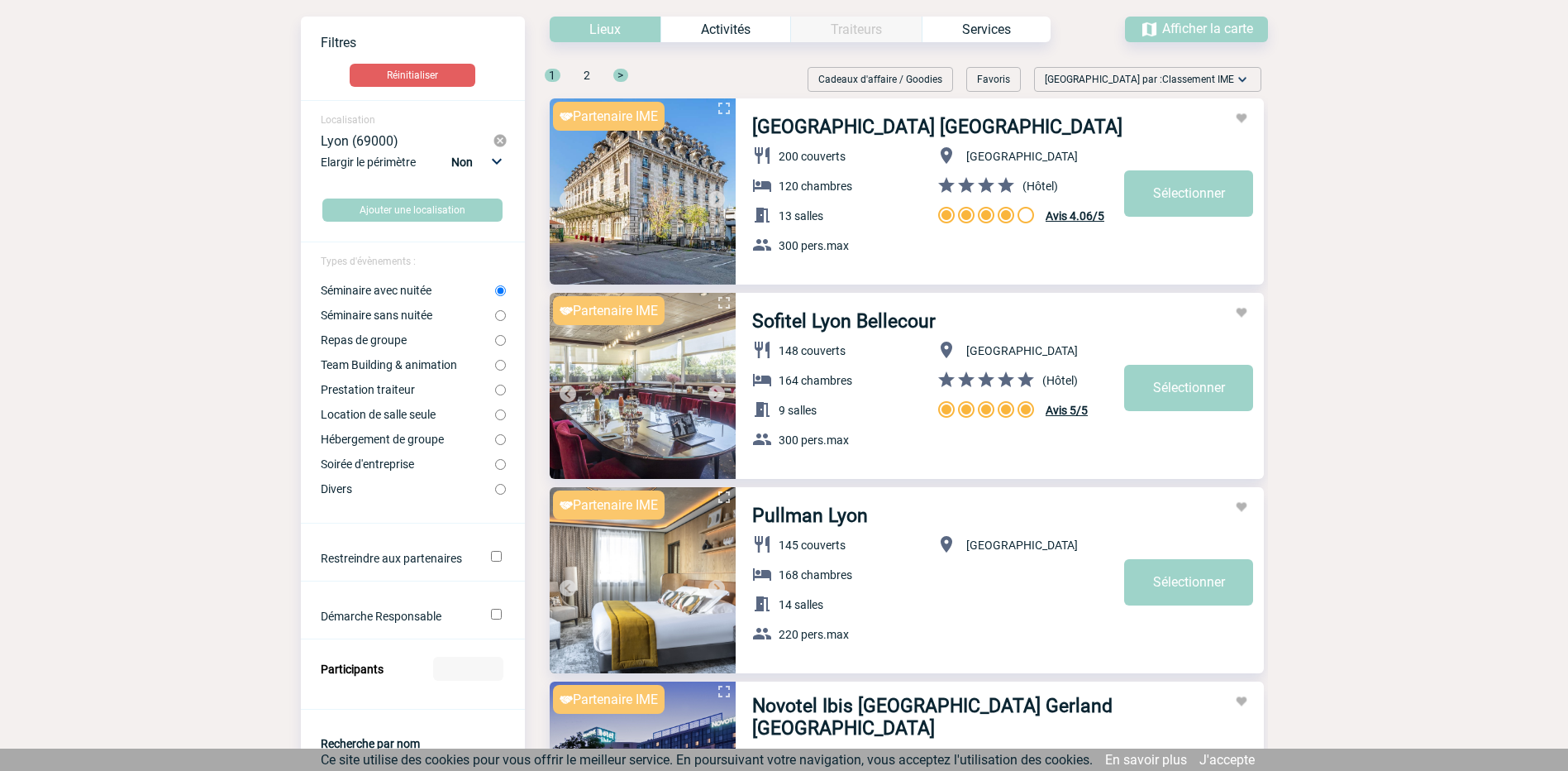
click at [712, 392] on img at bounding box center [717, 393] width 19 height 19
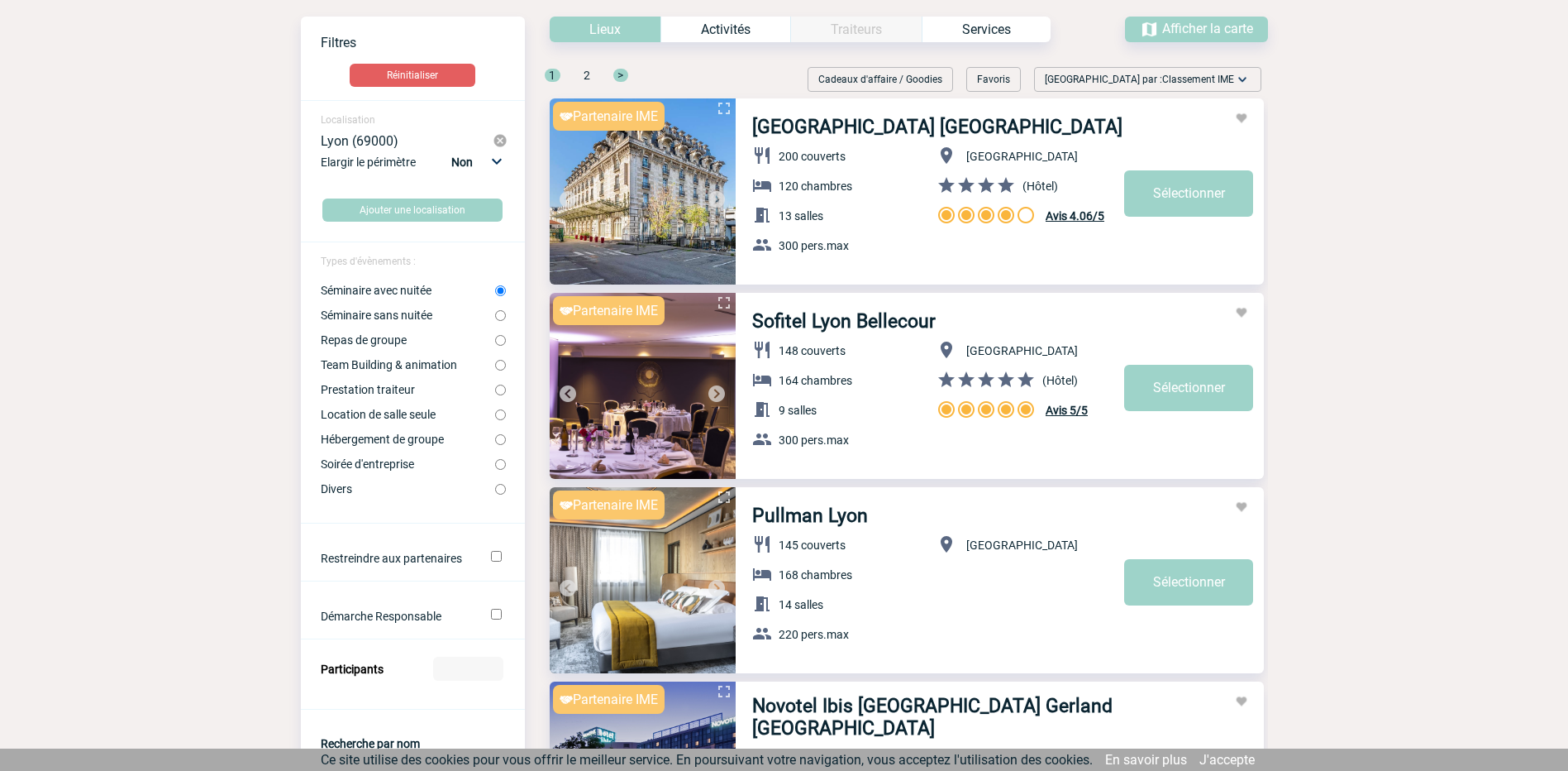
click at [712, 392] on img at bounding box center [717, 393] width 19 height 19
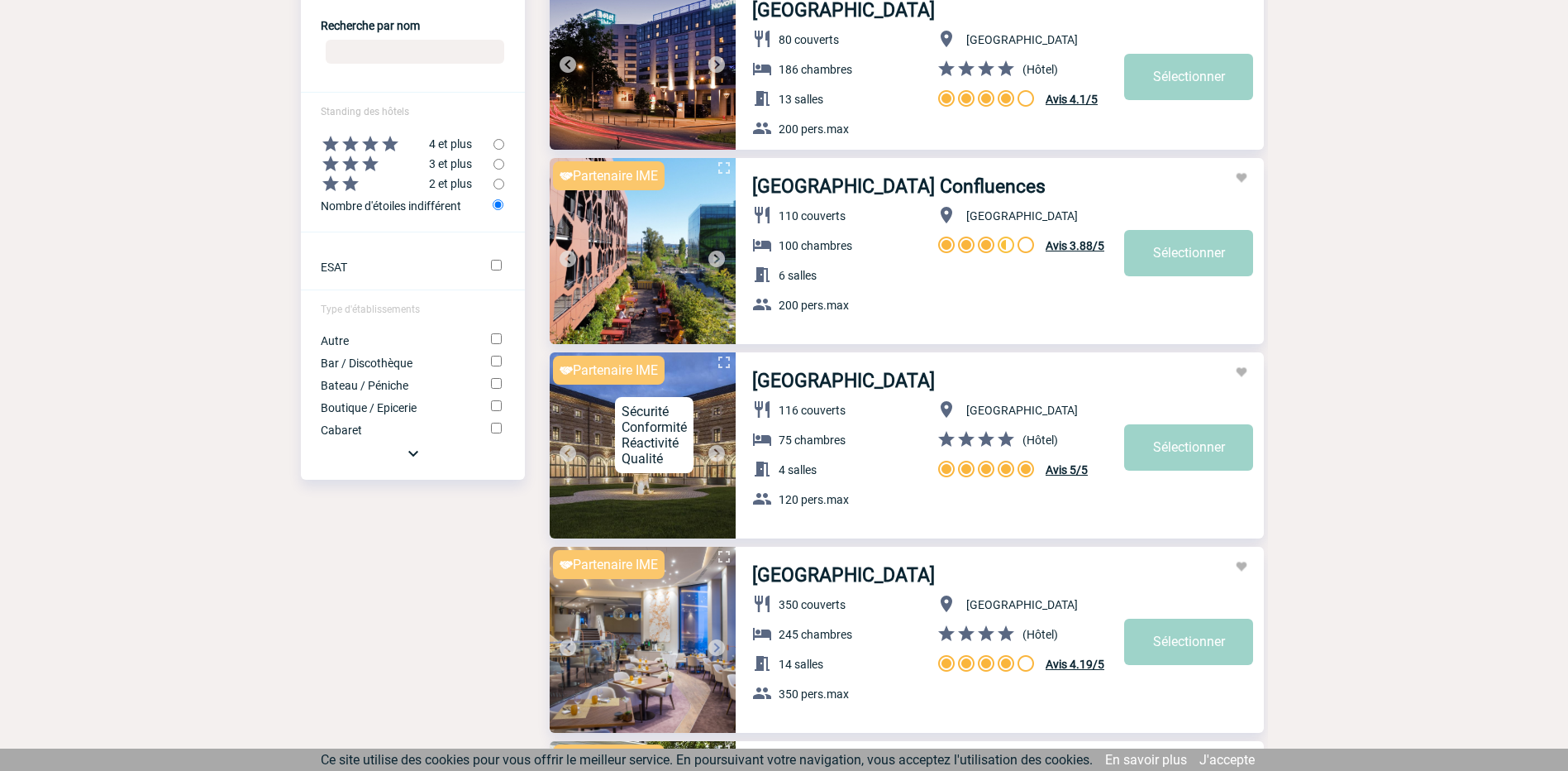
scroll to position [827, 0]
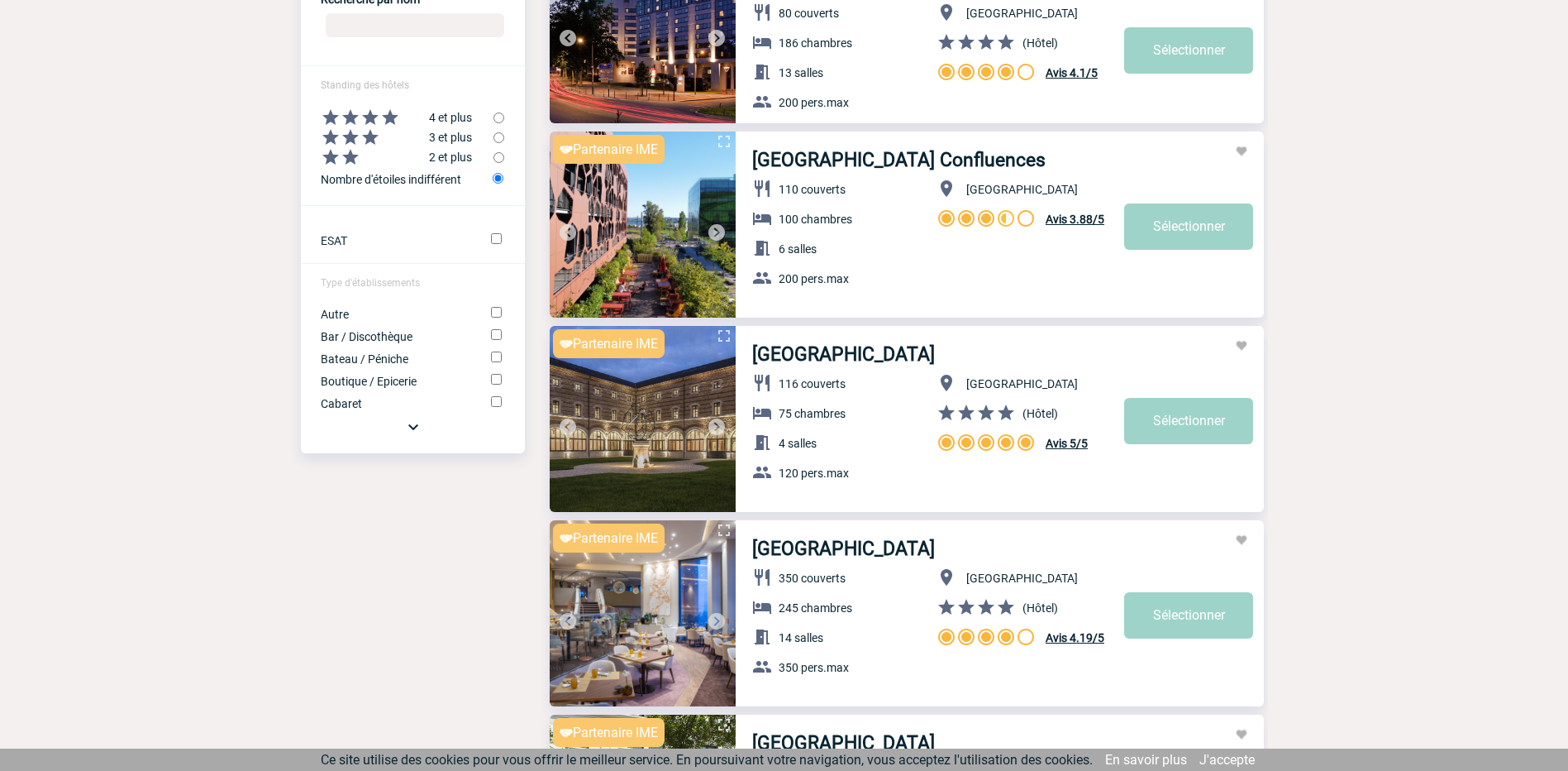
click at [721, 424] on img at bounding box center [717, 426] width 19 height 19
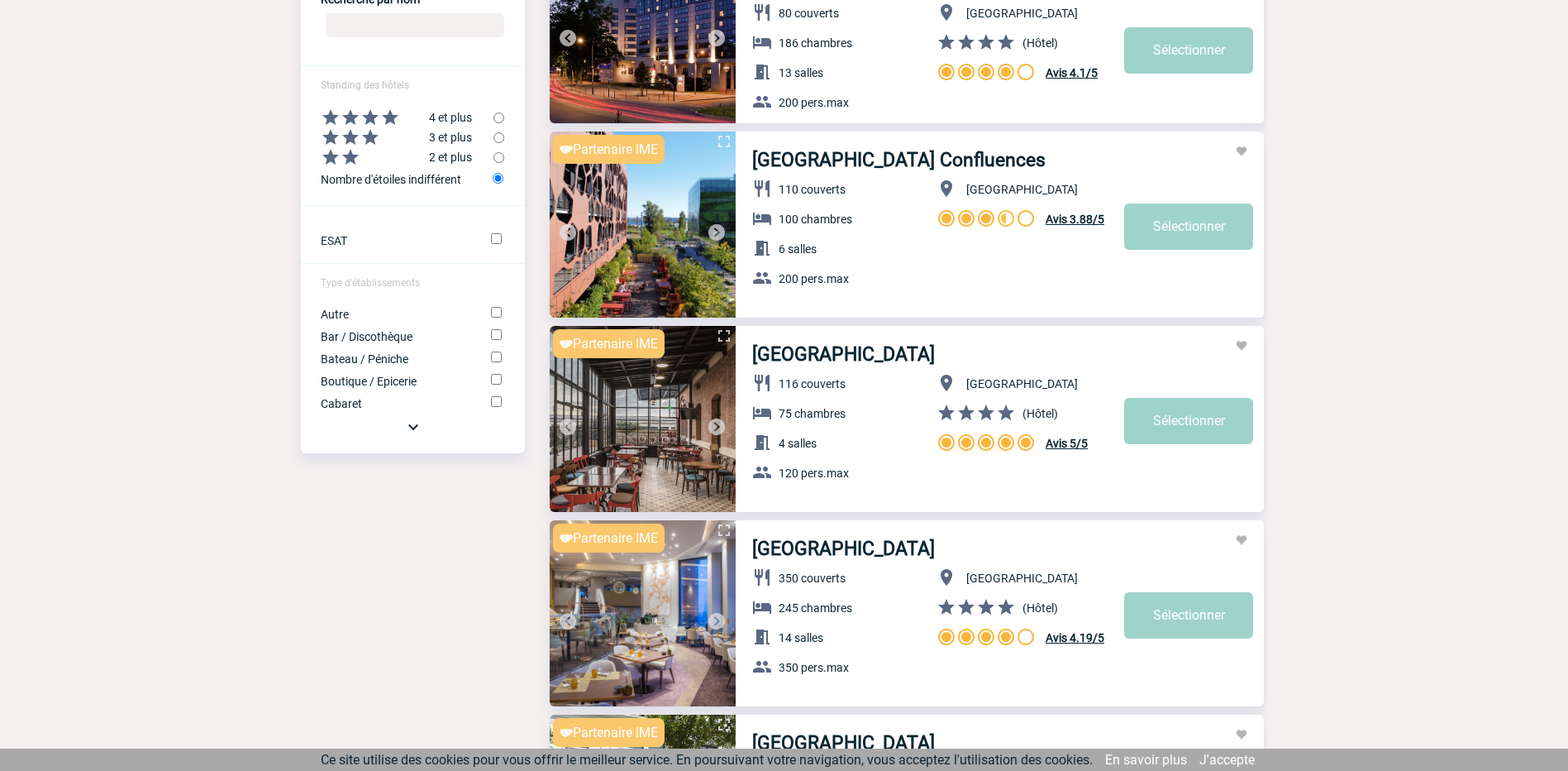
click at [721, 424] on img at bounding box center [717, 426] width 19 height 19
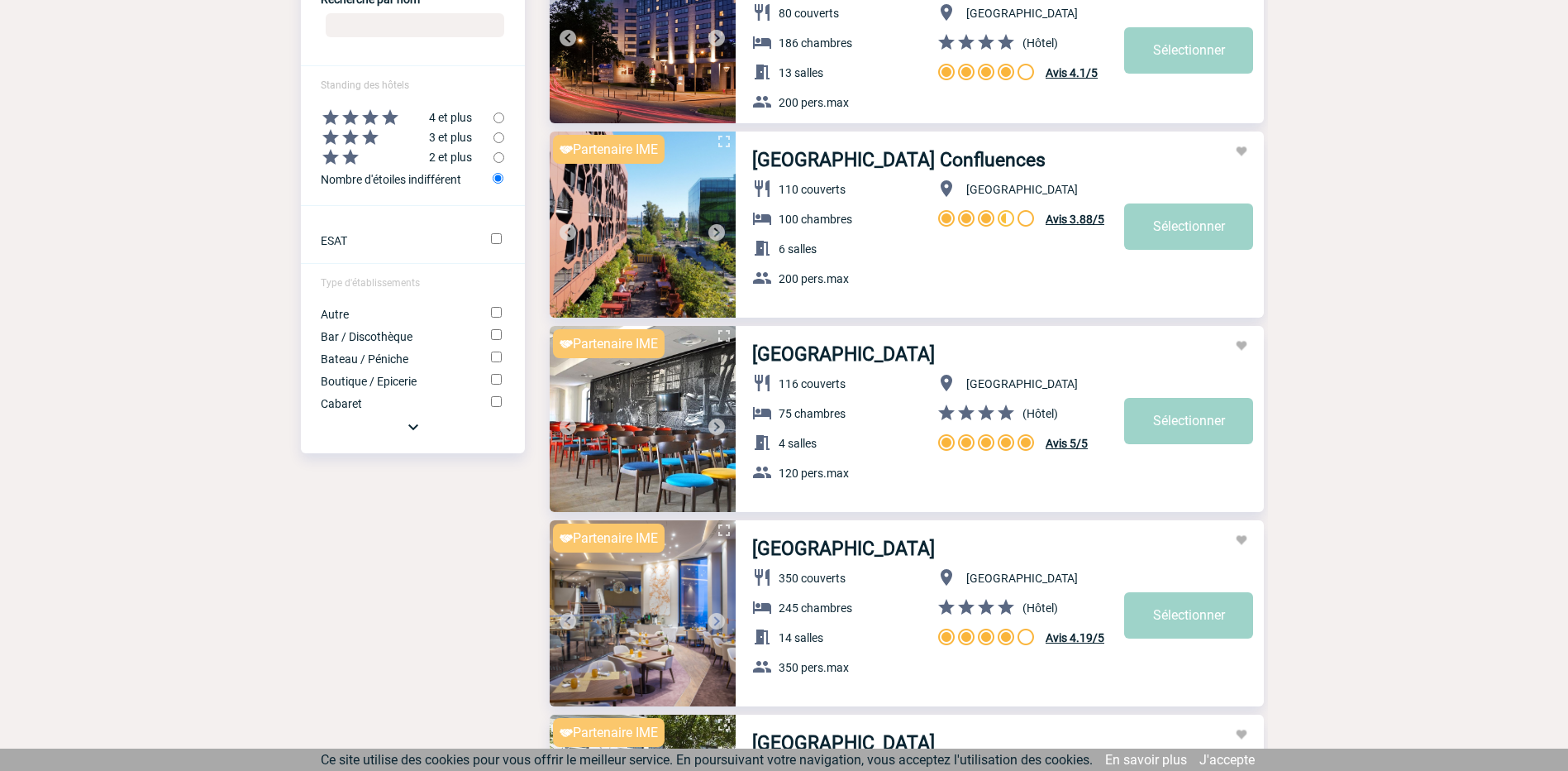
click at [721, 424] on img at bounding box center [717, 426] width 19 height 19
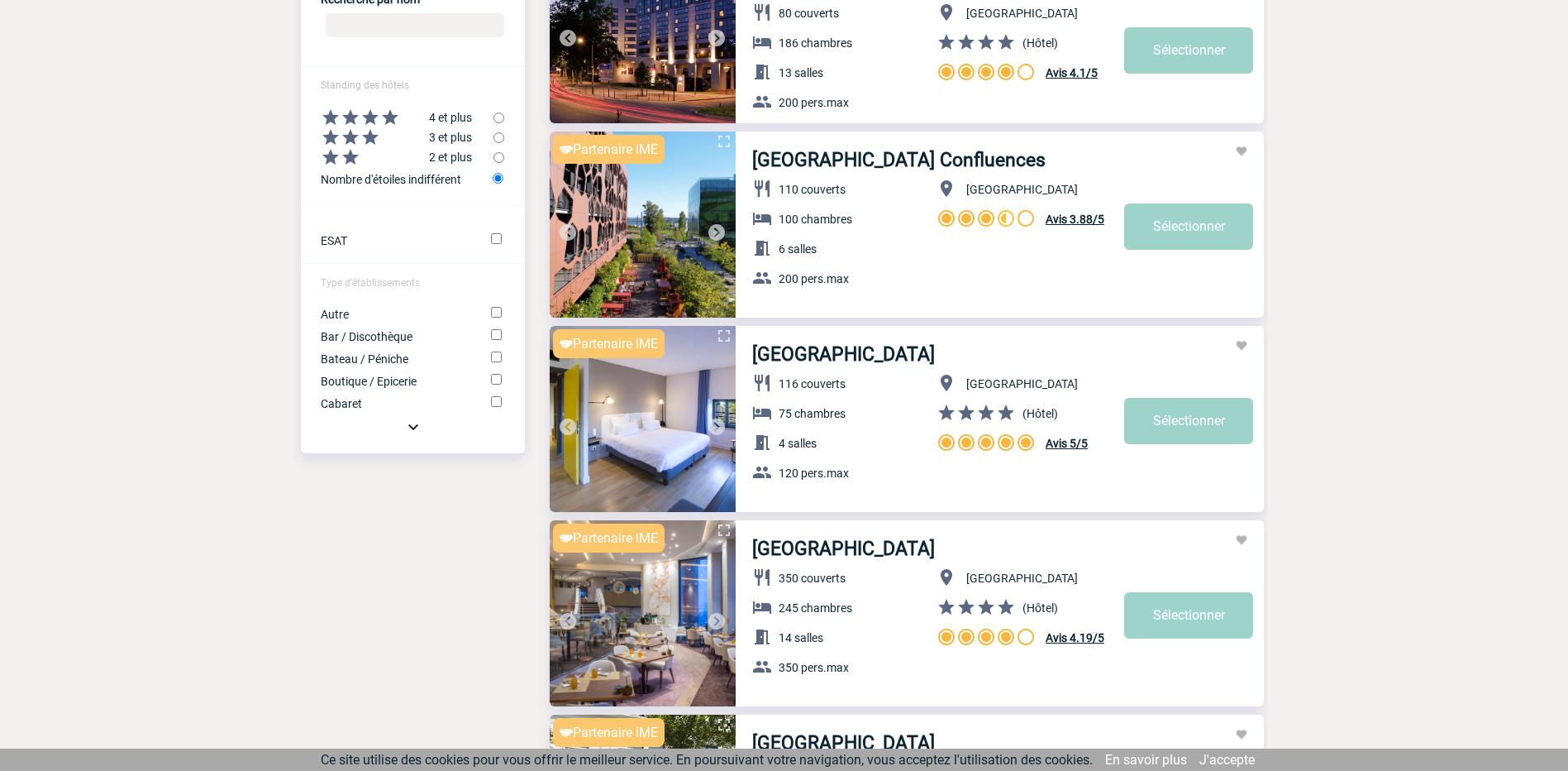
click at [721, 424] on img at bounding box center [717, 426] width 19 height 19
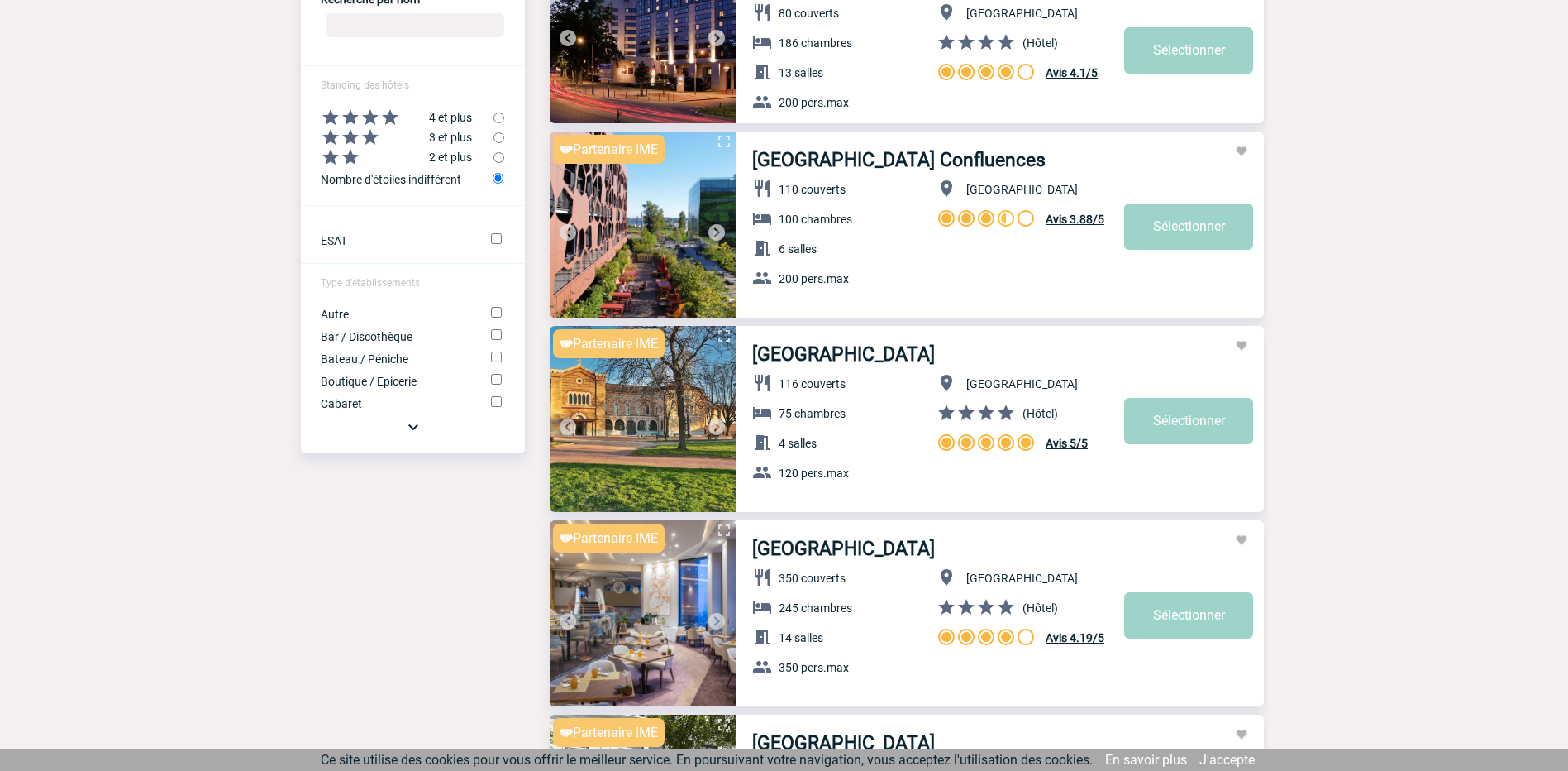
click at [721, 424] on img at bounding box center [717, 426] width 19 height 19
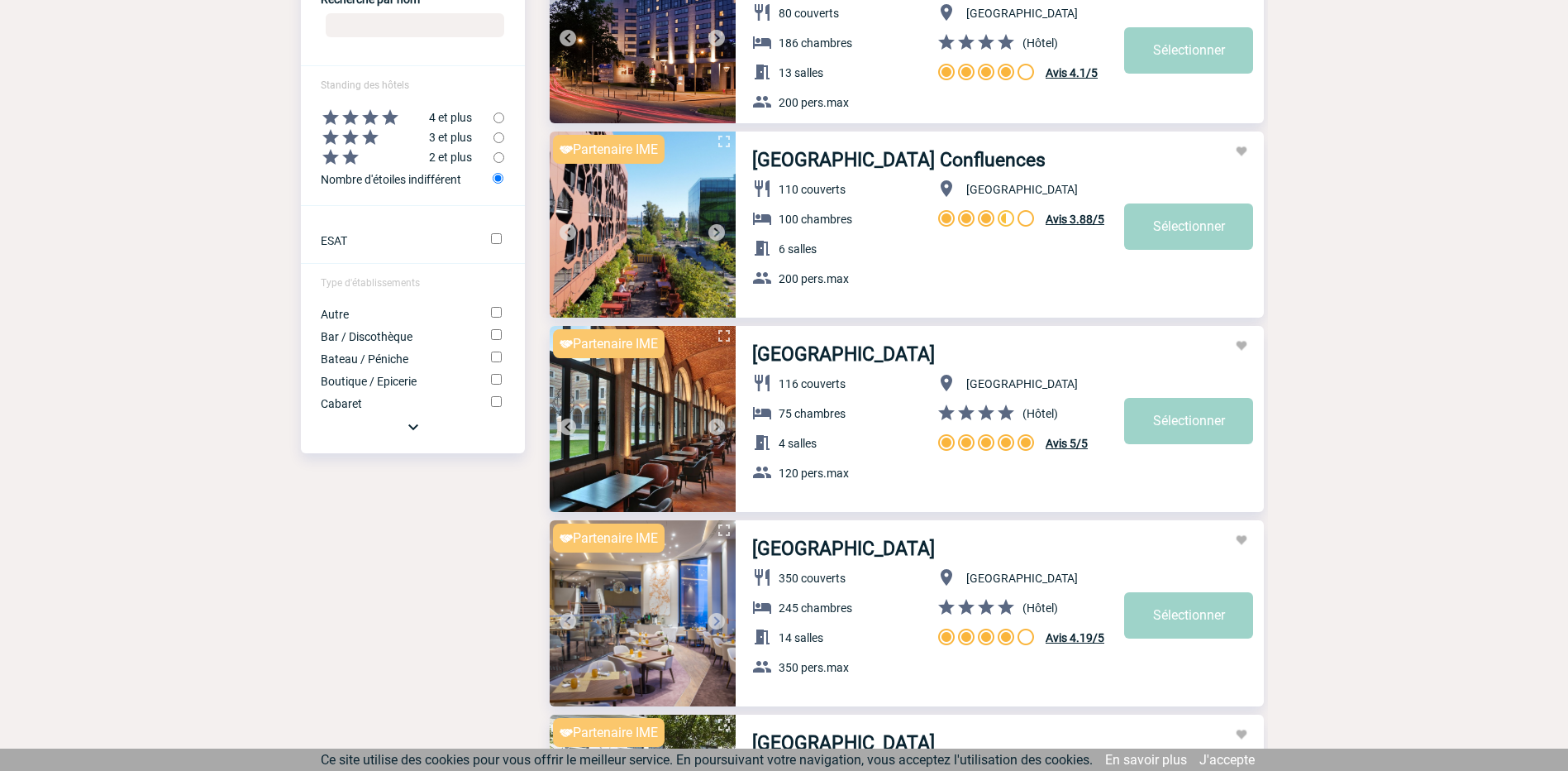
click at [721, 424] on img at bounding box center [717, 426] width 19 height 19
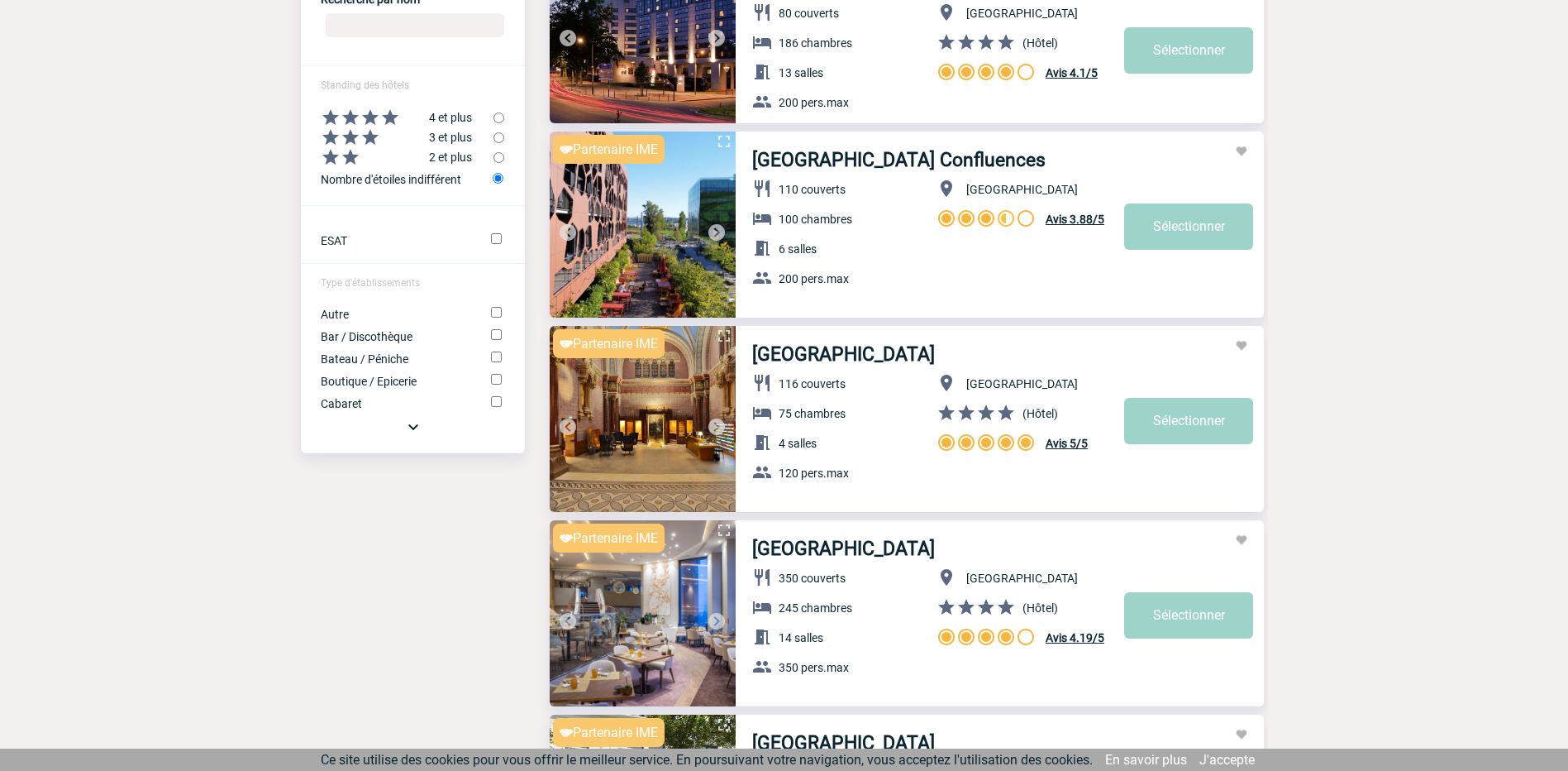
click at [722, 423] on img at bounding box center [717, 426] width 19 height 19
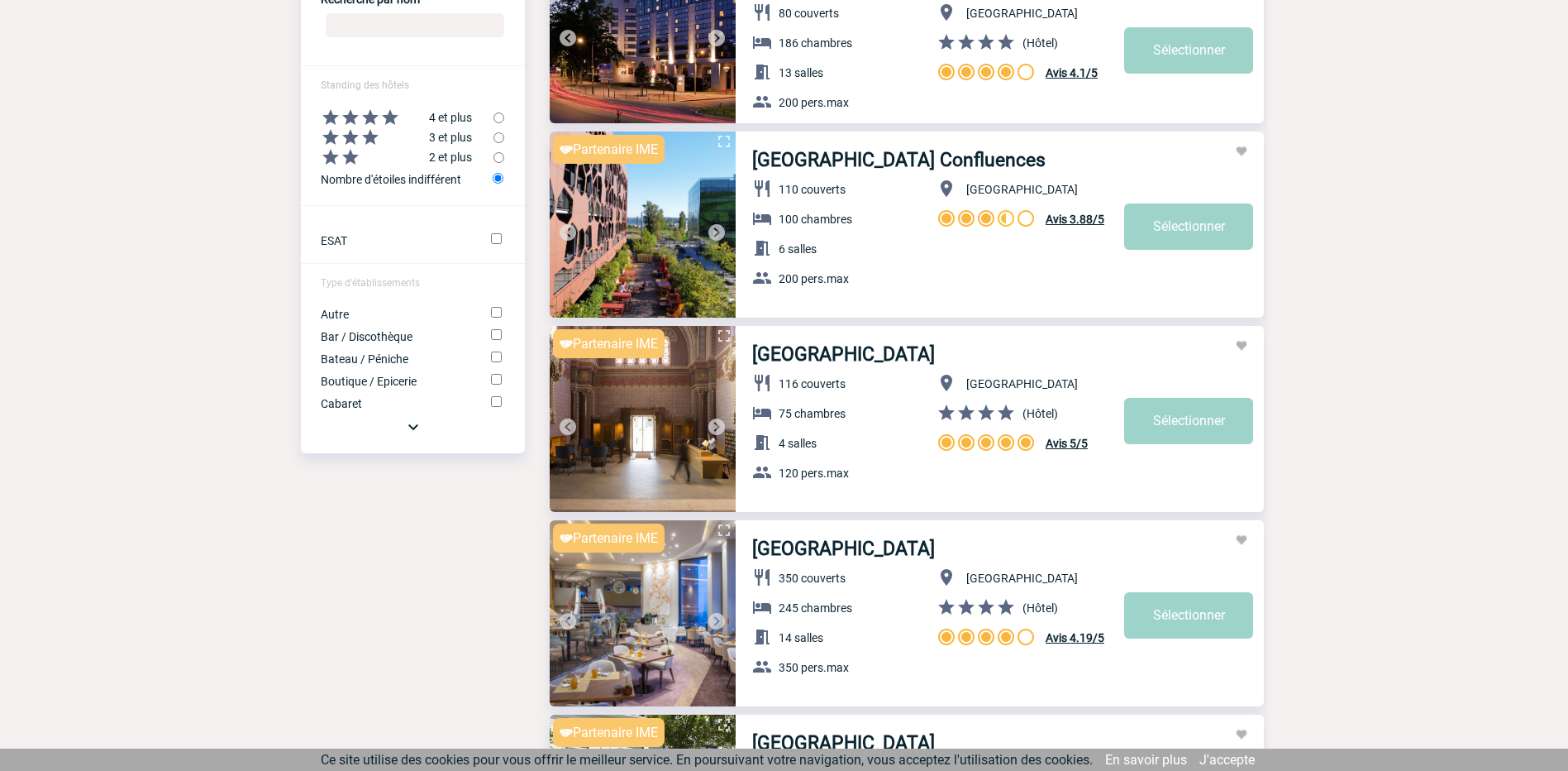
click at [722, 423] on img at bounding box center [717, 426] width 19 height 19
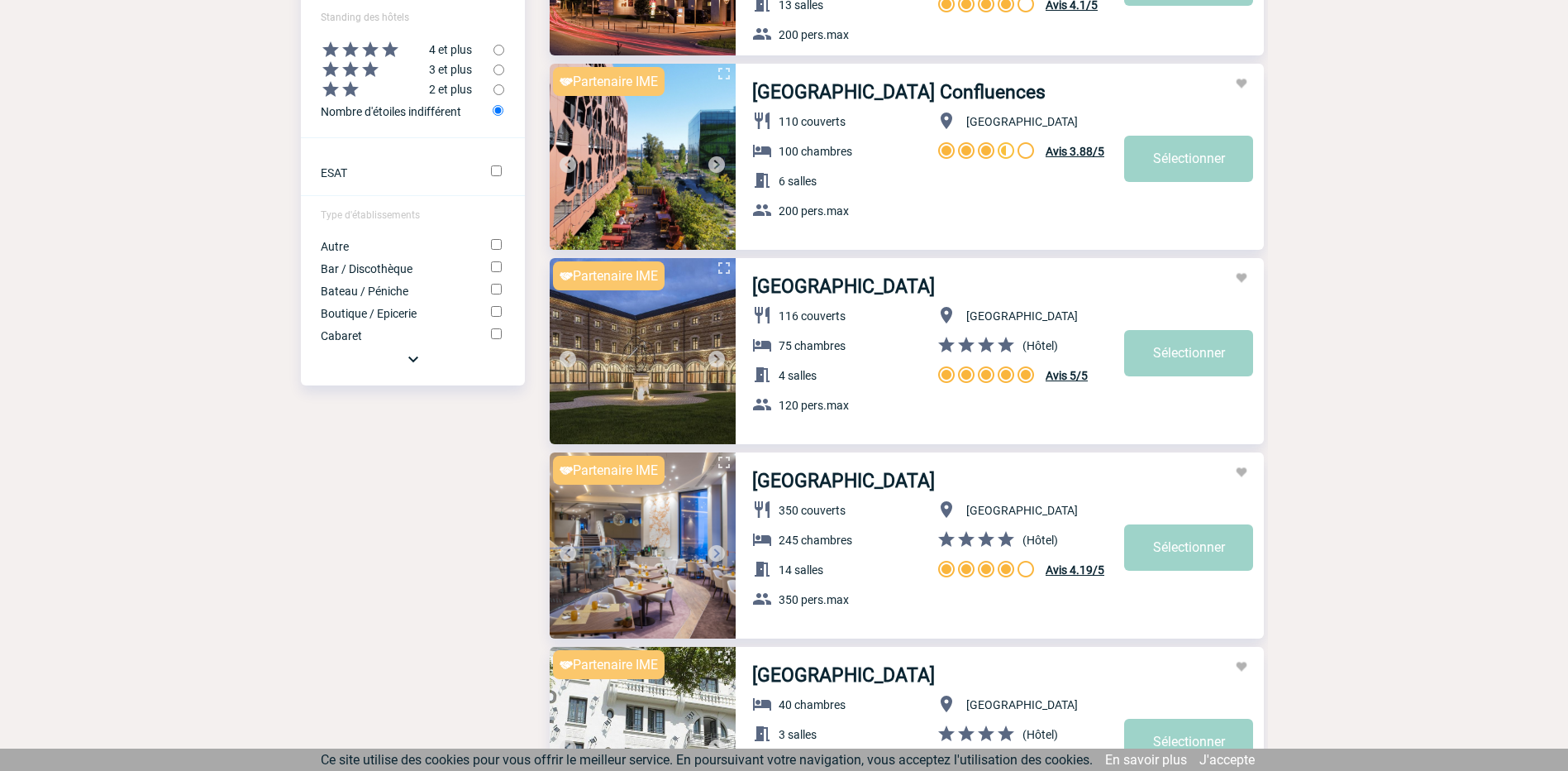
scroll to position [992, 0]
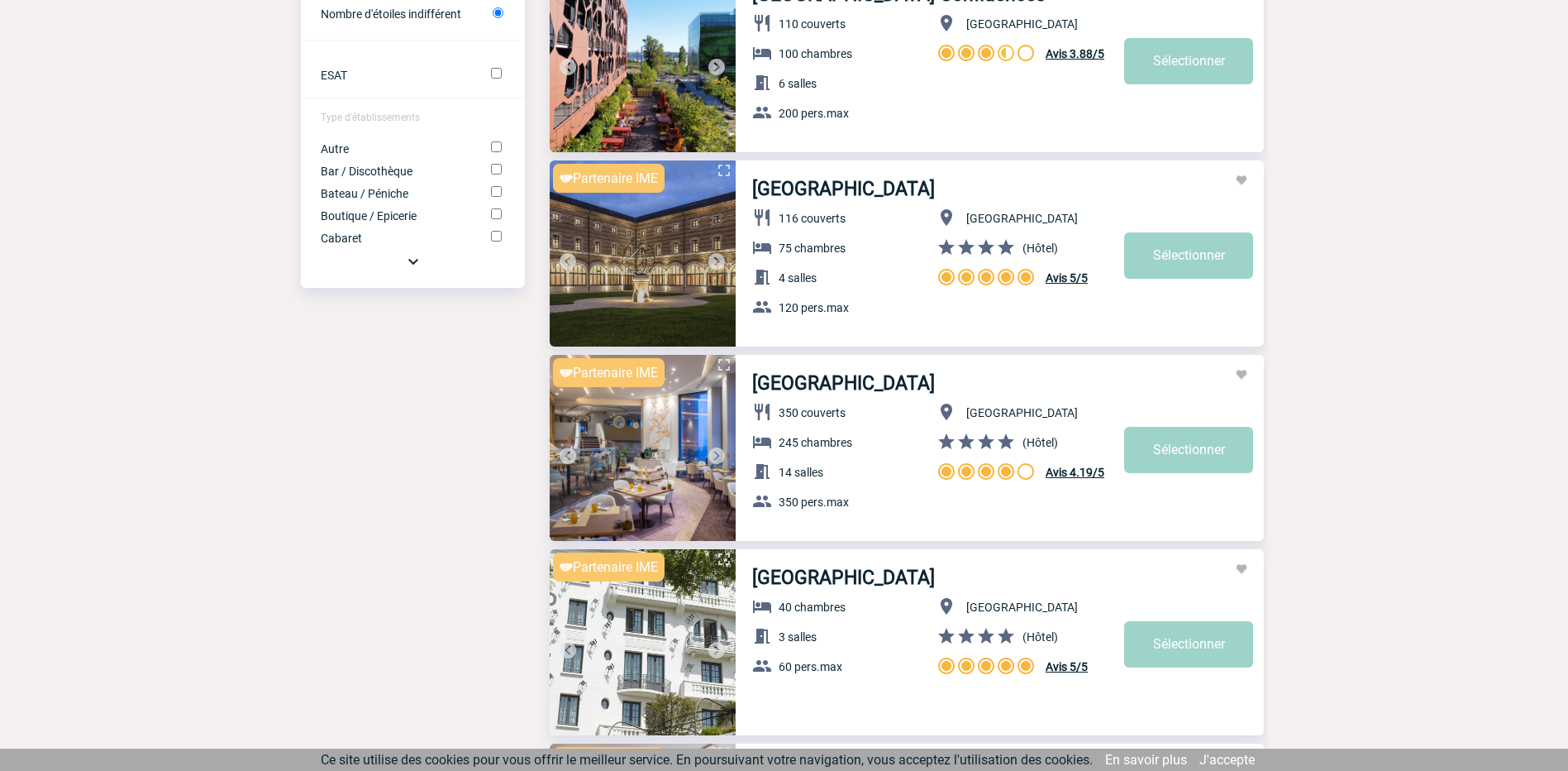
click at [722, 448] on img at bounding box center [717, 455] width 19 height 19
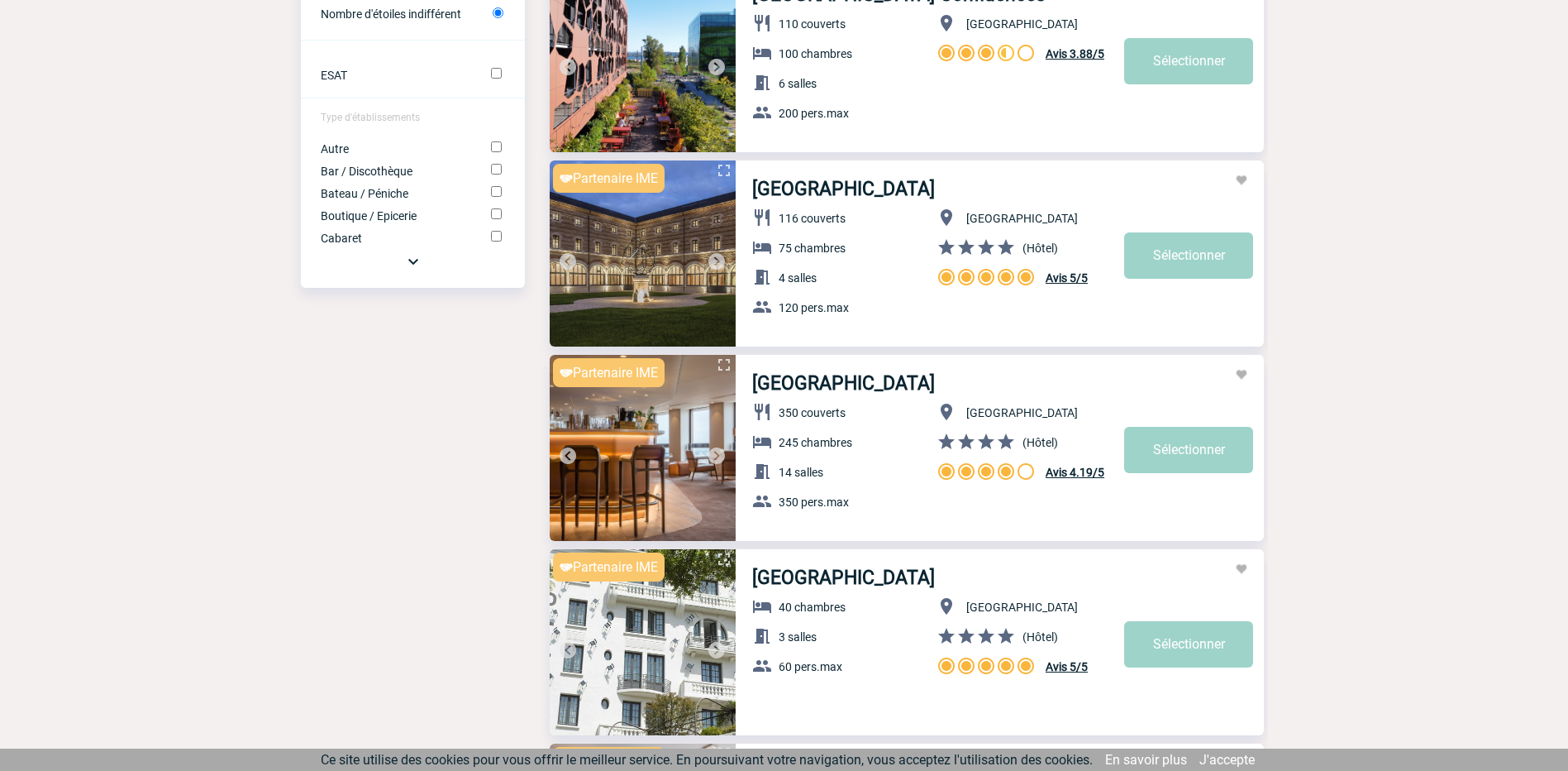
click at [722, 448] on img at bounding box center [717, 455] width 19 height 19
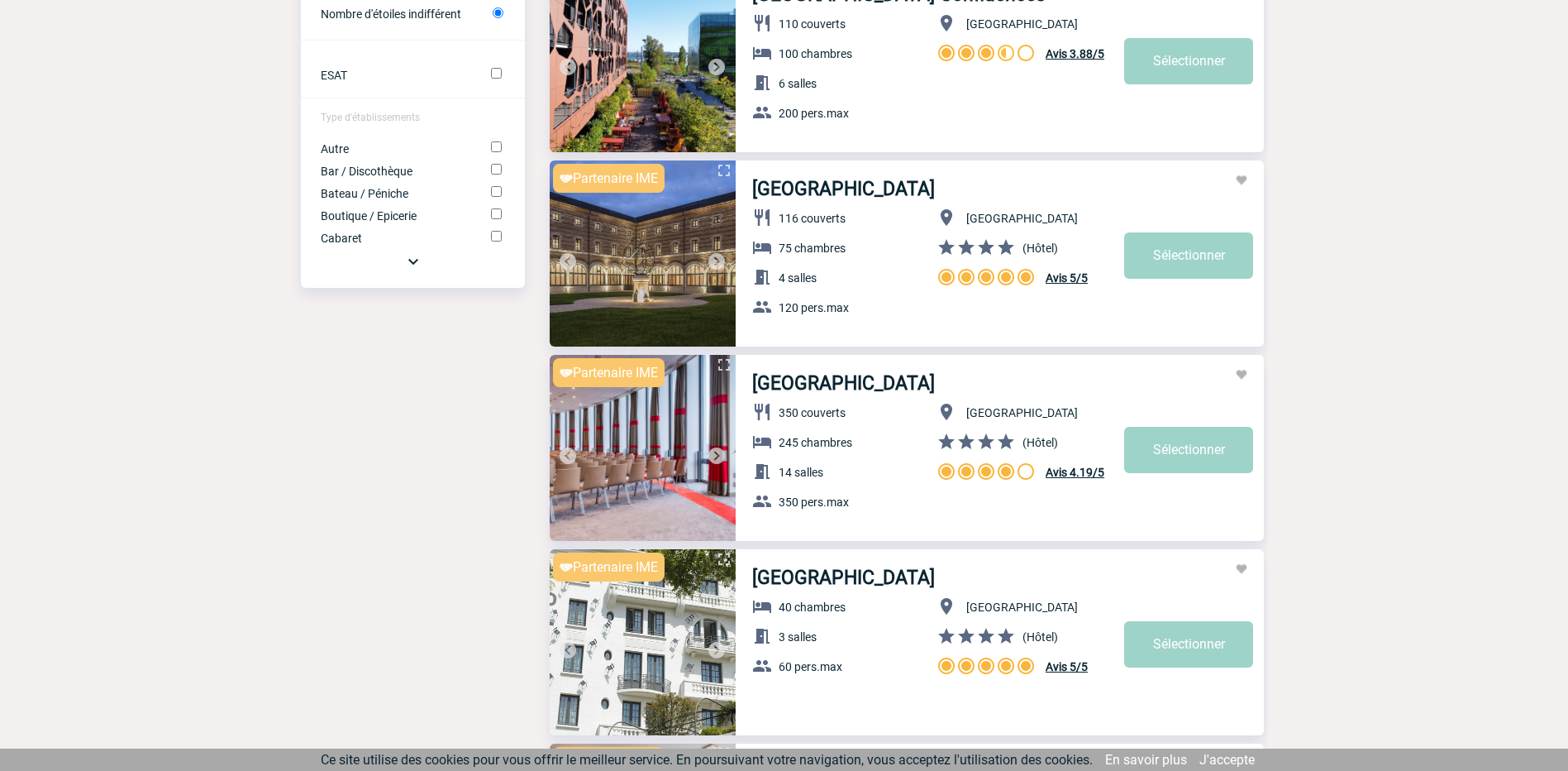
click at [722, 448] on img at bounding box center [717, 455] width 19 height 19
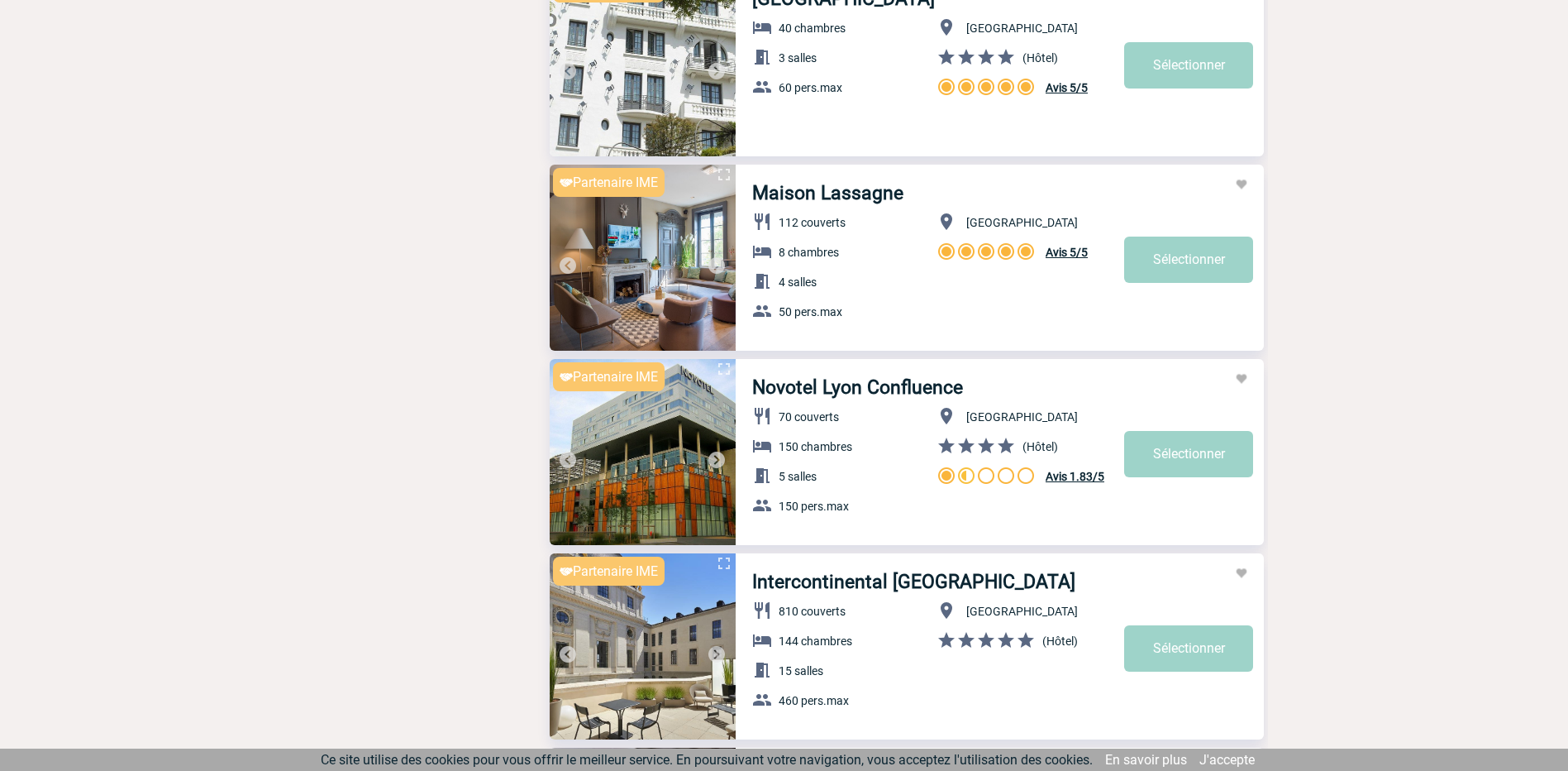
scroll to position [1653, 0]
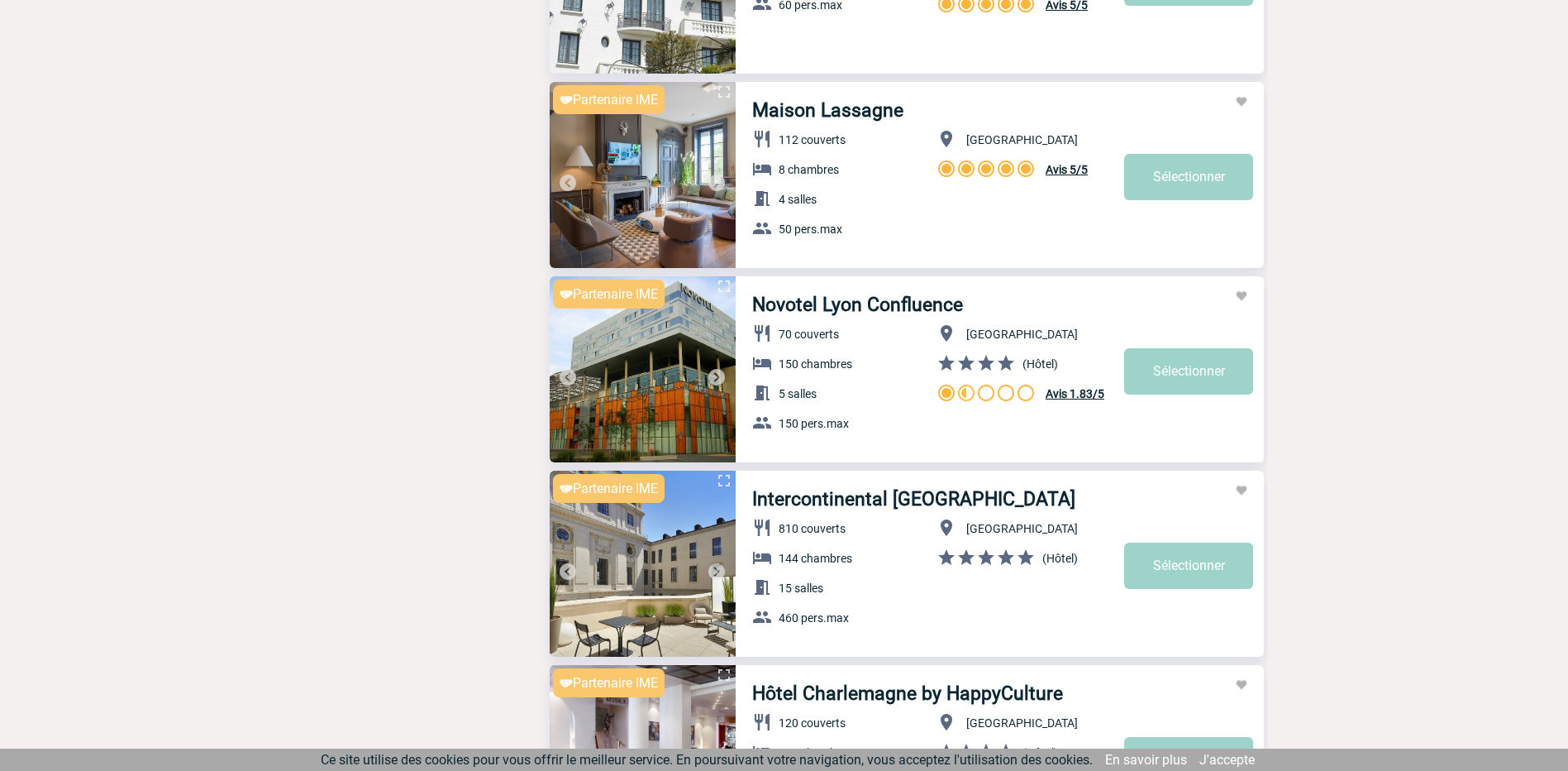
click at [719, 372] on img at bounding box center [717, 377] width 19 height 19
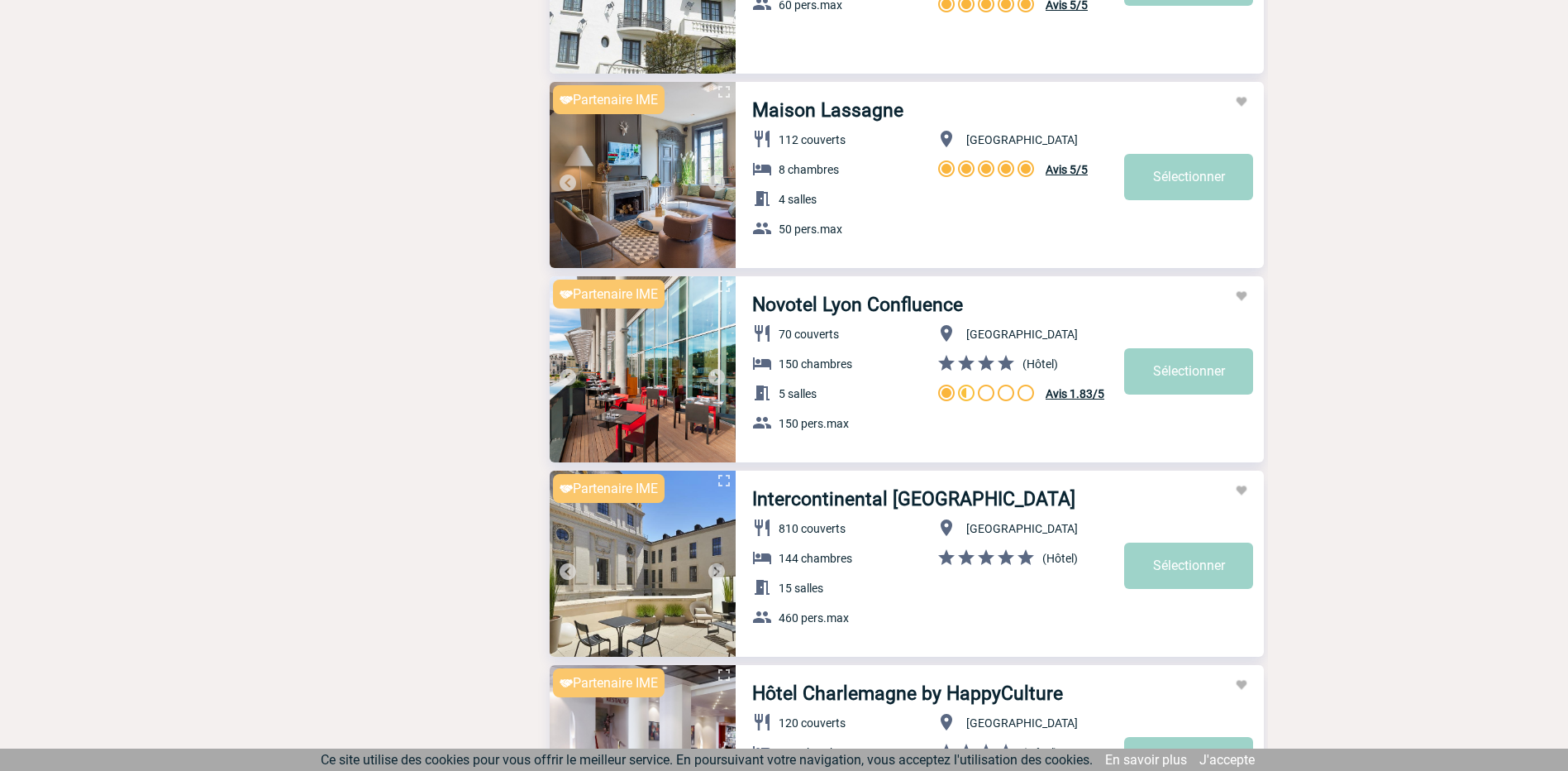
click at [719, 372] on img at bounding box center [717, 377] width 19 height 19
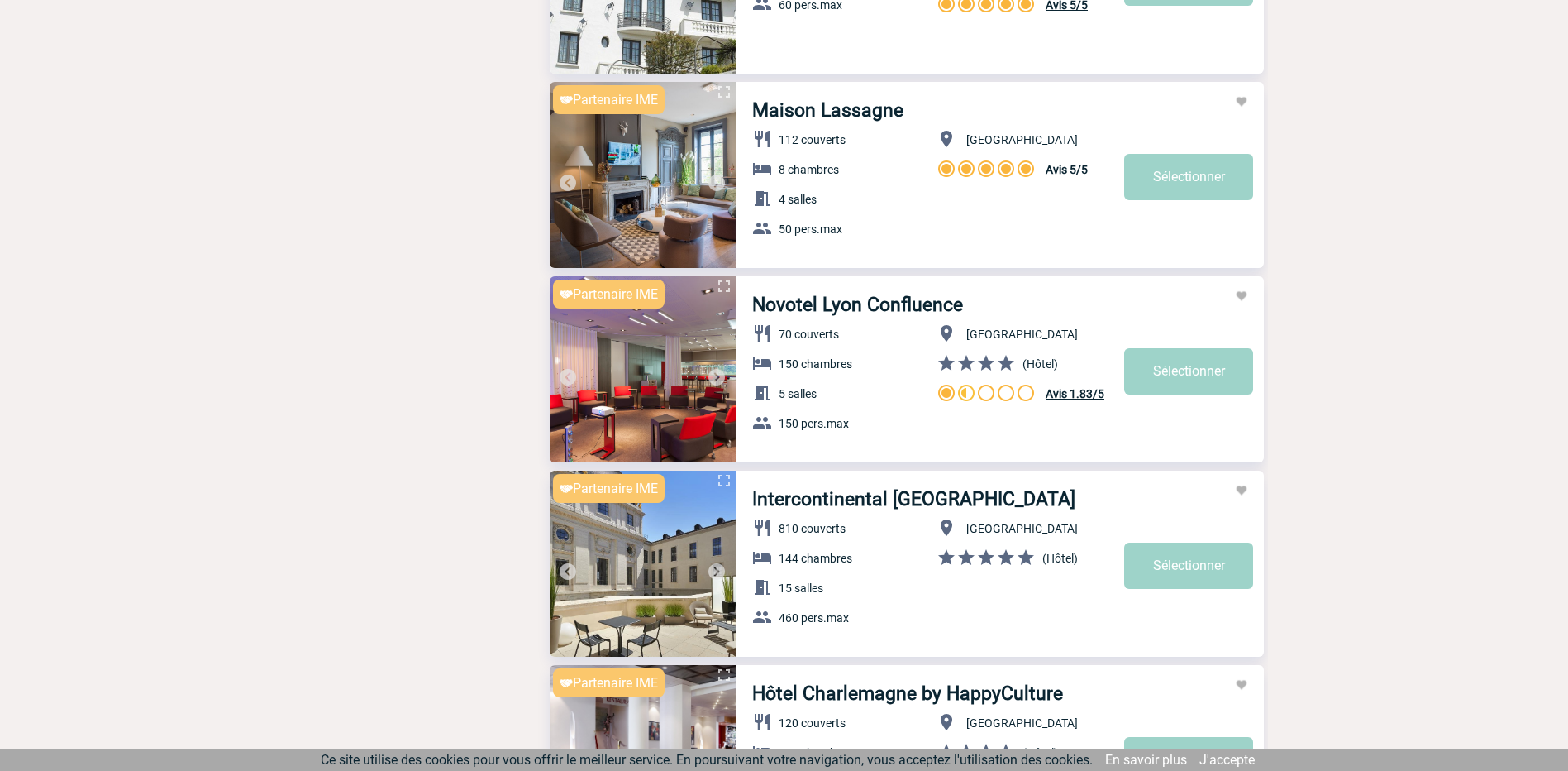
click at [719, 372] on img at bounding box center [717, 377] width 19 height 19
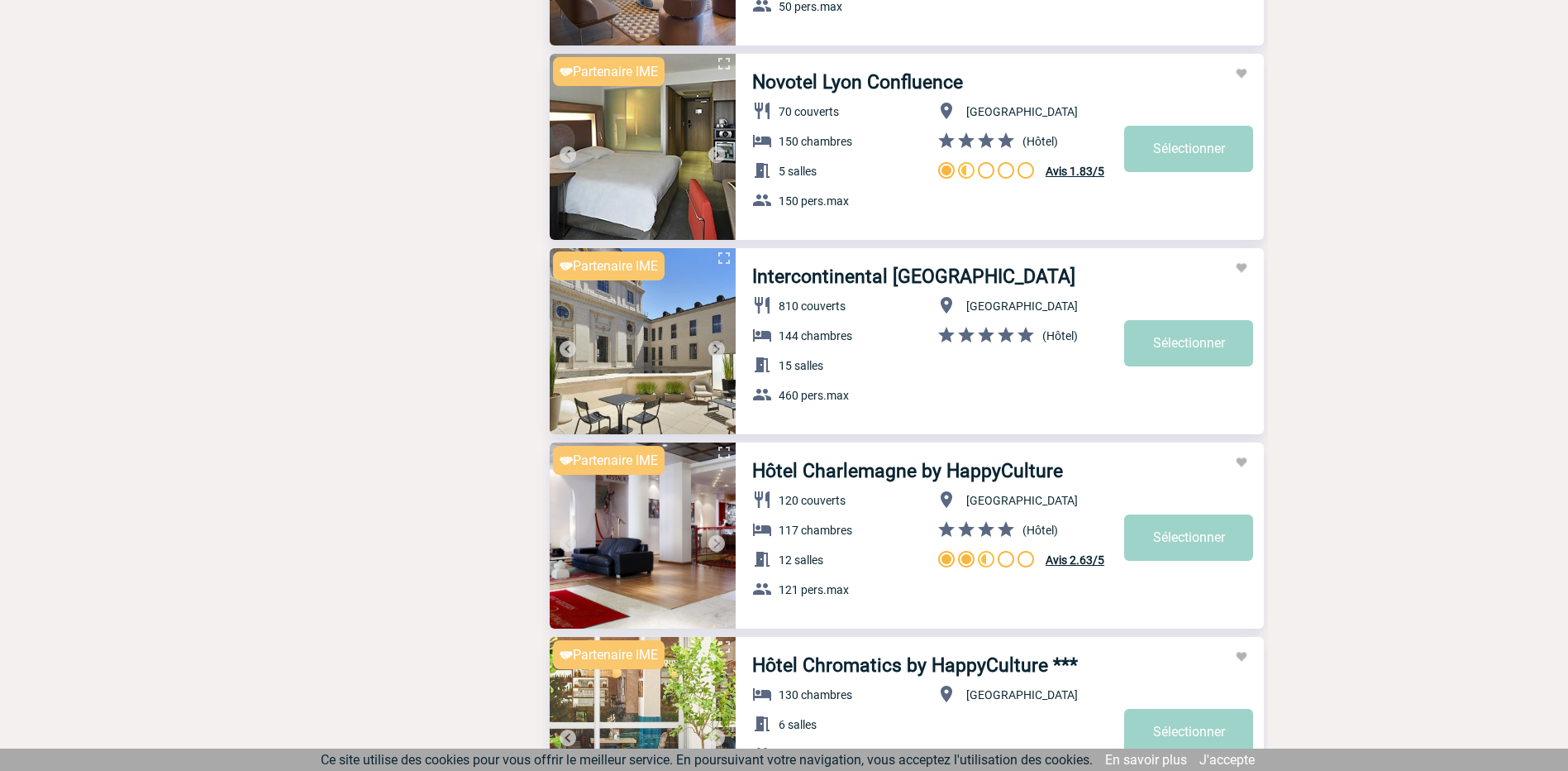
scroll to position [1902, 0]
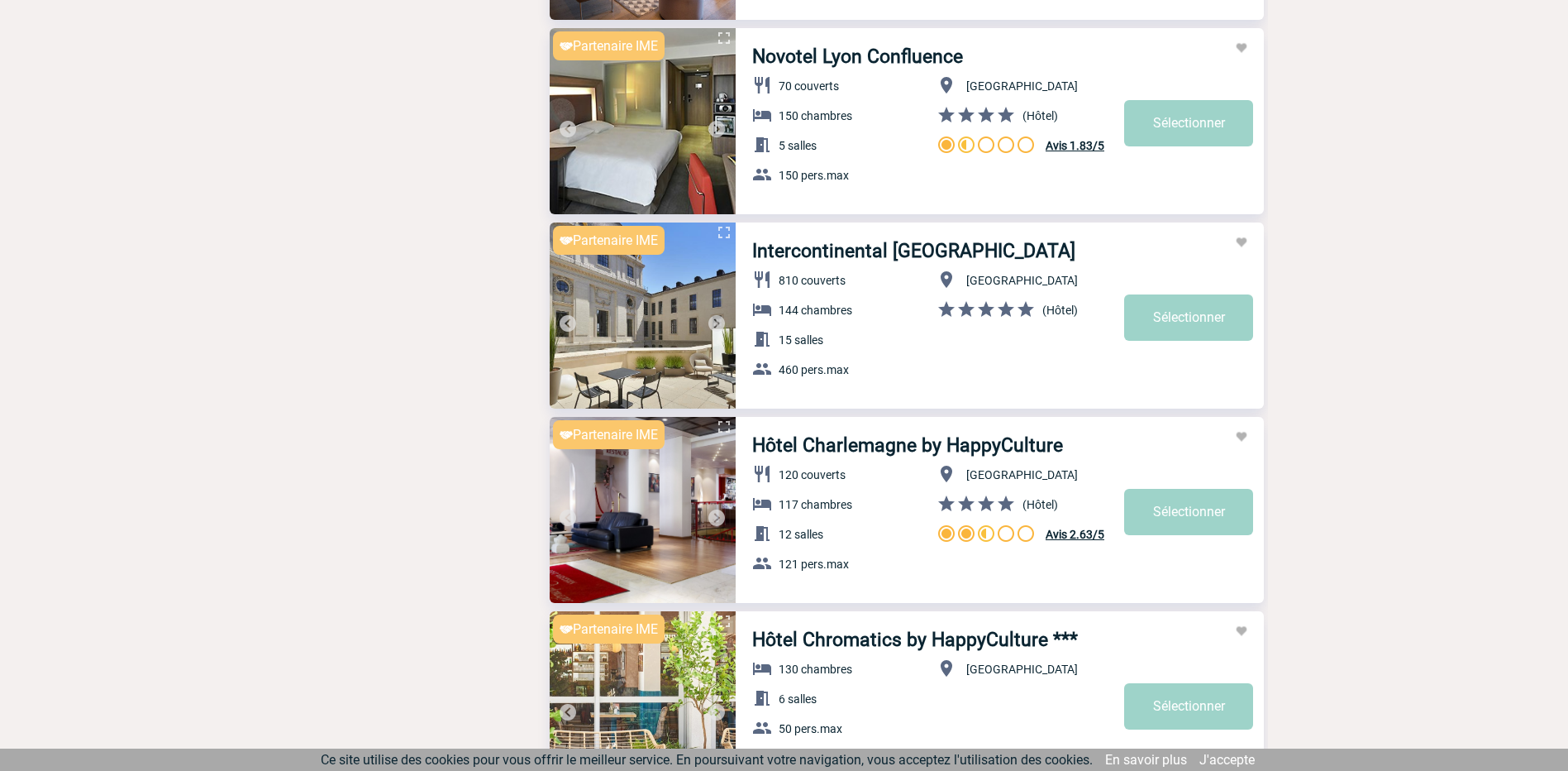
click at [712, 319] on img at bounding box center [717, 324] width 19 height 19
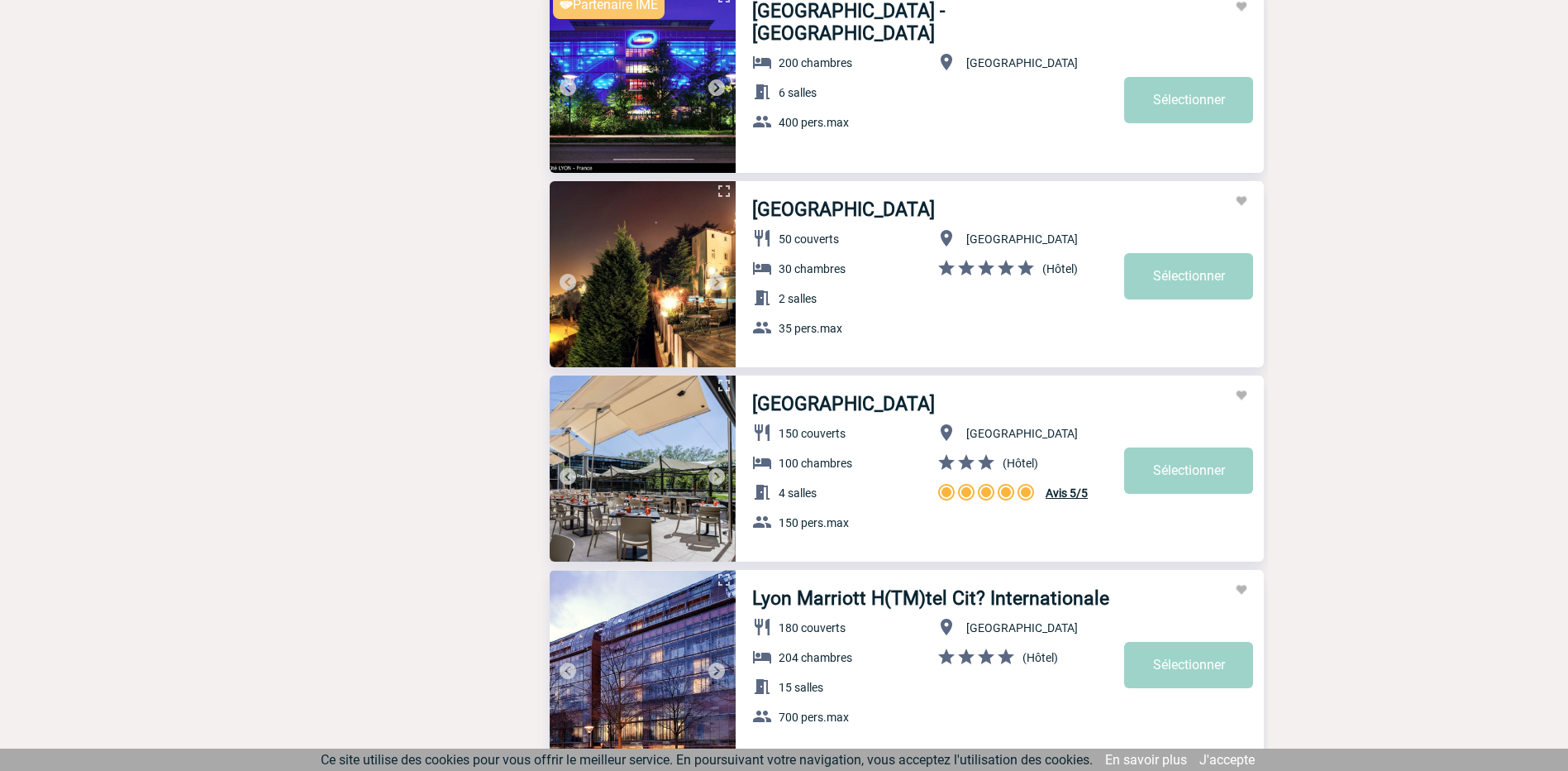
scroll to position [2976, 0]
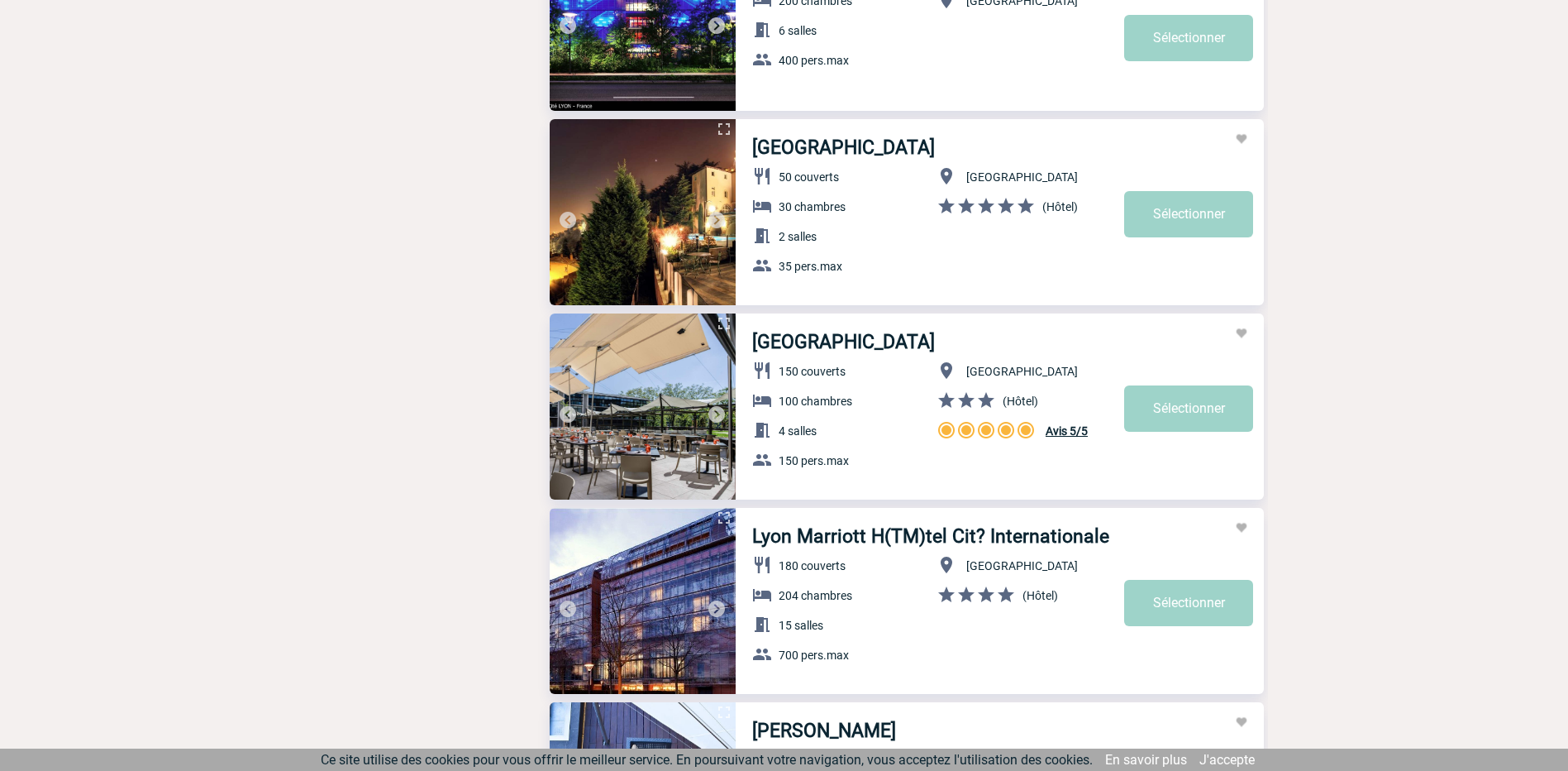
click at [719, 413] on img at bounding box center [717, 414] width 19 height 19
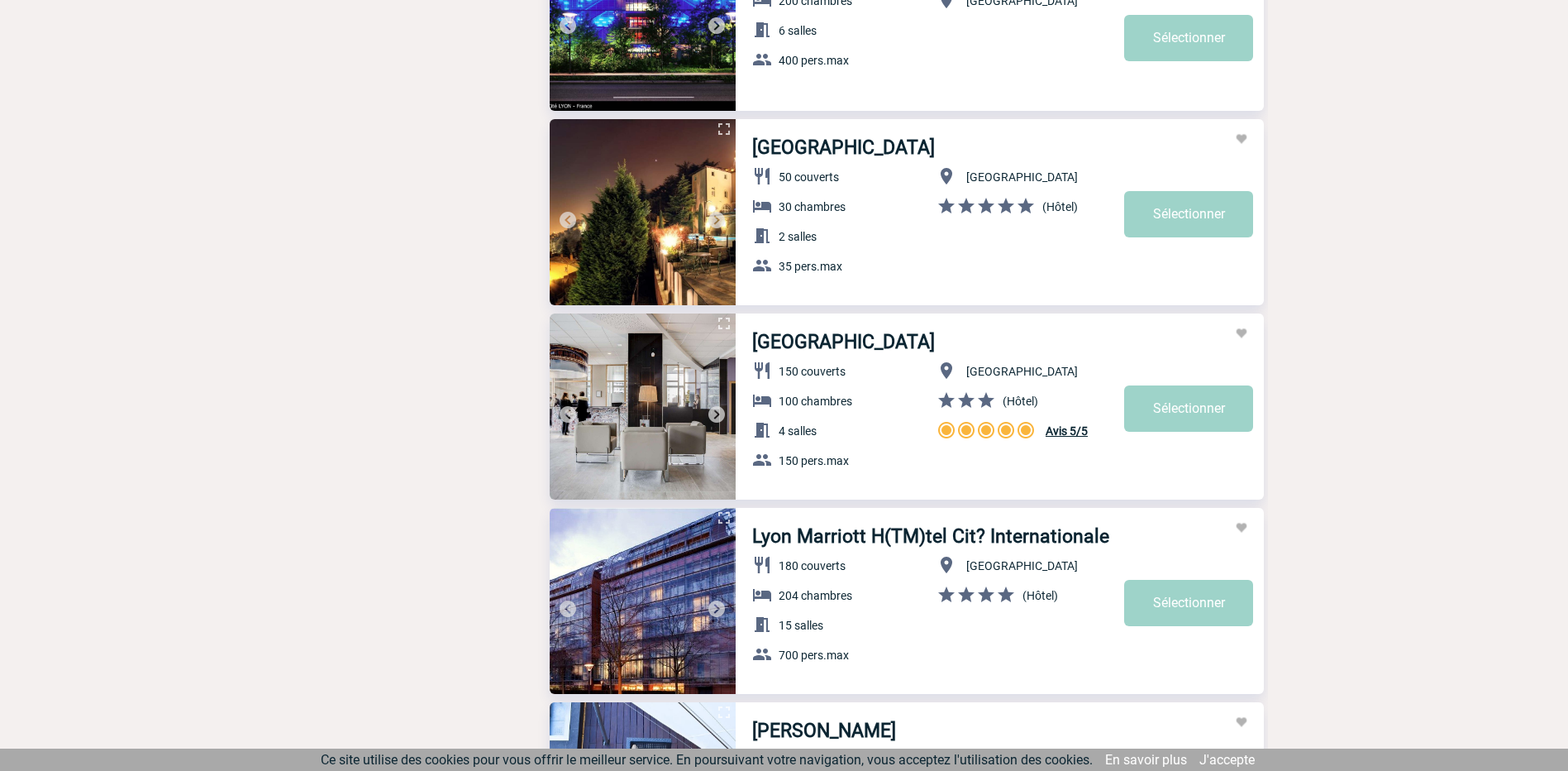
click at [719, 413] on img at bounding box center [717, 414] width 19 height 19
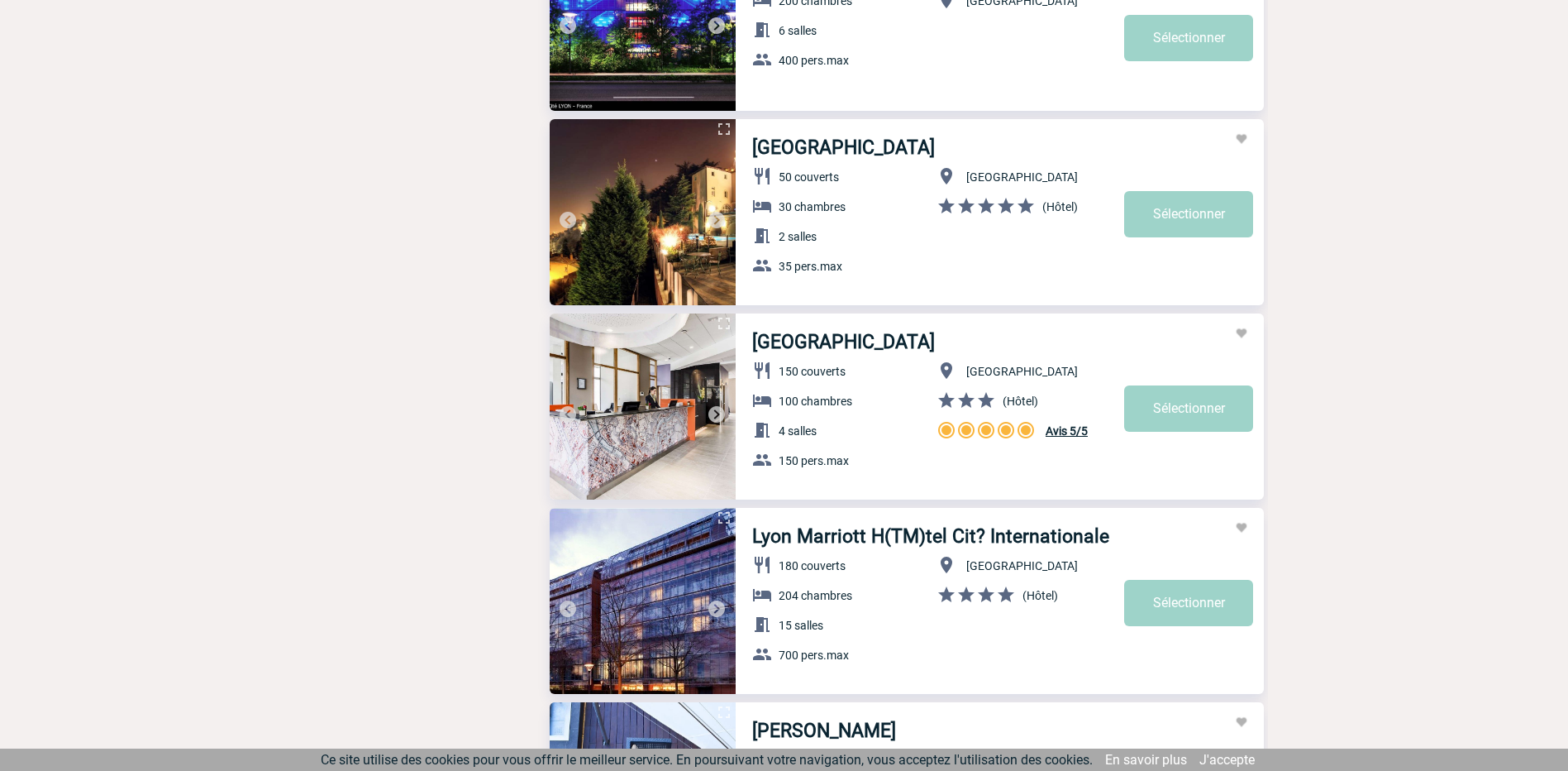
click at [719, 413] on img at bounding box center [717, 414] width 19 height 19
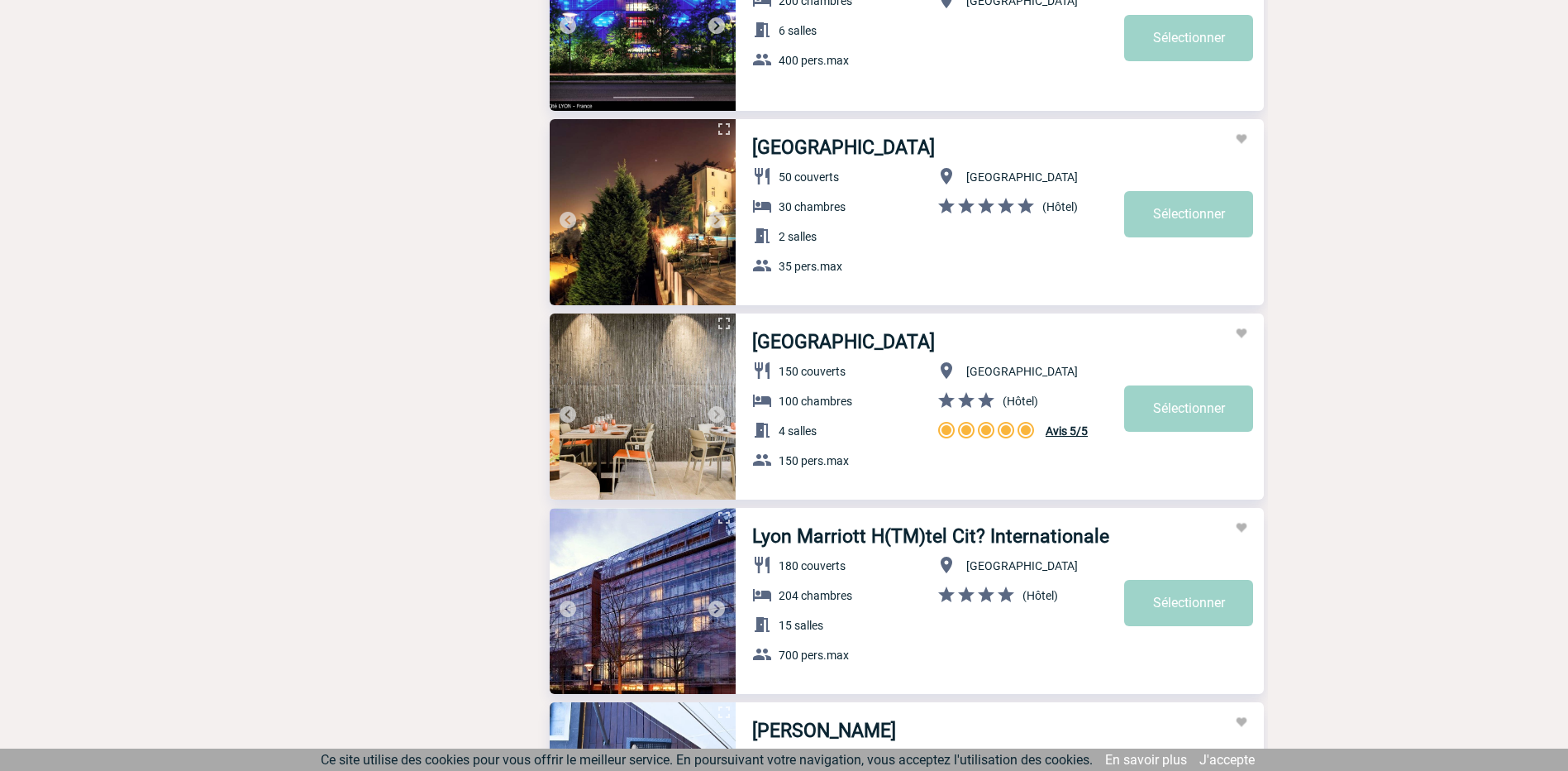
click at [719, 413] on img at bounding box center [717, 414] width 19 height 19
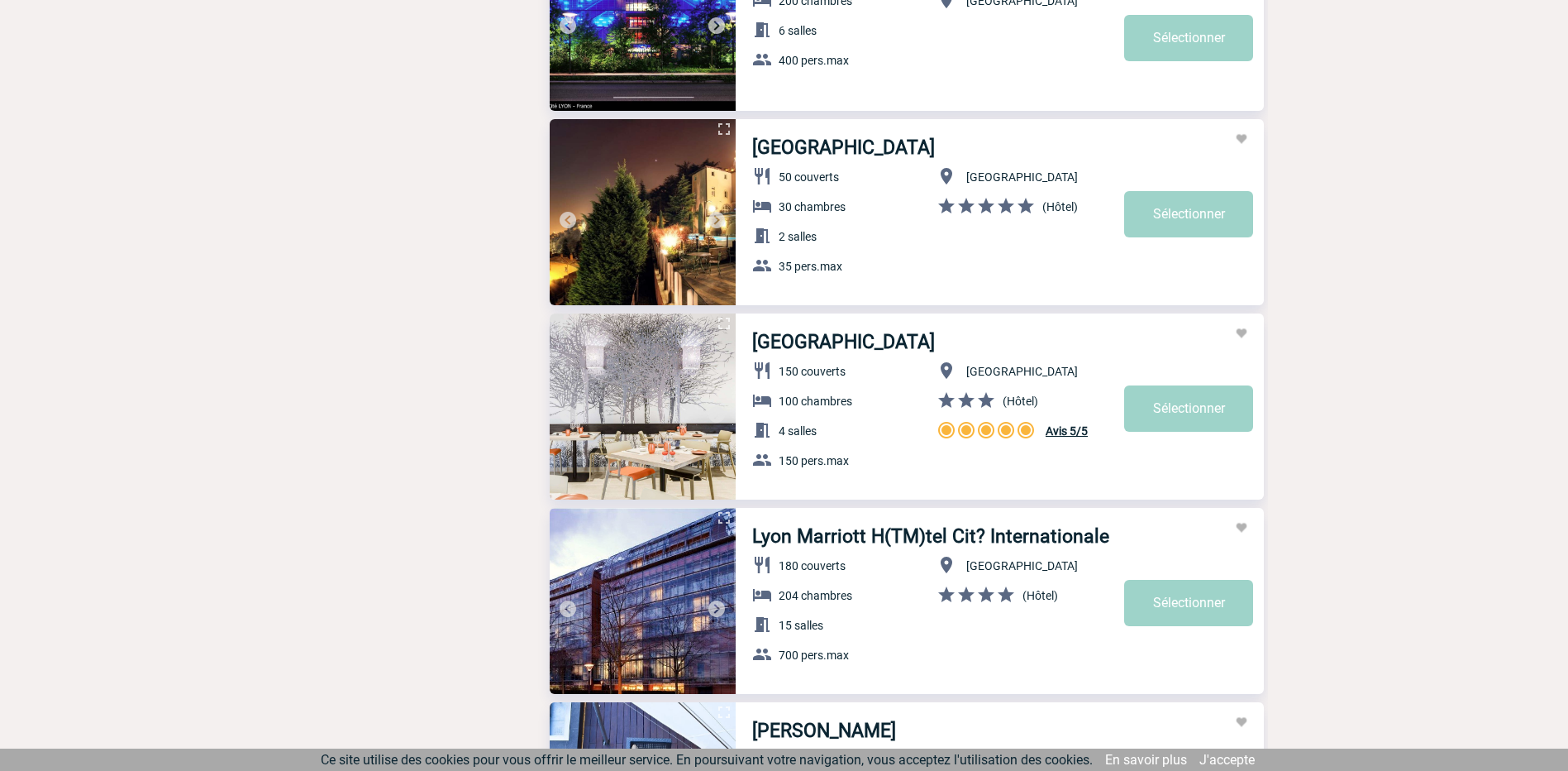
click at [719, 413] on img at bounding box center [717, 414] width 19 height 19
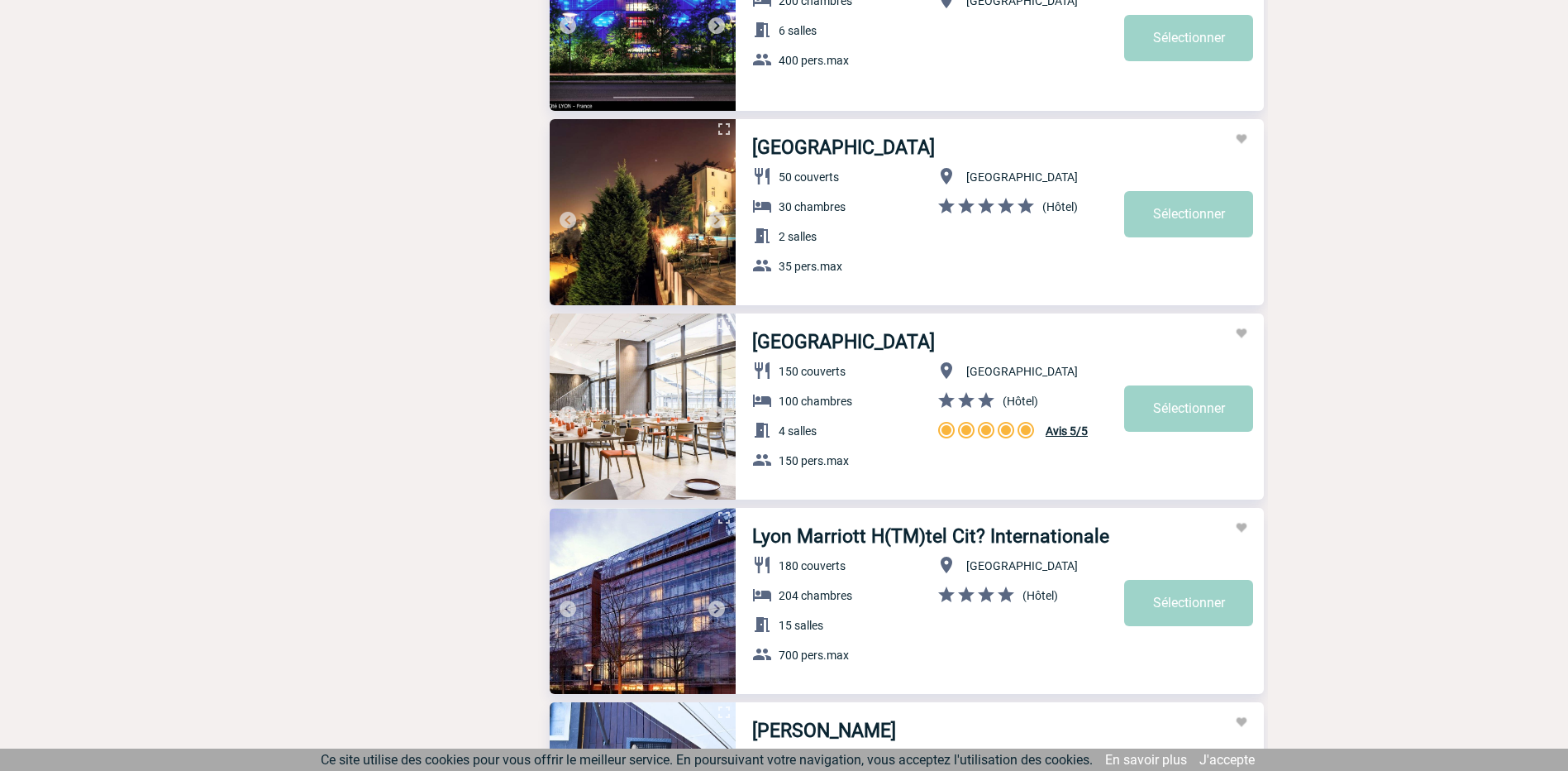
click at [719, 413] on img at bounding box center [717, 414] width 19 height 19
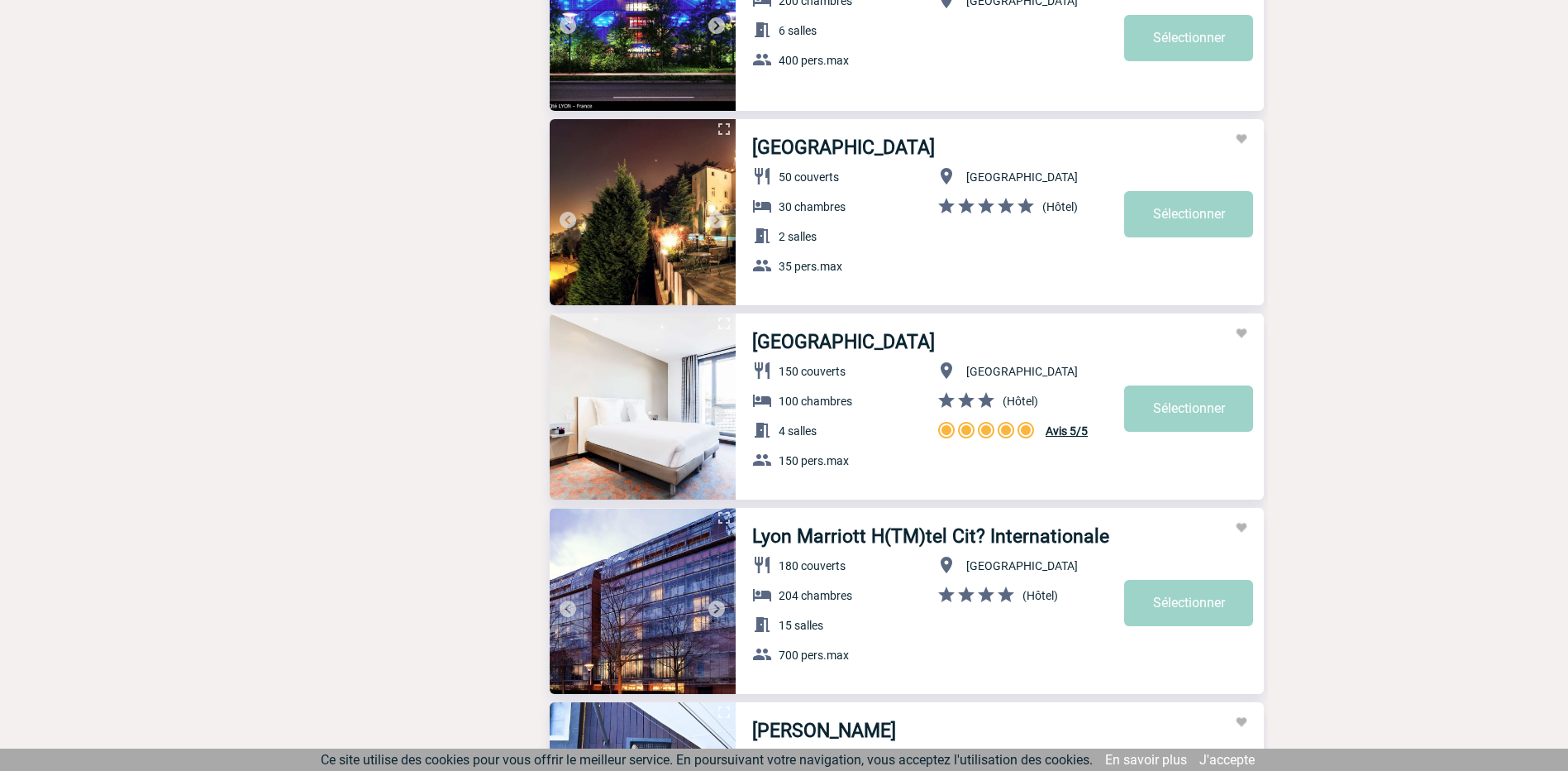
click at [719, 413] on img at bounding box center [717, 414] width 19 height 19
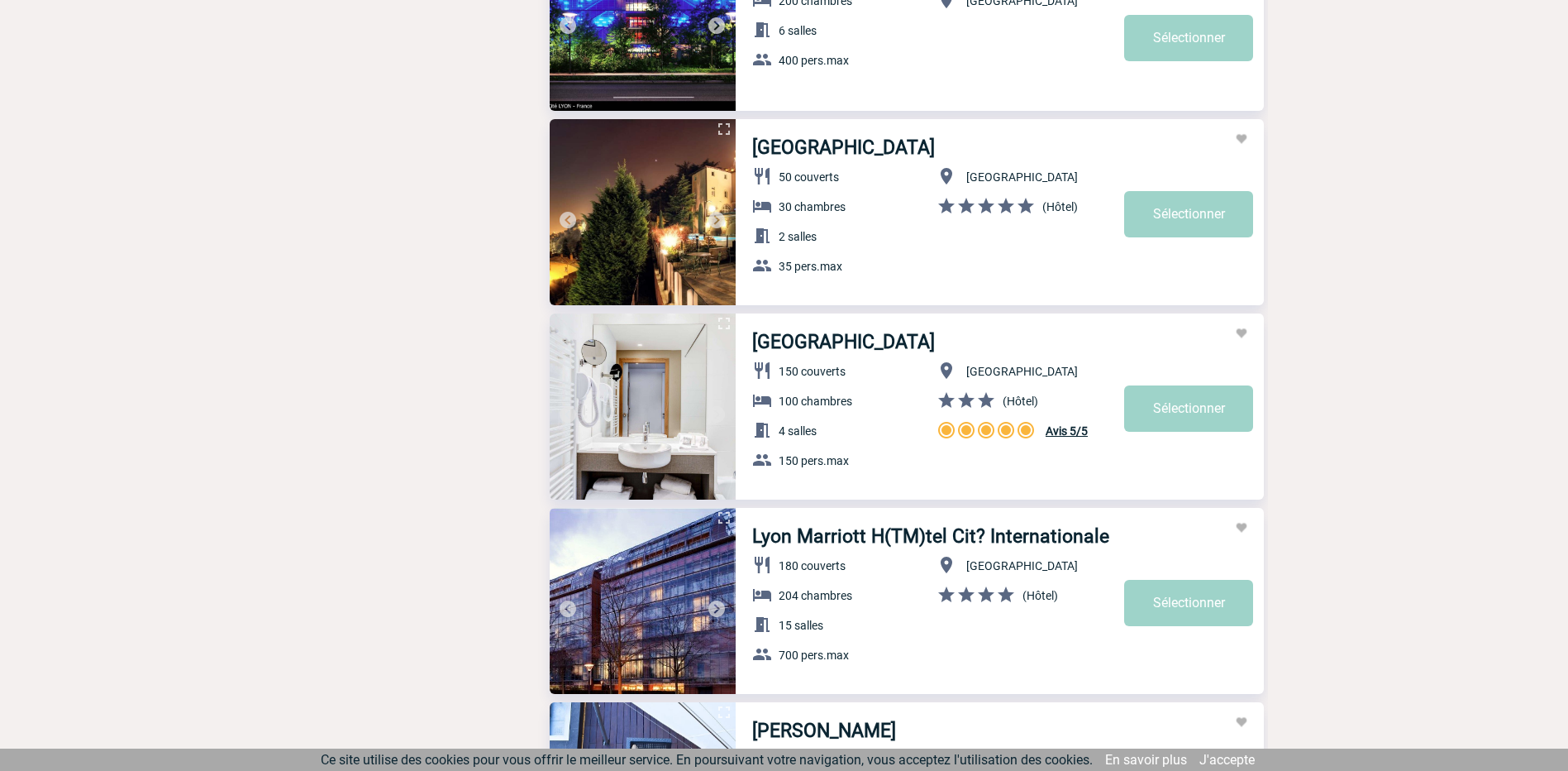
click at [719, 413] on img at bounding box center [717, 414] width 19 height 19
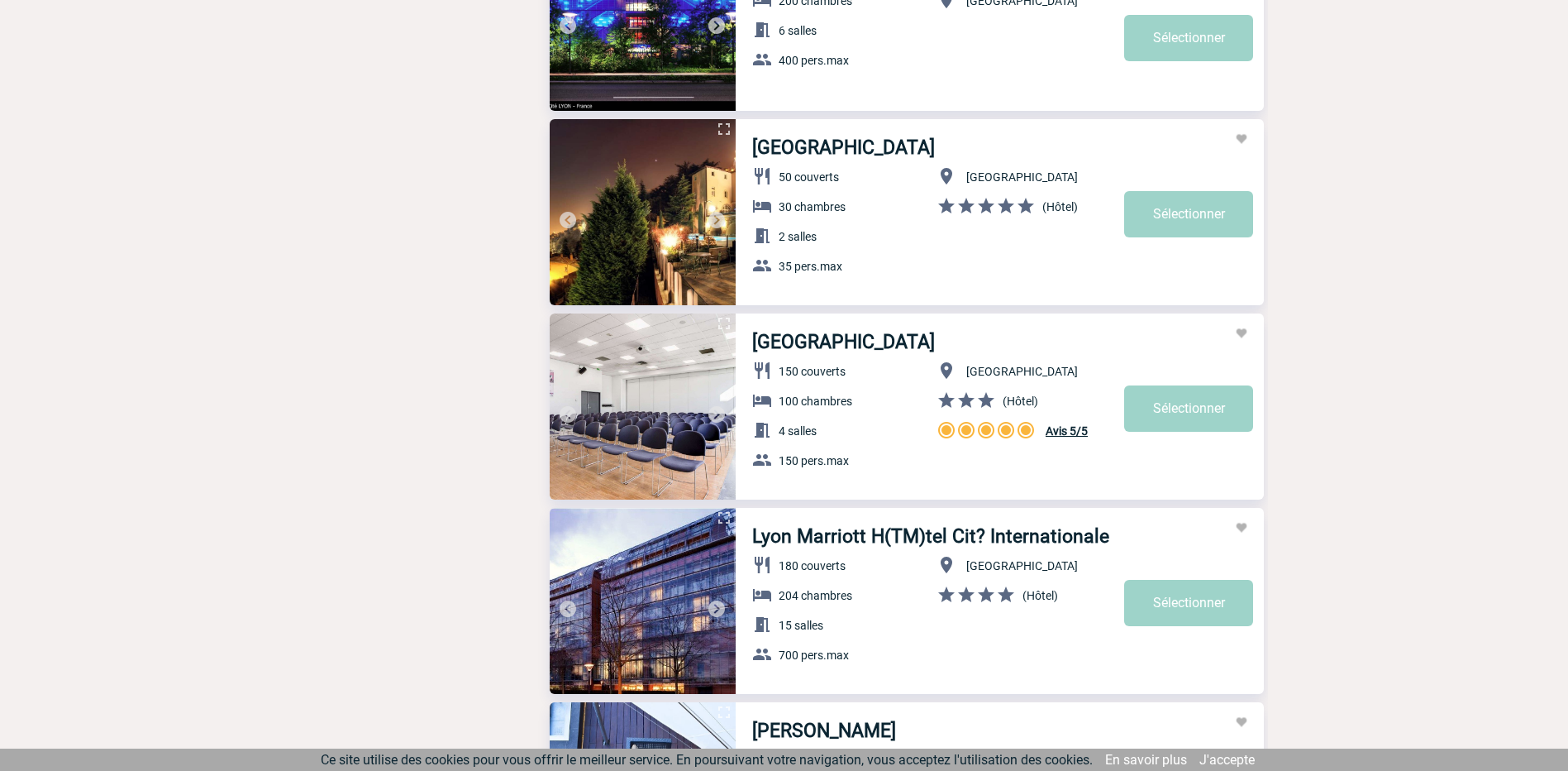
click at [719, 413] on img at bounding box center [717, 414] width 19 height 19
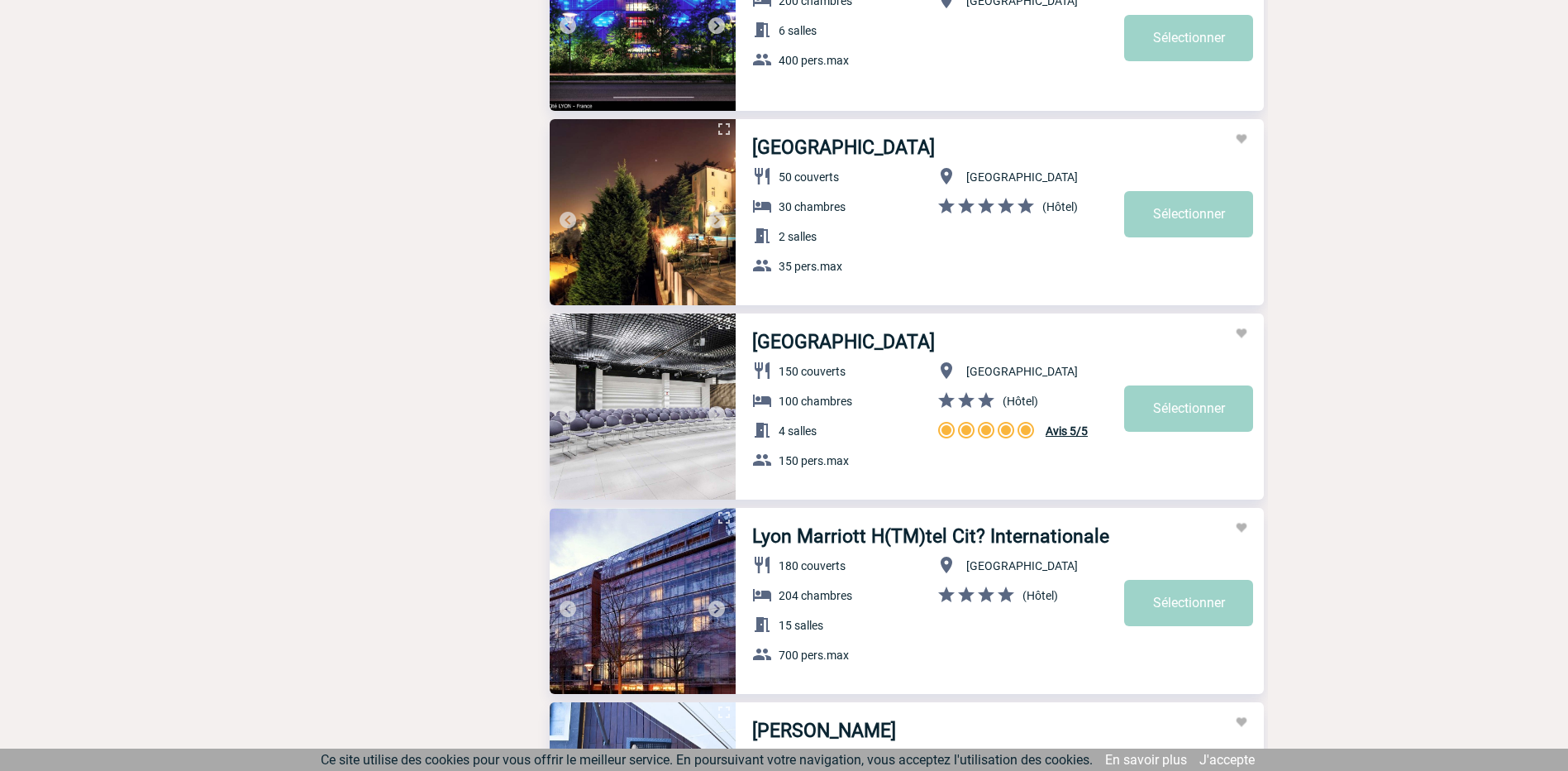
click at [719, 413] on img at bounding box center [717, 414] width 19 height 19
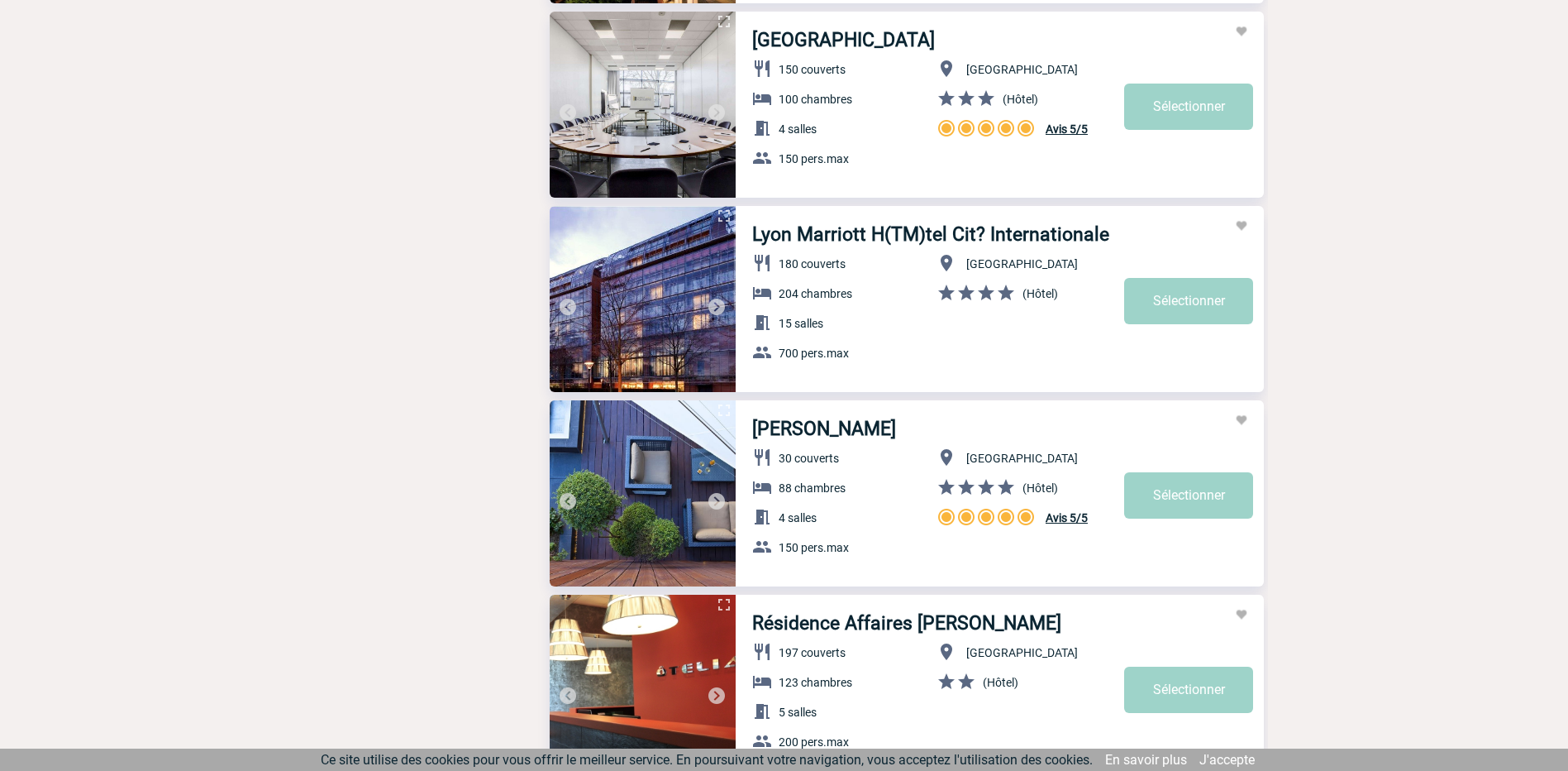
scroll to position [3308, 0]
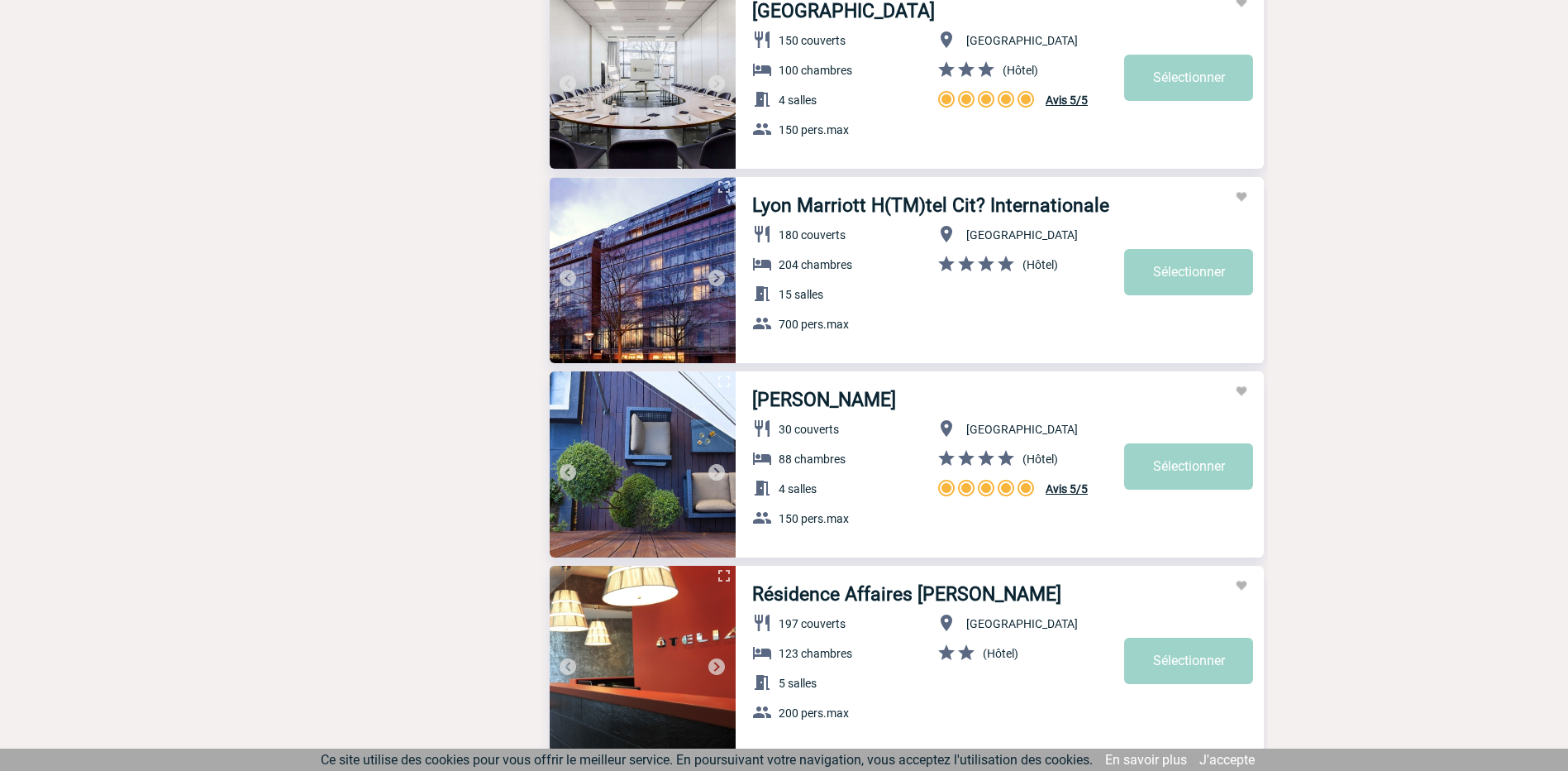
click at [714, 461] on img at bounding box center [643, 464] width 186 height 186
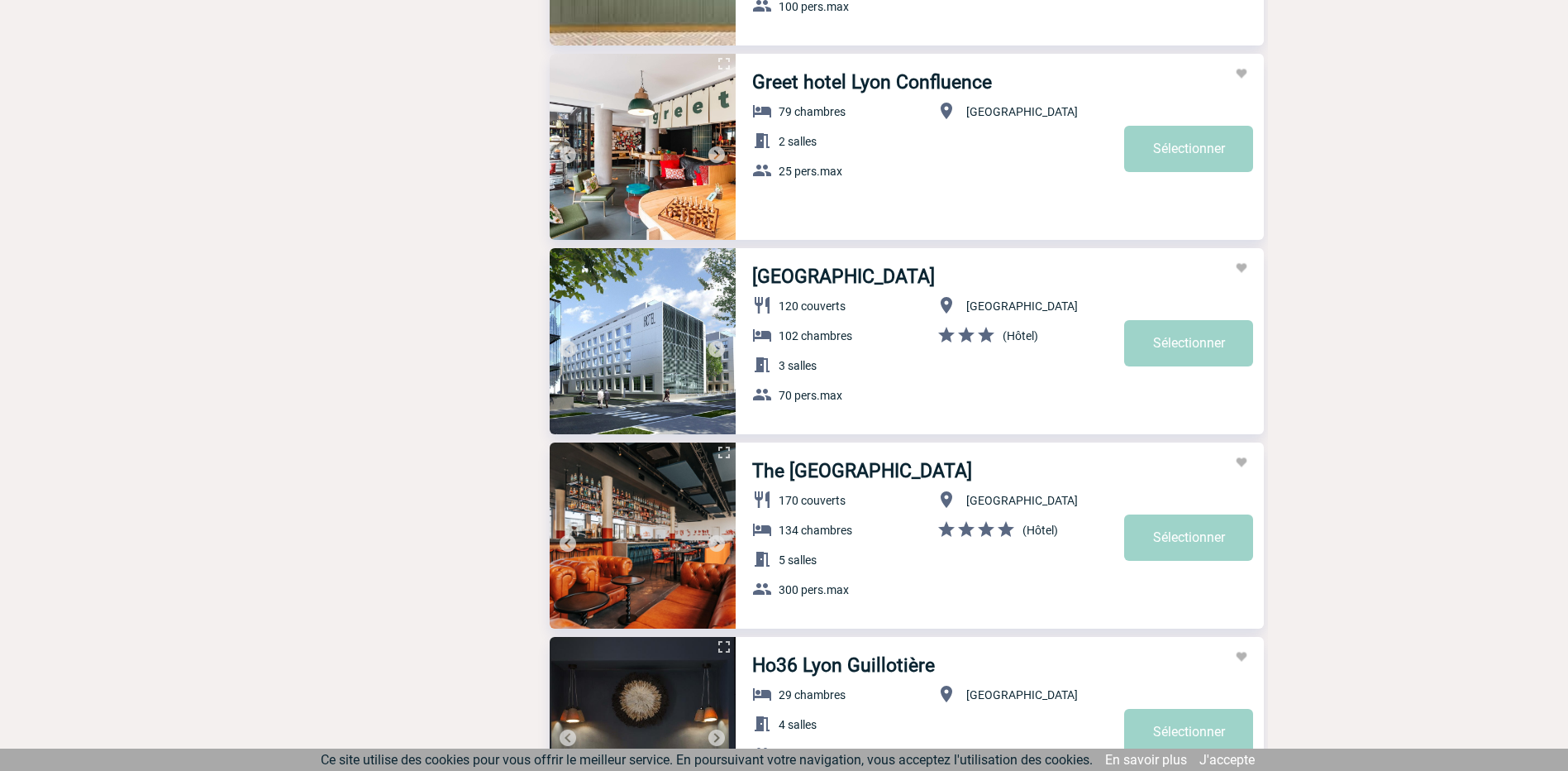
scroll to position [5209, 0]
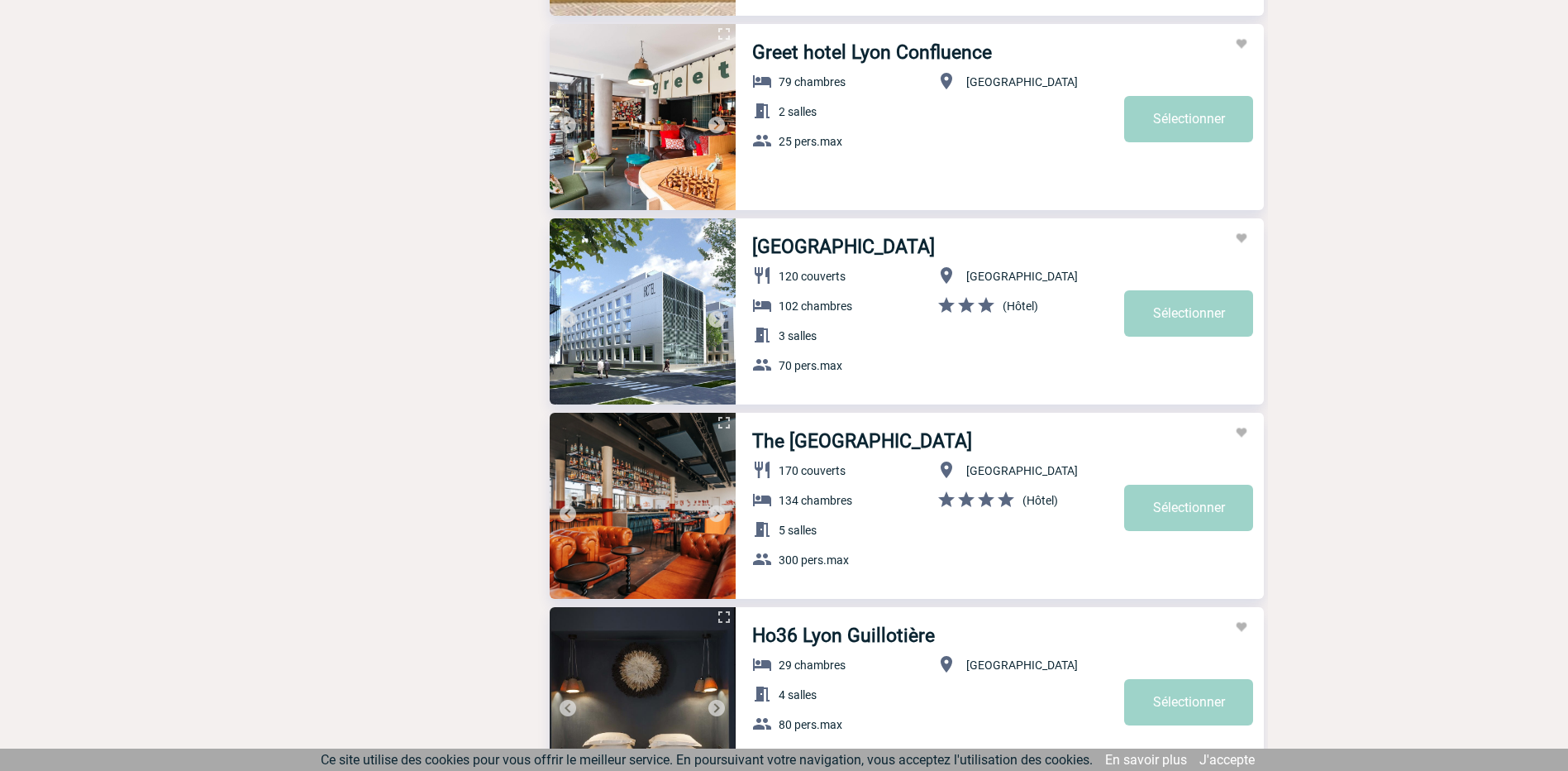
click at [715, 315] on img at bounding box center [717, 319] width 19 height 19
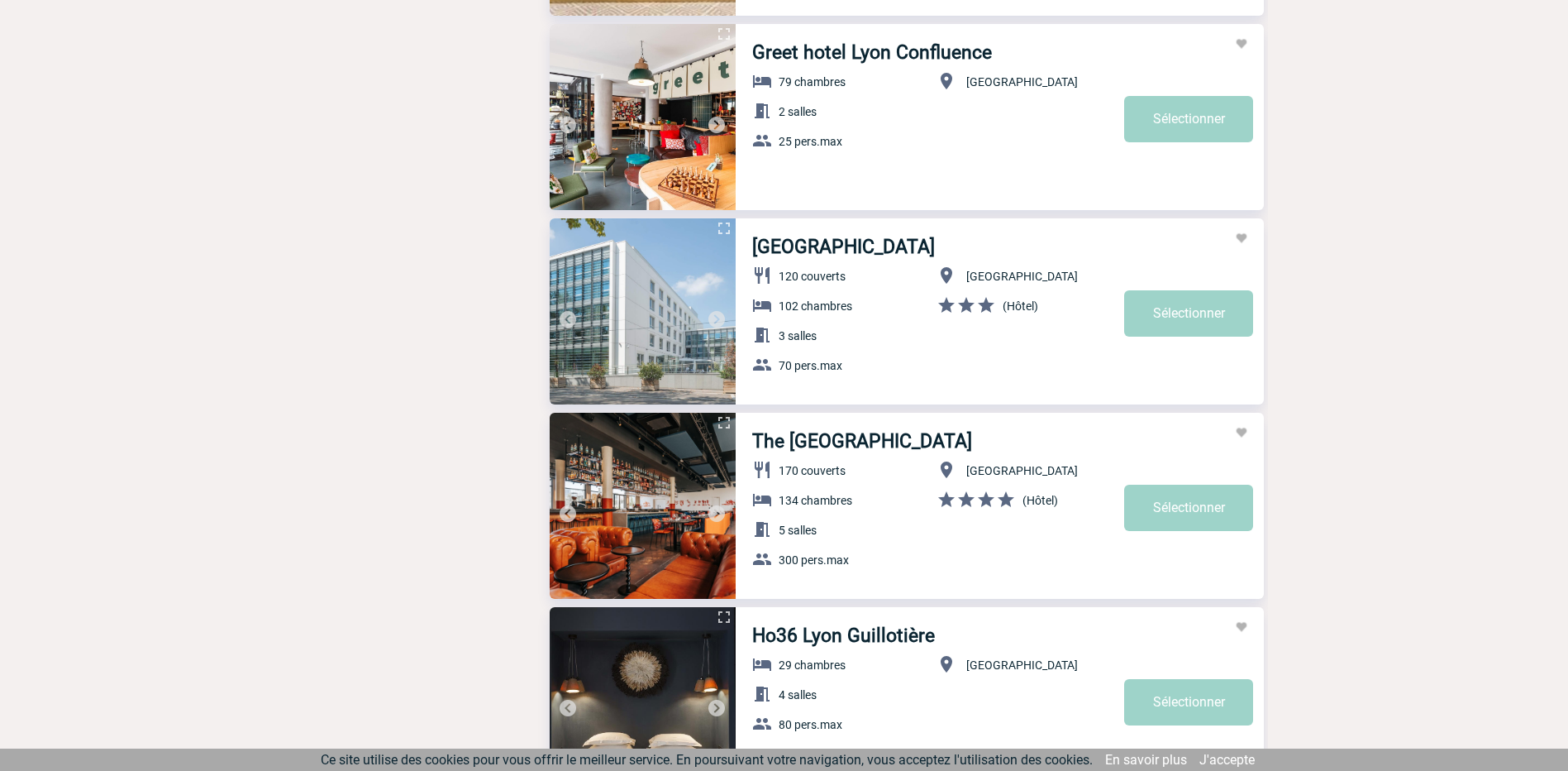
click at [715, 315] on img at bounding box center [717, 319] width 19 height 19
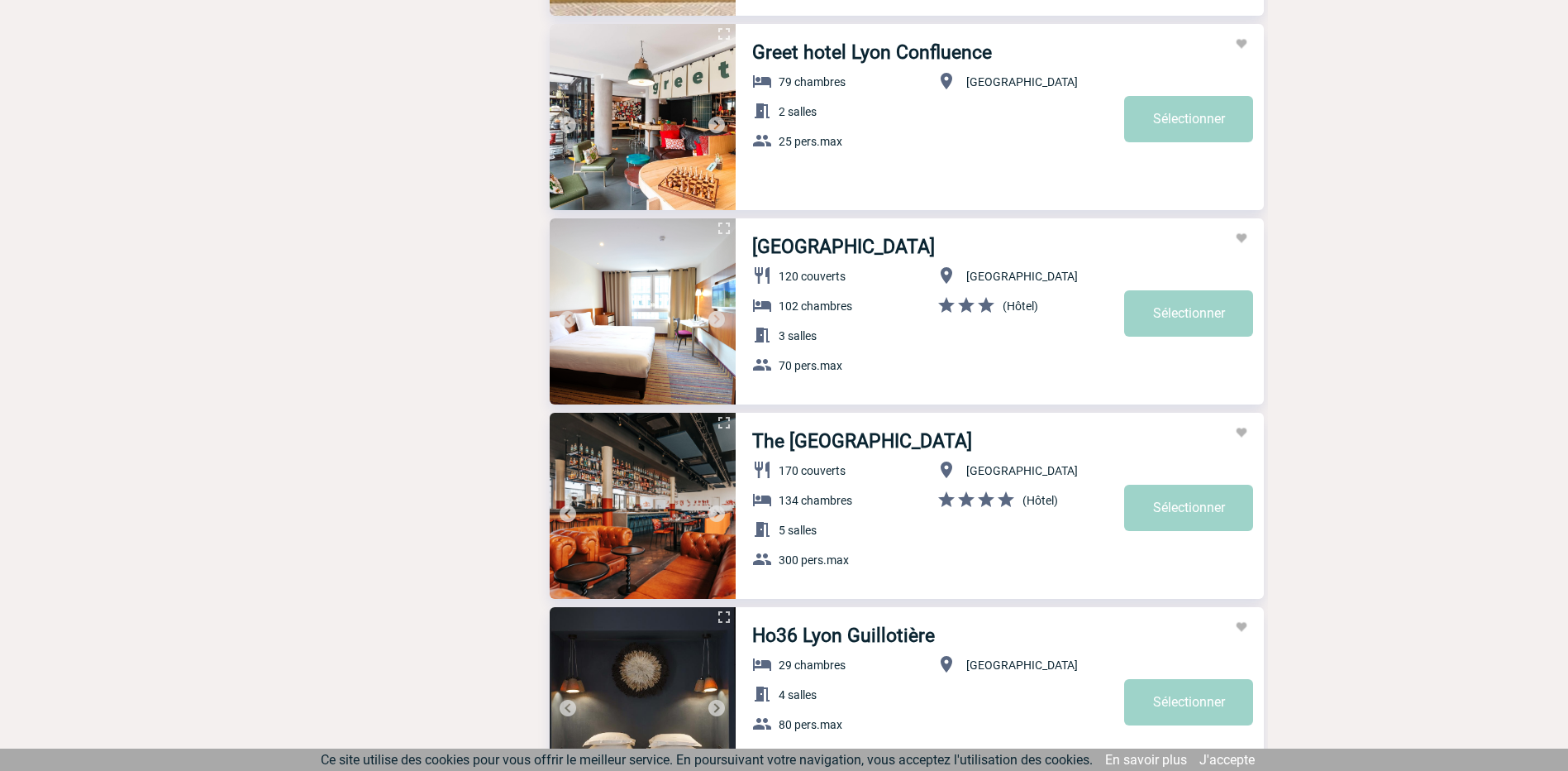
click at [715, 315] on img at bounding box center [717, 319] width 19 height 19
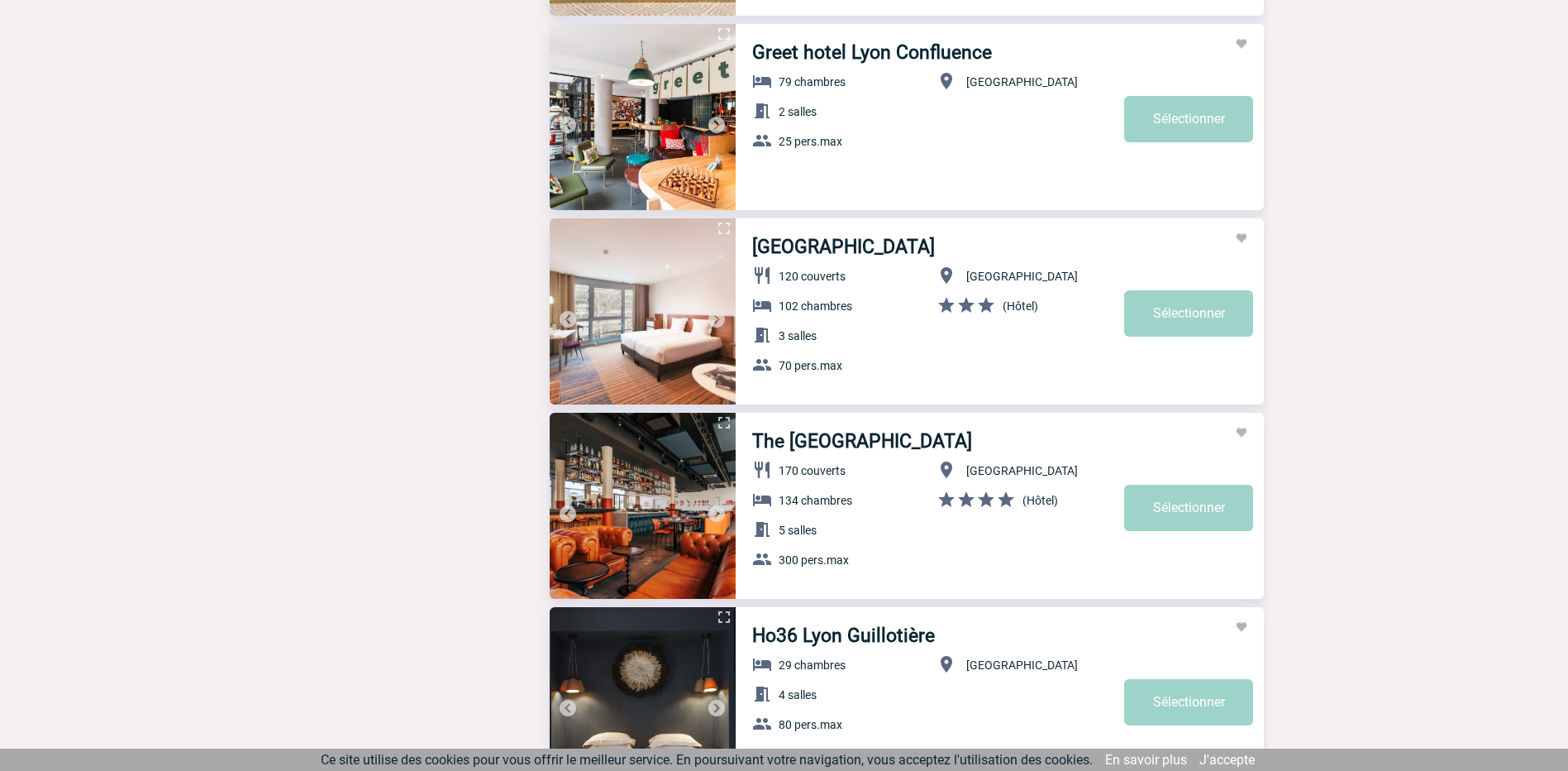
click at [714, 317] on img at bounding box center [717, 319] width 19 height 19
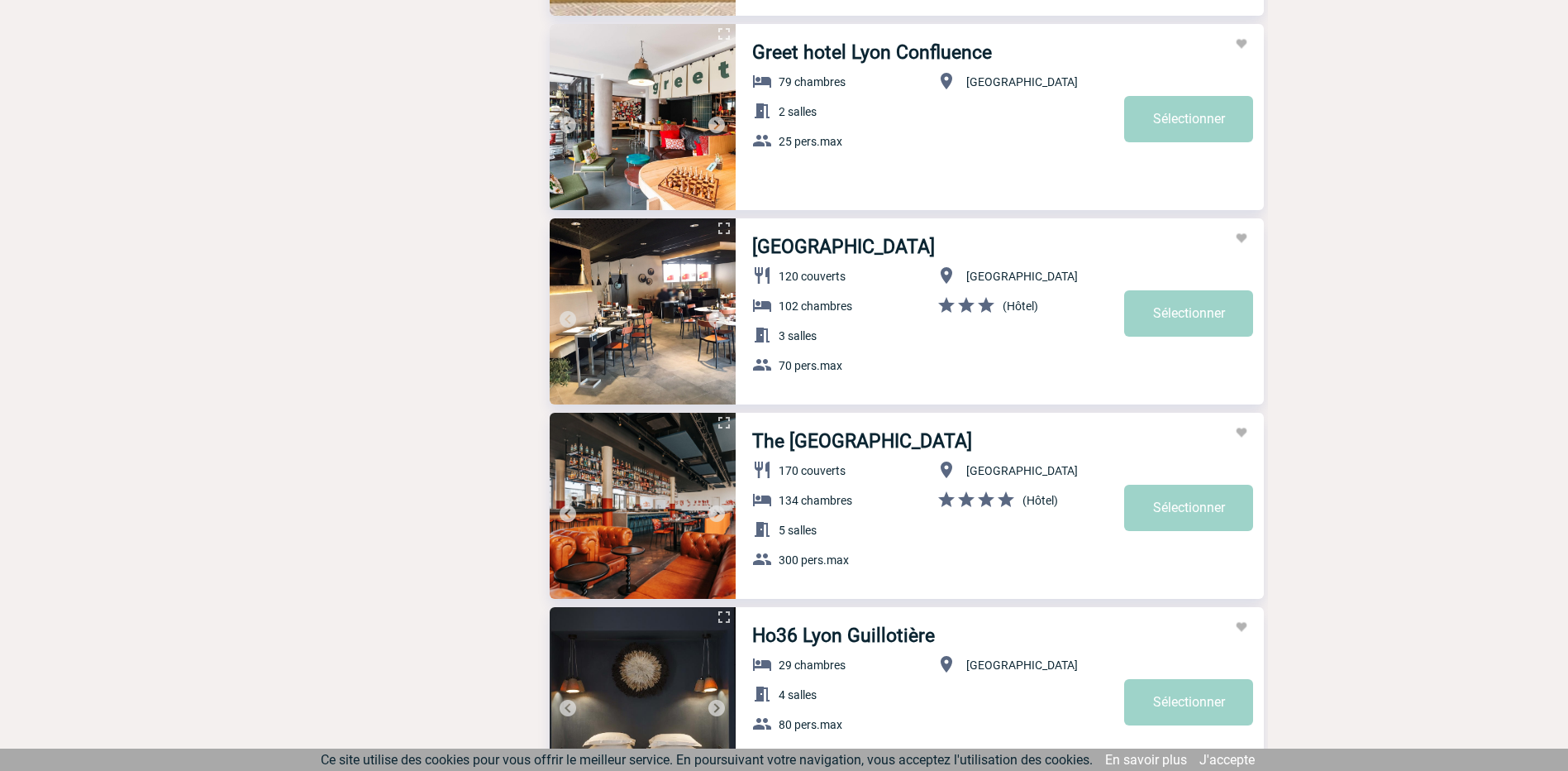
click at [714, 317] on img at bounding box center [717, 319] width 19 height 19
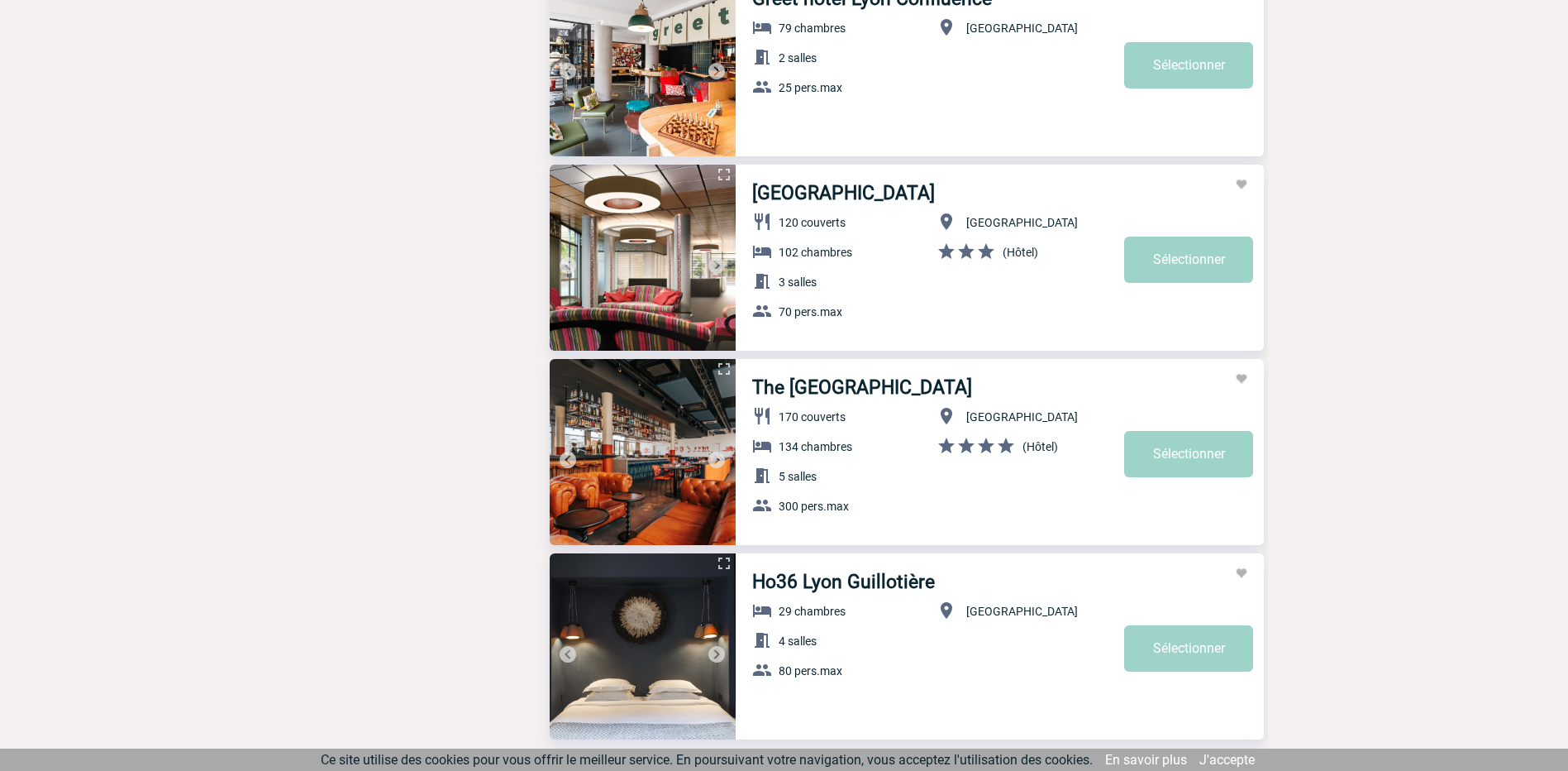
scroll to position [5292, 0]
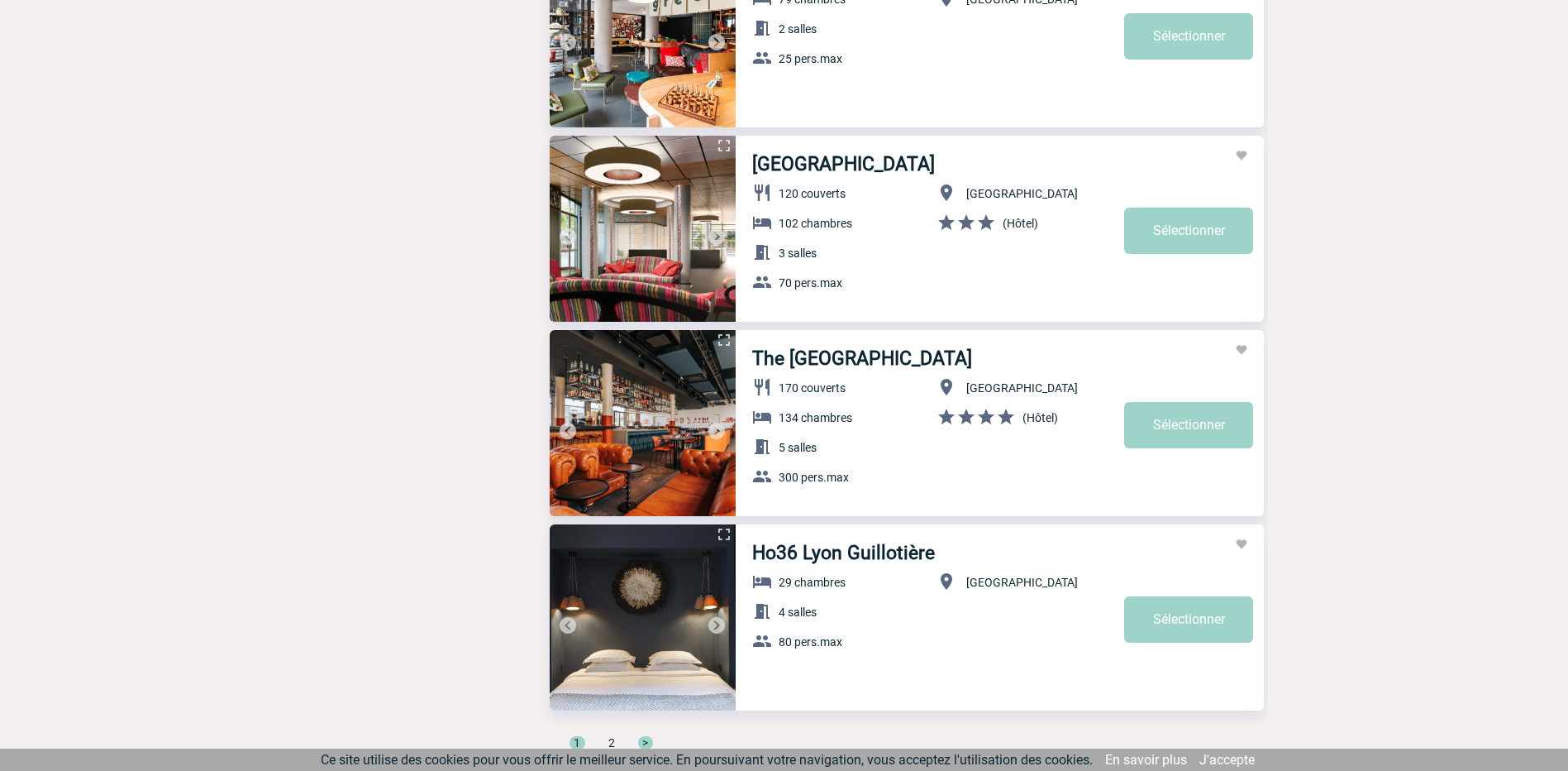
click at [722, 428] on img at bounding box center [717, 431] width 19 height 19
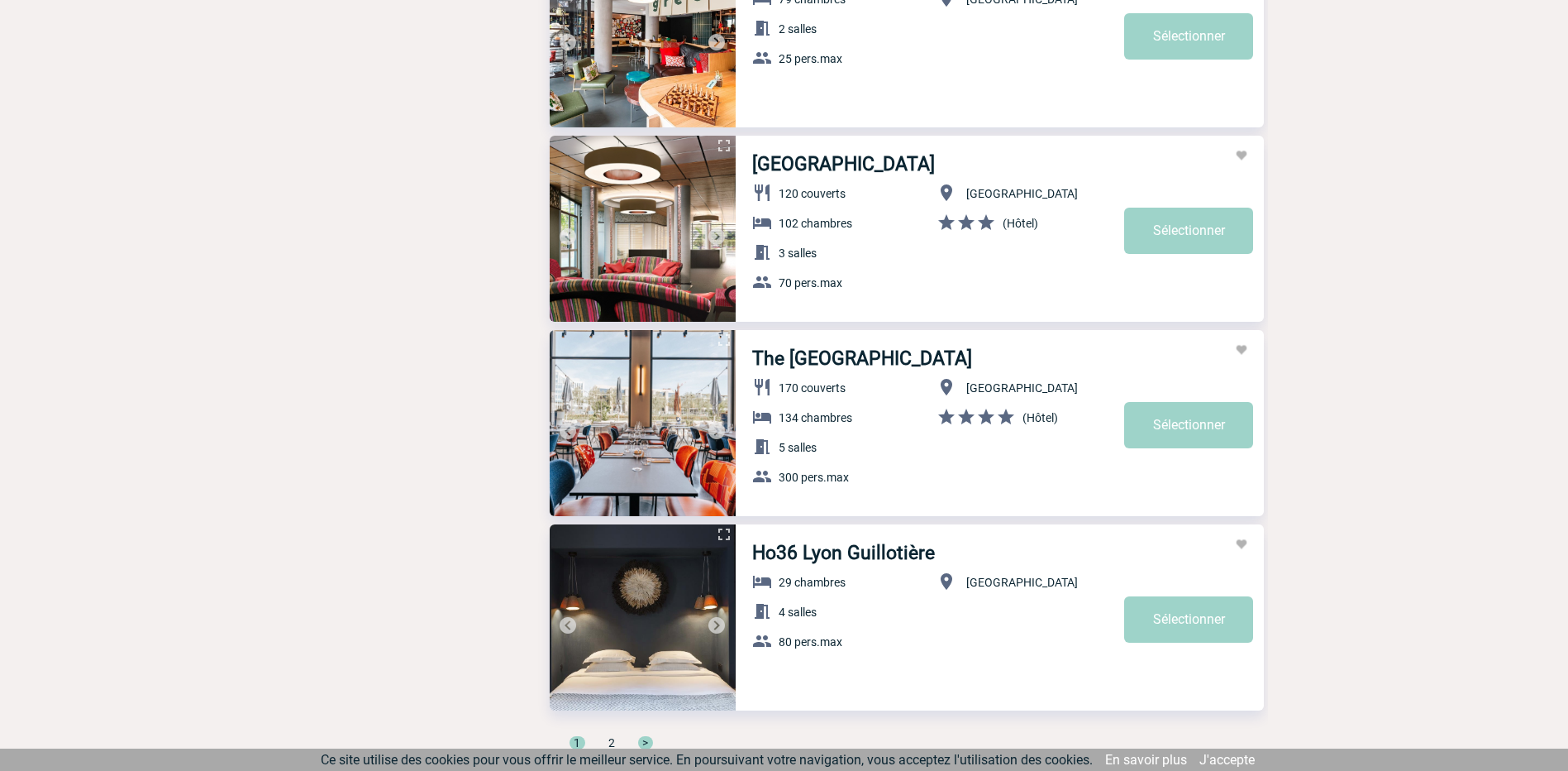
click at [722, 428] on img at bounding box center [717, 431] width 19 height 19
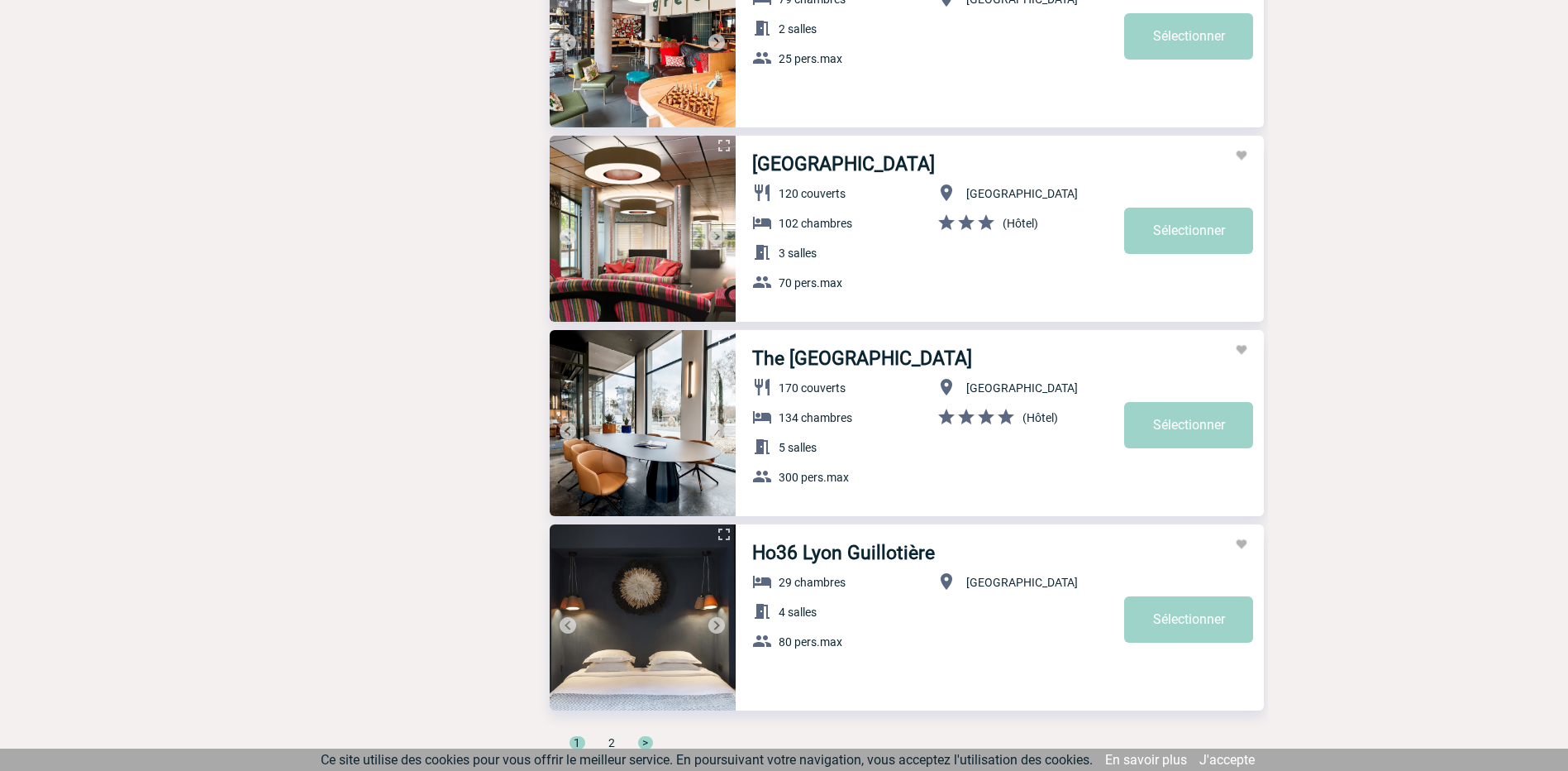
click at [722, 428] on img at bounding box center [717, 431] width 19 height 19
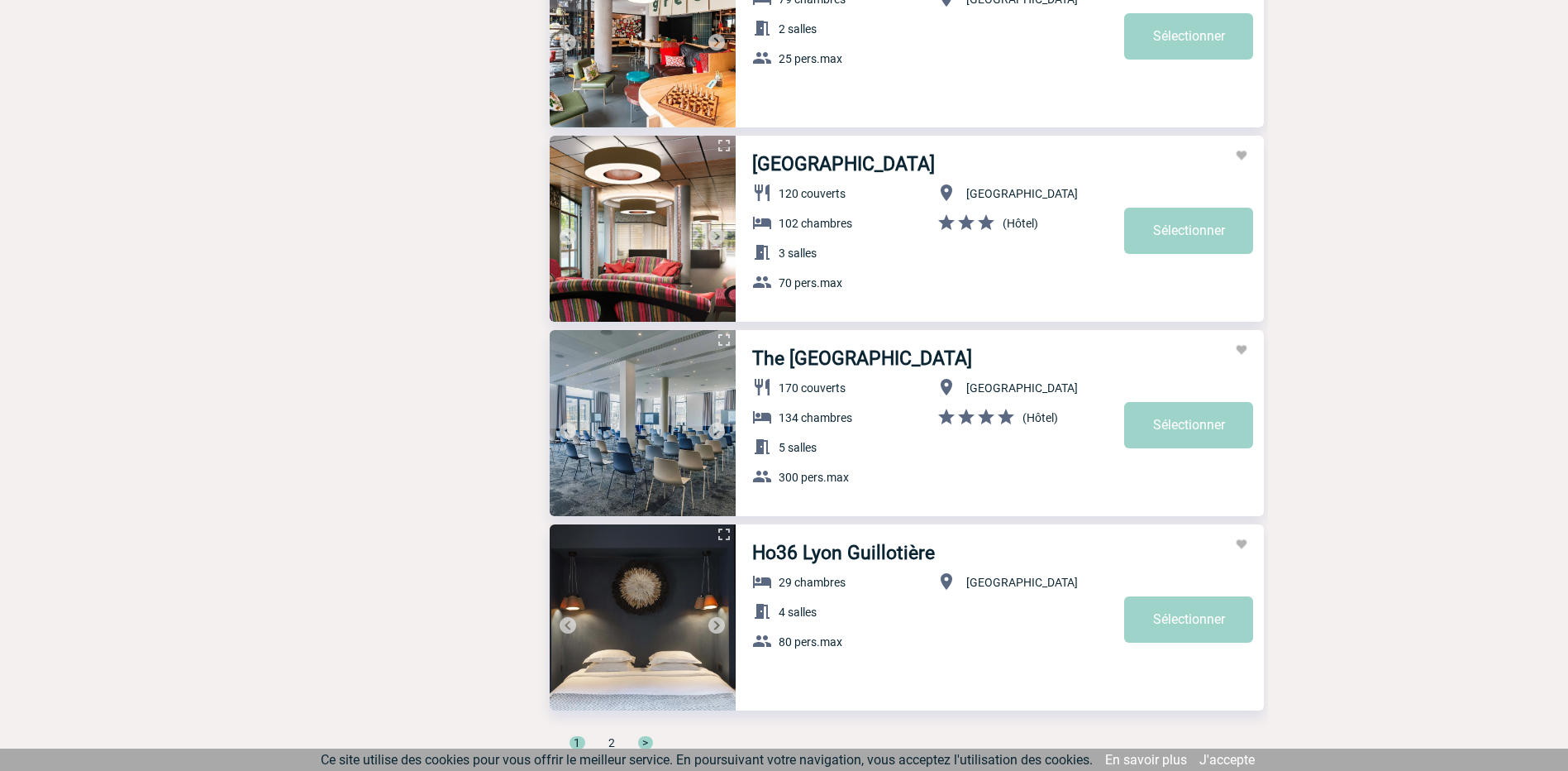
click at [722, 428] on img at bounding box center [717, 431] width 19 height 19
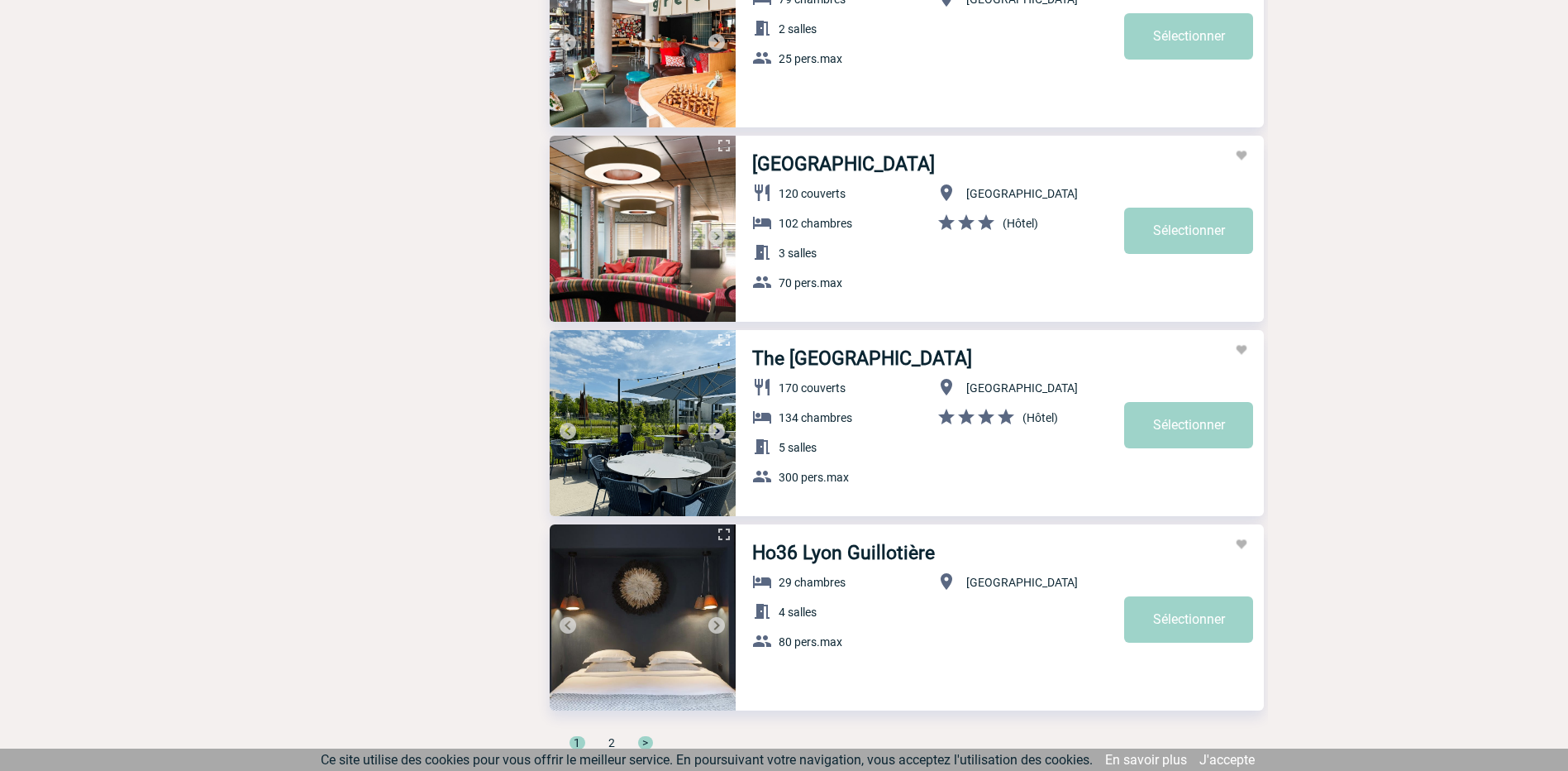
click at [722, 428] on img at bounding box center [717, 431] width 19 height 19
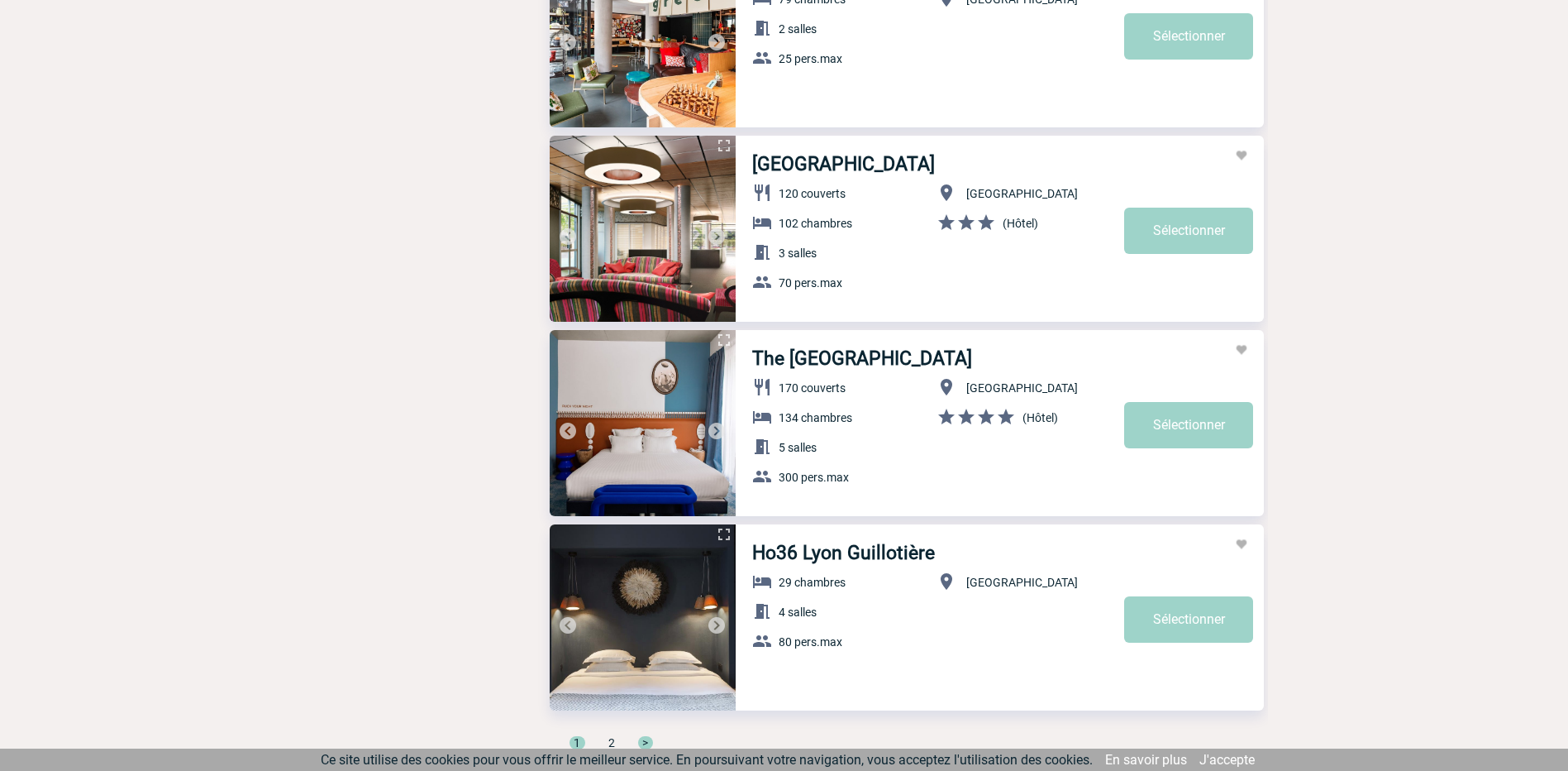
click at [717, 433] on img at bounding box center [717, 431] width 19 height 19
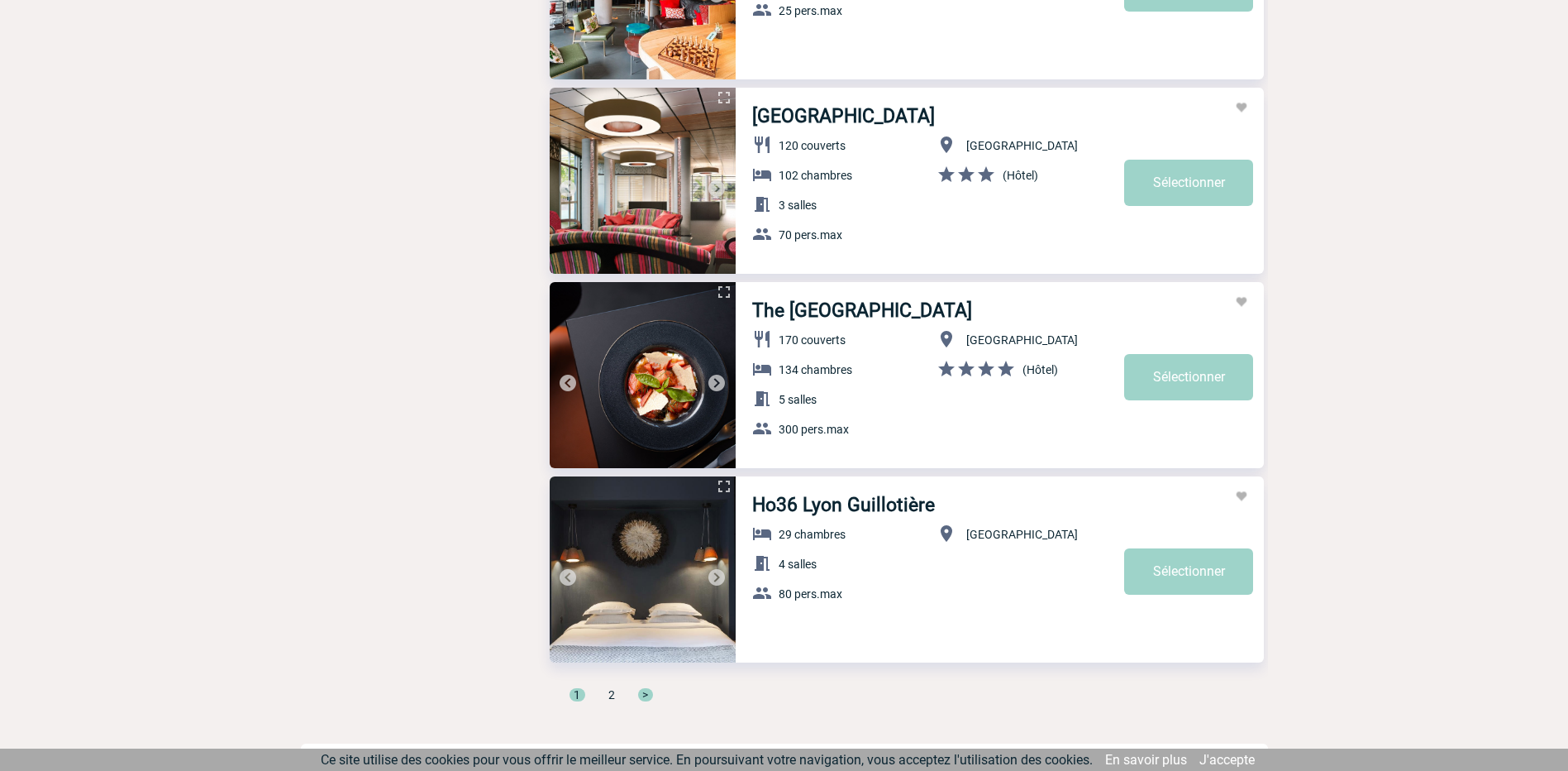
scroll to position [5361, 0]
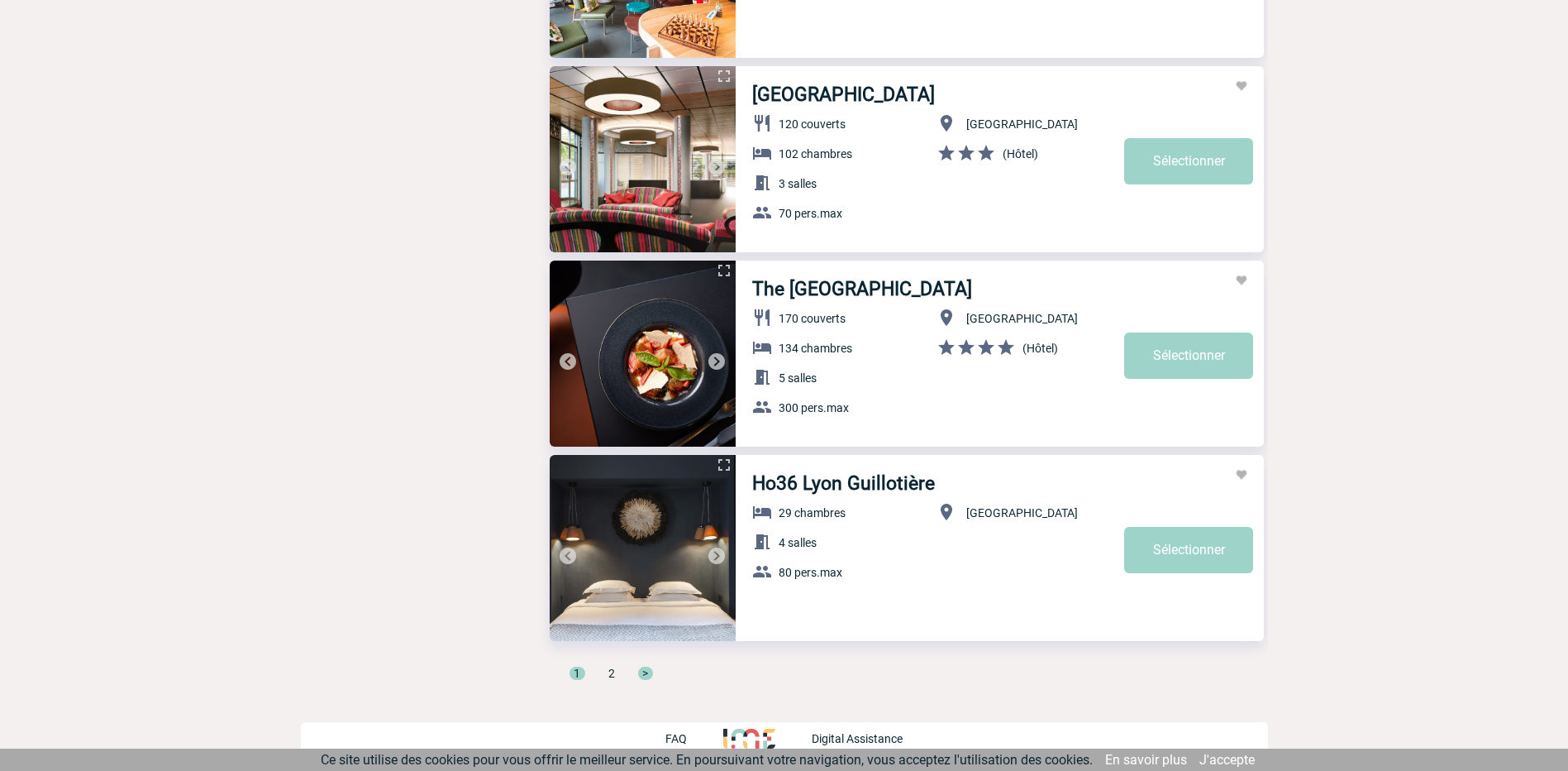
click at [616, 676] on div "1 2 >" at bounding box center [907, 680] width 715 height 31
click at [611, 669] on span "2" at bounding box center [611, 673] width 7 height 14
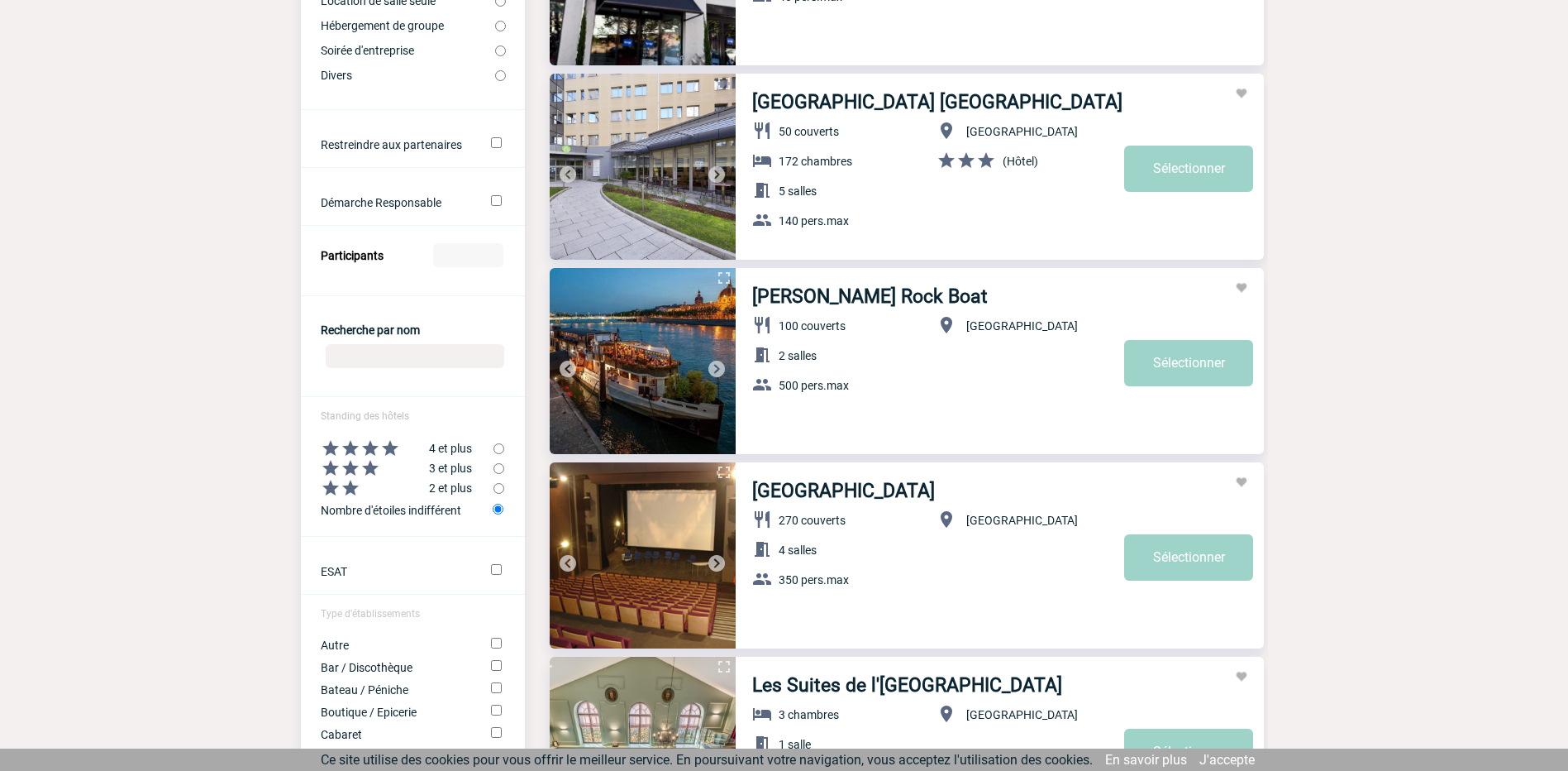
scroll to position [579, 0]
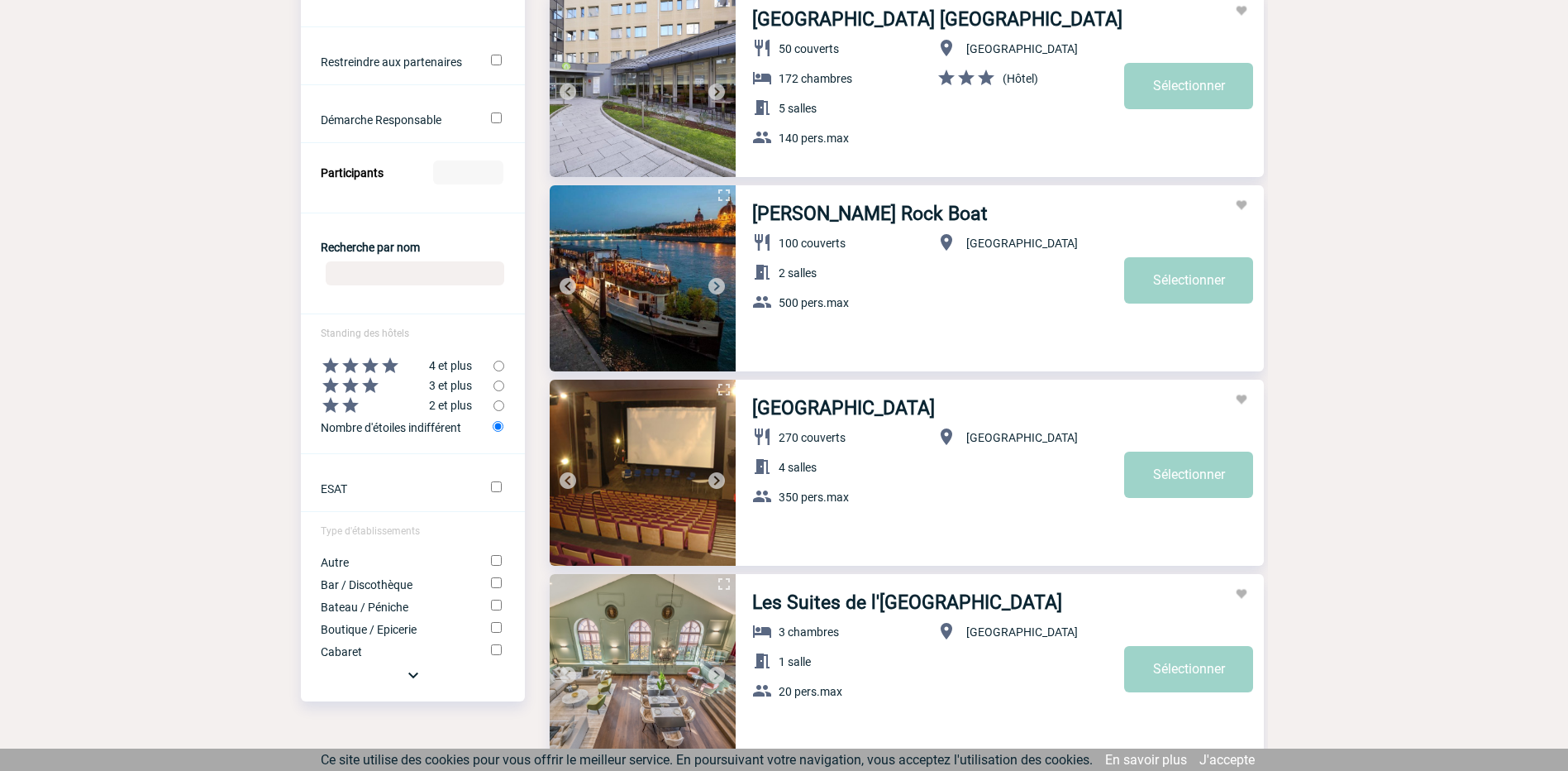
click at [718, 279] on img at bounding box center [717, 286] width 19 height 19
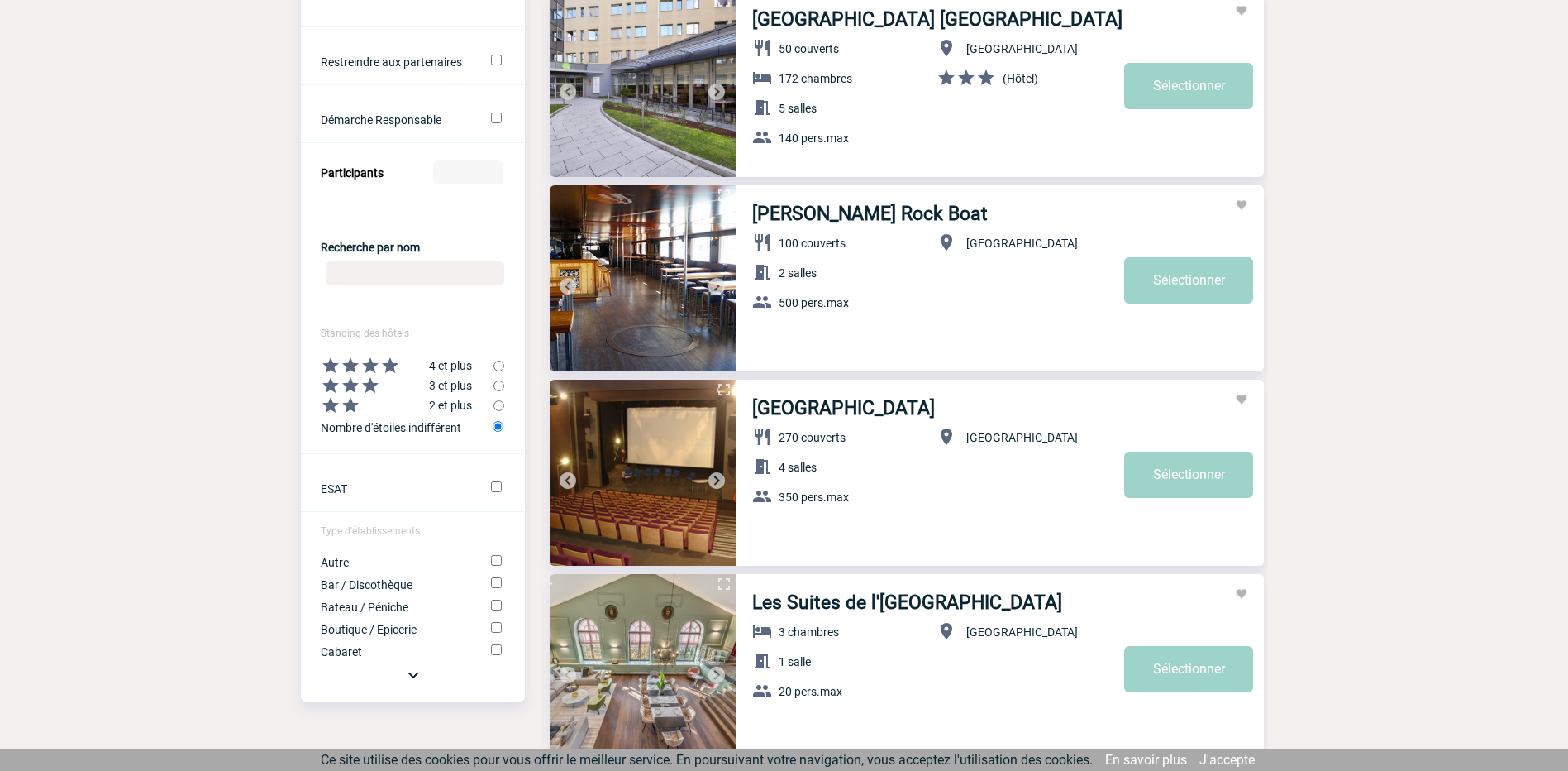
click at [718, 279] on img at bounding box center [717, 286] width 19 height 19
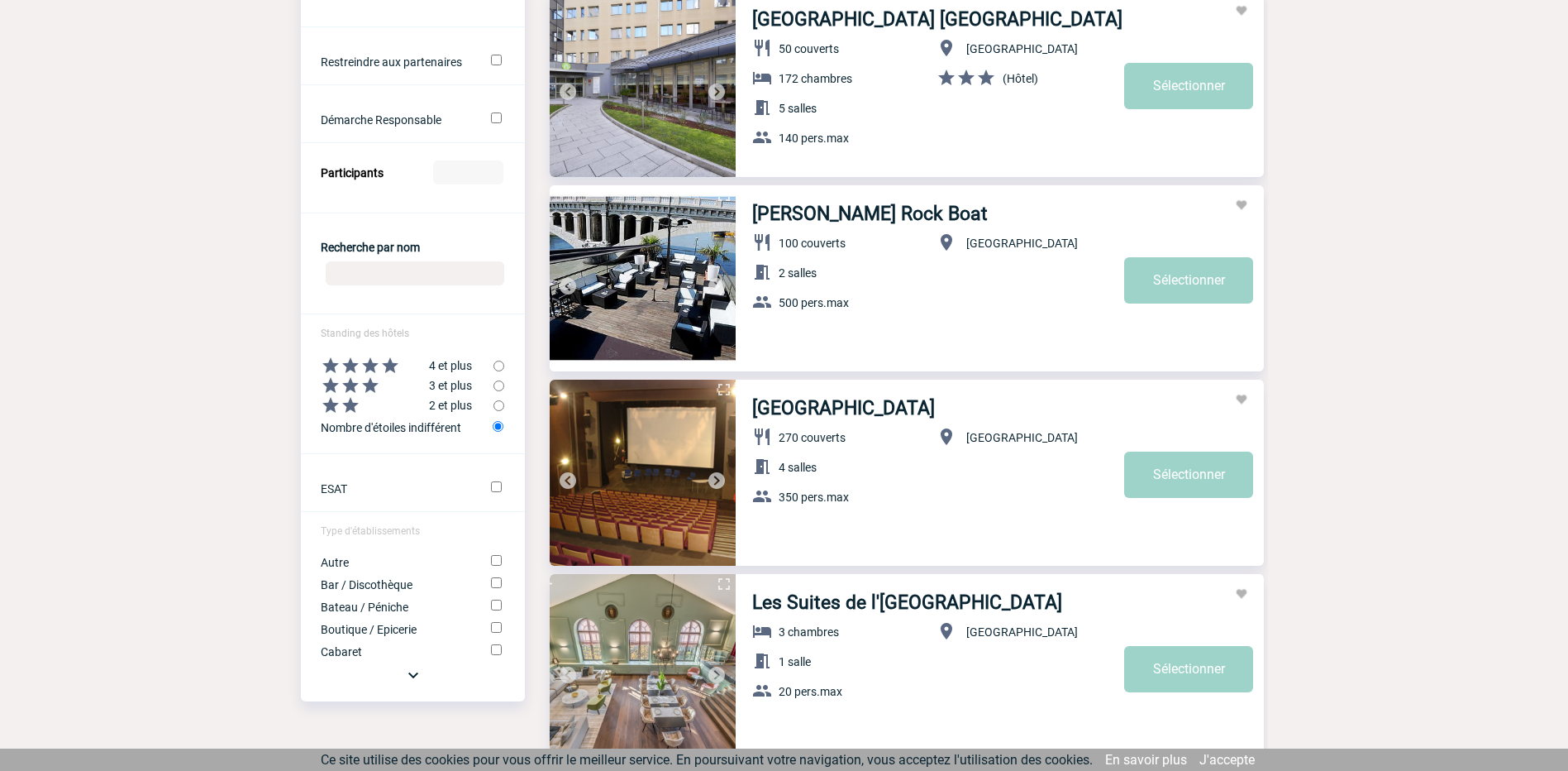
click at [718, 279] on img at bounding box center [717, 286] width 19 height 19
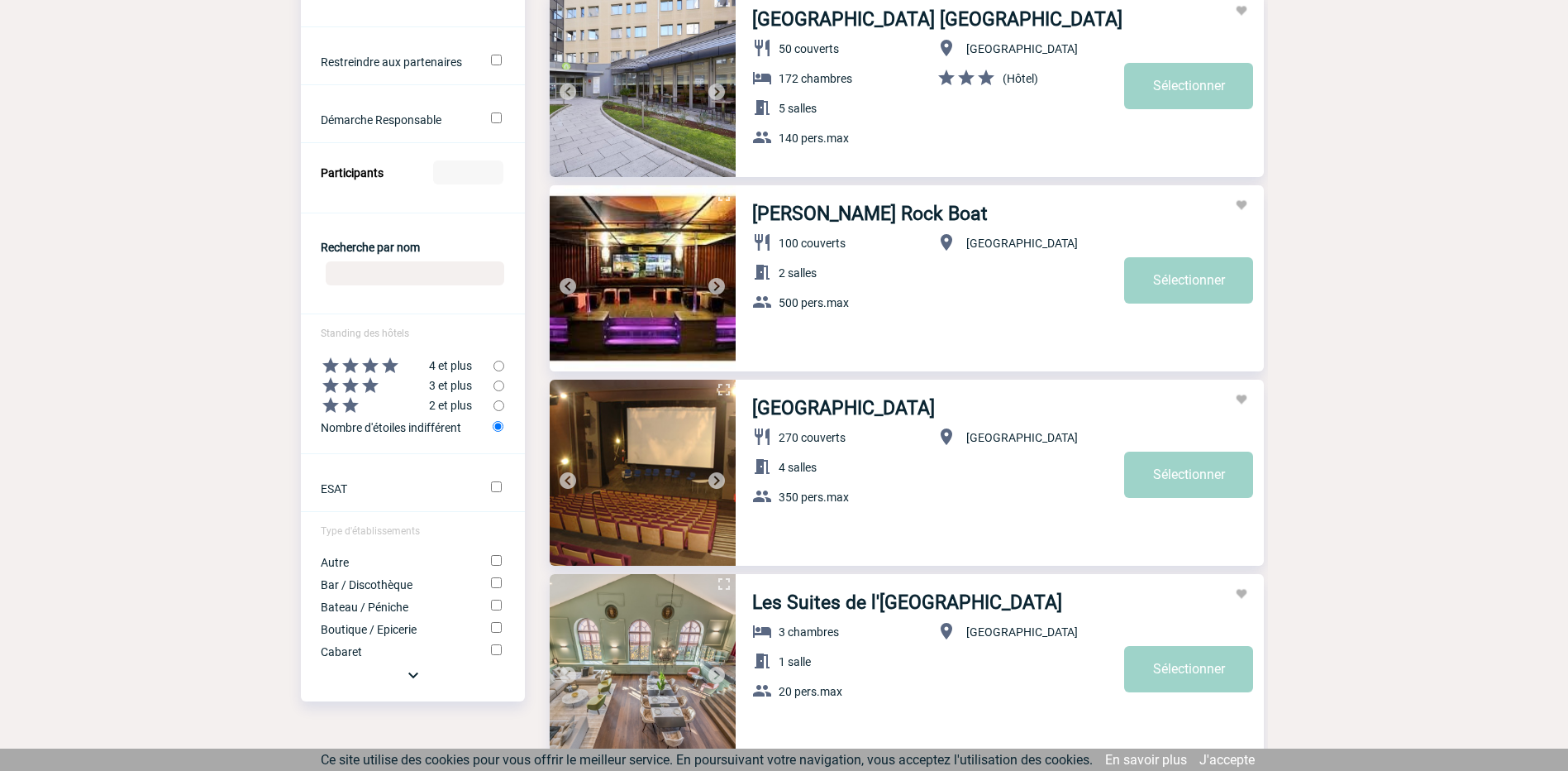
click at [718, 279] on img at bounding box center [717, 286] width 19 height 19
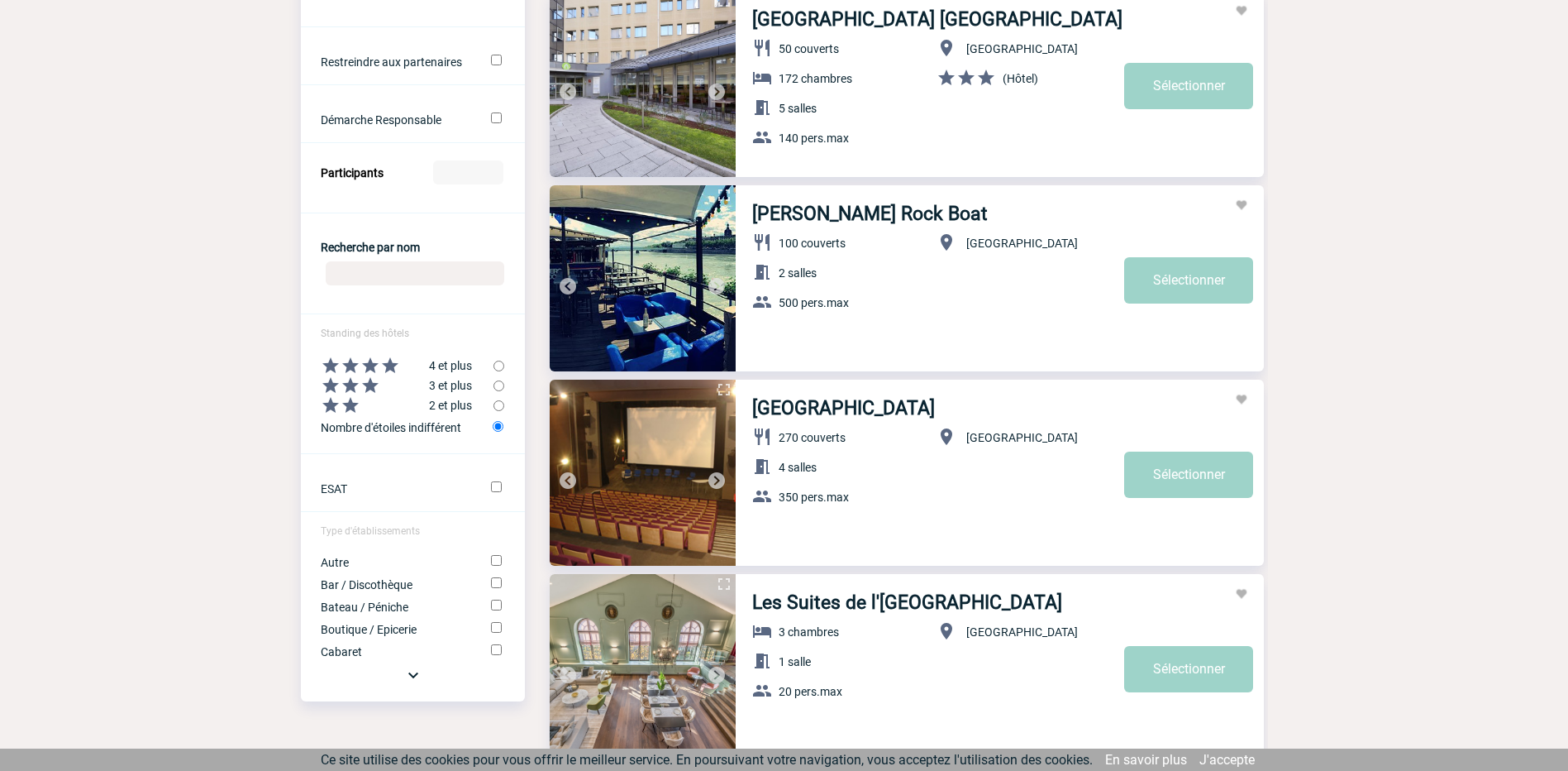
click at [718, 279] on img at bounding box center [717, 286] width 19 height 19
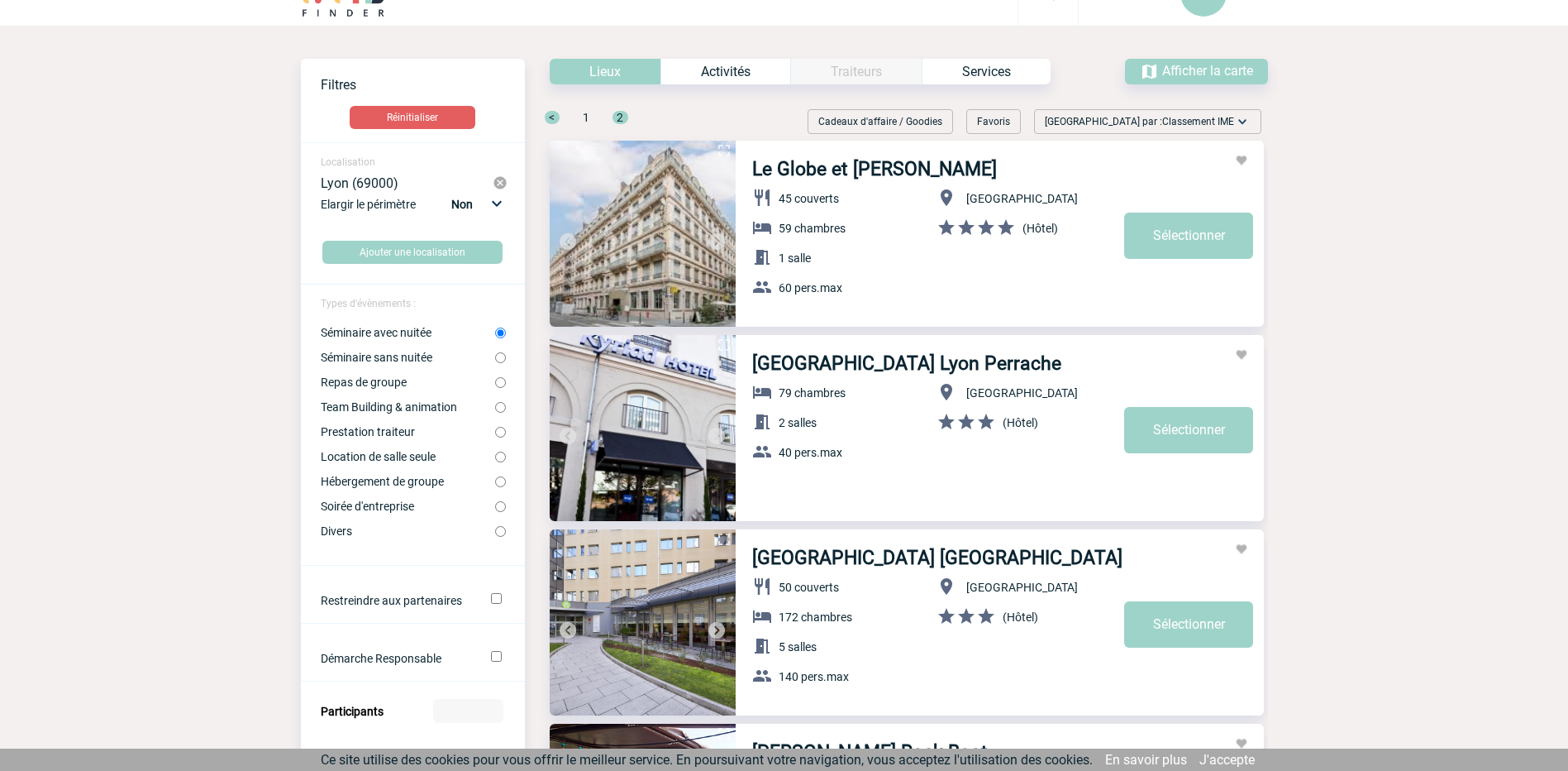
scroll to position [0, 0]
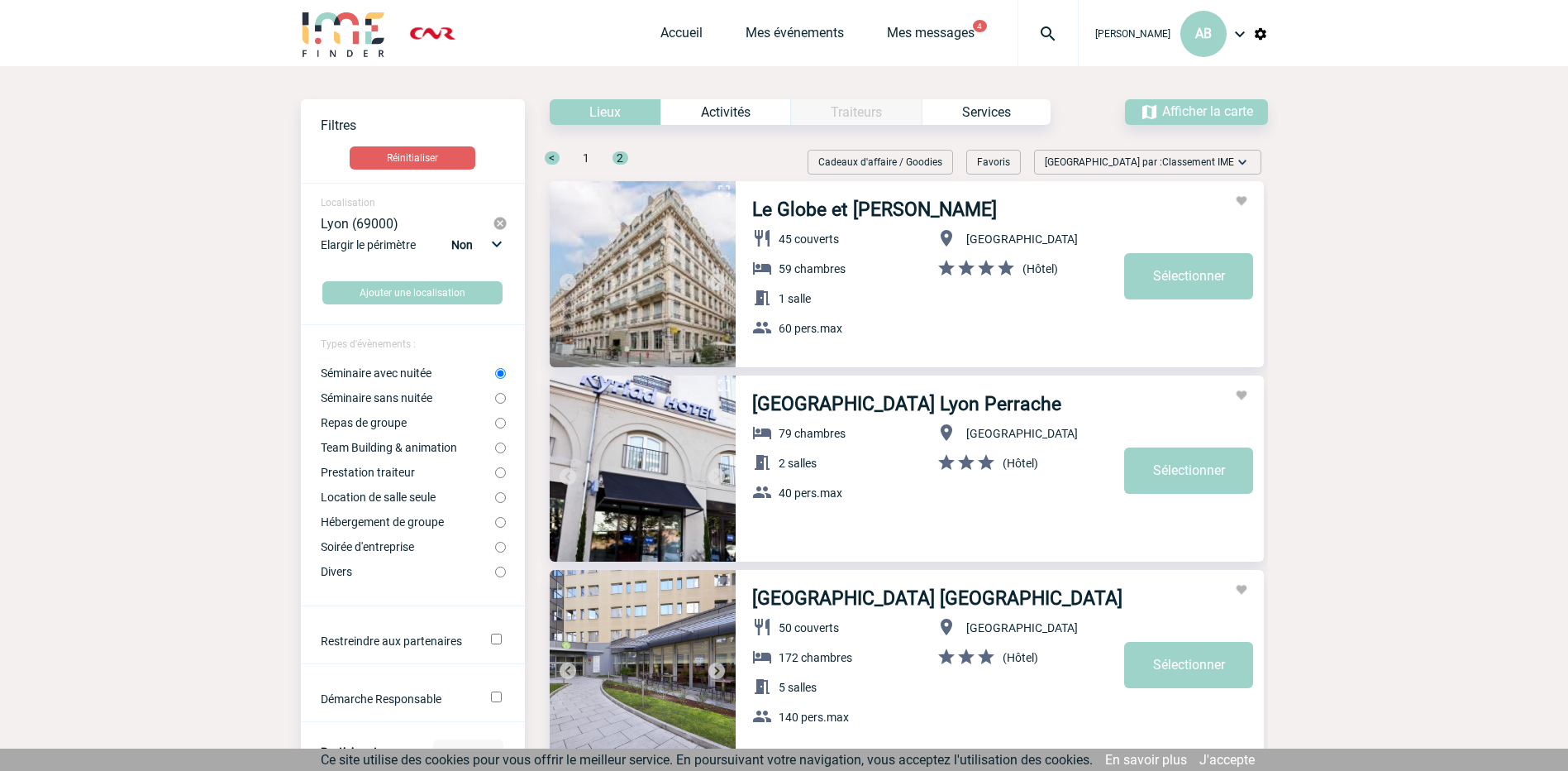
click at [496, 223] on img at bounding box center [500, 223] width 15 height 15
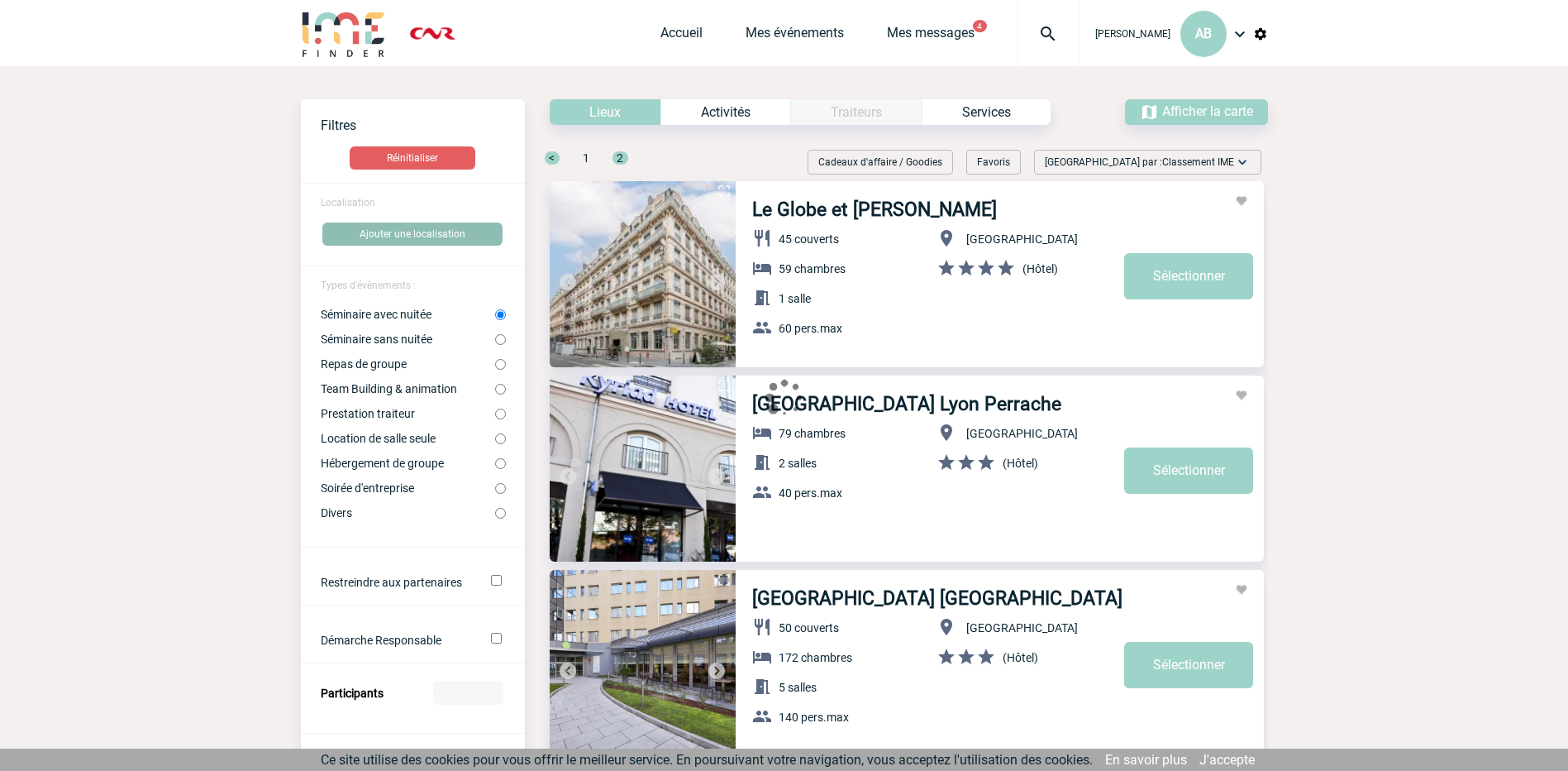
click at [478, 234] on button "Ajouter une localisation" at bounding box center [413, 234] width 180 height 23
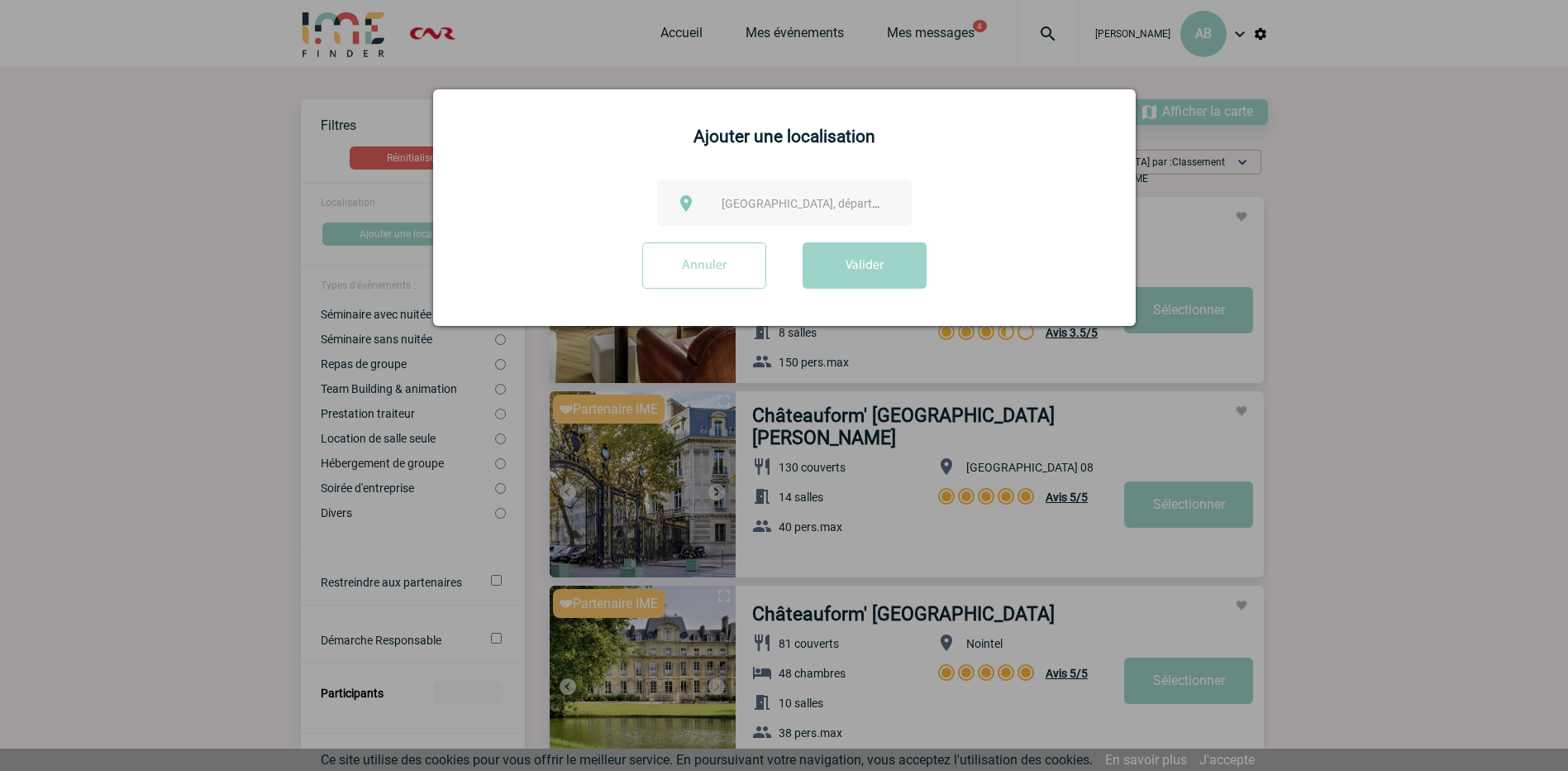
click at [781, 199] on span "Ville, département, région..." at bounding box center [836, 203] width 230 height 14
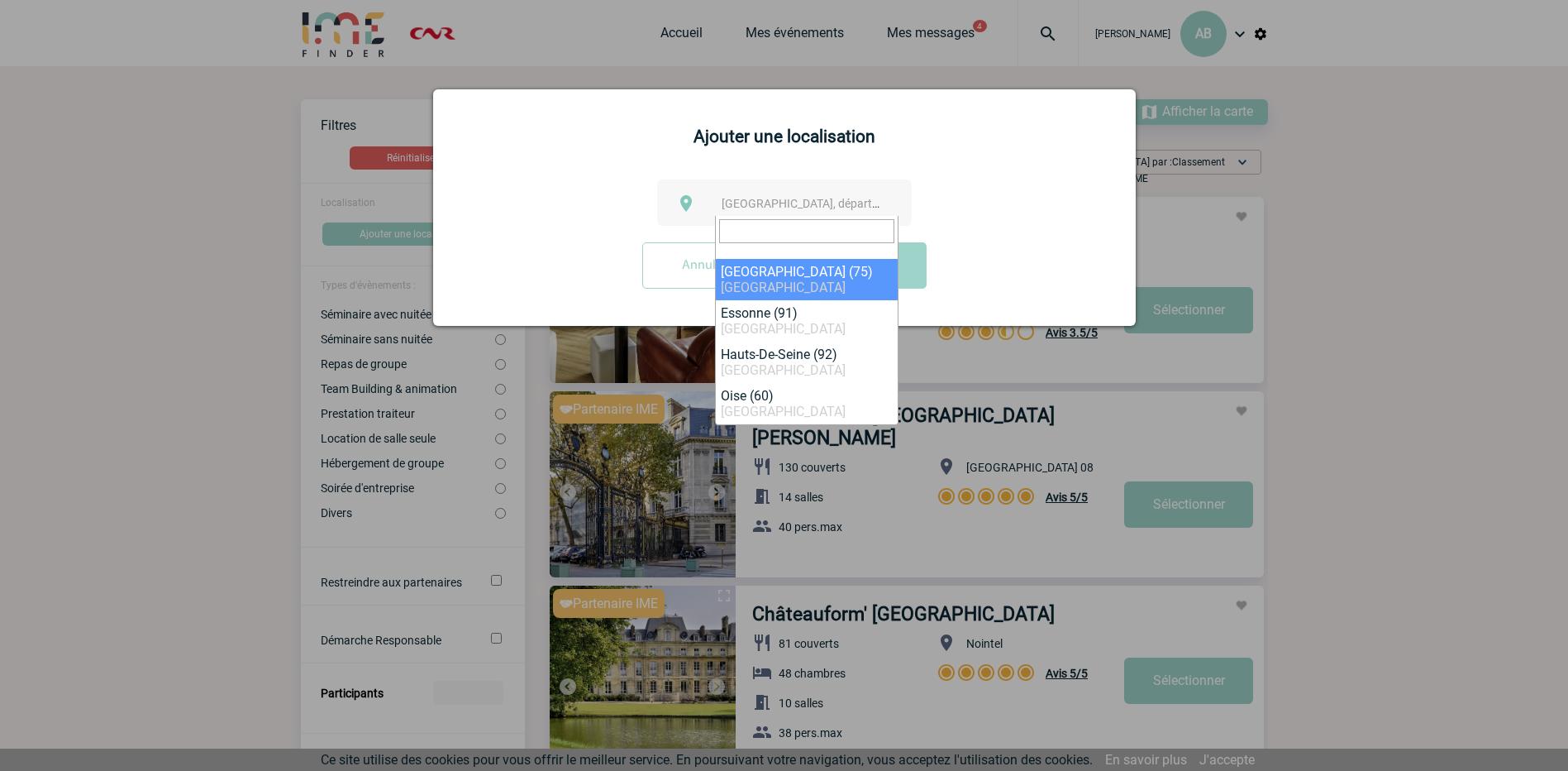
click at [1465, 250] on div at bounding box center [784, 386] width 1568 height 771
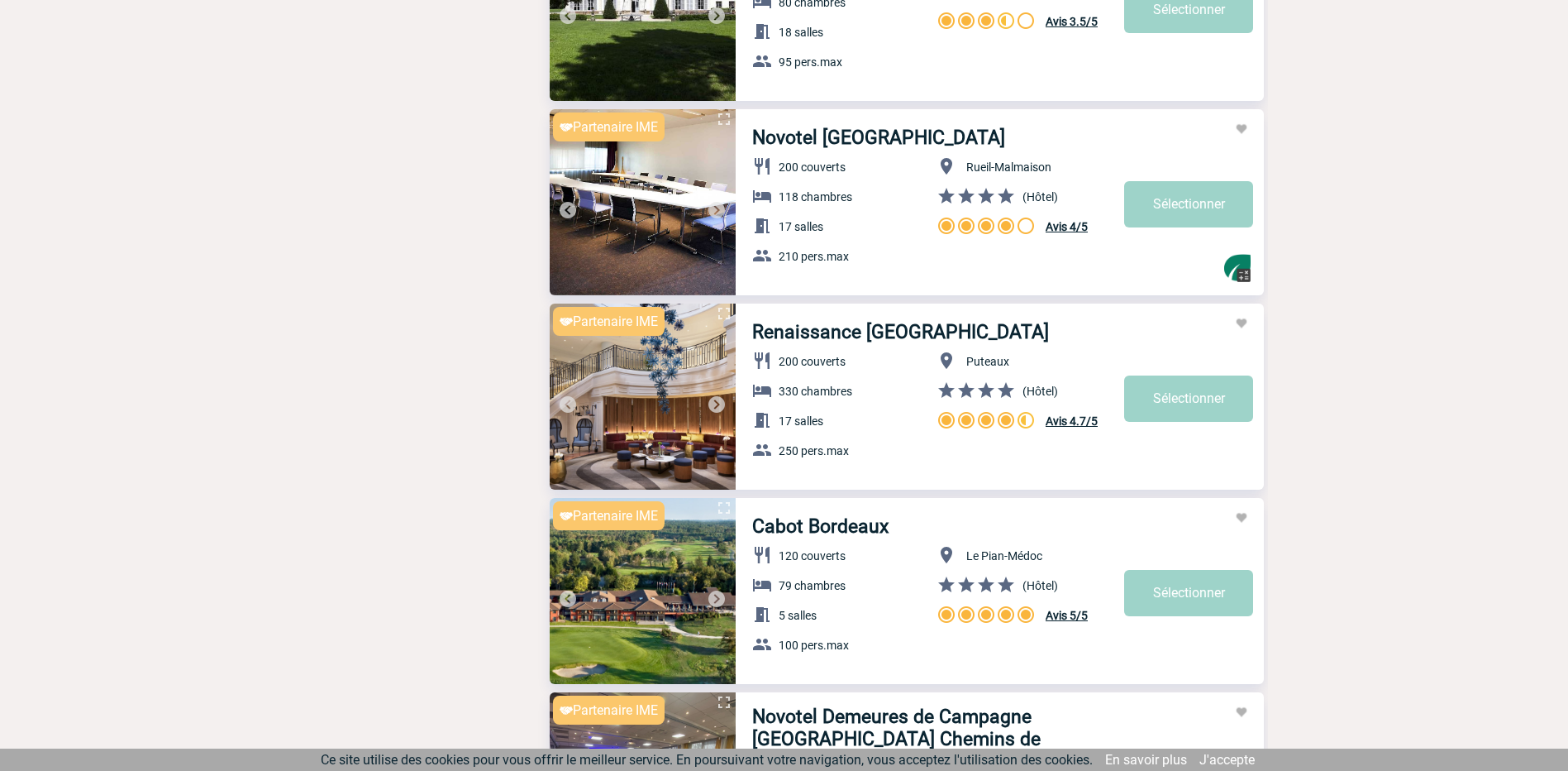
scroll to position [4631, 0]
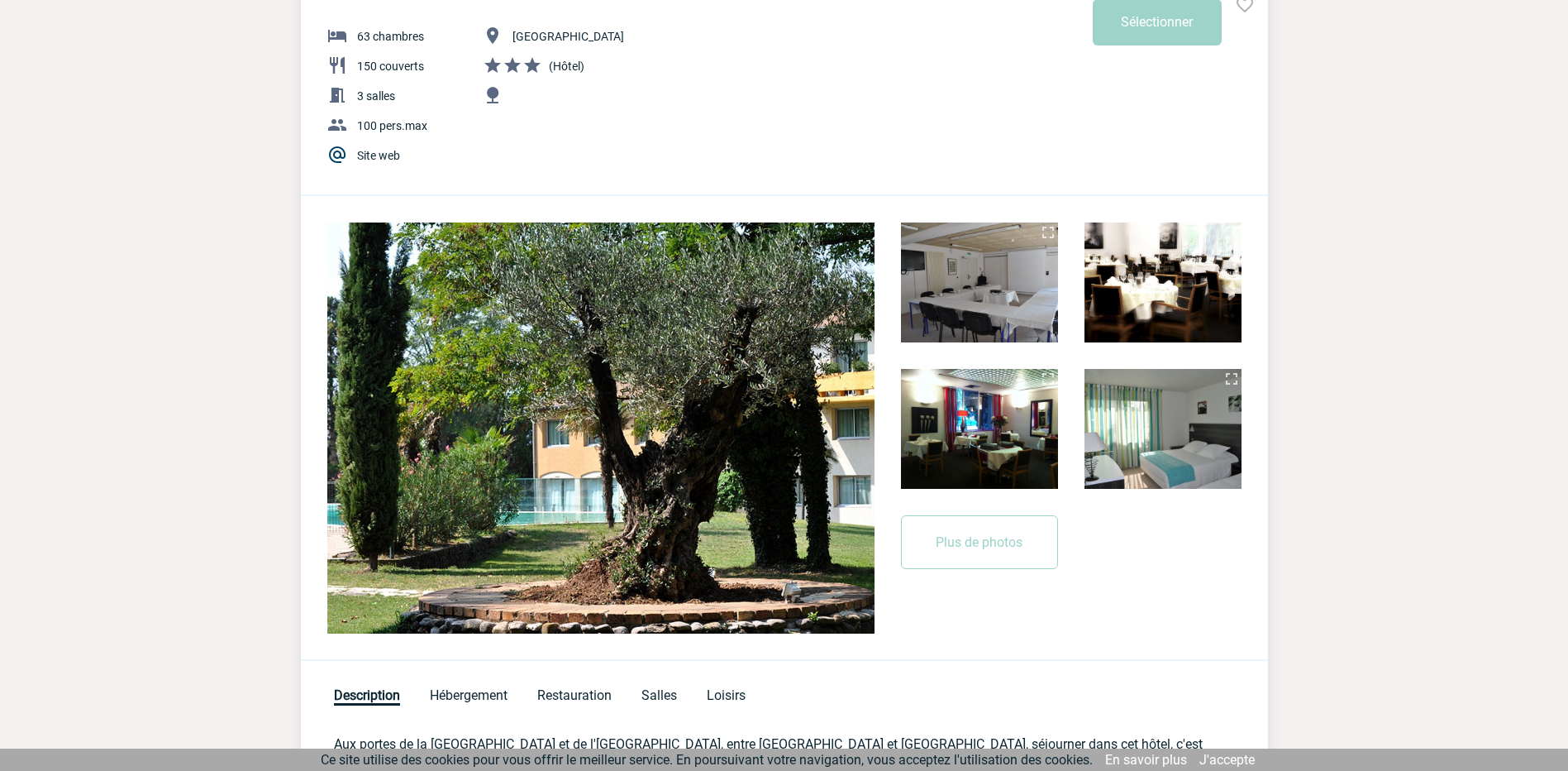
scroll to position [166, 0]
click at [819, 406] on img at bounding box center [600, 427] width 547 height 411
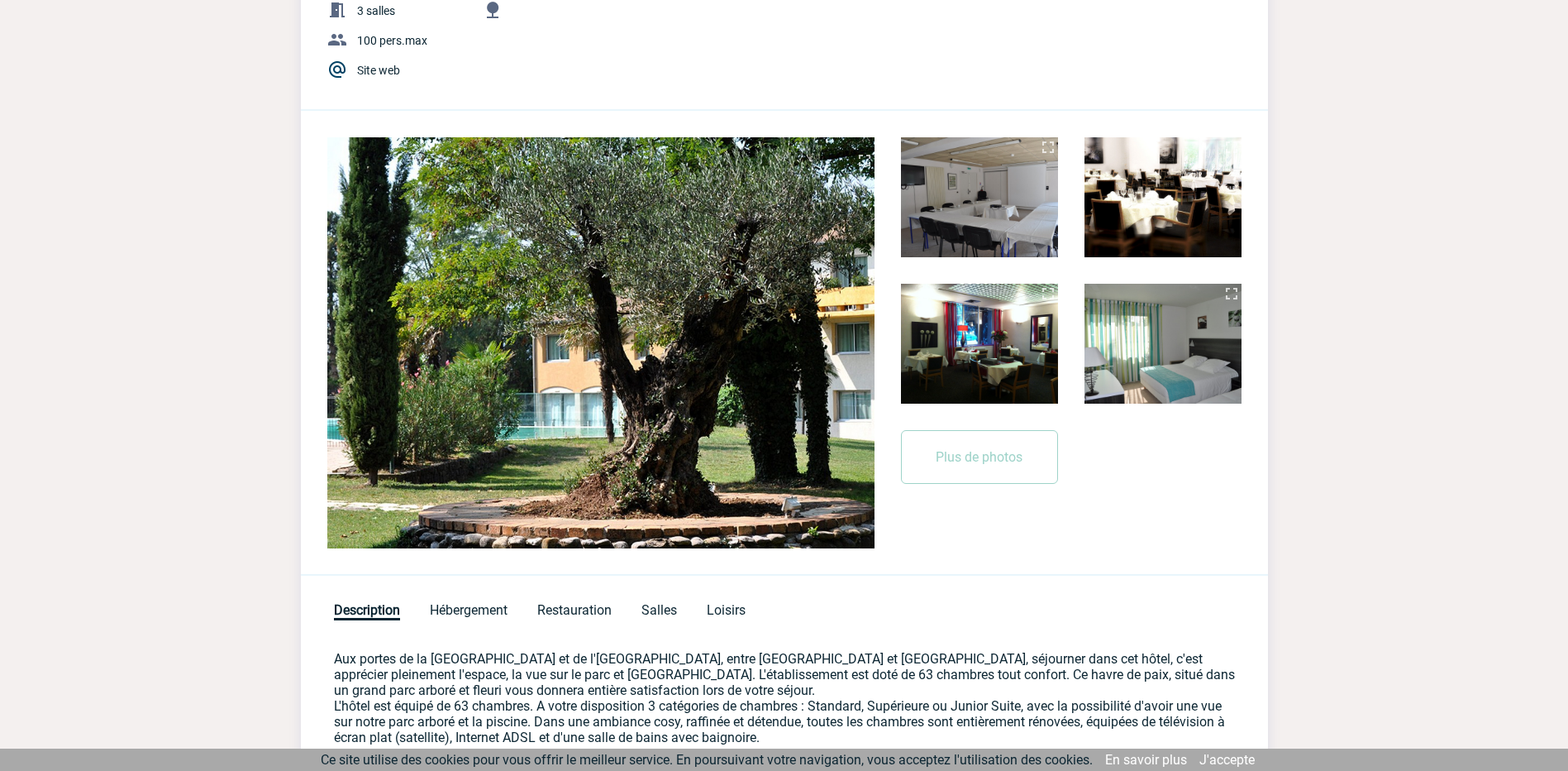
scroll to position [248, 0]
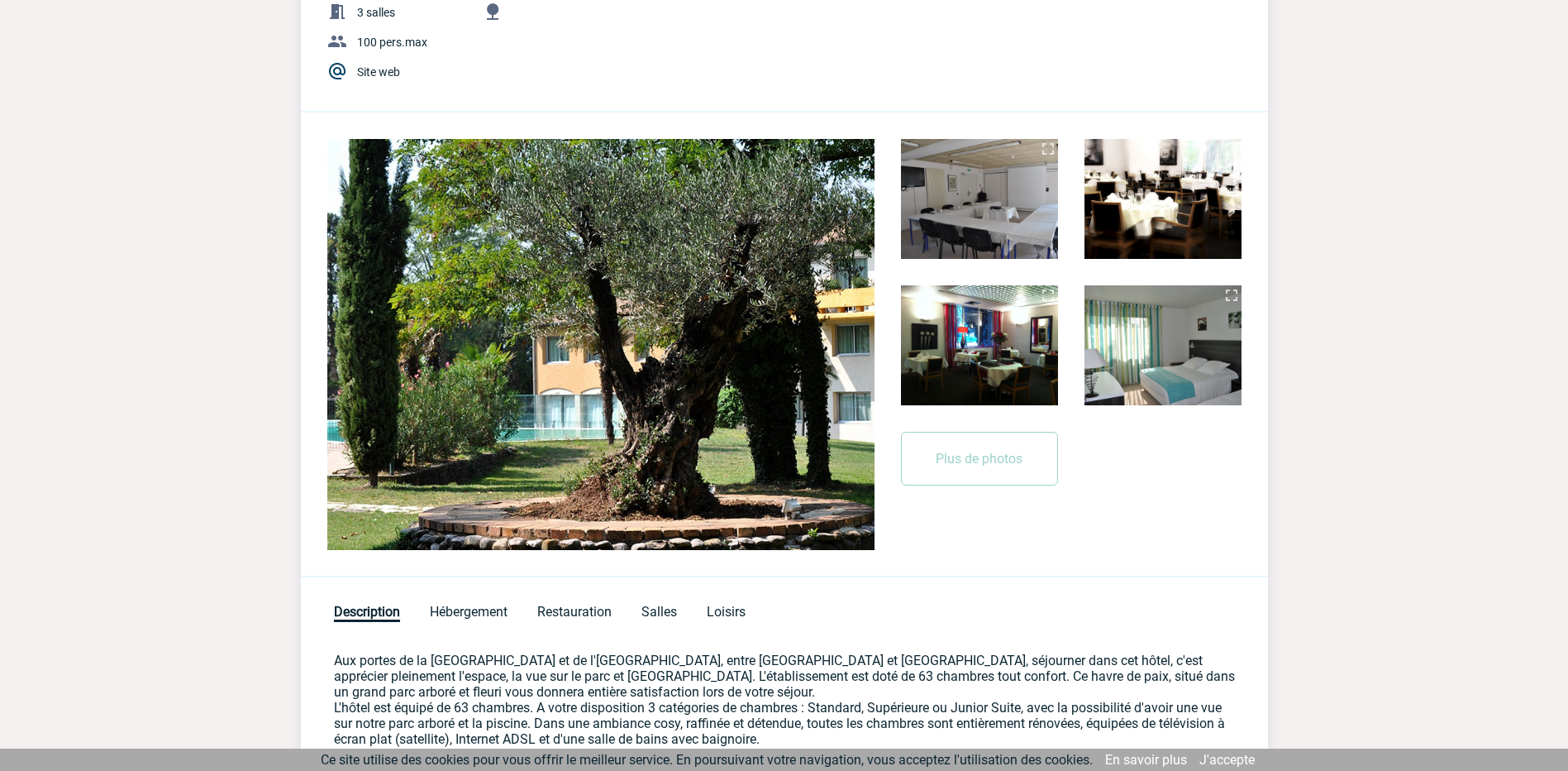
click at [1157, 366] on img at bounding box center [1163, 346] width 157 height 120
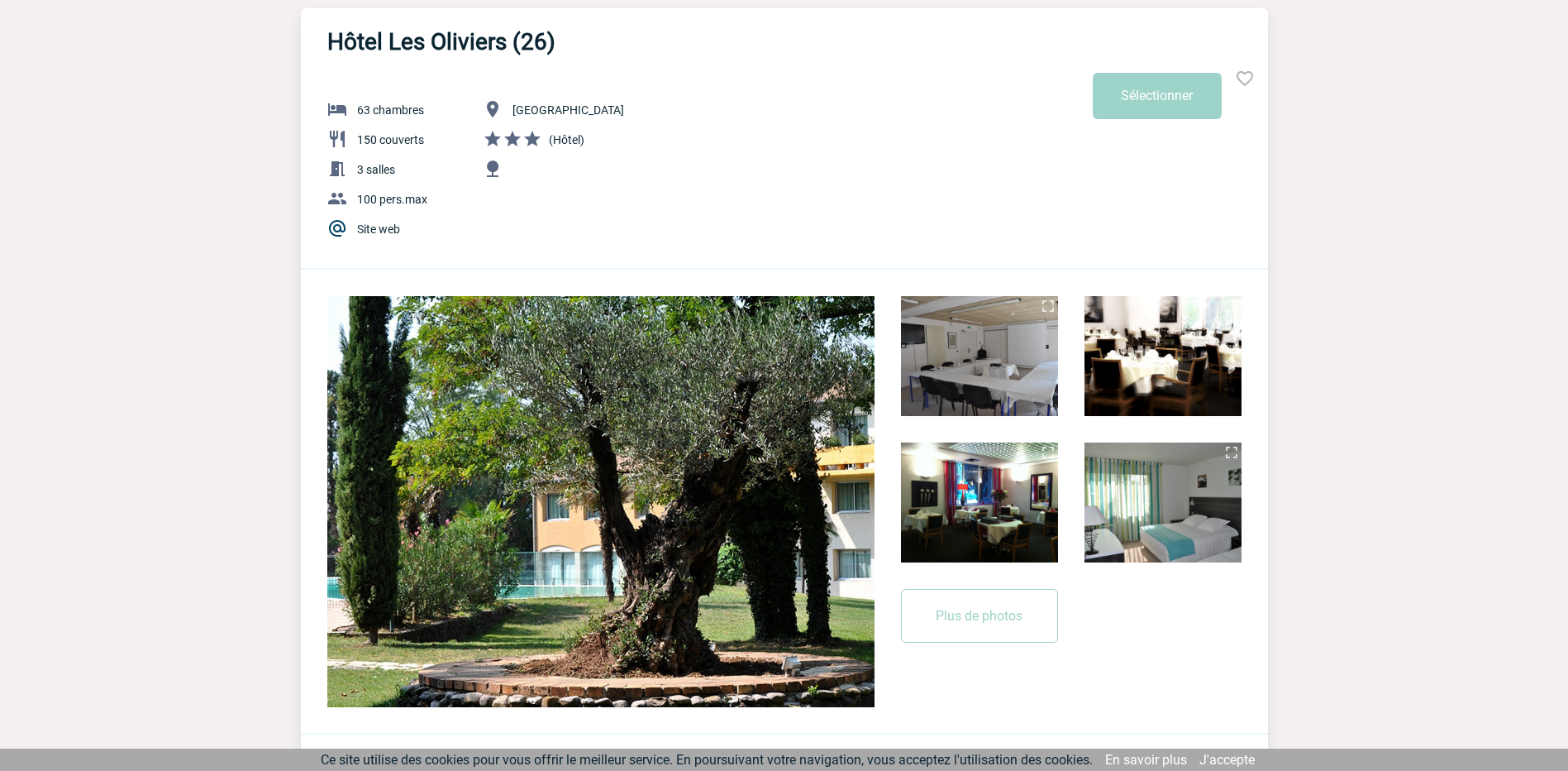
scroll to position [82, 0]
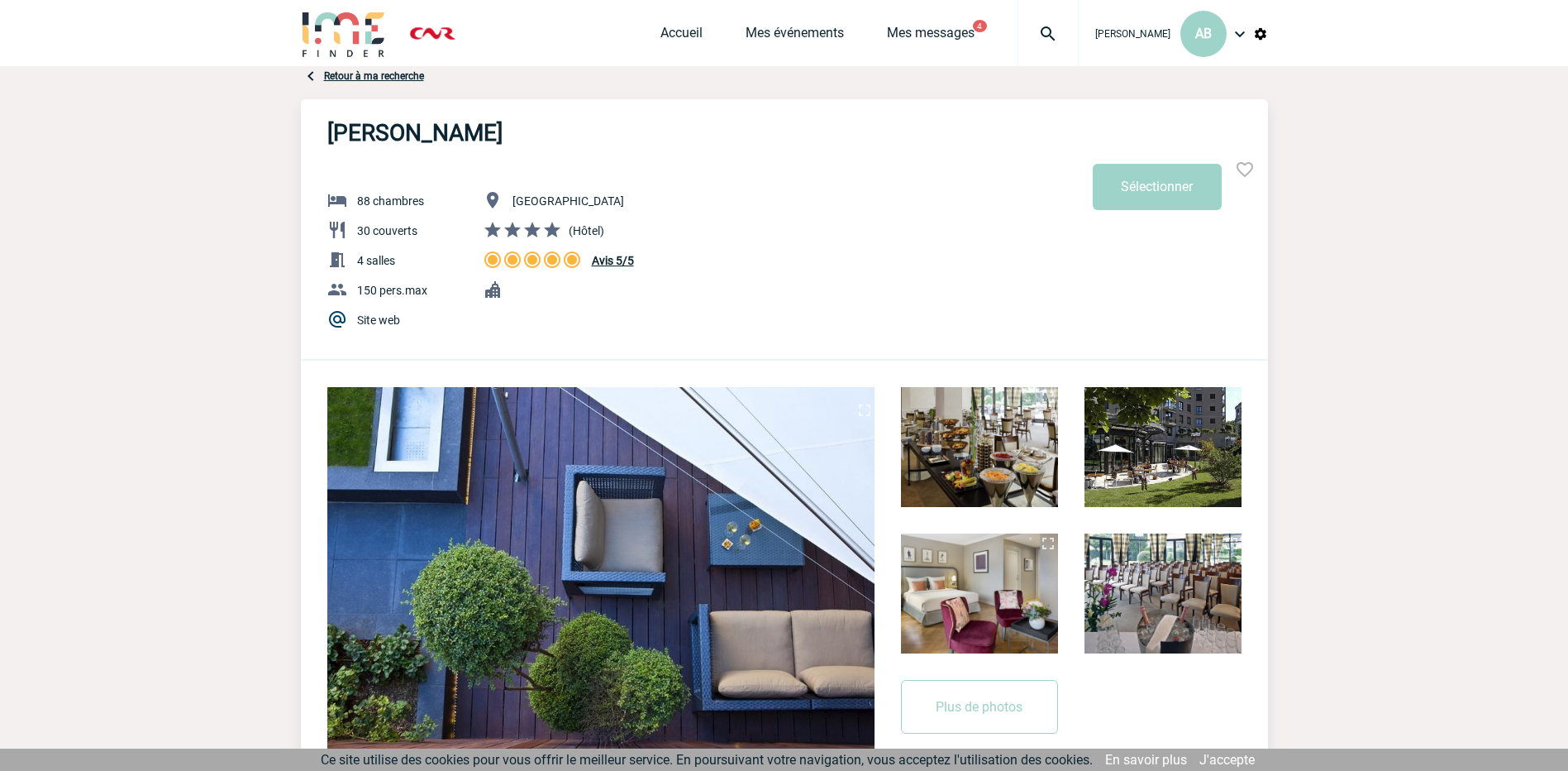
scroll to position [82, 0]
